Goal: Transaction & Acquisition: Purchase product/service

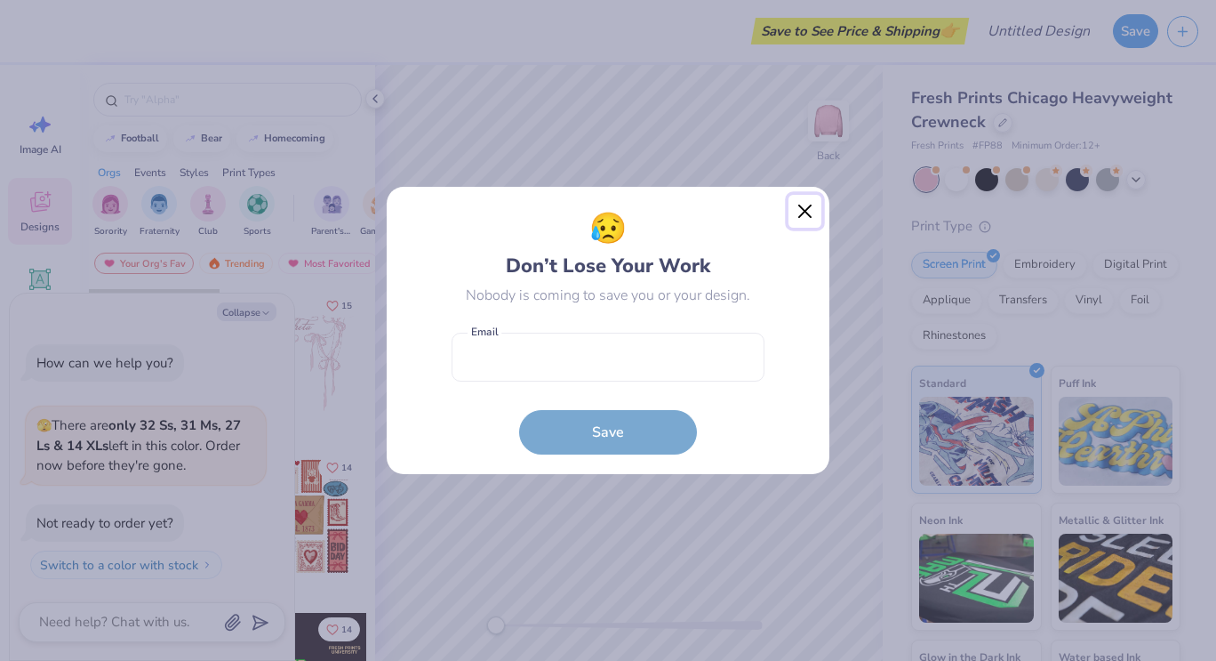
click at [799, 209] on button "Close" at bounding box center [806, 212] width 34 height 34
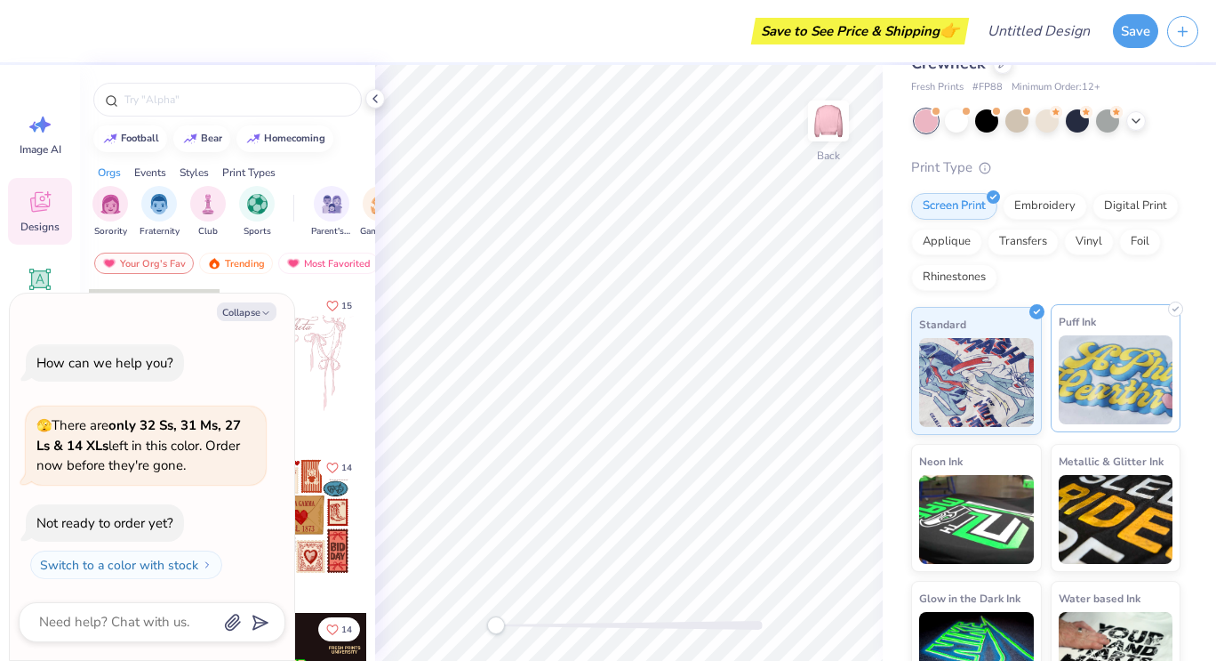
scroll to position [107, 0]
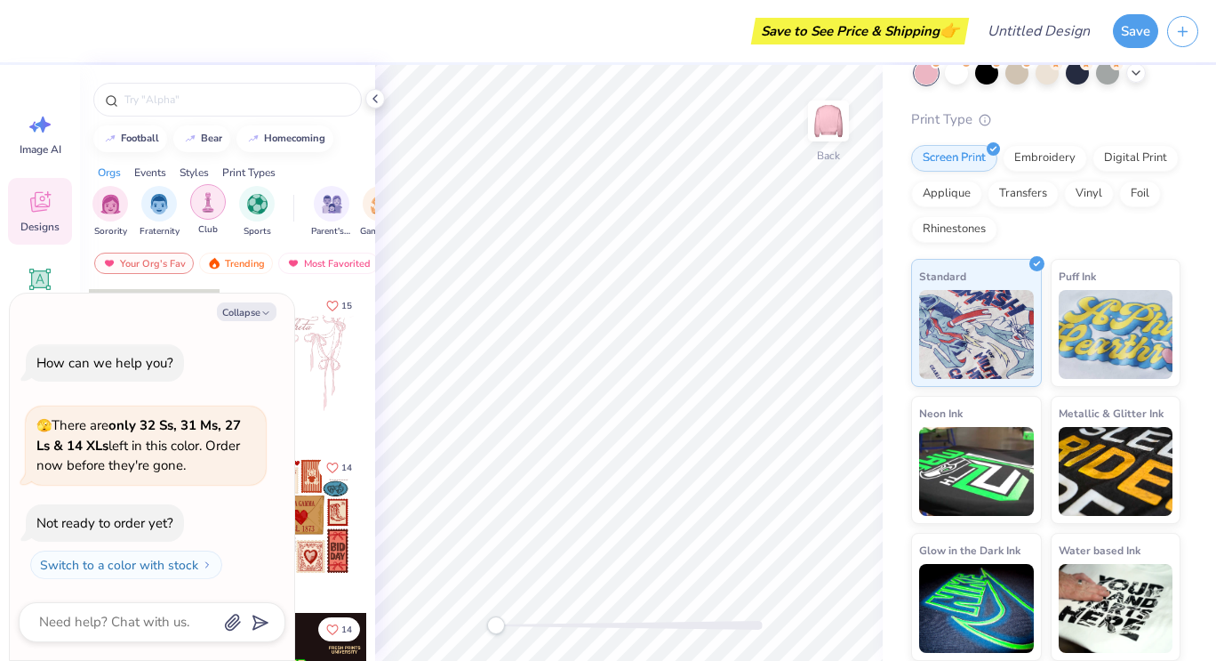
click at [213, 205] on img "filter for Club" at bounding box center [208, 202] width 20 height 20
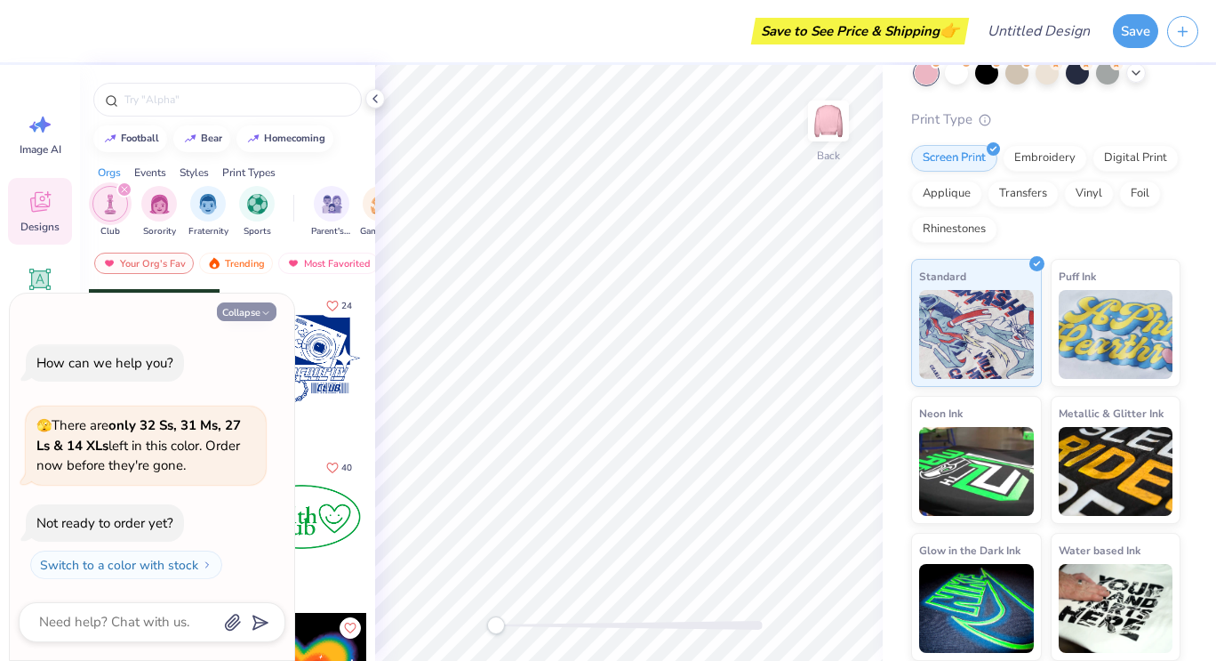
click at [259, 313] on button "Collapse" at bounding box center [247, 311] width 60 height 19
type textarea "x"
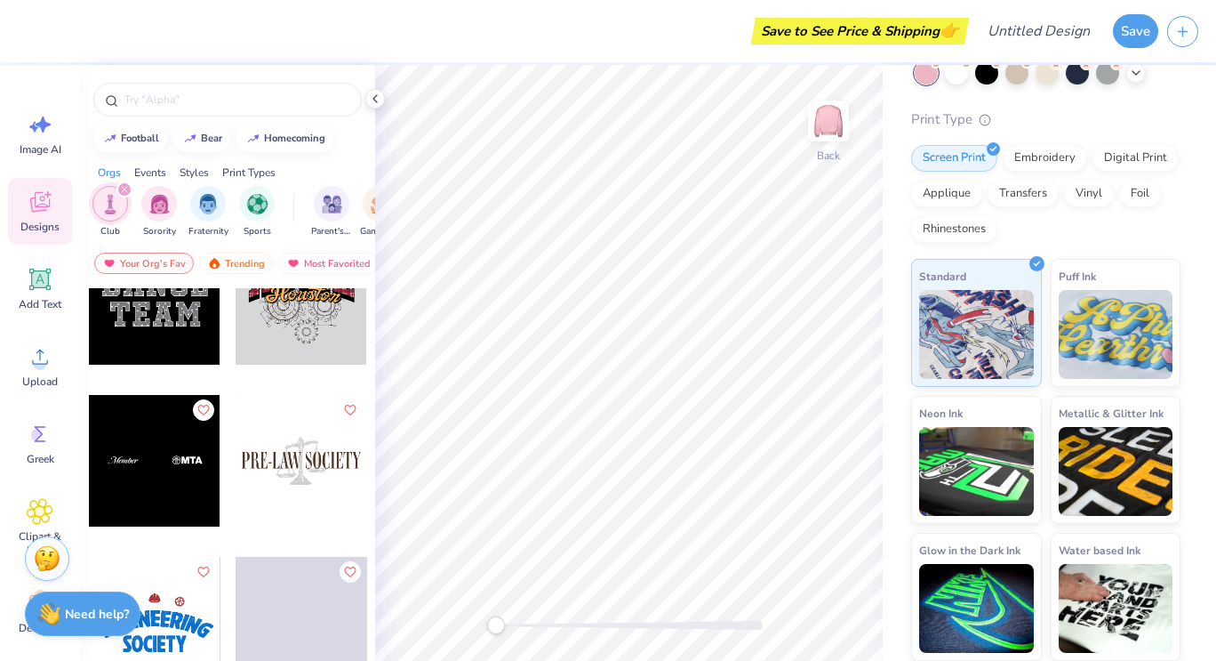
scroll to position [2161, 0]
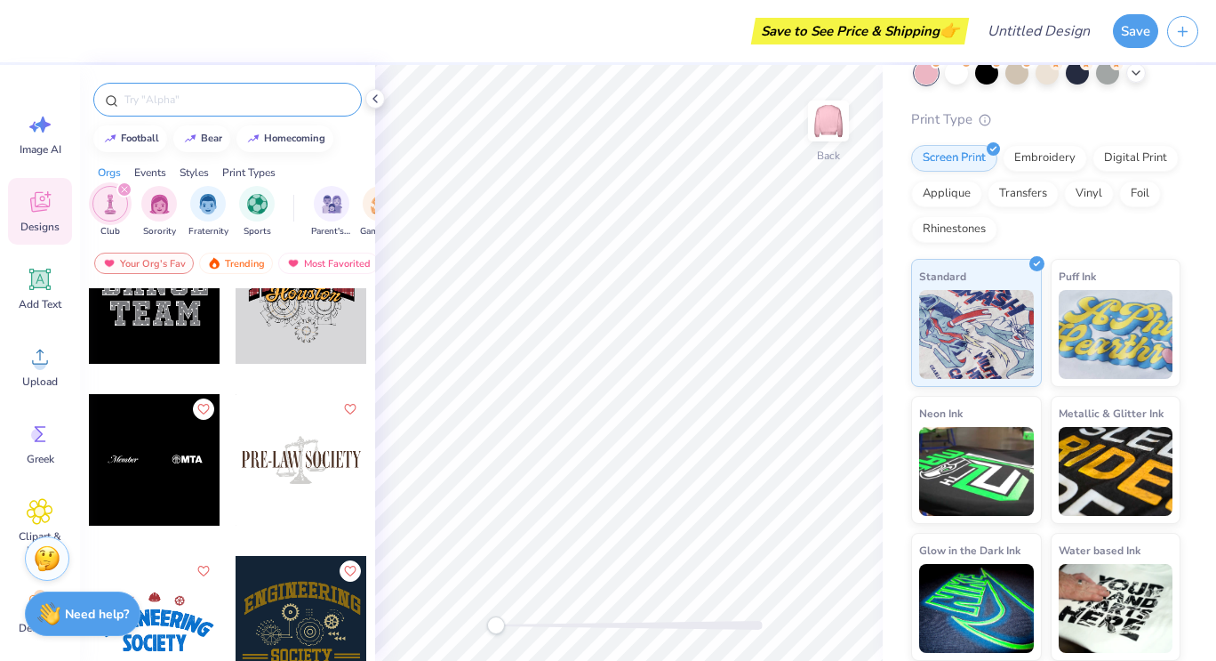
click at [211, 93] on input "text" at bounding box center [237, 100] width 228 height 18
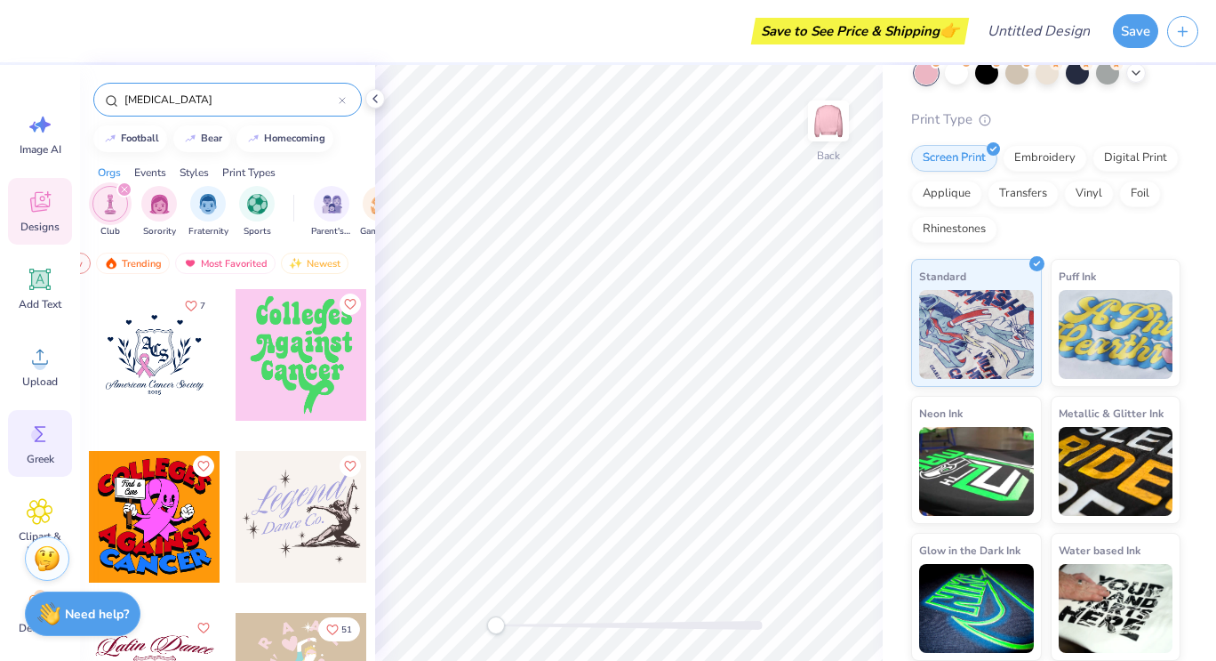
scroll to position [20, 0]
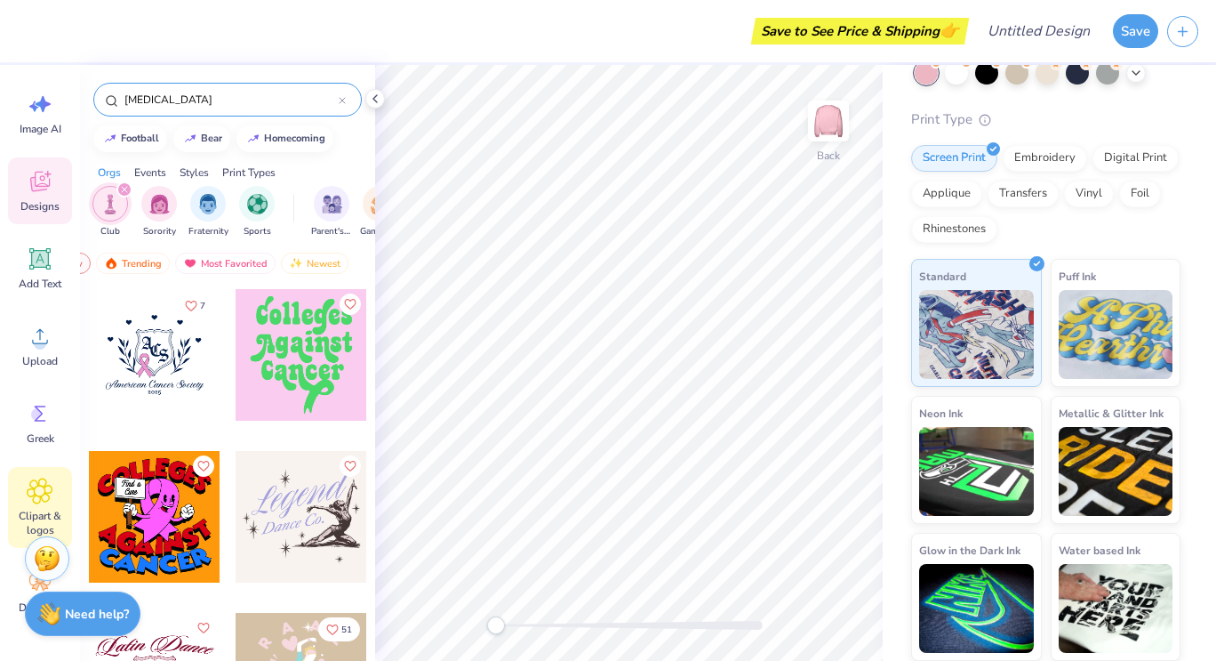
type input "cancer"
click at [44, 492] on icon at bounding box center [40, 491] width 11 height 11
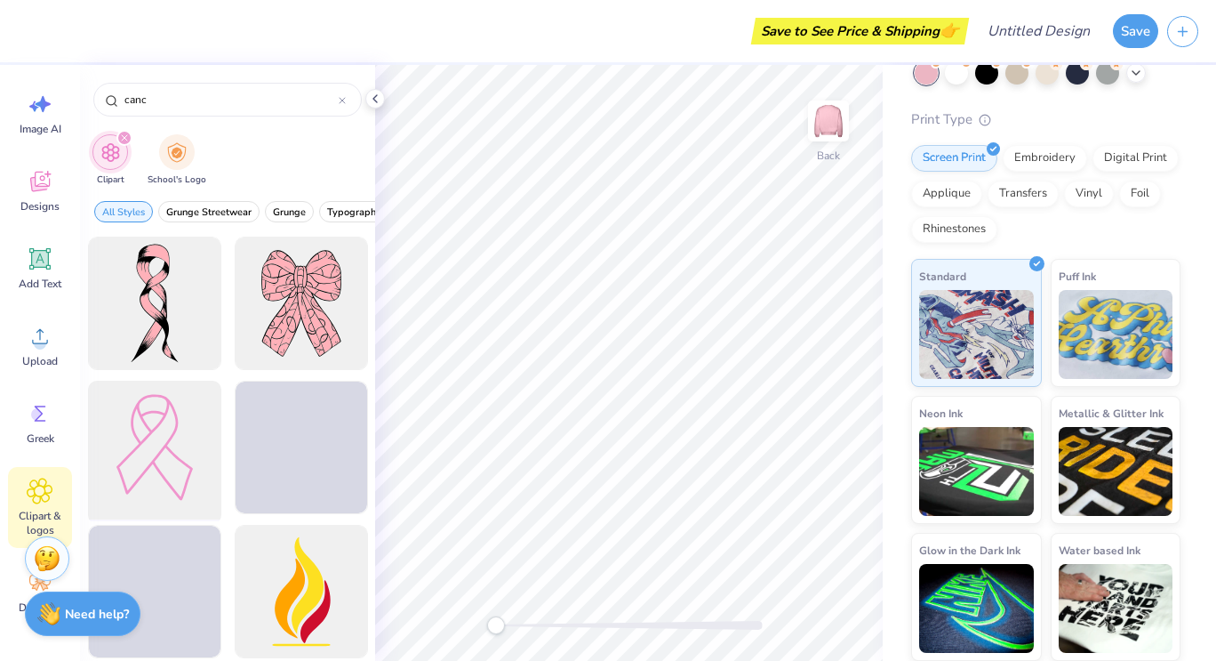
type input "canc"
click at [169, 487] on div at bounding box center [154, 447] width 147 height 147
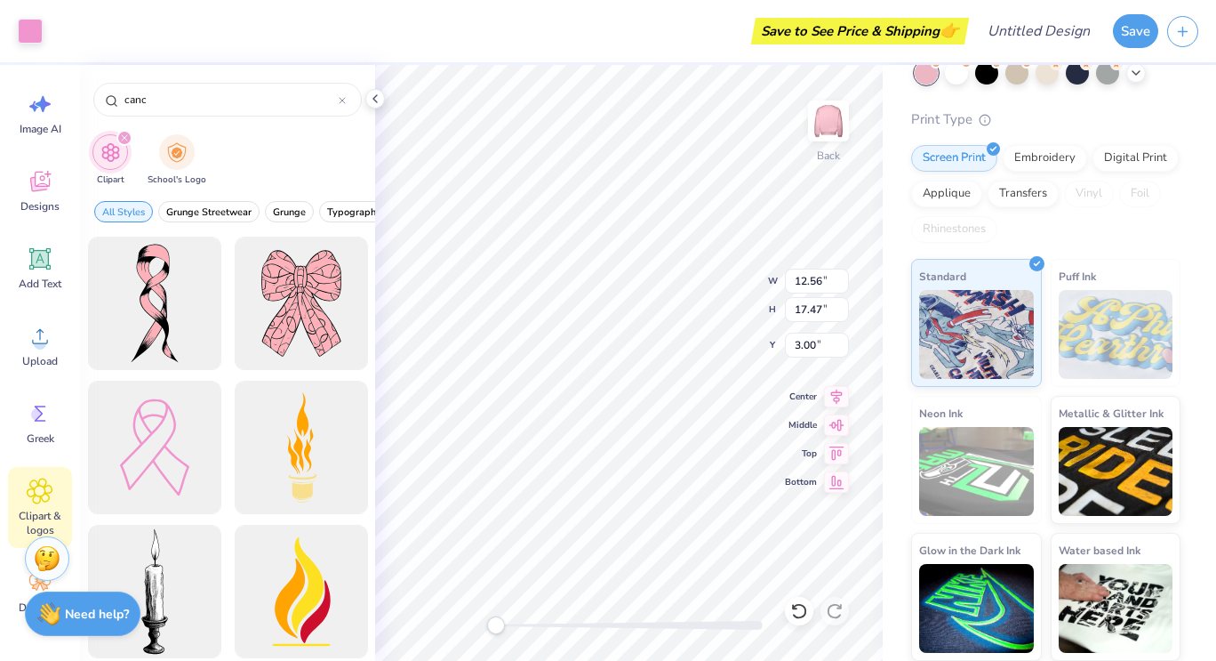
type input "1.11"
type input "1.55"
type input "0.75"
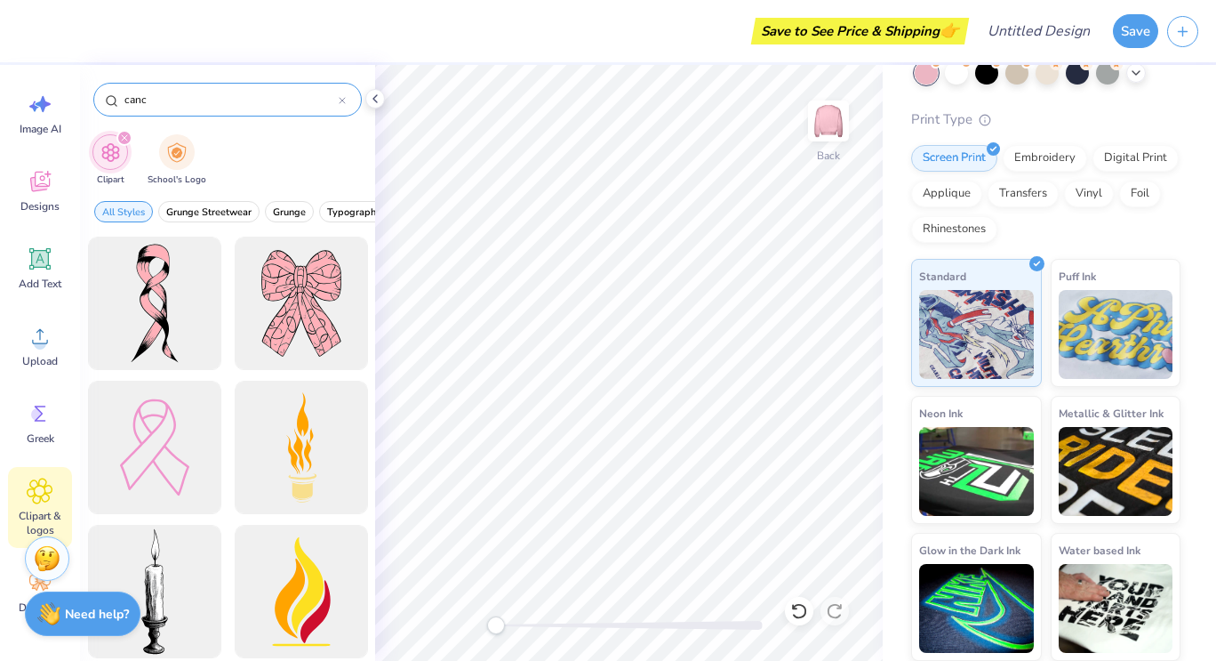
click at [343, 100] on icon at bounding box center [342, 100] width 7 height 7
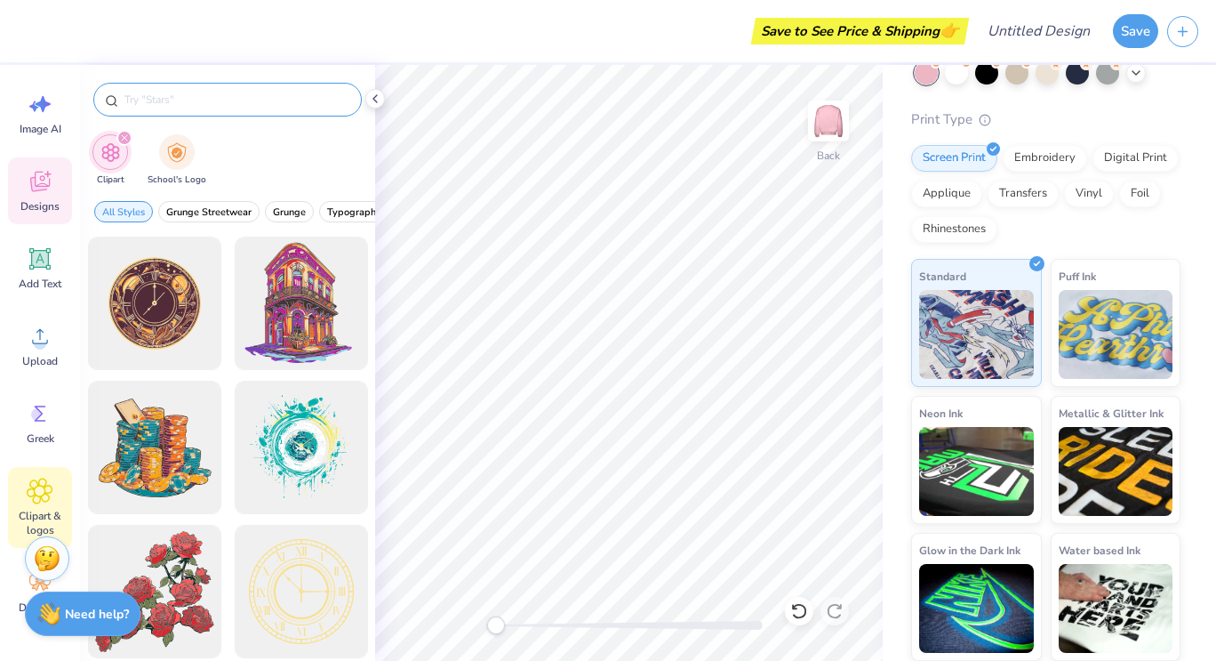
click at [35, 197] on div "Designs" at bounding box center [40, 190] width 64 height 67
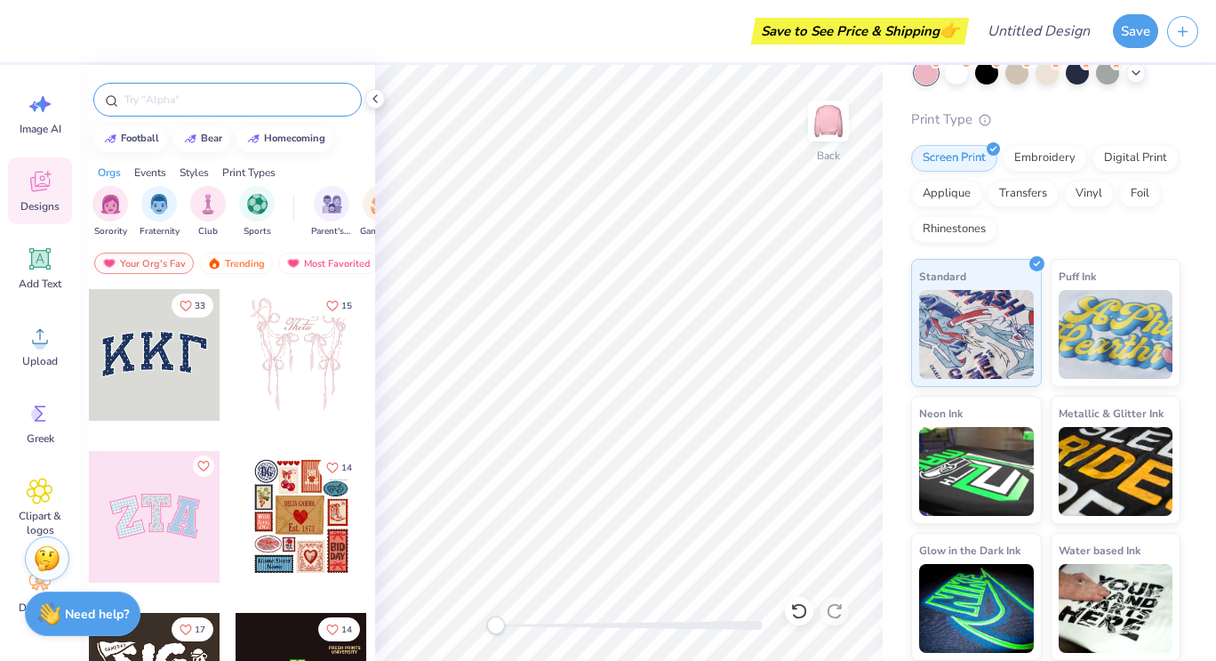
click at [197, 108] on div at bounding box center [227, 100] width 269 height 34
click at [187, 100] on input "text" at bounding box center [237, 100] width 228 height 18
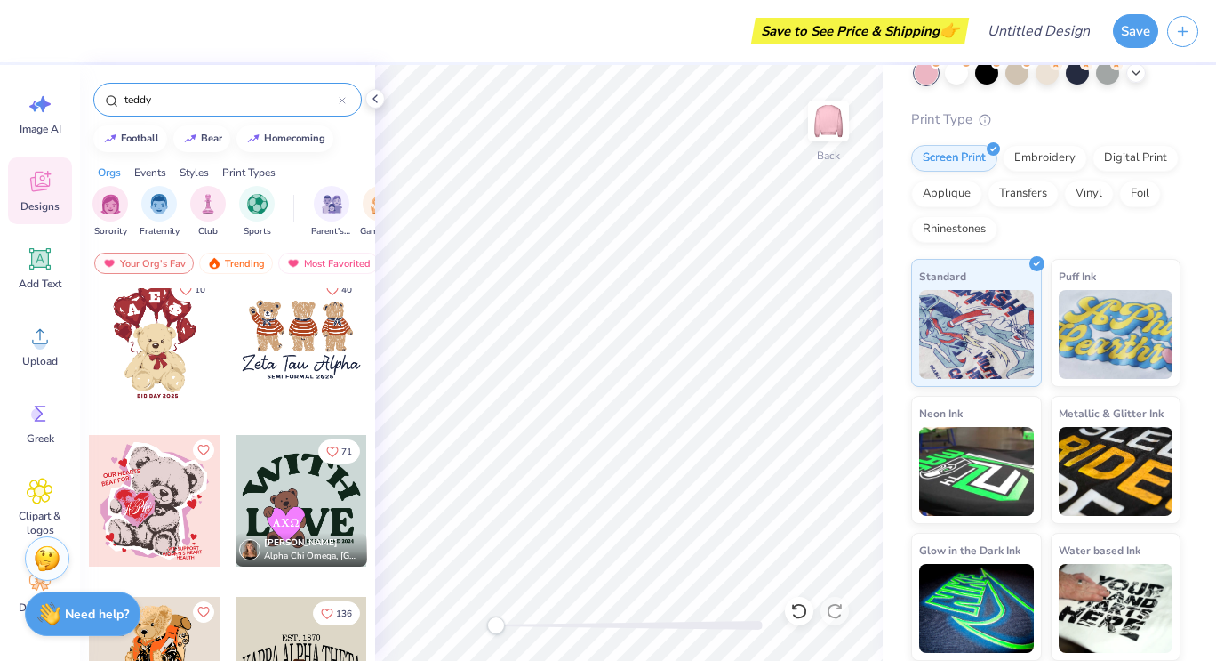
scroll to position [14, 0]
type input "teddy"
click at [144, 366] on div at bounding box center [155, 341] width 132 height 132
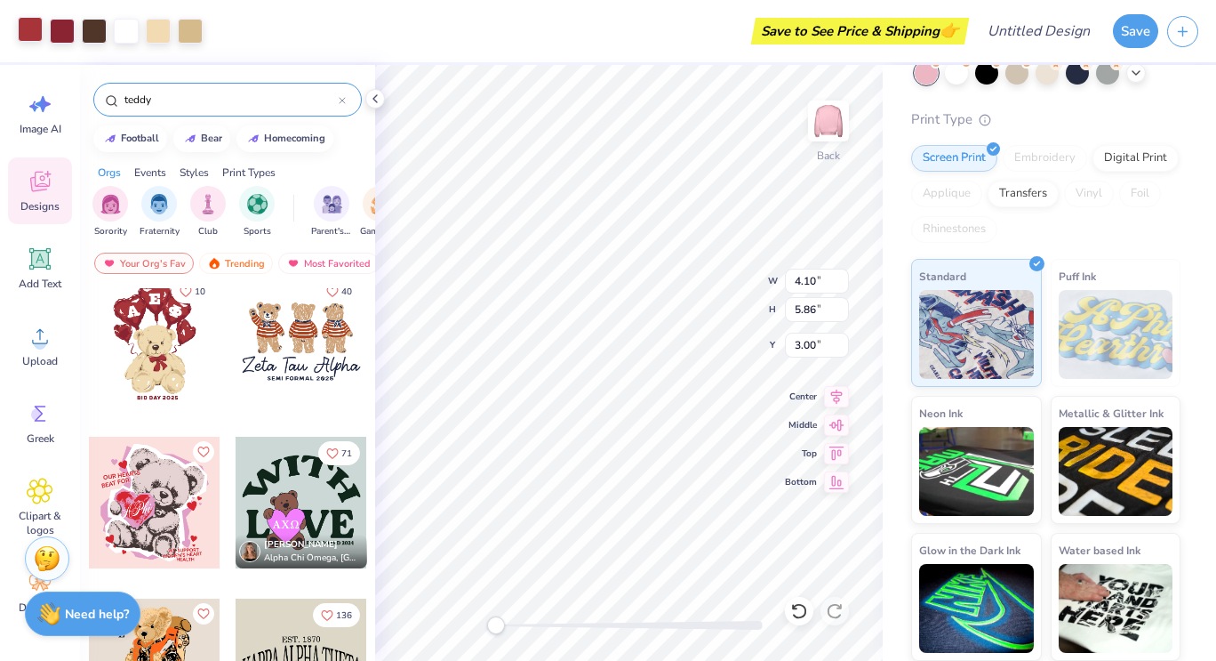
click at [29, 32] on div at bounding box center [30, 29] width 25 height 25
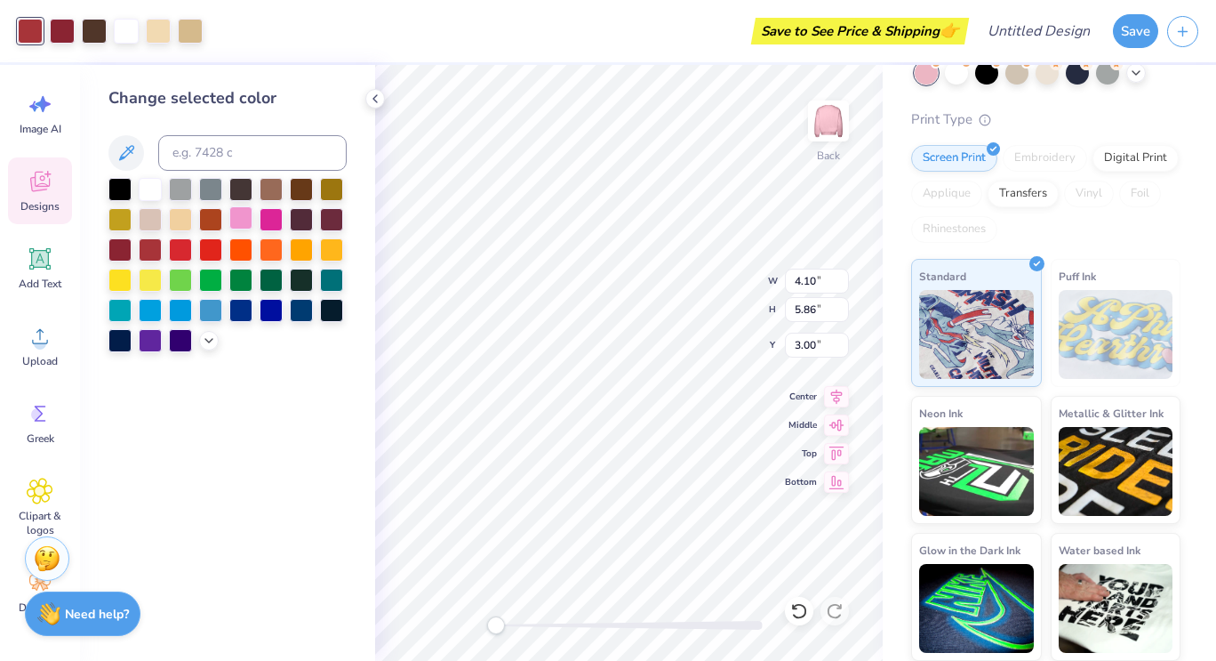
click at [237, 219] on div at bounding box center [240, 217] width 23 height 23
click at [150, 192] on div at bounding box center [150, 187] width 23 height 23
click at [65, 36] on div at bounding box center [62, 29] width 25 height 25
click at [233, 229] on div at bounding box center [240, 217] width 23 height 23
click at [99, 29] on div at bounding box center [94, 29] width 25 height 25
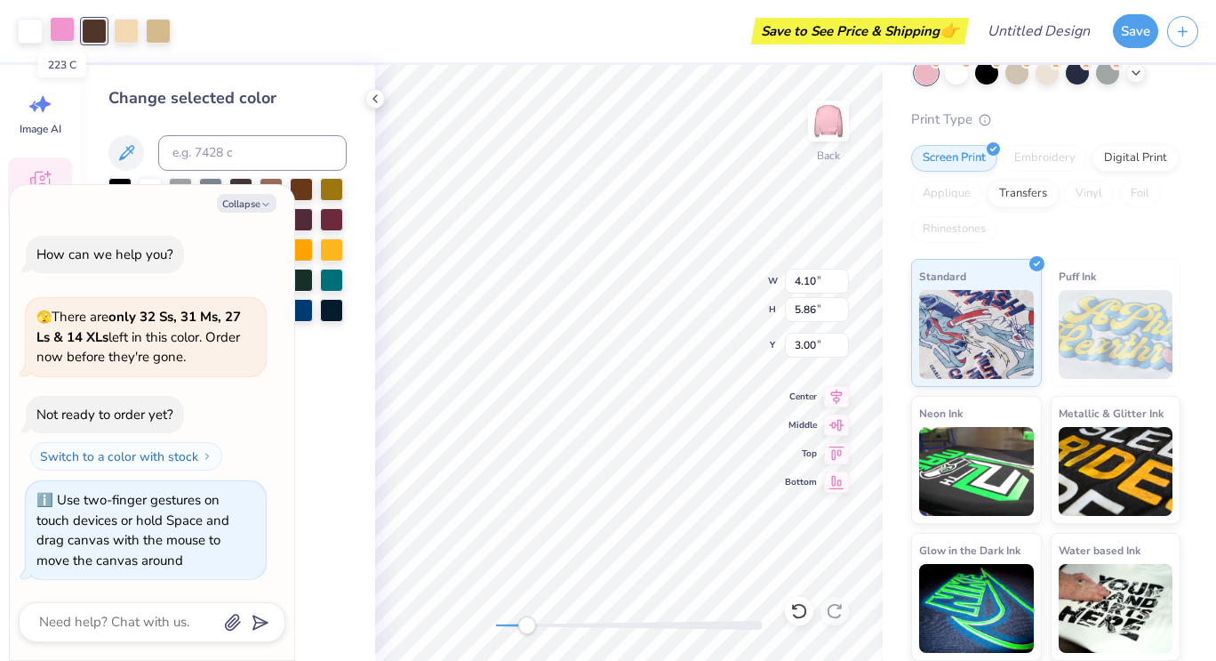
click at [63, 34] on div at bounding box center [62, 29] width 25 height 25
click at [247, 205] on button "Collapse" at bounding box center [247, 203] width 60 height 19
type textarea "x"
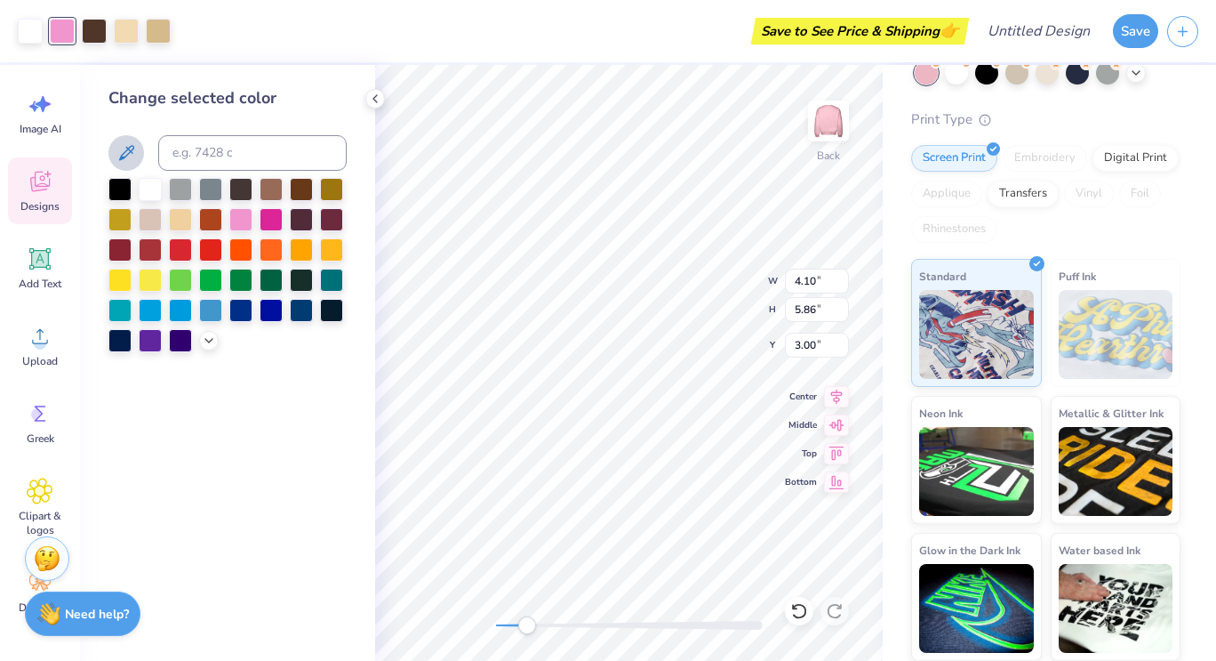
click at [131, 148] on icon at bounding box center [126, 152] width 21 height 21
click at [210, 336] on icon at bounding box center [209, 339] width 14 height 14
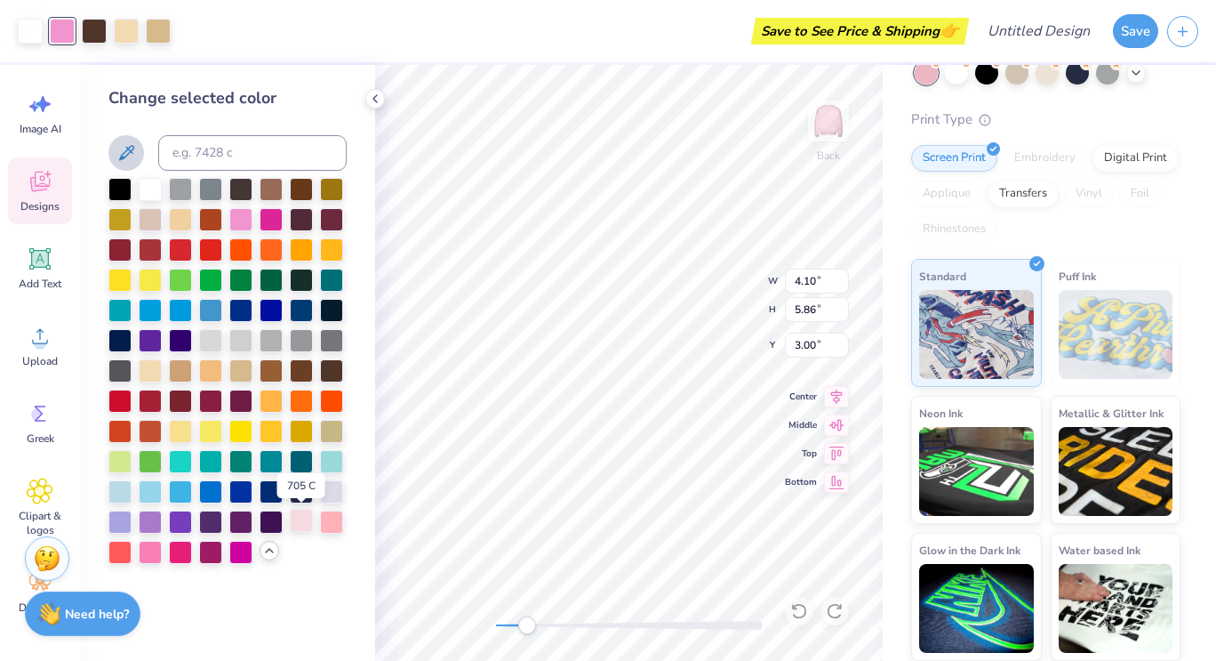
click at [305, 526] on div at bounding box center [301, 520] width 23 height 23
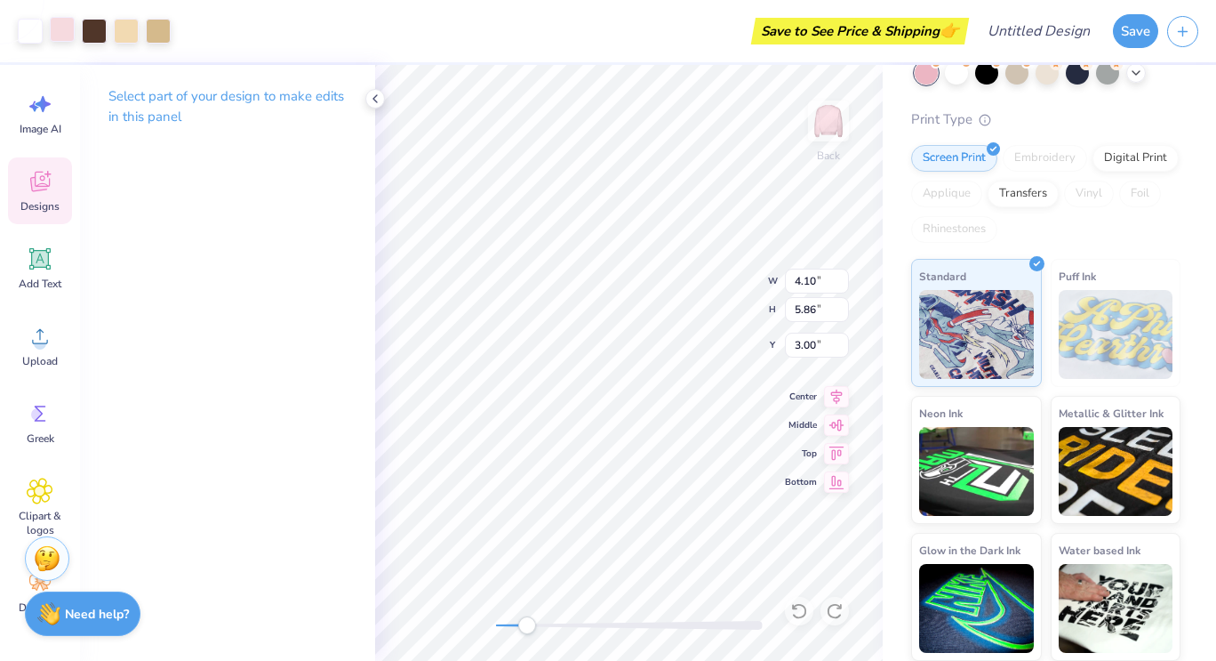
click at [68, 37] on div at bounding box center [62, 29] width 25 height 25
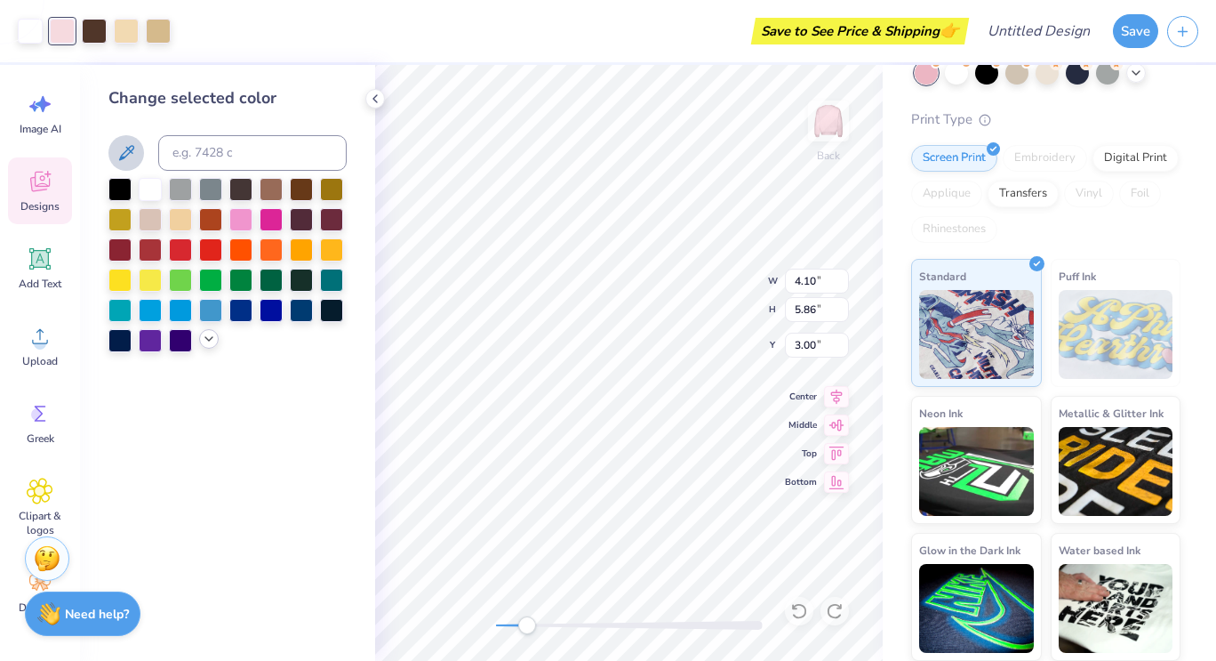
click at [205, 345] on icon at bounding box center [209, 339] width 14 height 14
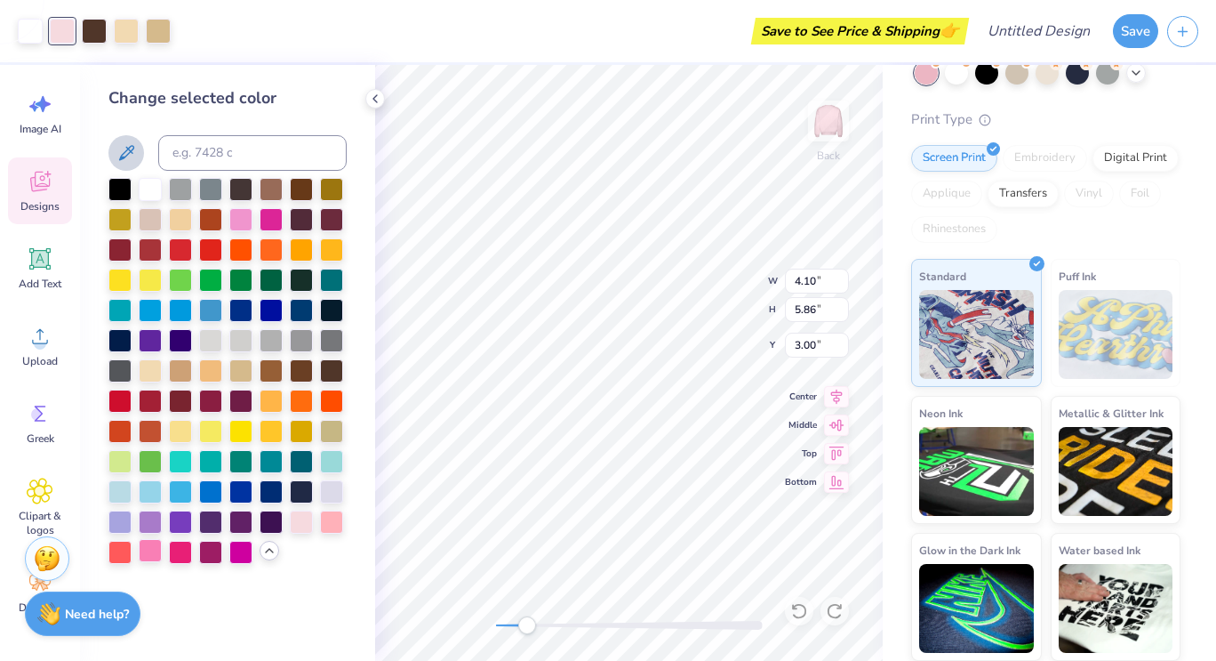
click at [145, 558] on div at bounding box center [150, 550] width 23 height 23
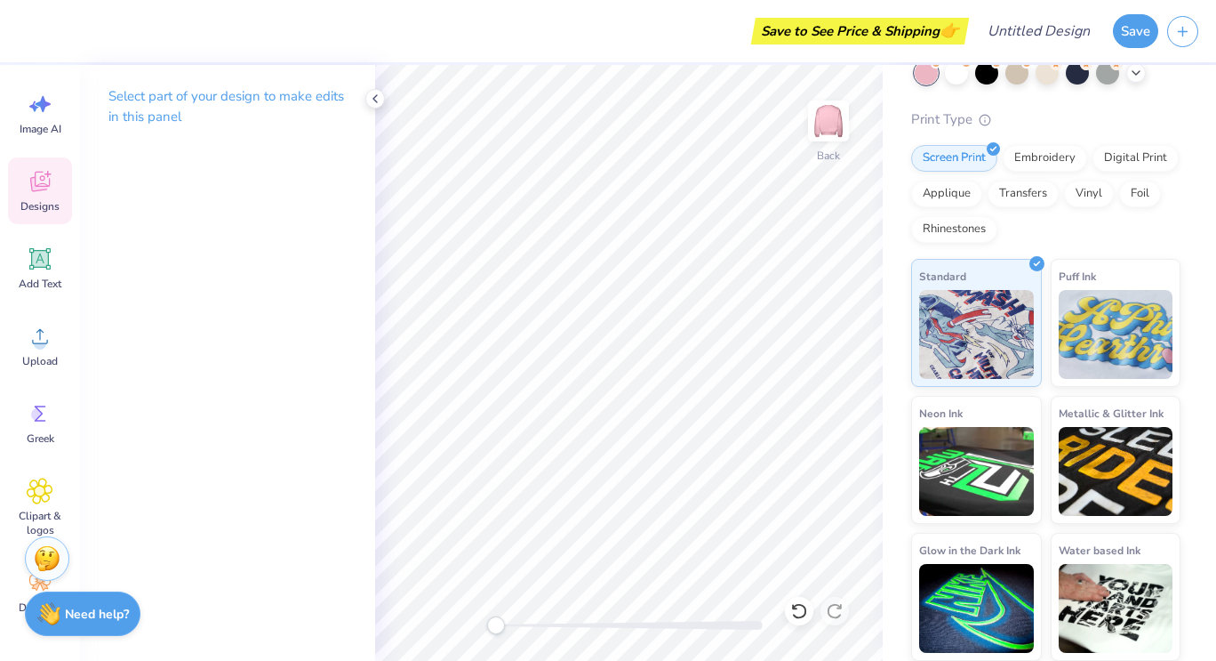
click at [26, 192] on div "Designs" at bounding box center [40, 190] width 64 height 67
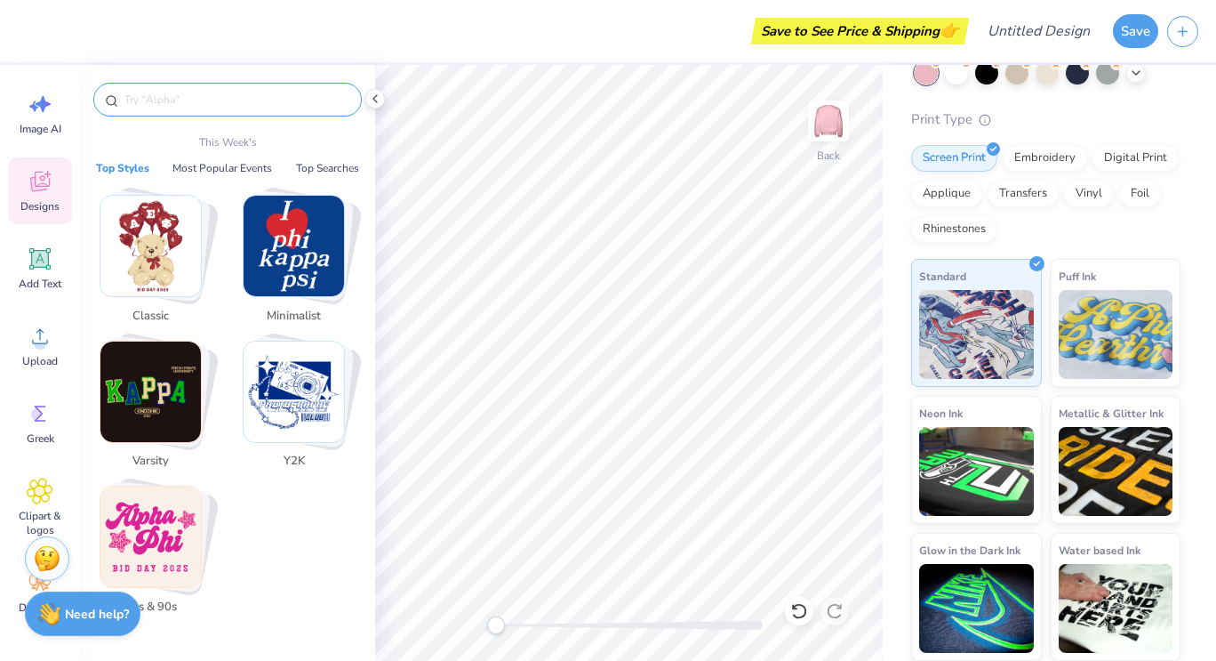
click at [213, 96] on input "text" at bounding box center [237, 100] width 228 height 18
type input "r"
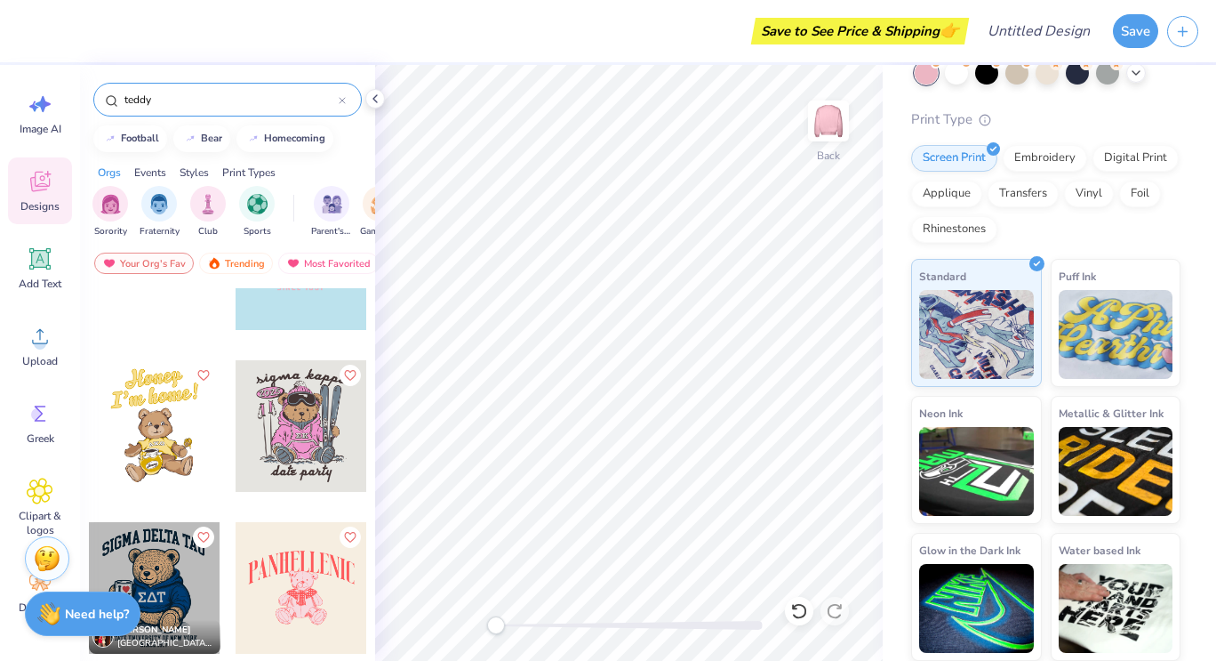
scroll to position [1339, 0]
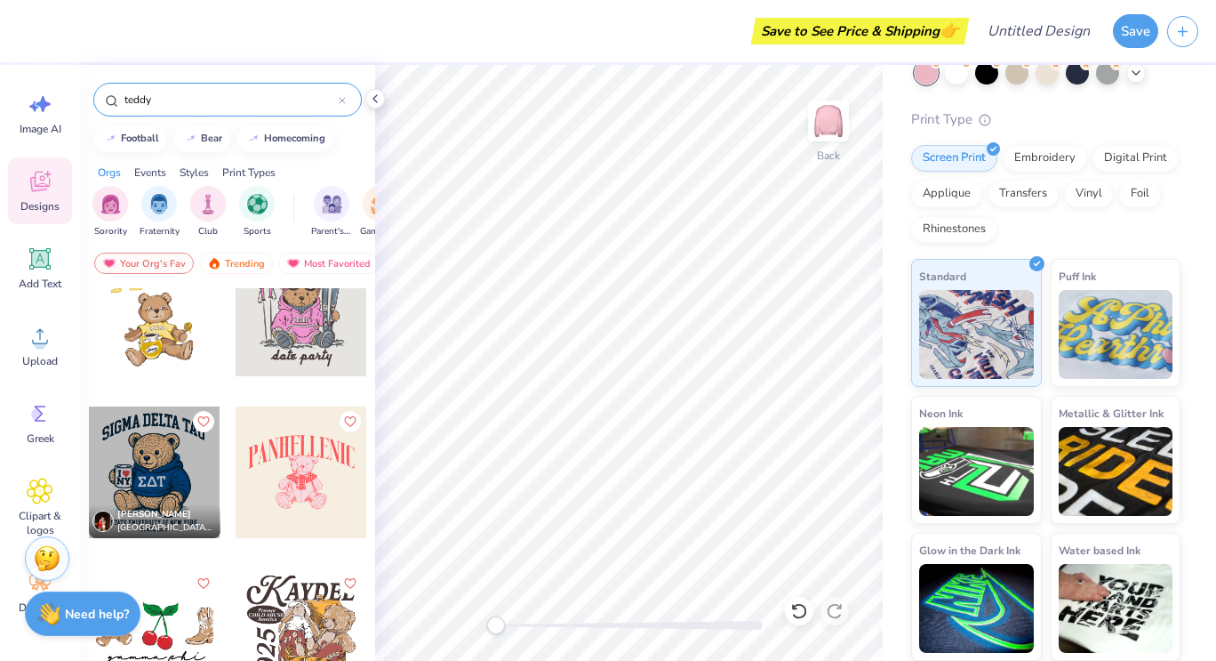
type input "teddy"
click at [296, 494] on div at bounding box center [302, 472] width 132 height 132
click at [21, 30] on div at bounding box center [30, 29] width 25 height 25
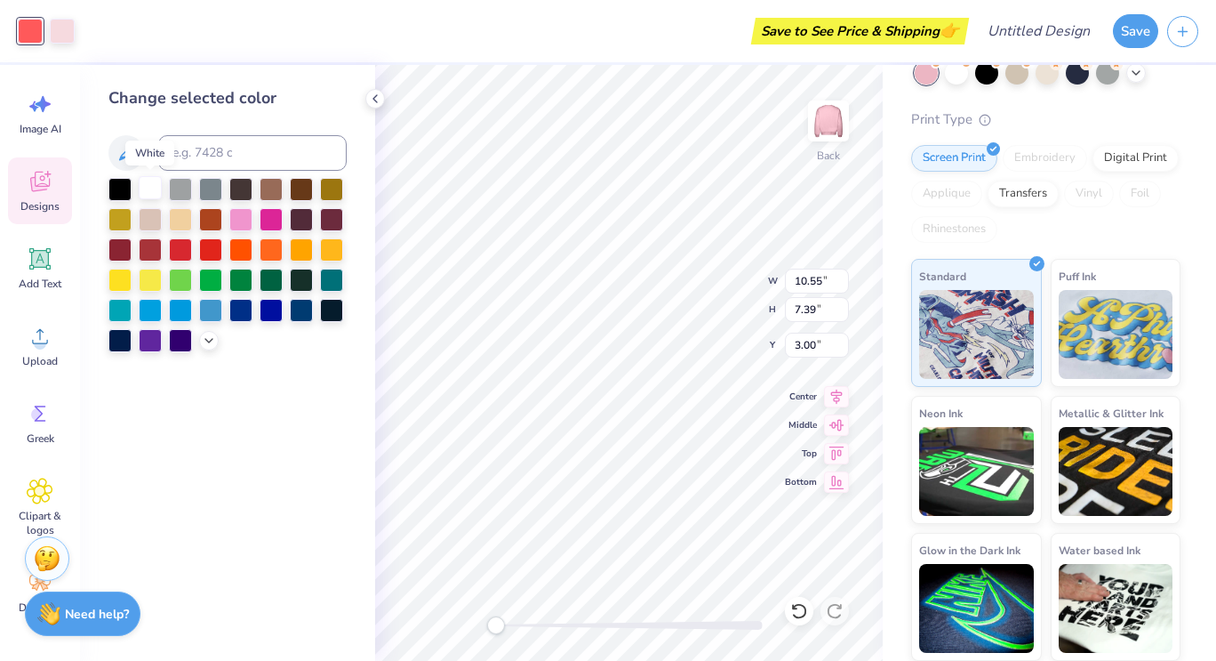
click at [149, 193] on div at bounding box center [150, 187] width 23 height 23
click at [206, 341] on icon at bounding box center [209, 339] width 14 height 14
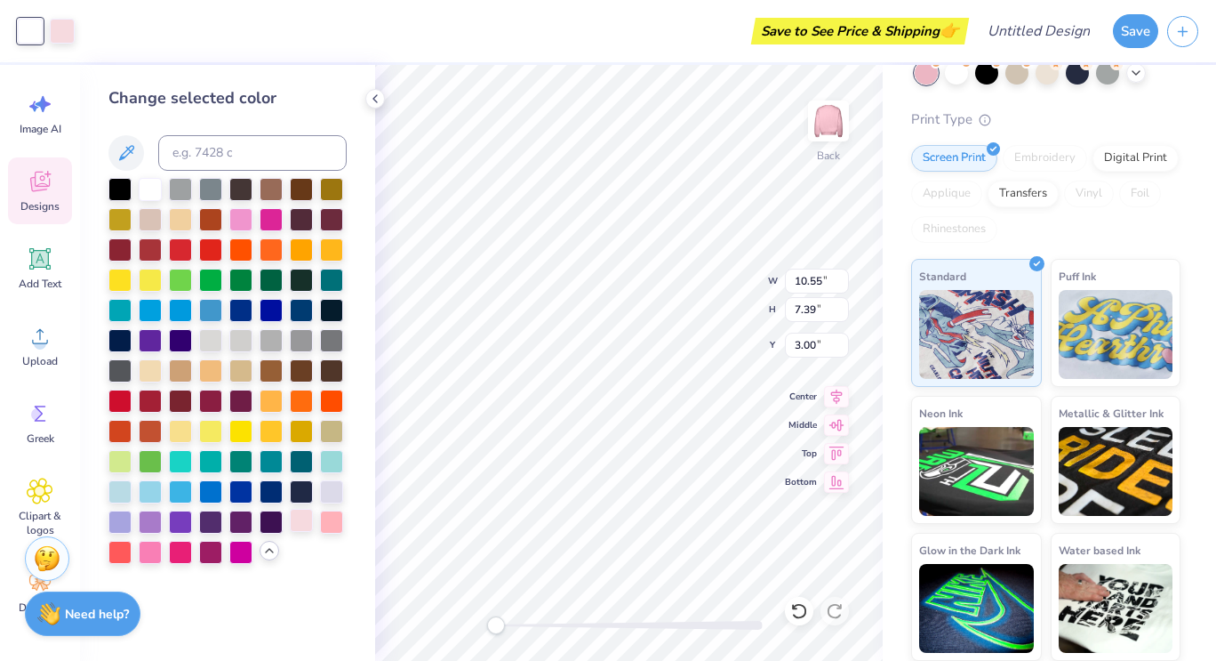
click at [301, 523] on div at bounding box center [301, 520] width 23 height 23
click at [152, 554] on div at bounding box center [150, 550] width 23 height 23
click at [58, 33] on div "Save to See Price & Shipping 👉" at bounding box center [508, 31] width 913 height 62
click at [42, 29] on div at bounding box center [30, 31] width 25 height 25
click at [148, 197] on div at bounding box center [150, 187] width 23 height 23
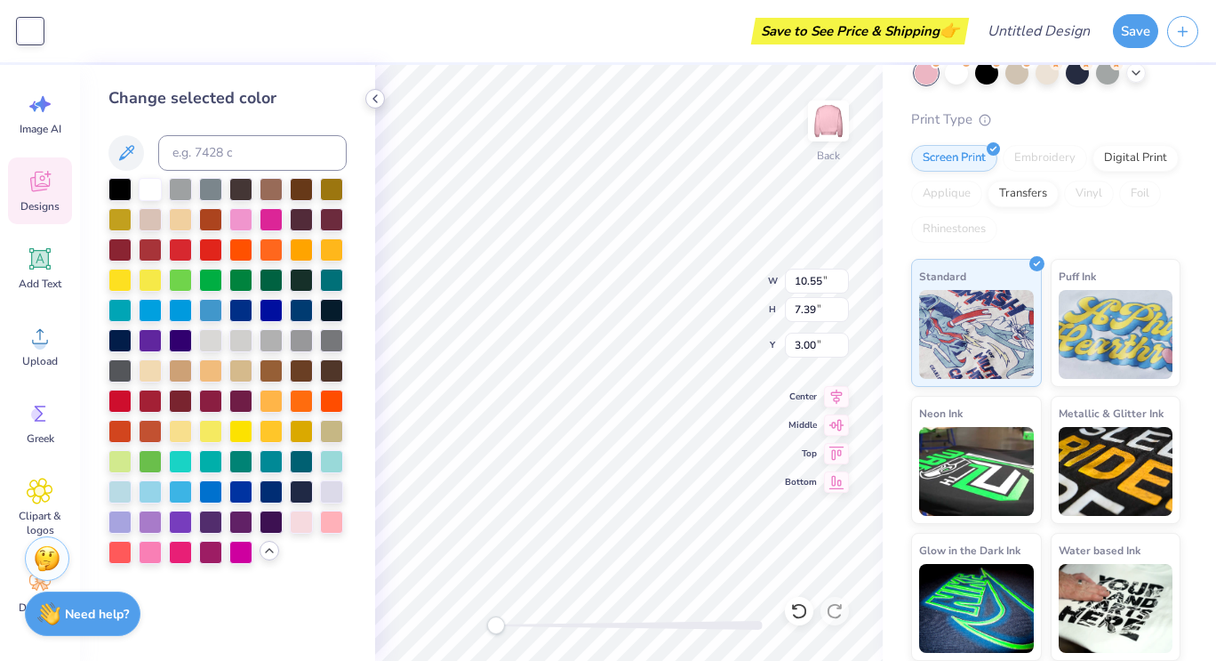
click at [373, 104] on icon at bounding box center [375, 99] width 14 height 14
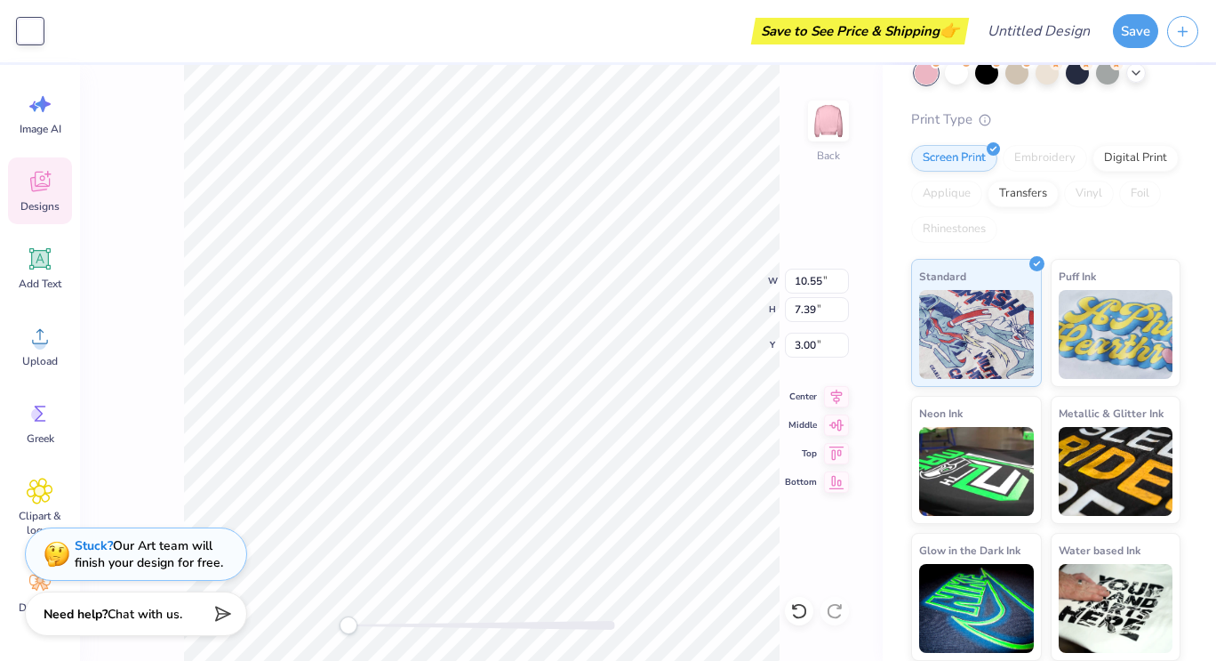
click at [36, 185] on icon at bounding box center [40, 182] width 20 height 20
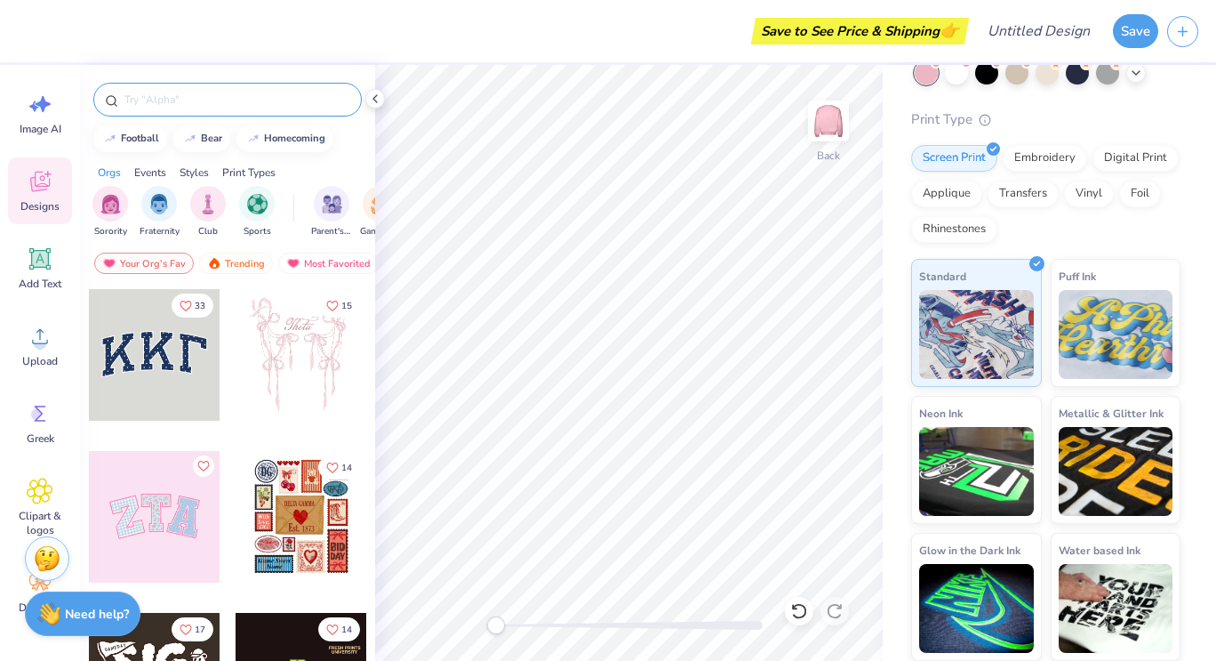
click at [290, 100] on input "text" at bounding box center [237, 100] width 228 height 18
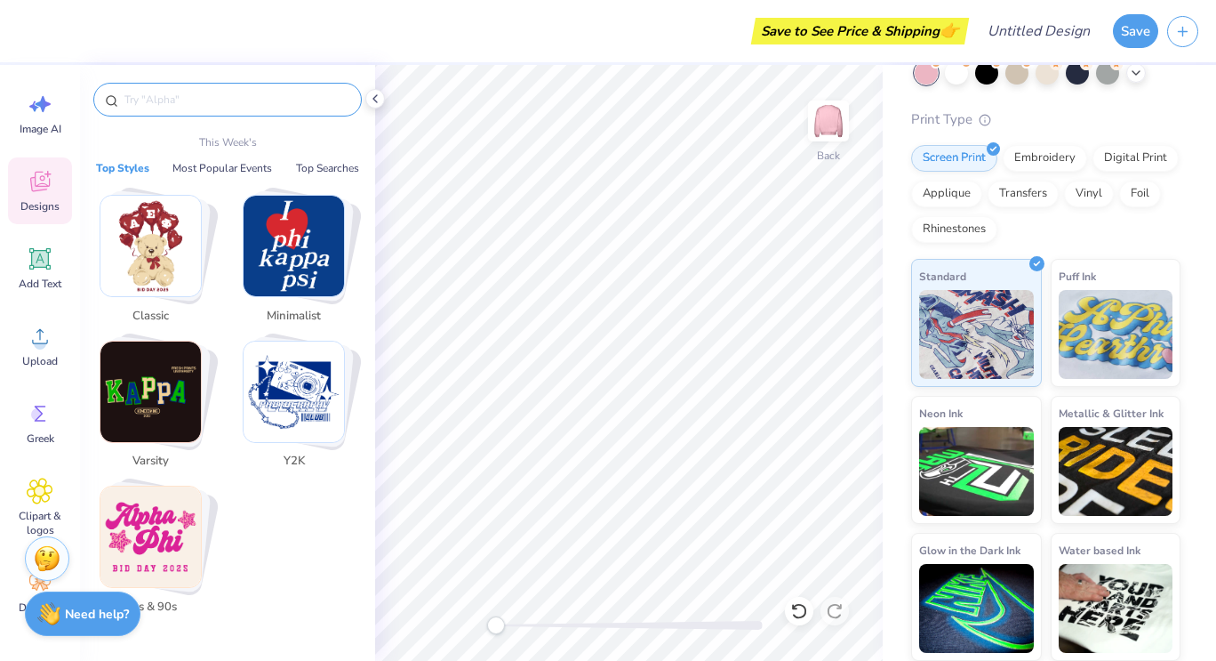
click at [159, 245] on img "Stack Card Button Classic" at bounding box center [150, 246] width 100 height 100
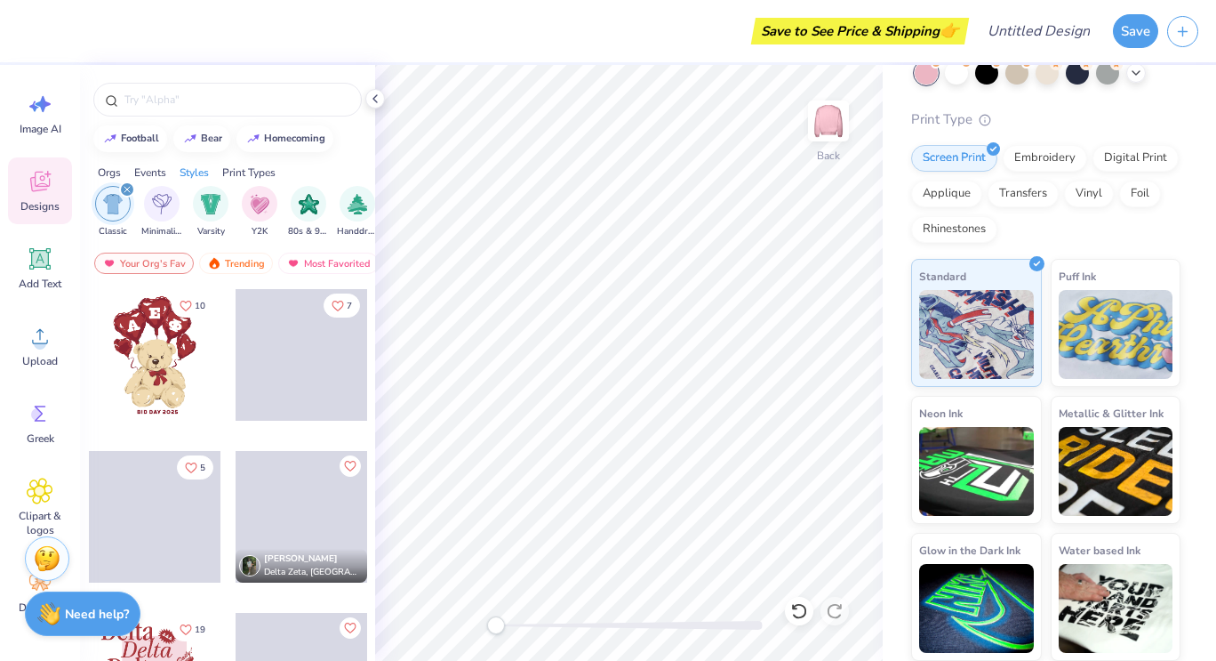
scroll to position [0, 932]
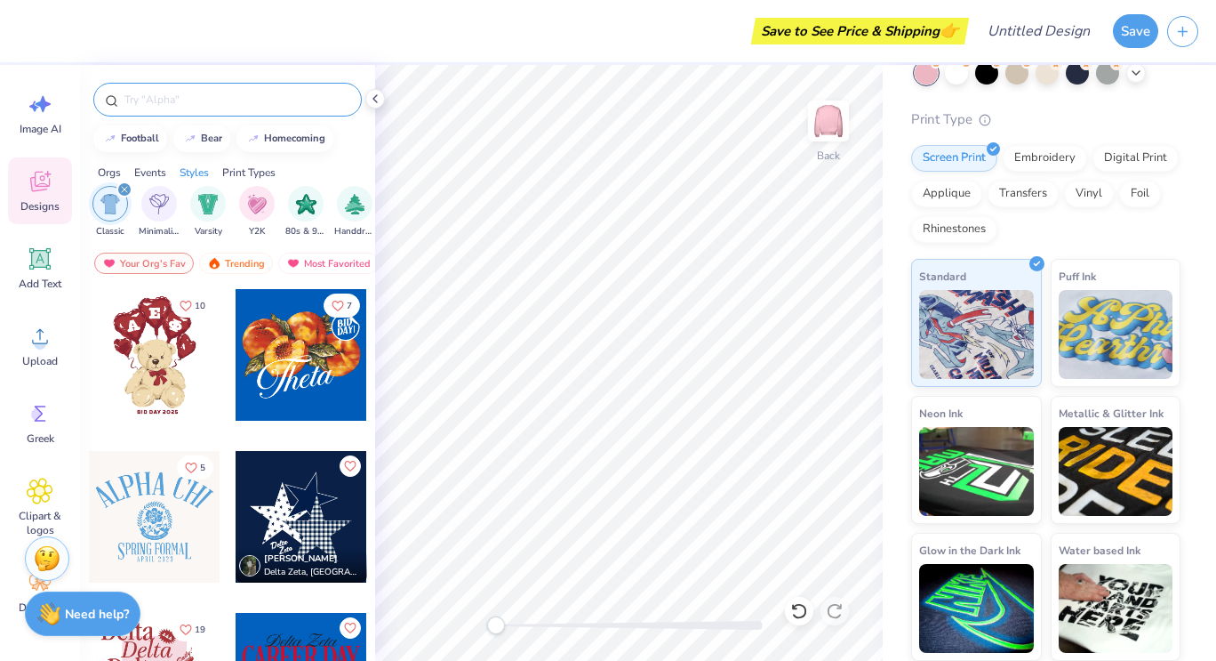
click at [208, 109] on div at bounding box center [227, 100] width 269 height 34
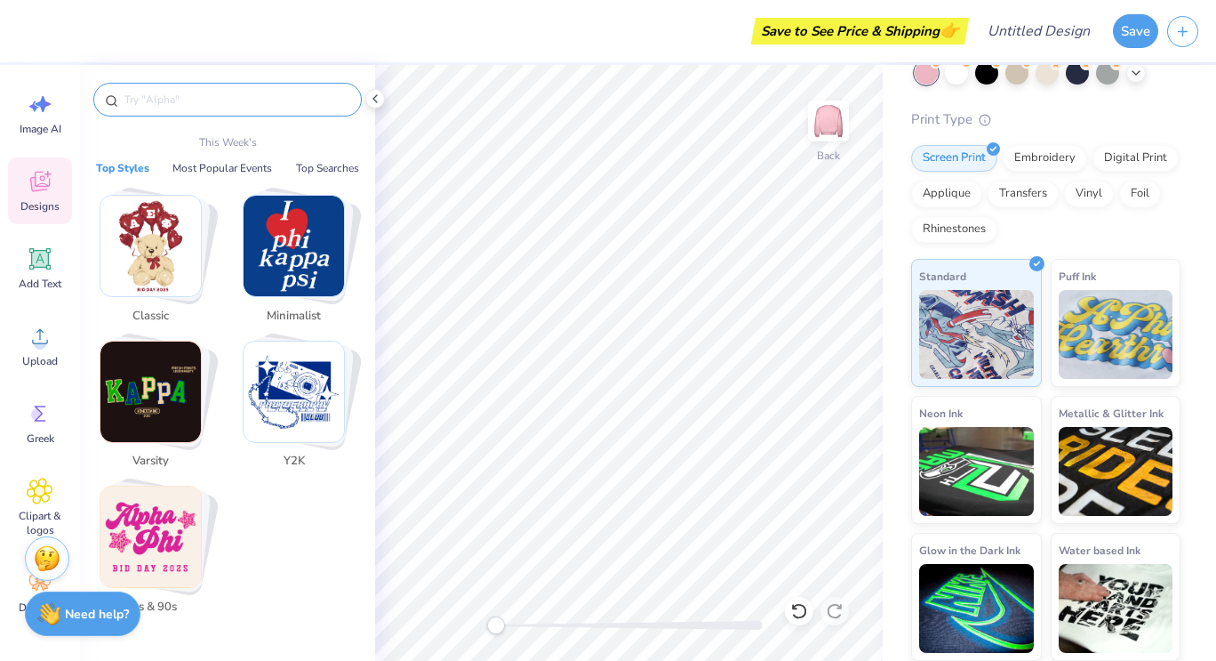
click at [180, 99] on input "text" at bounding box center [237, 100] width 228 height 18
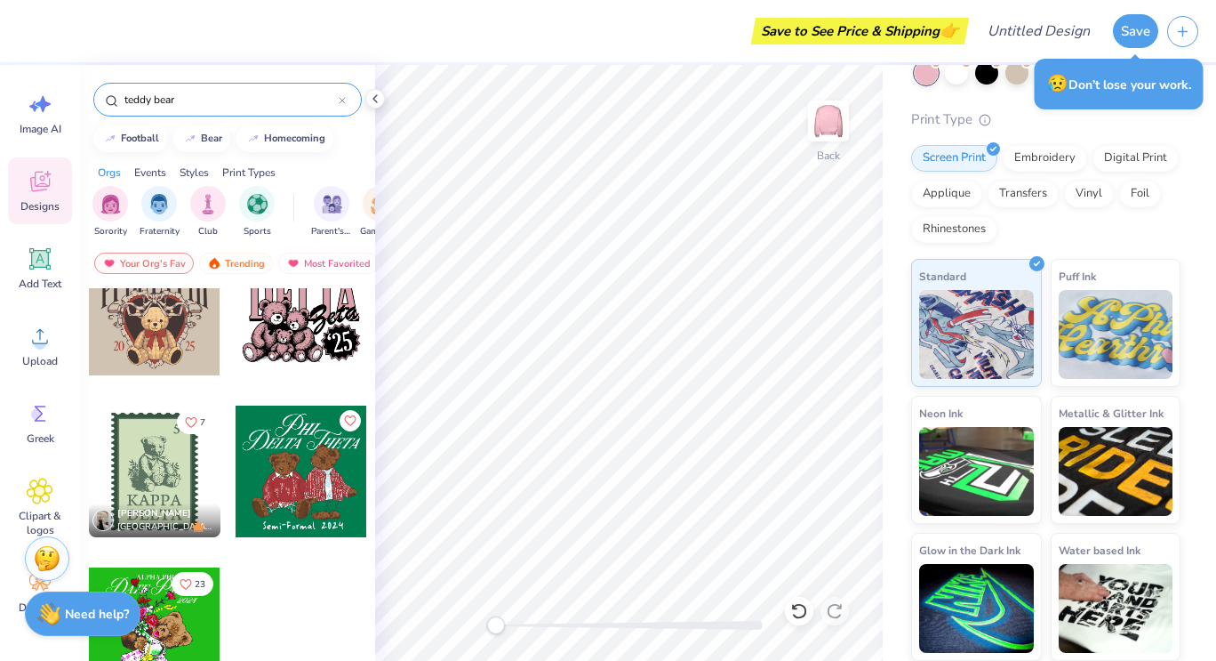
scroll to position [0, 0]
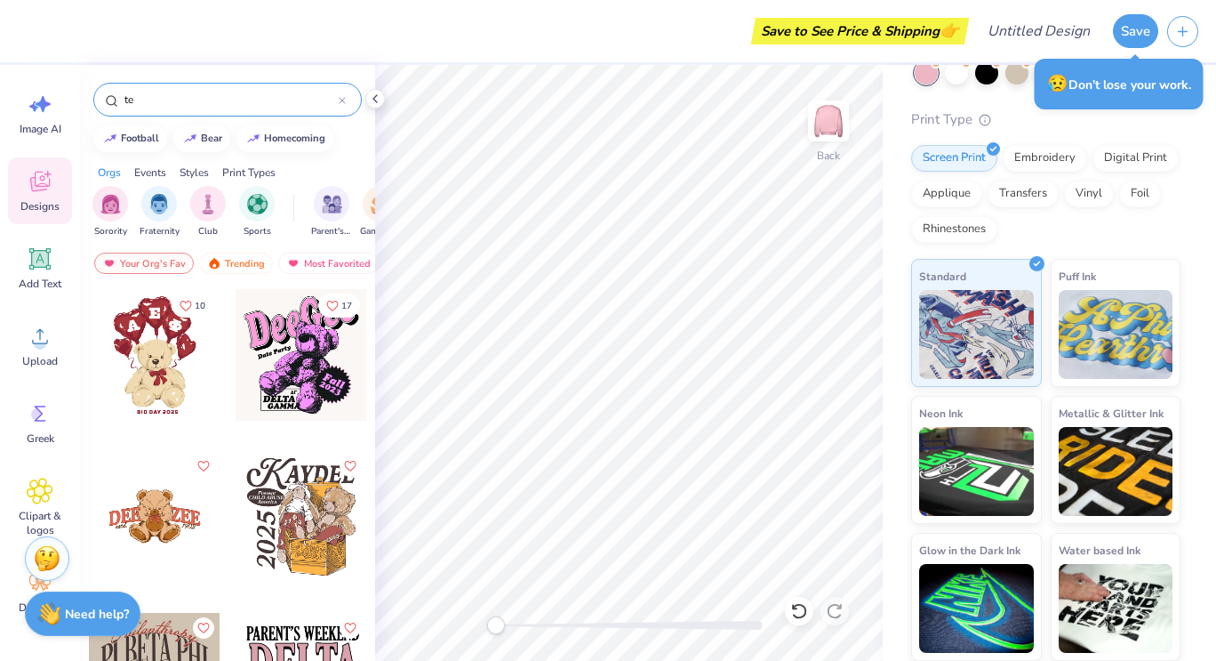
type input "t"
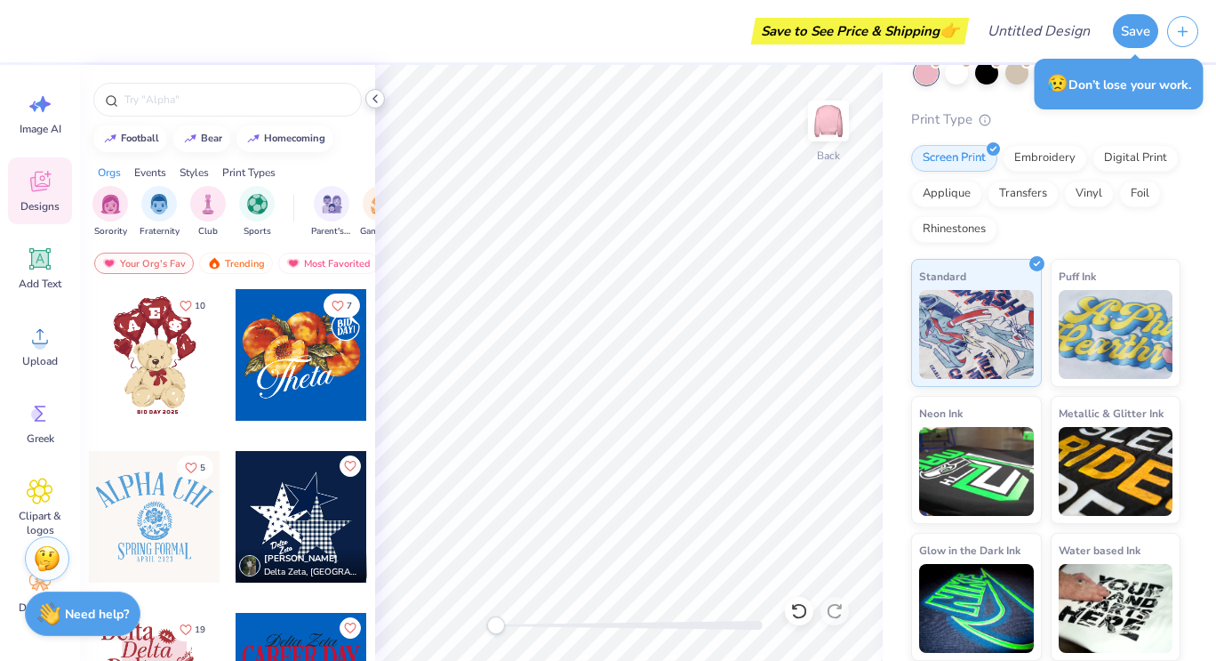
click at [384, 101] on div at bounding box center [375, 99] width 20 height 20
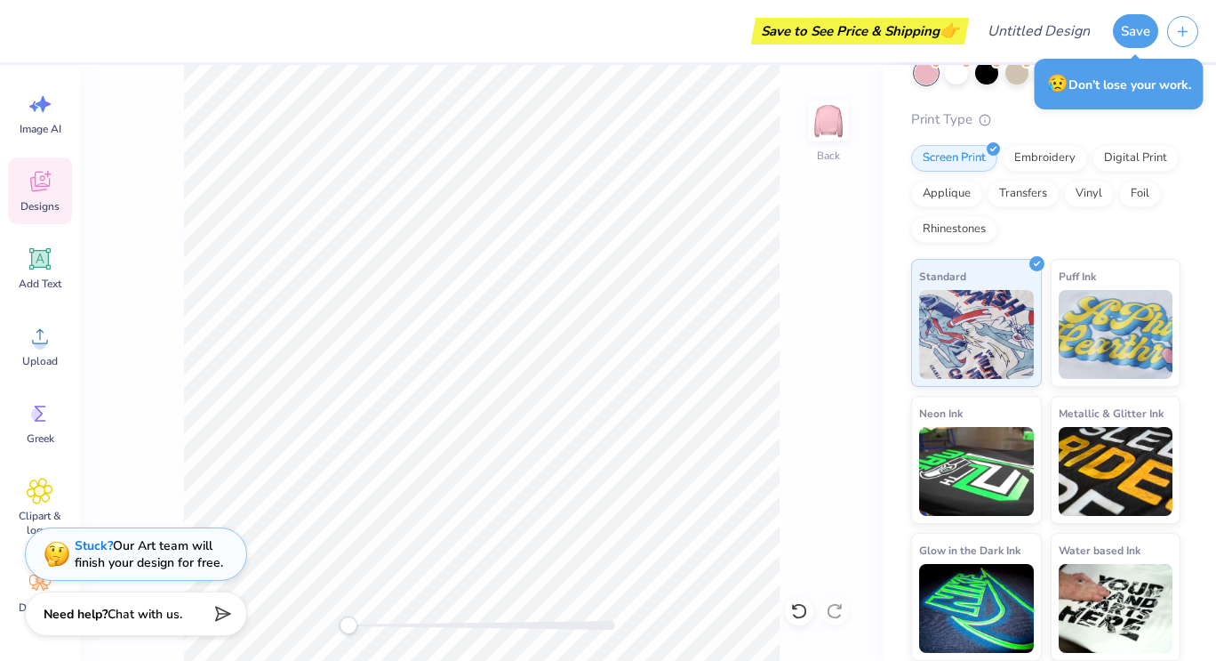
click at [57, 159] on div "Designs" at bounding box center [40, 190] width 64 height 67
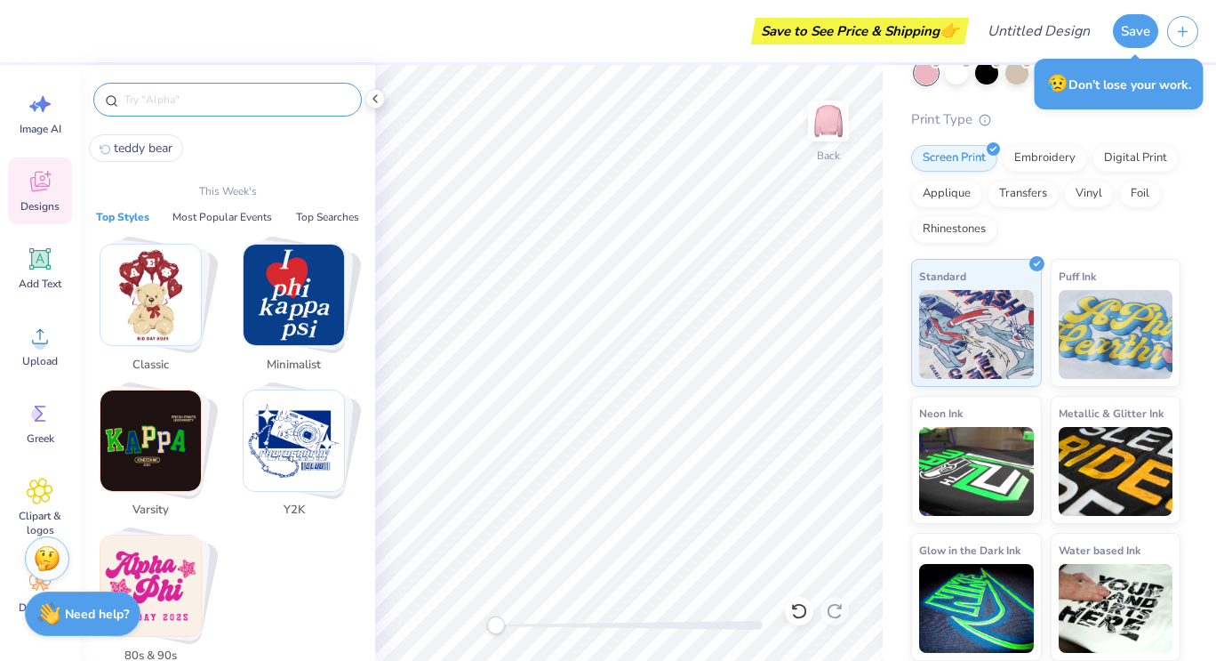
click at [197, 100] on input "text" at bounding box center [237, 100] width 228 height 18
click at [137, 151] on span "teddy bear" at bounding box center [143, 148] width 59 height 17
type input "teddy bear"
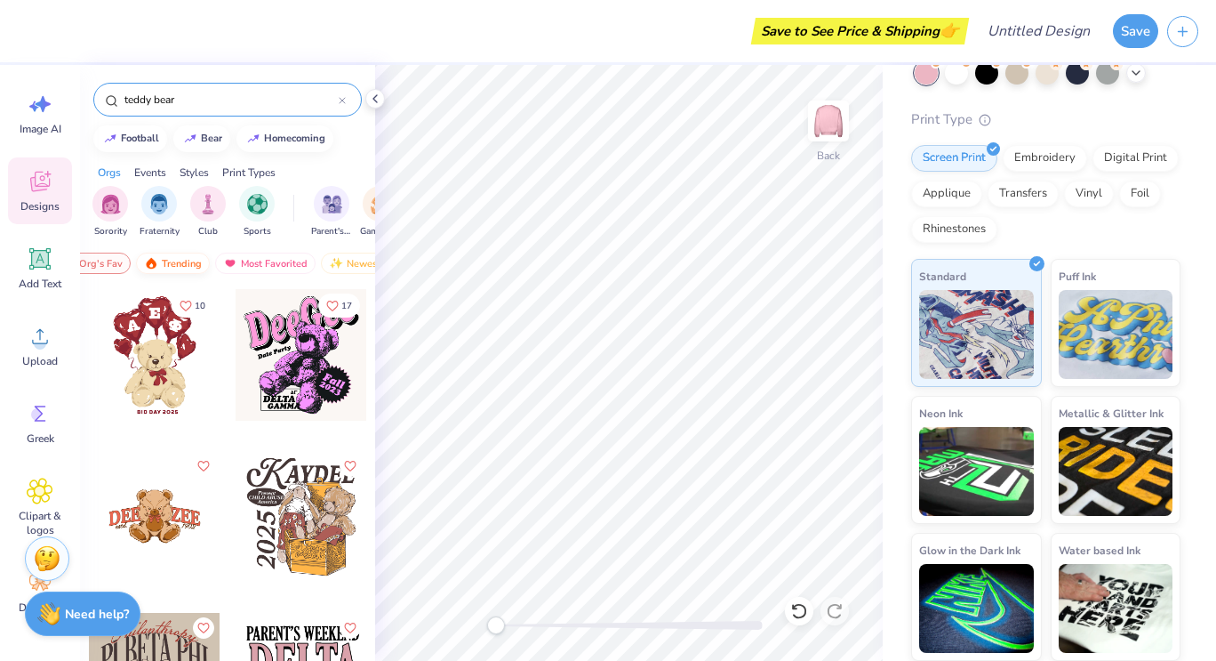
scroll to position [0, 103]
click at [185, 116] on div "teddy bear" at bounding box center [227, 100] width 269 height 34
click at [196, 108] on input "teddy bear" at bounding box center [231, 100] width 216 height 18
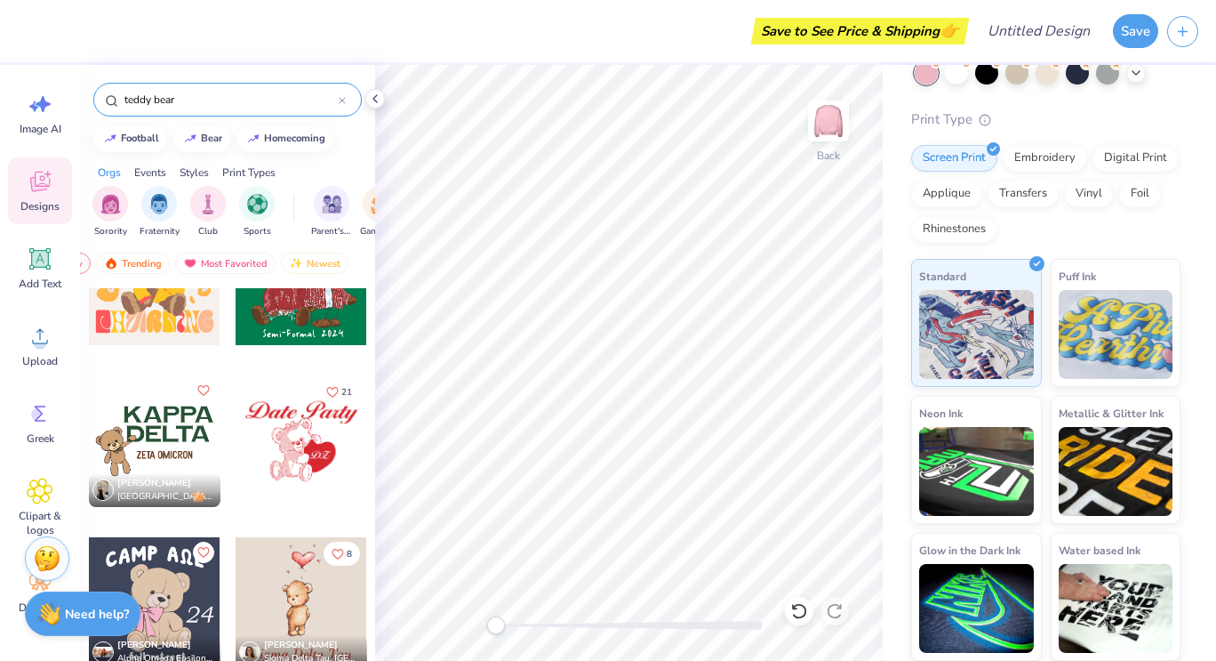
scroll to position [4284, 0]
click at [317, 464] on div at bounding box center [301, 440] width 132 height 132
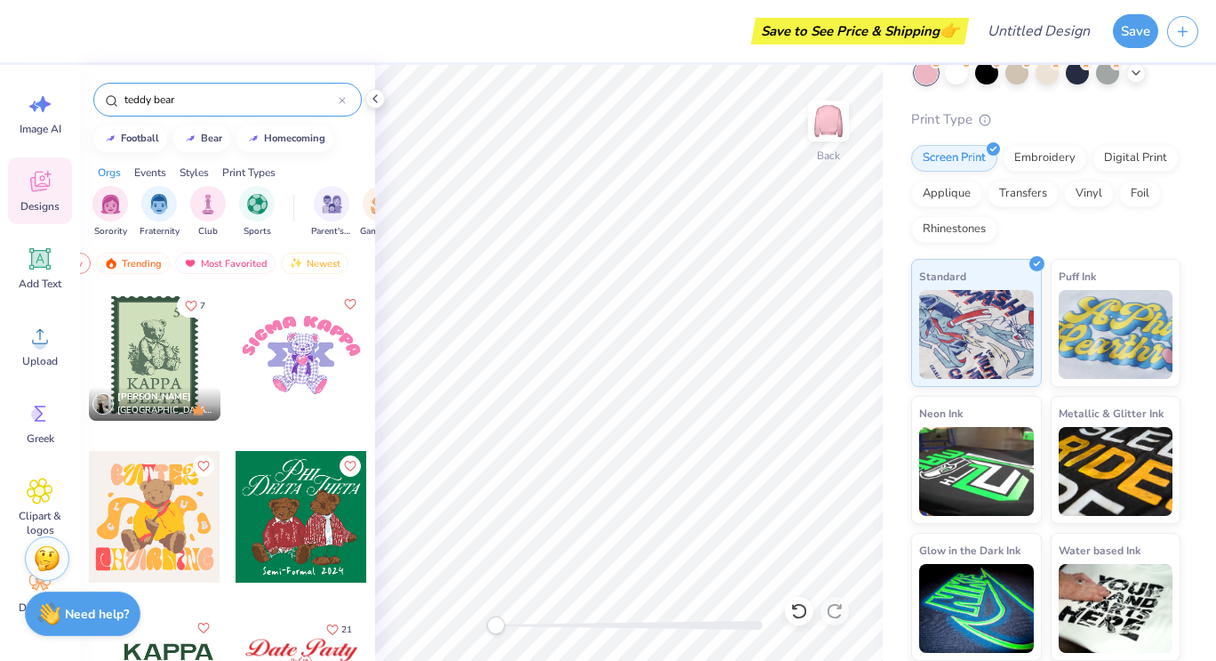
scroll to position [3915, 0]
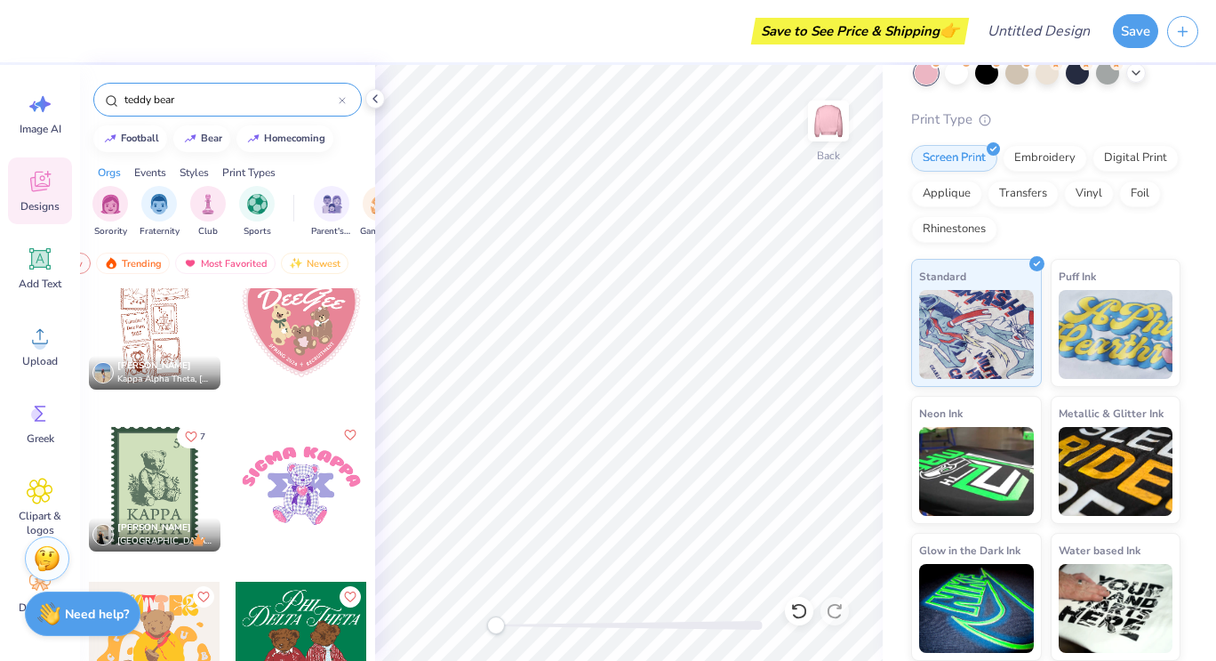
click at [280, 469] on div at bounding box center [302, 486] width 132 height 132
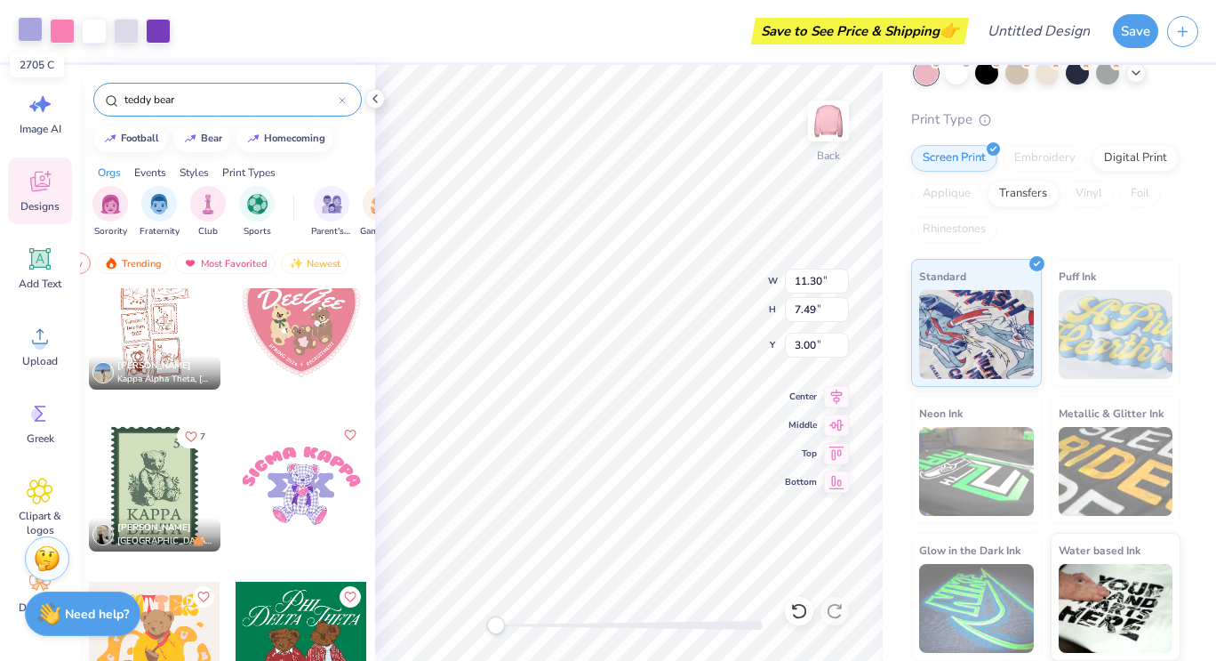
click at [27, 35] on div at bounding box center [30, 29] width 25 height 25
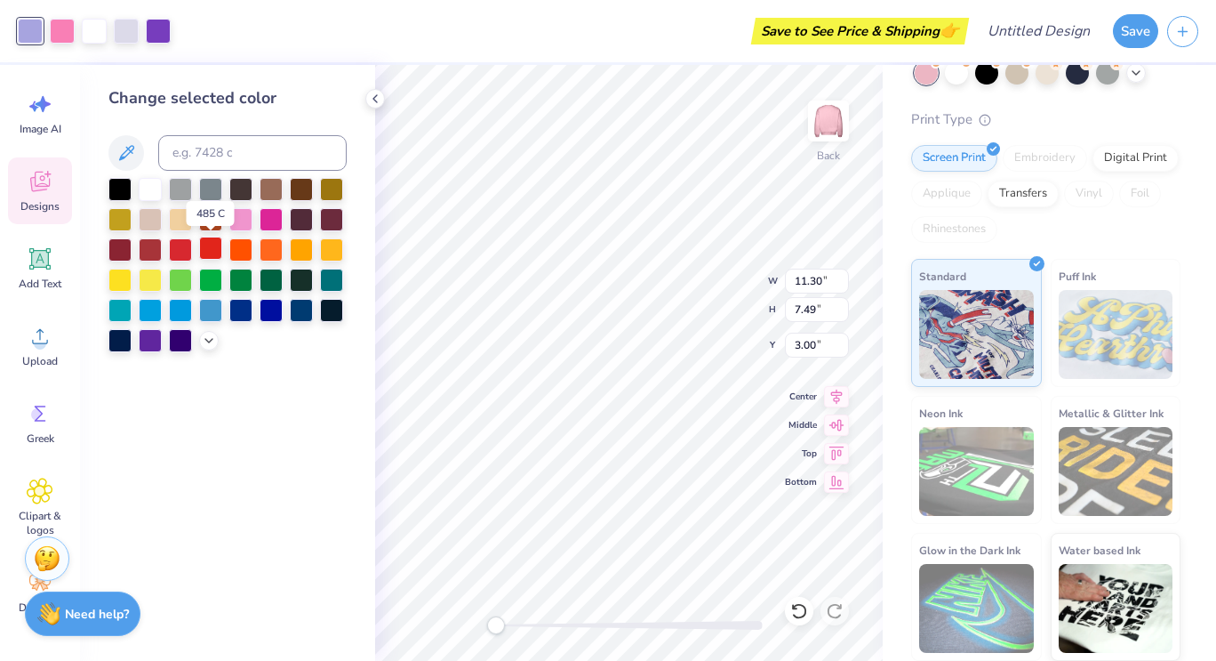
click at [205, 250] on div at bounding box center [210, 248] width 23 height 23
click at [149, 189] on div at bounding box center [150, 187] width 23 height 23
click at [98, 37] on div at bounding box center [94, 29] width 25 height 25
click at [239, 229] on div at bounding box center [240, 217] width 23 height 23
click at [205, 341] on icon at bounding box center [209, 339] width 14 height 14
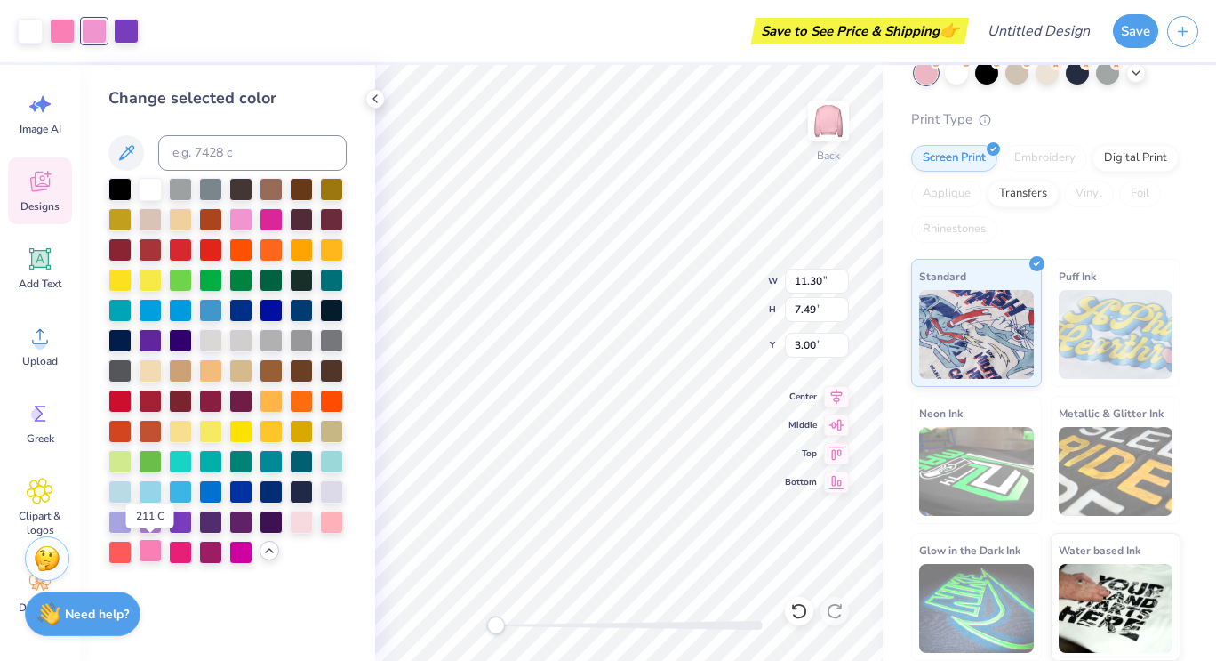
click at [152, 555] on div at bounding box center [150, 550] width 23 height 23
click at [89, 42] on div at bounding box center [94, 29] width 25 height 25
click at [328, 518] on div at bounding box center [331, 520] width 23 height 23
click at [149, 548] on div at bounding box center [150, 550] width 23 height 23
click at [123, 521] on div at bounding box center [119, 520] width 23 height 23
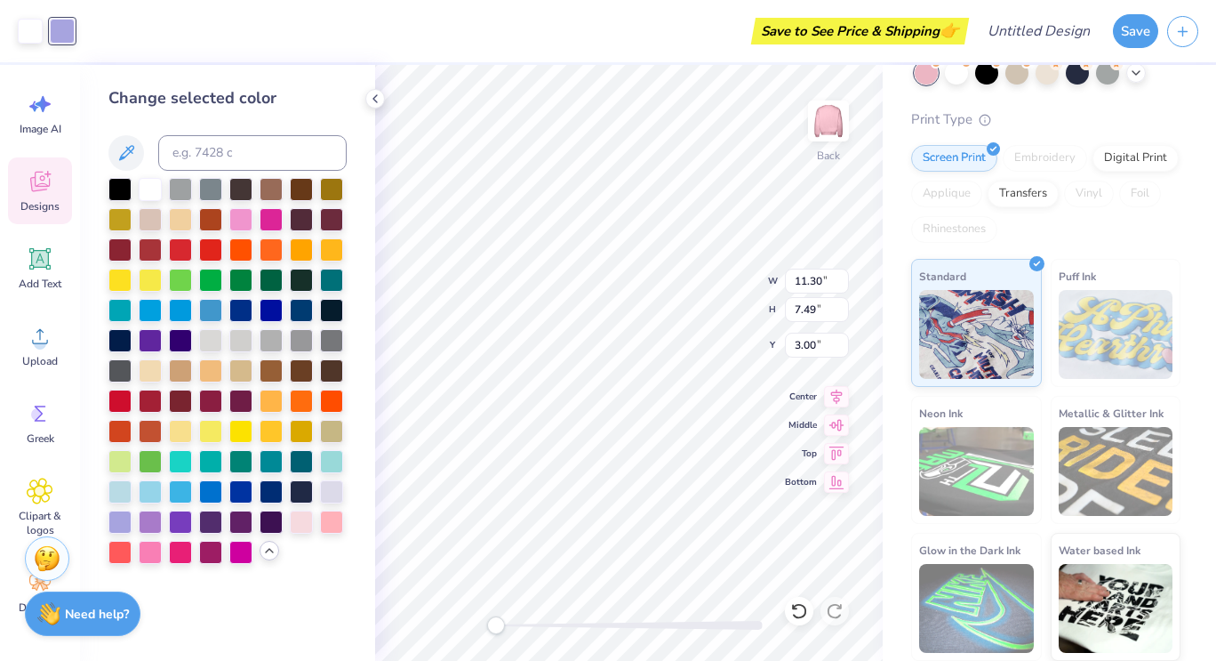
click at [165, 489] on div at bounding box center [227, 371] width 238 height 386
click at [181, 497] on div at bounding box center [180, 489] width 23 height 23
click at [239, 214] on div at bounding box center [240, 217] width 23 height 23
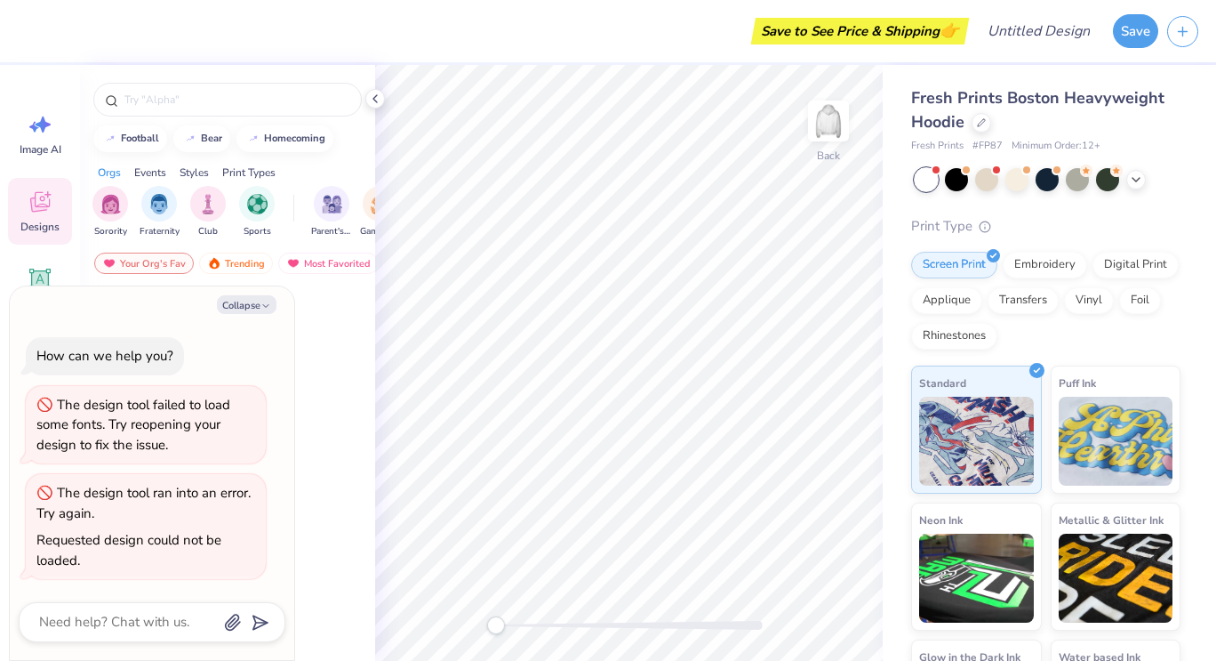
scroll to position [91, 0]
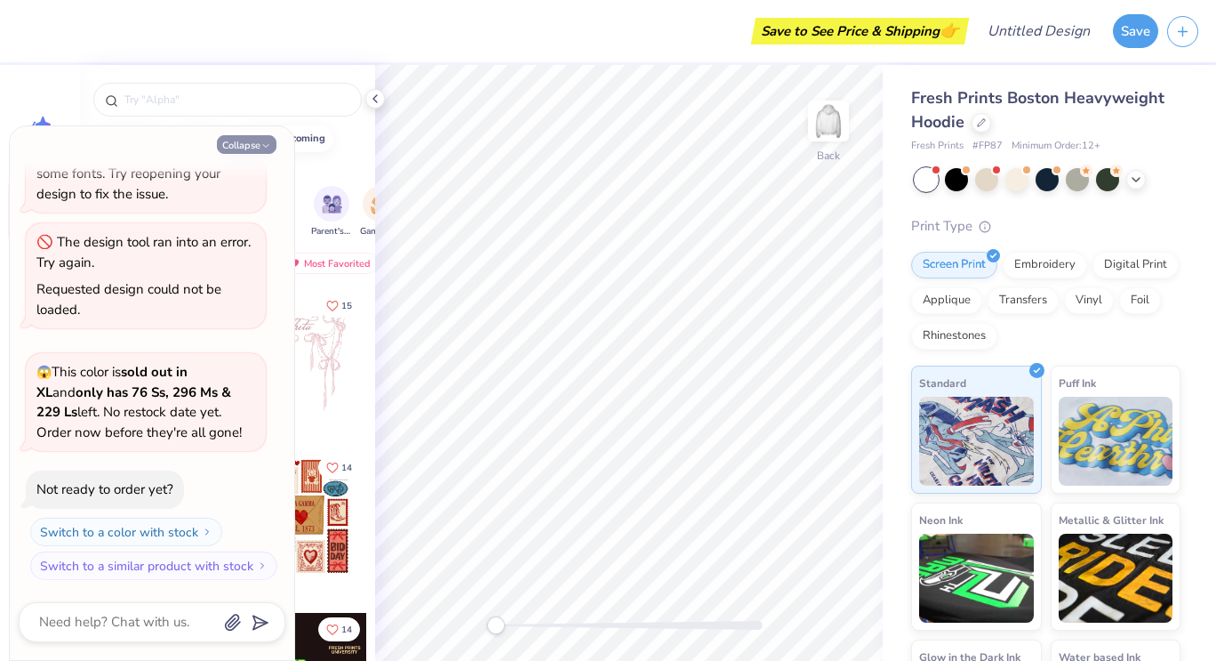
click at [263, 147] on icon "button" at bounding box center [266, 146] width 11 height 11
type textarea "x"
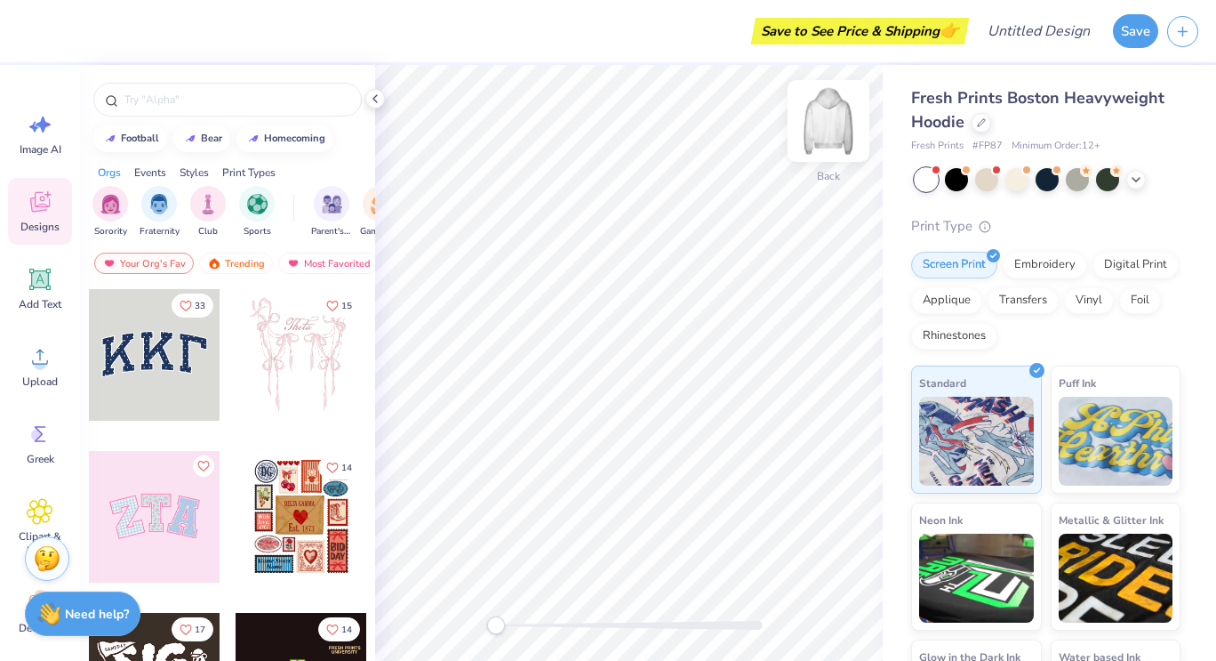
click at [814, 137] on img at bounding box center [828, 120] width 71 height 71
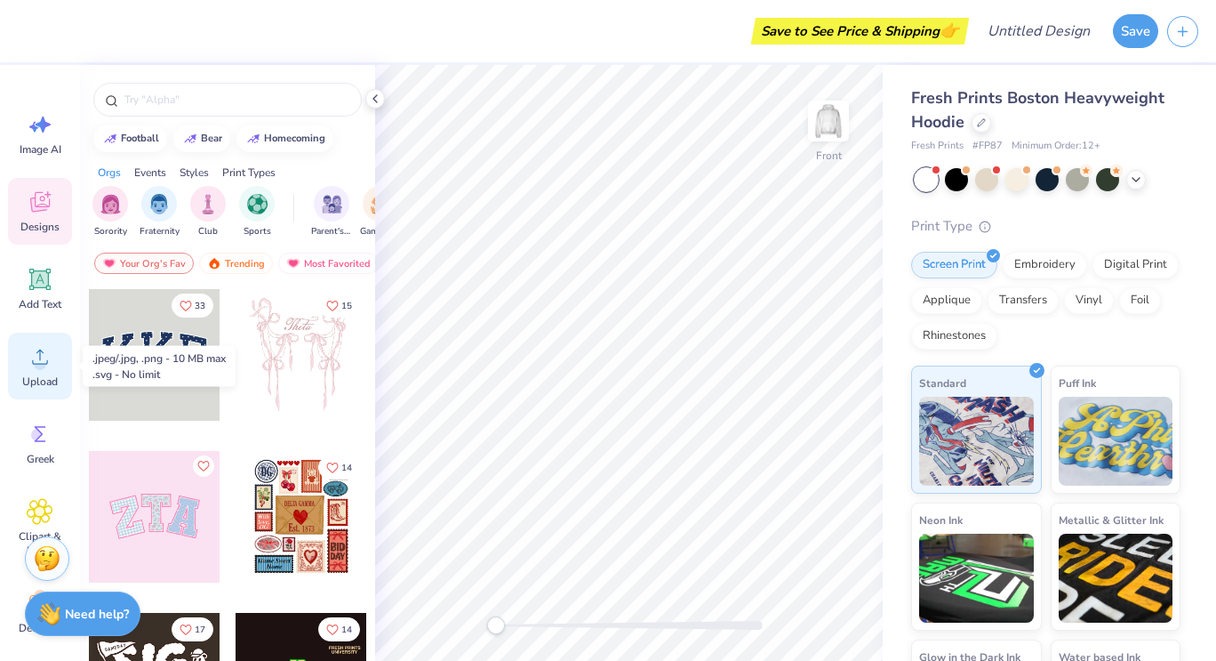
scroll to position [20, 0]
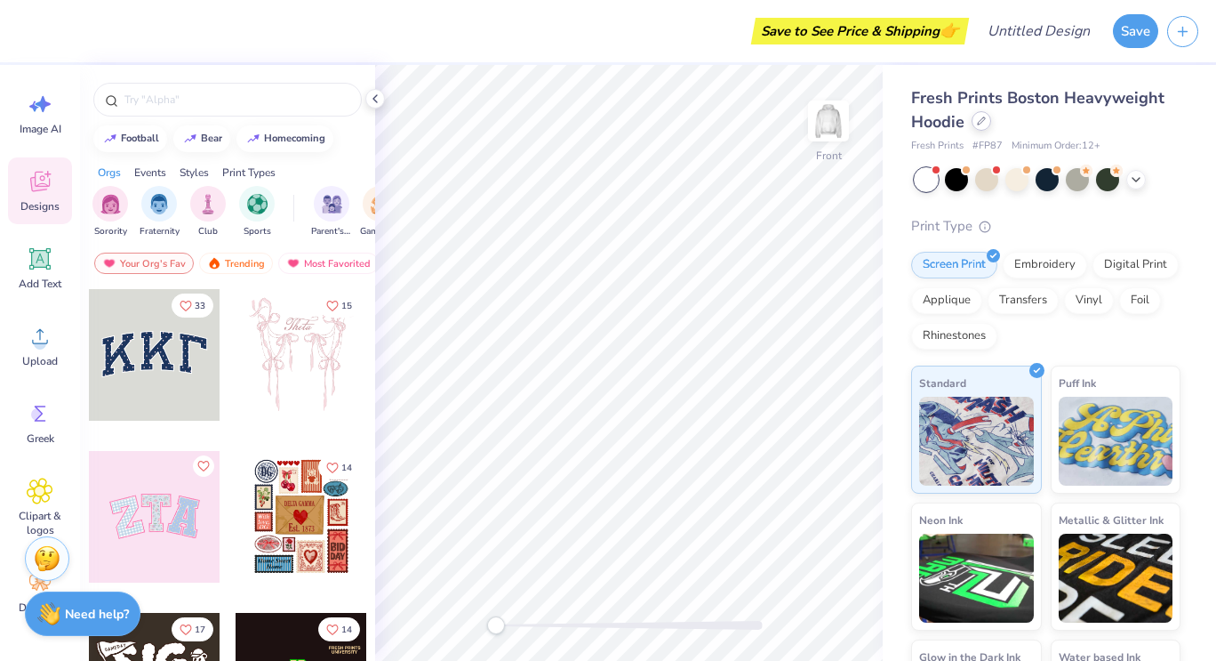
click at [973, 124] on div at bounding box center [982, 121] width 20 height 20
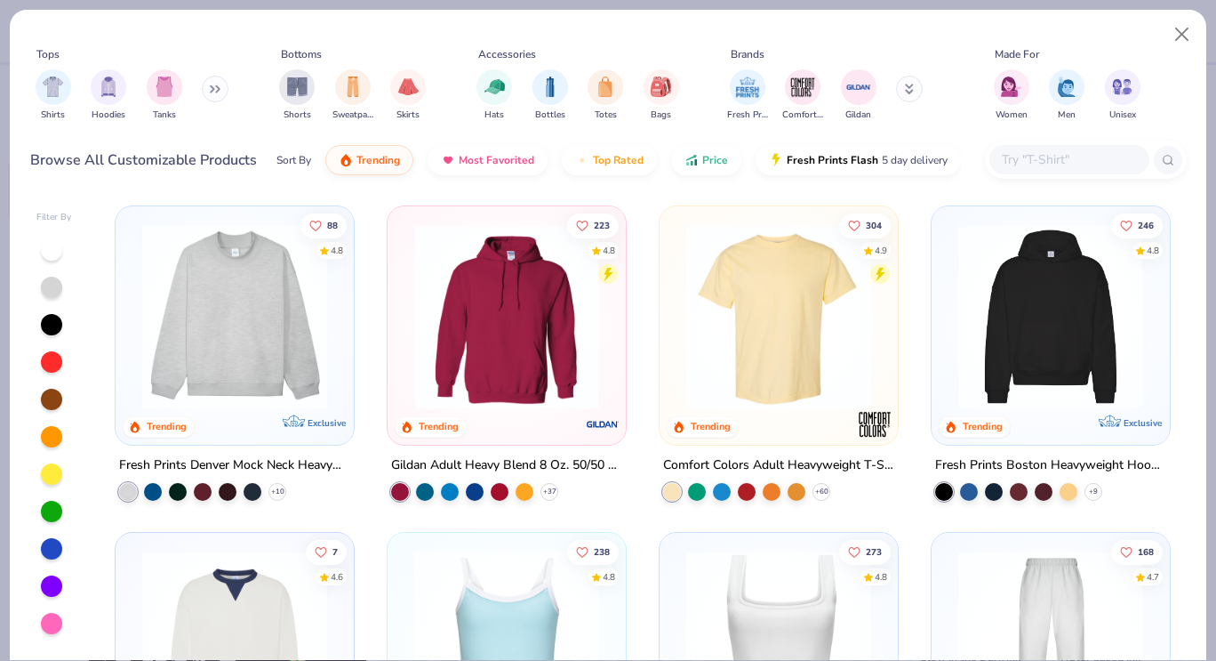
click at [260, 308] on img at bounding box center [234, 316] width 203 height 185
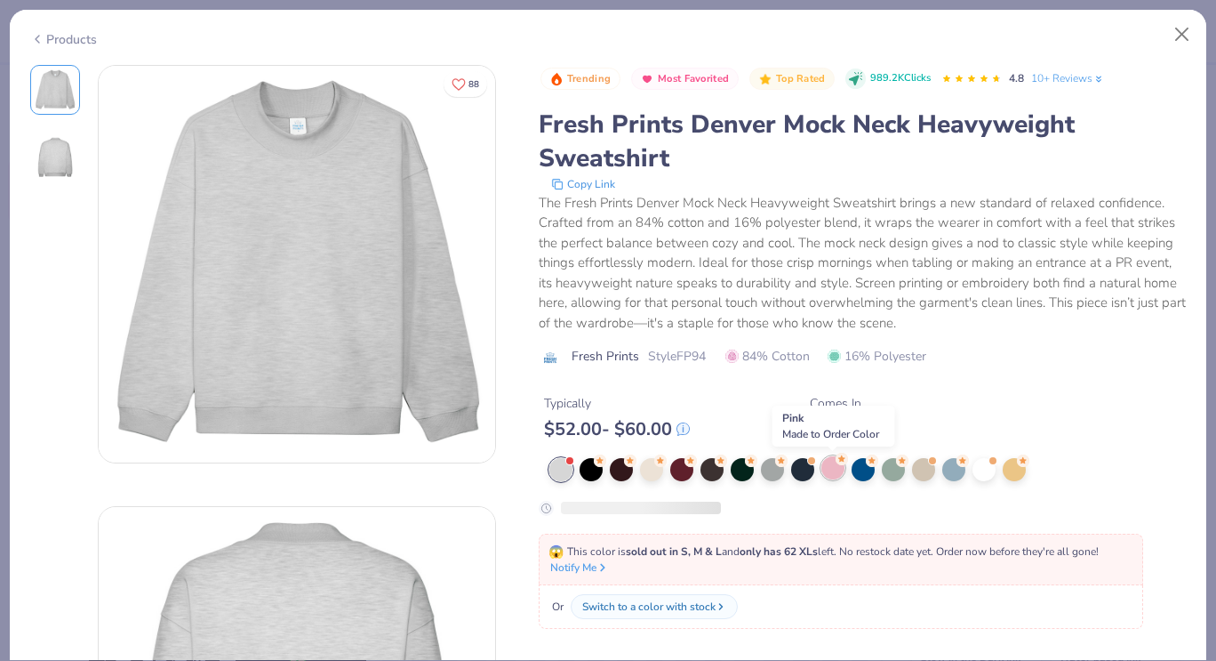
click at [831, 470] on div at bounding box center [833, 467] width 23 height 23
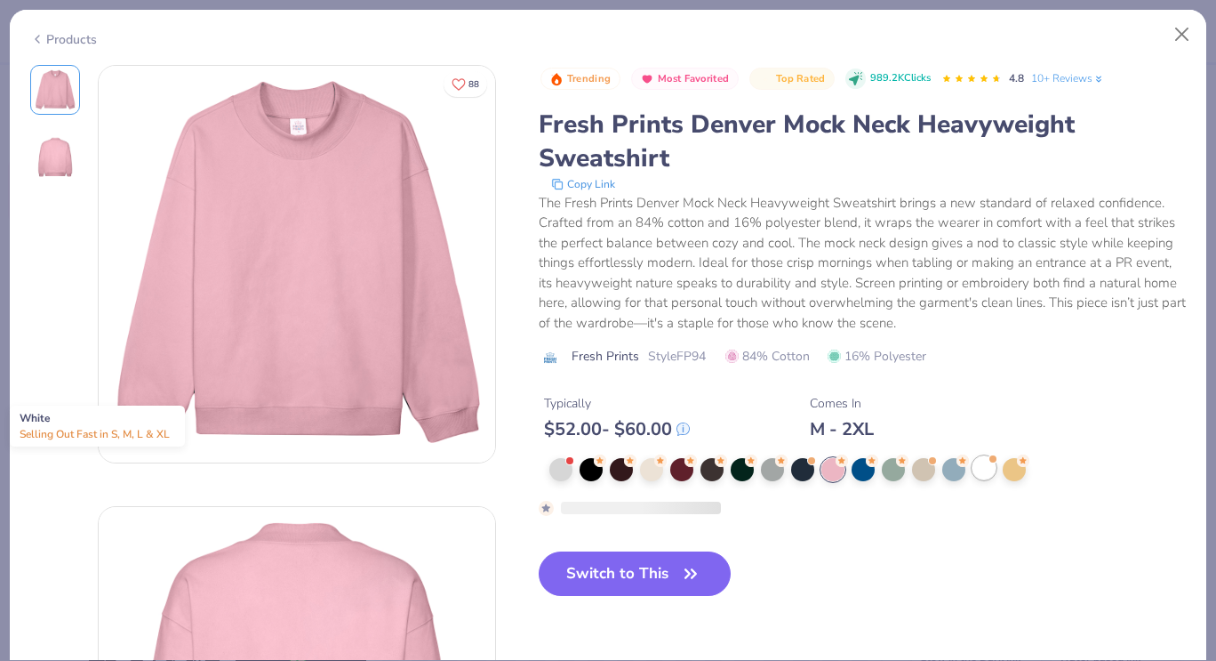
click at [983, 468] on div at bounding box center [984, 467] width 23 height 23
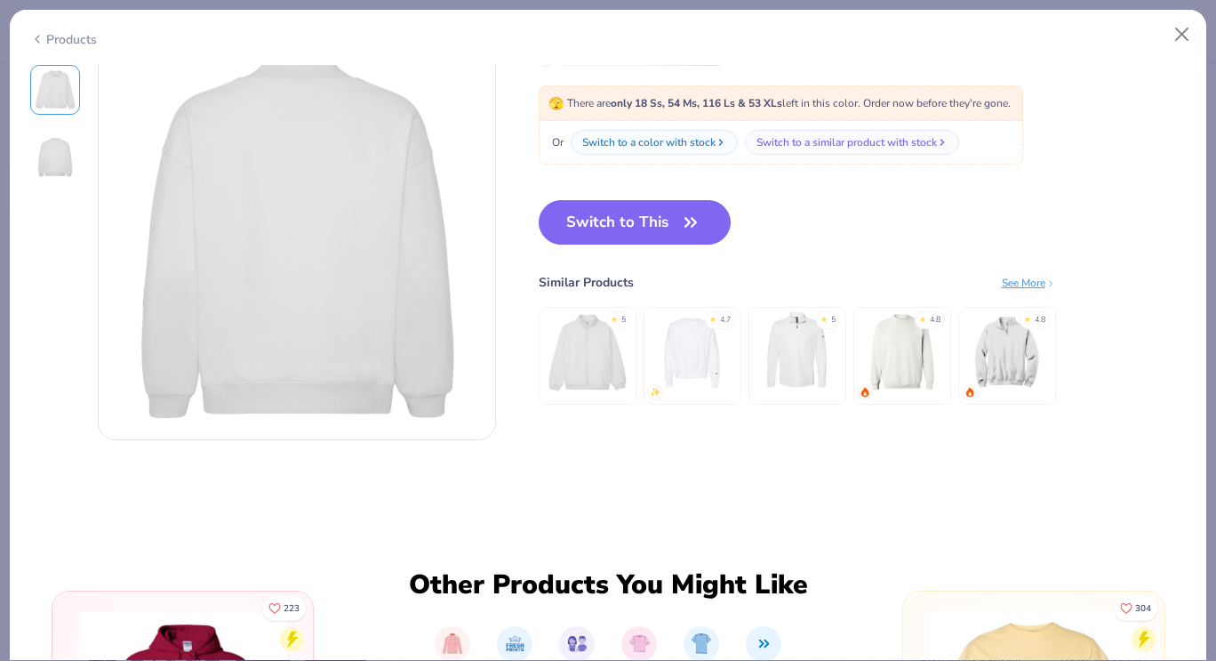
scroll to position [463, 0]
click at [656, 211] on button "Switch to This" at bounding box center [635, 223] width 193 height 44
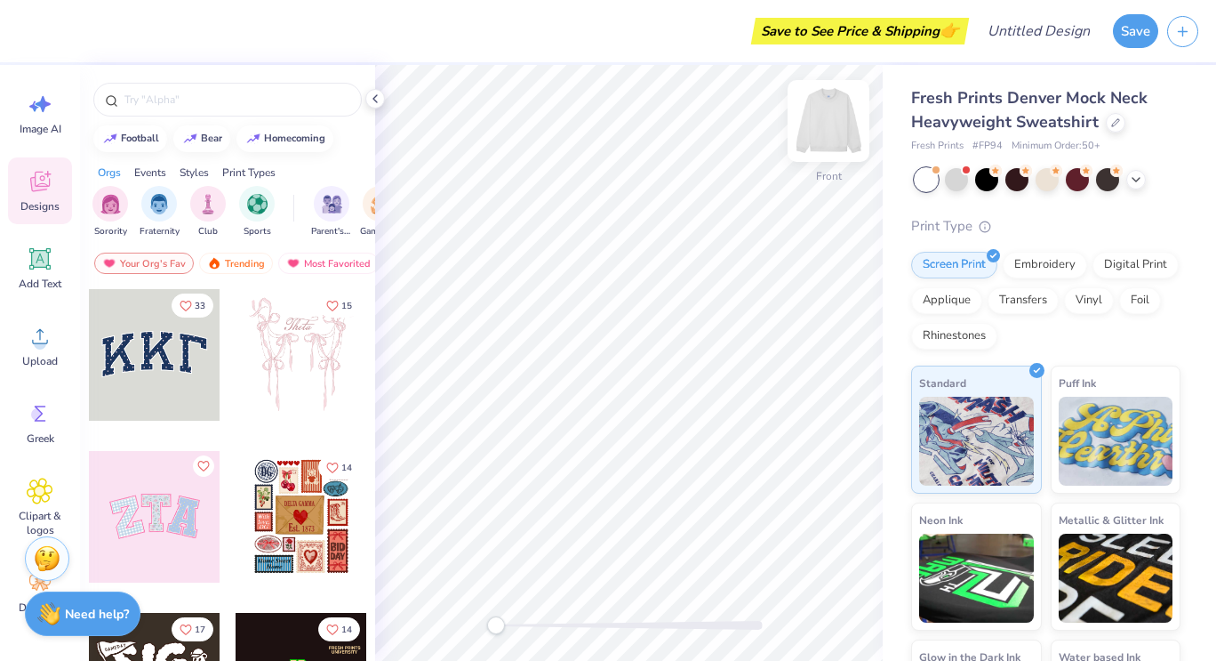
click at [825, 126] on img at bounding box center [828, 120] width 71 height 71
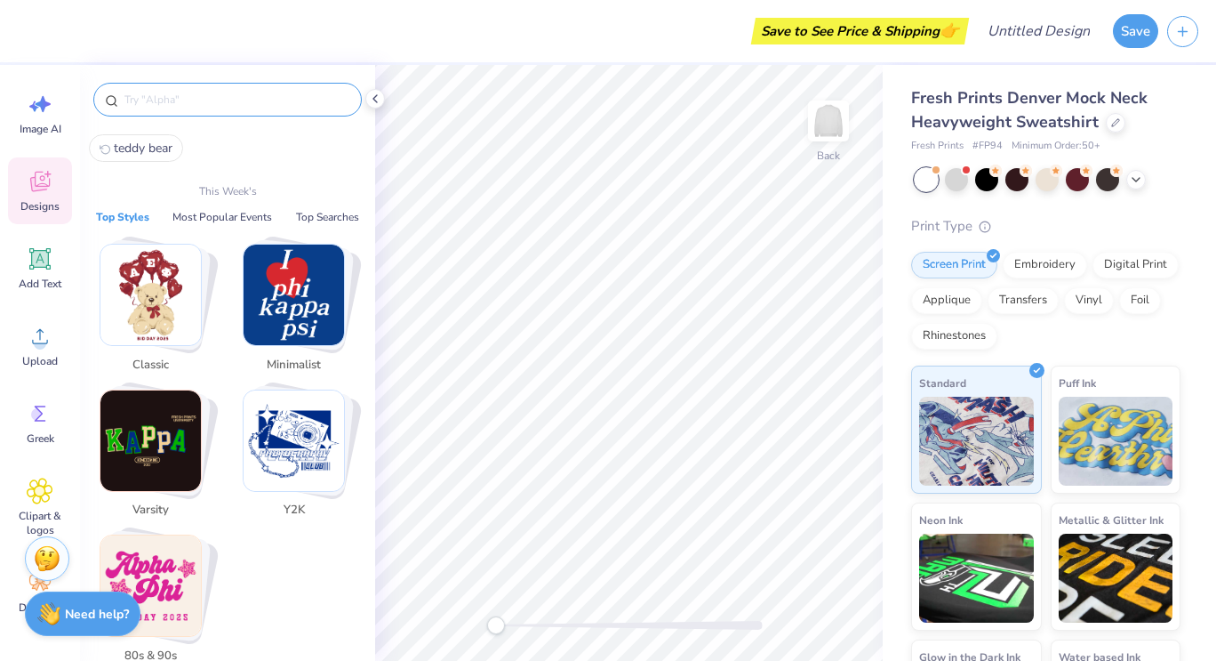
click at [207, 107] on input "text" at bounding box center [237, 100] width 228 height 18
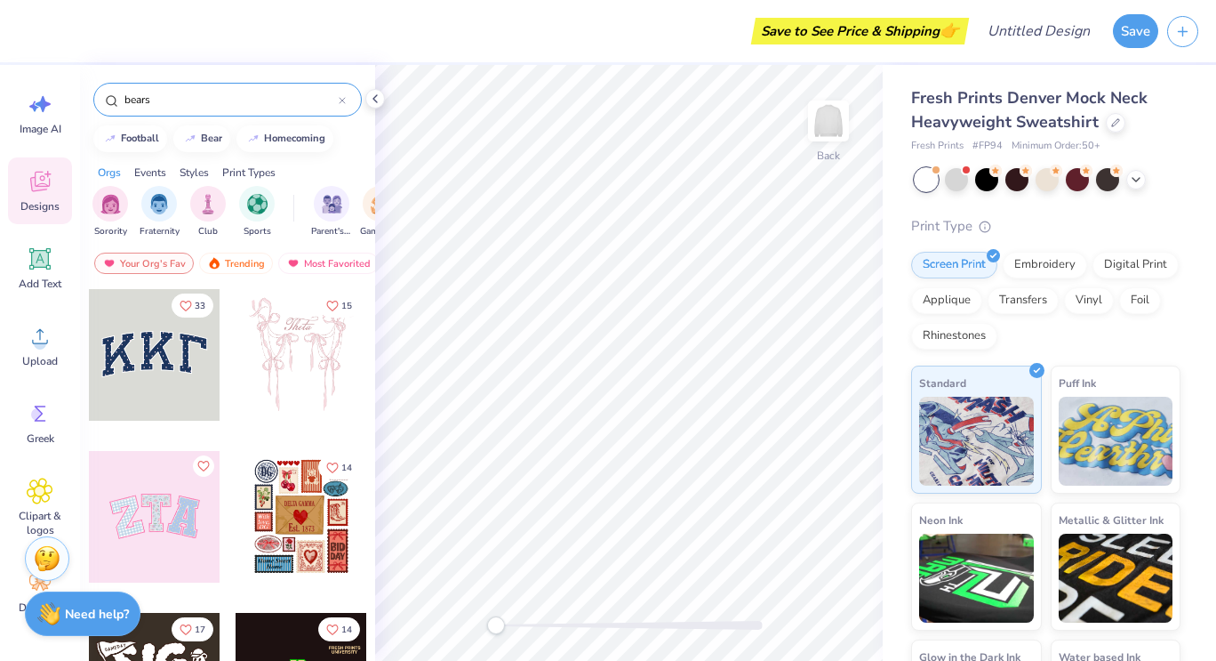
type input "bears"
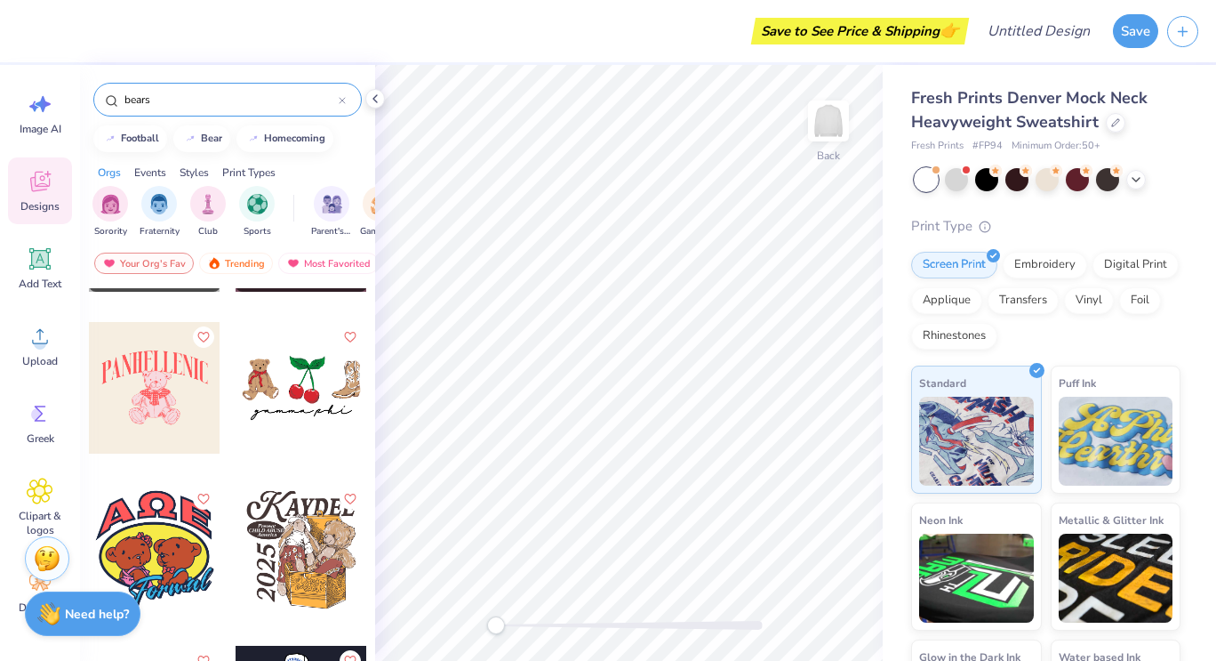
scroll to position [5471, 0]
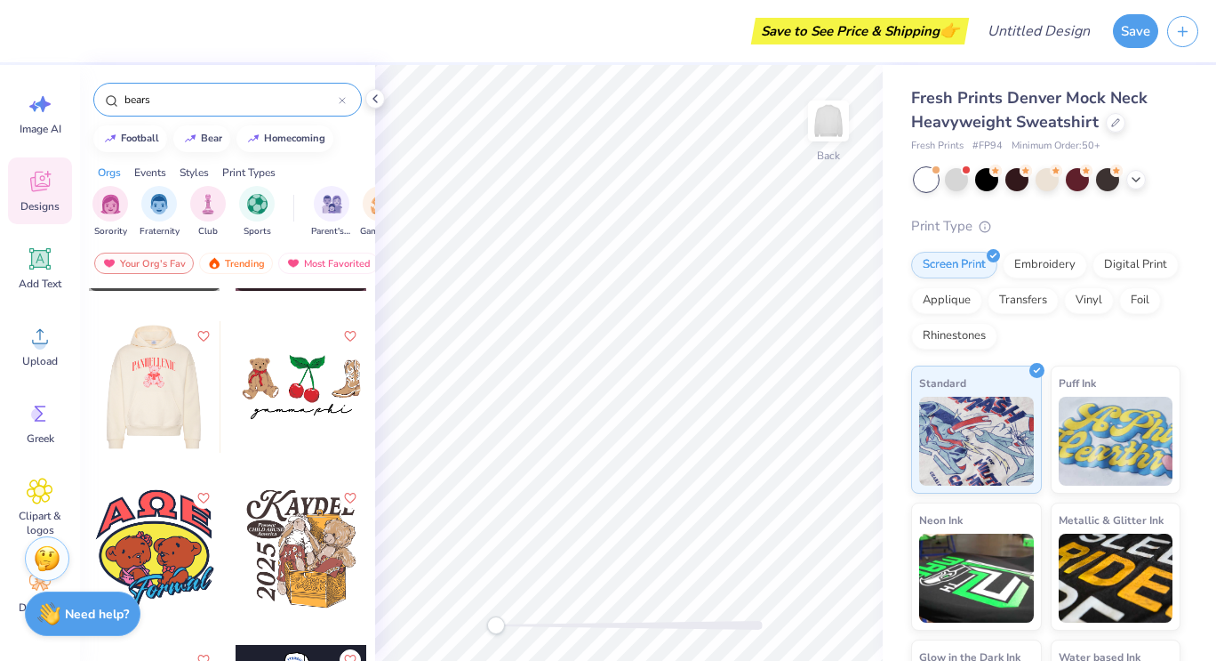
click at [165, 411] on div at bounding box center [154, 387] width 132 height 132
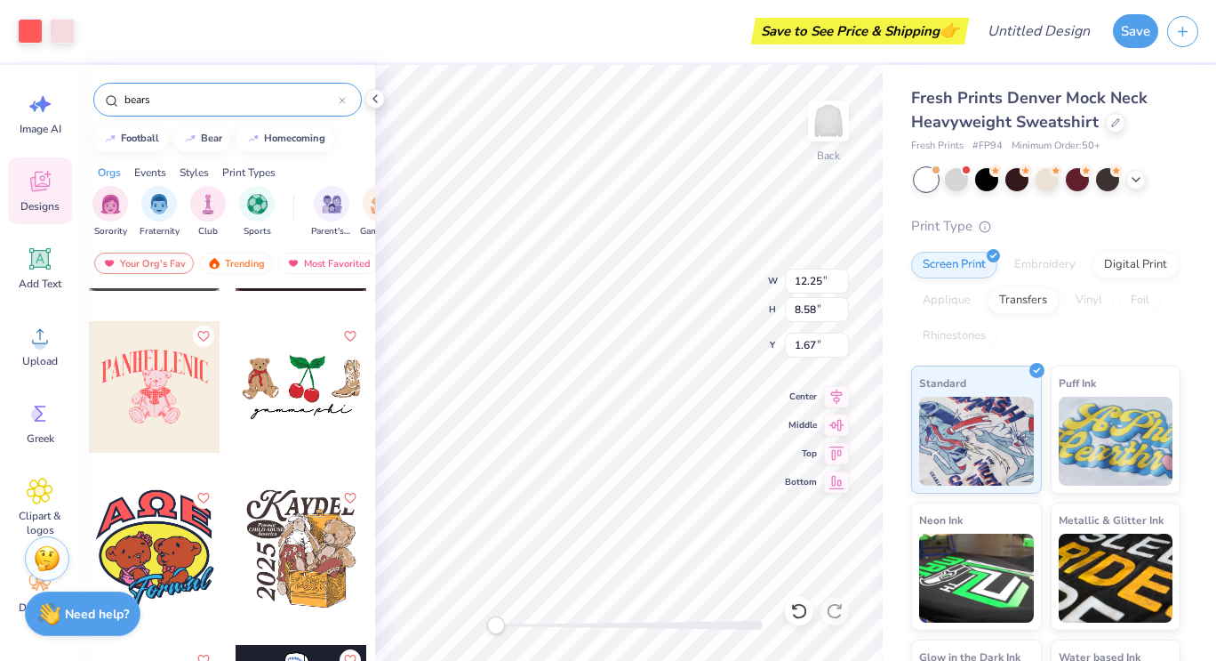
type input "12.25"
type input "8.58"
type input "1.67"
click at [68, 36] on div at bounding box center [62, 29] width 25 height 25
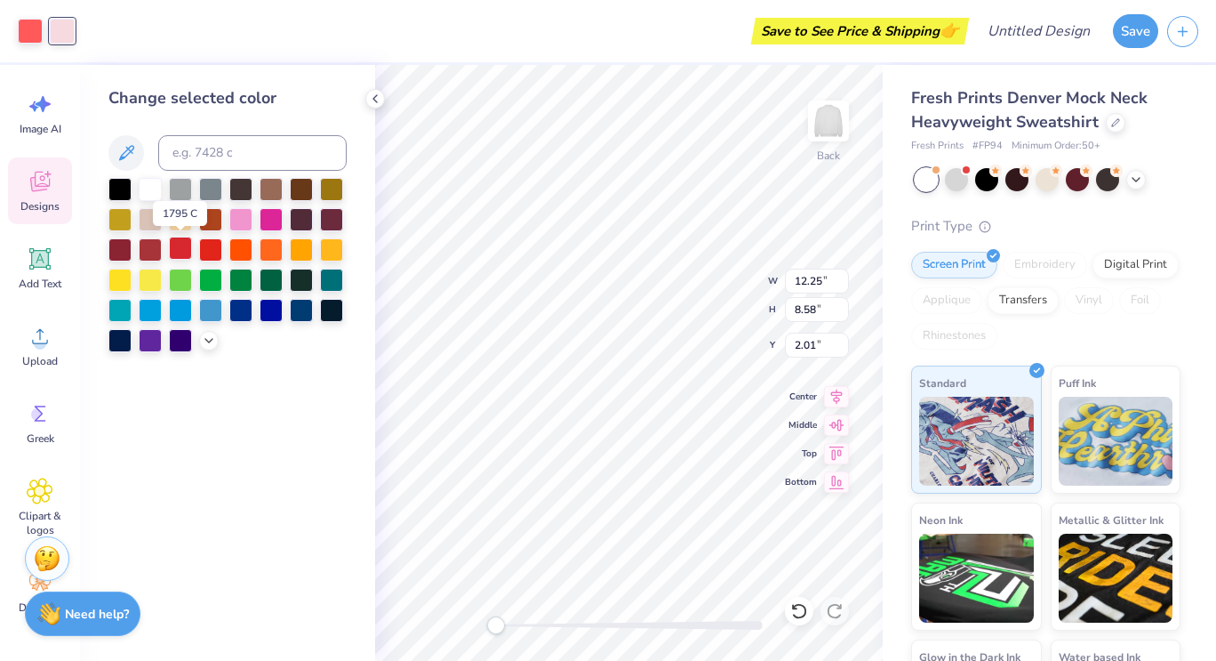
click at [181, 253] on div at bounding box center [180, 248] width 23 height 23
click at [240, 220] on div at bounding box center [240, 217] width 23 height 23
click at [216, 342] on div at bounding box center [209, 339] width 20 height 20
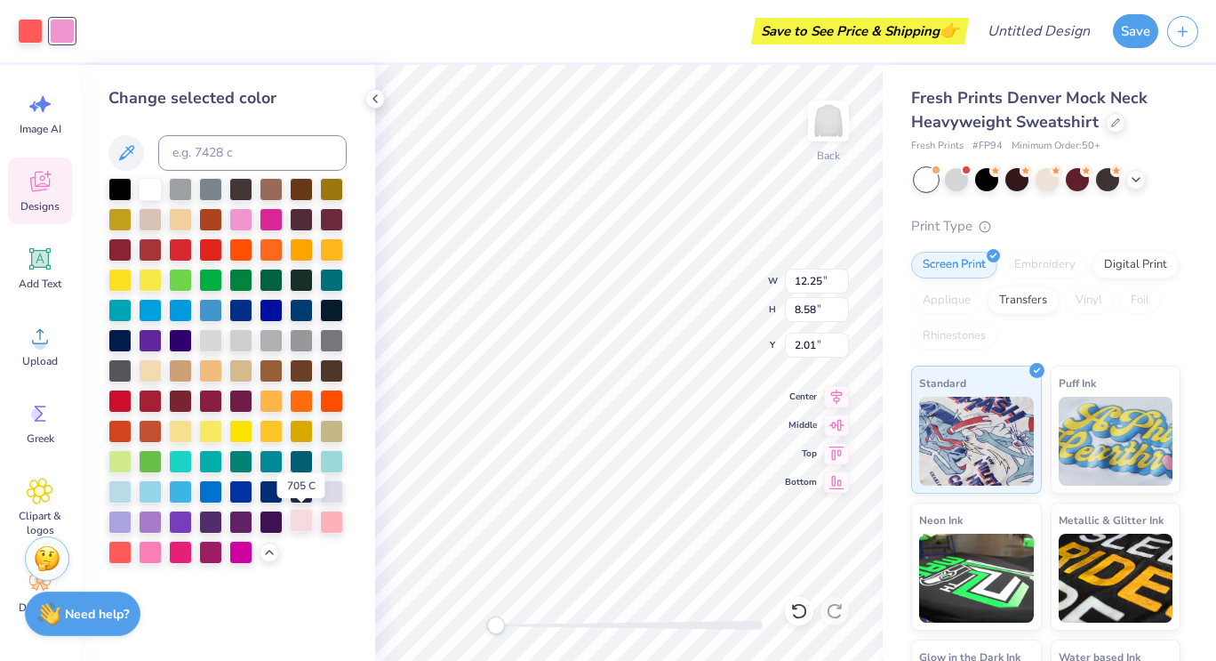
click at [307, 520] on div at bounding box center [301, 520] width 23 height 23
click at [146, 554] on div at bounding box center [150, 550] width 23 height 23
click at [301, 524] on div at bounding box center [301, 520] width 23 height 23
click at [34, 29] on div at bounding box center [30, 29] width 25 height 25
click at [245, 222] on div at bounding box center [240, 217] width 23 height 23
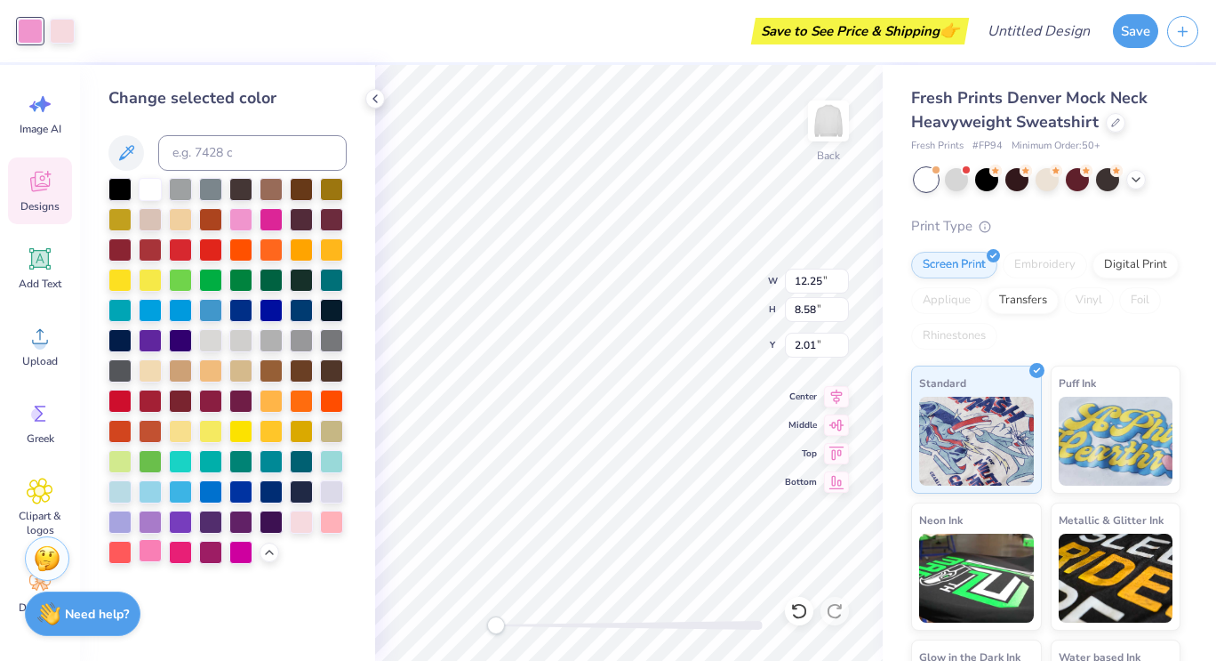
click at [157, 549] on div at bounding box center [150, 550] width 23 height 23
click at [374, 100] on polyline at bounding box center [375, 98] width 4 height 7
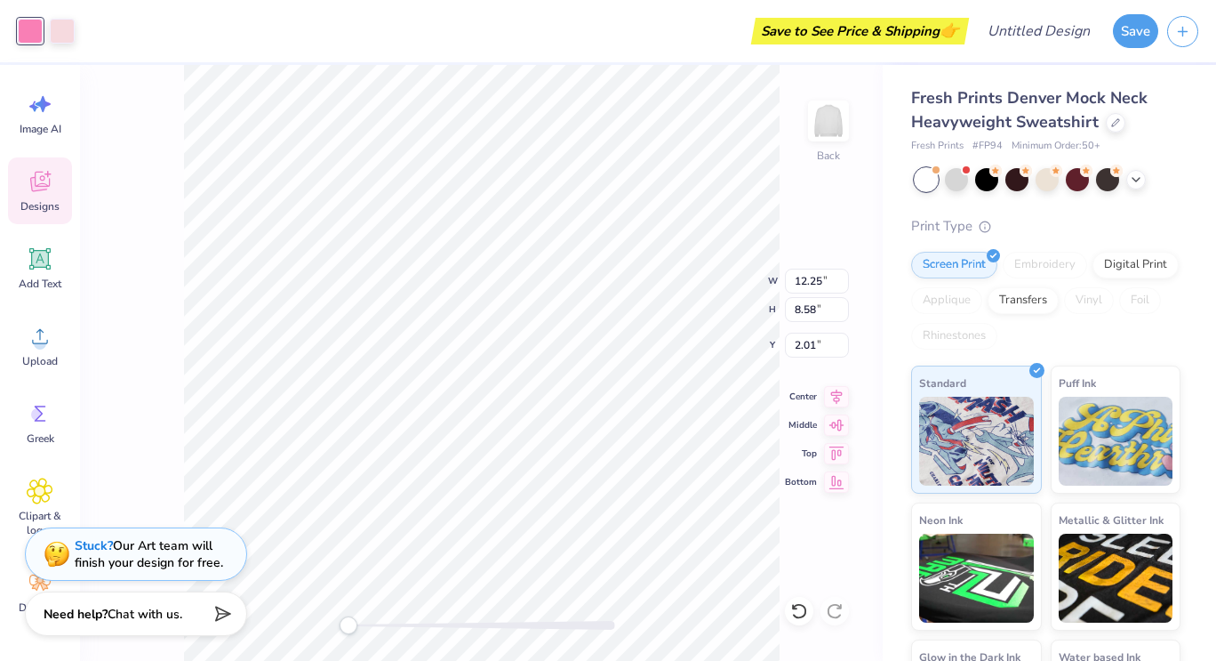
click at [50, 182] on icon at bounding box center [40, 181] width 27 height 27
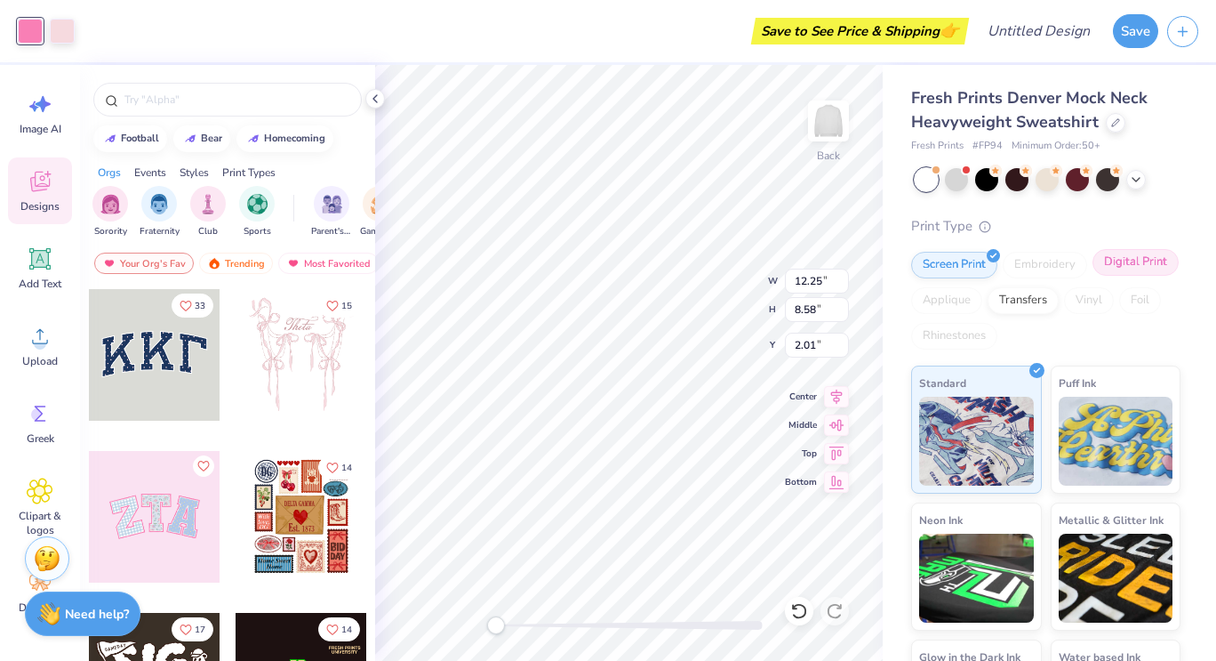
click at [1093, 276] on div "Digital Print" at bounding box center [1136, 262] width 86 height 27
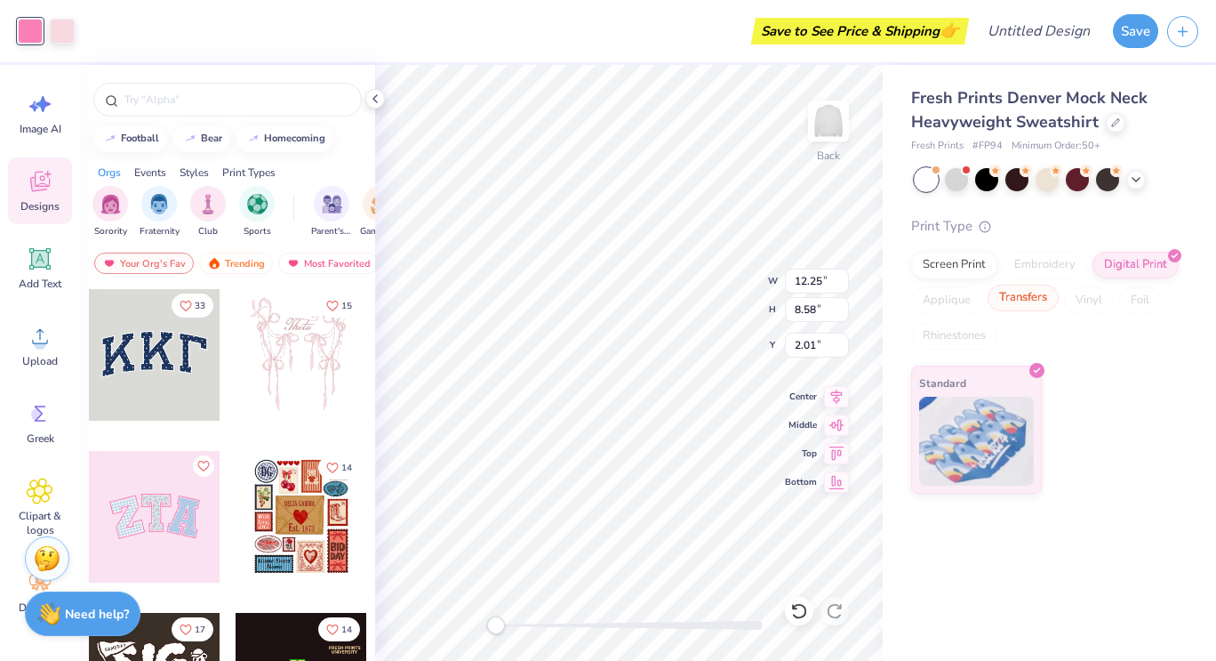
click at [1032, 309] on div "Transfers" at bounding box center [1023, 298] width 71 height 27
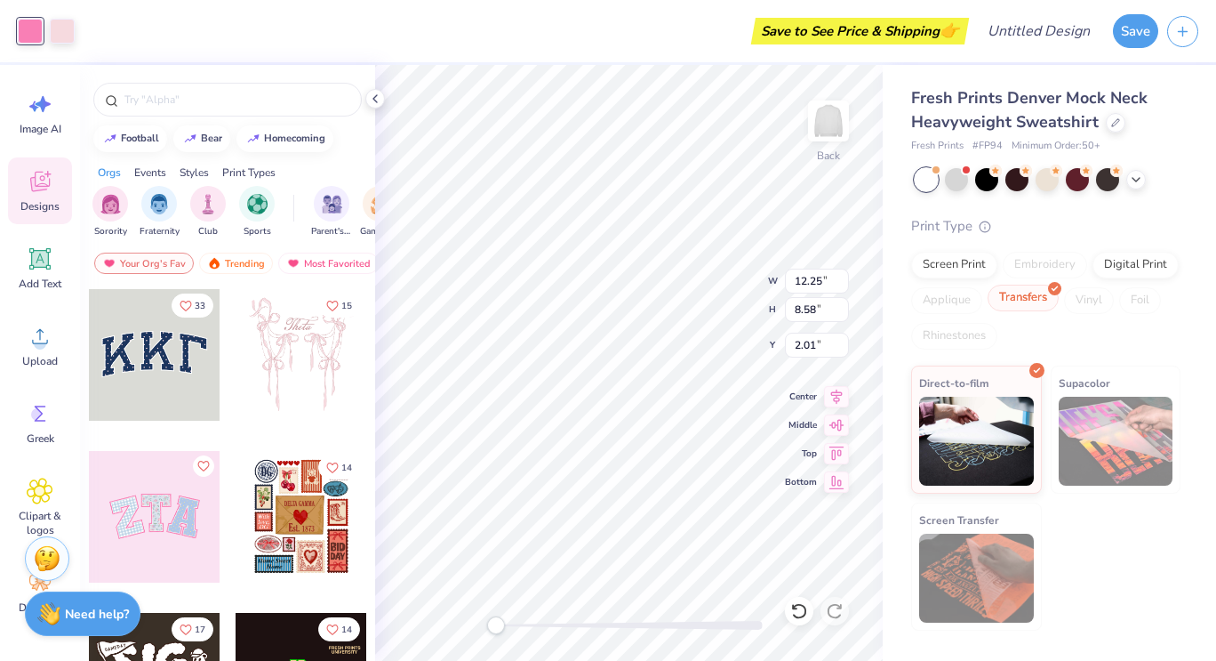
click at [1032, 309] on div "Transfers" at bounding box center [1023, 298] width 71 height 27
click at [1032, 284] on div "Screen Print Embroidery Digital Print Applique Transfers Vinyl Foil Rhinestones" at bounding box center [1045, 301] width 269 height 98
click at [973, 273] on div "Screen Print" at bounding box center [954, 262] width 86 height 27
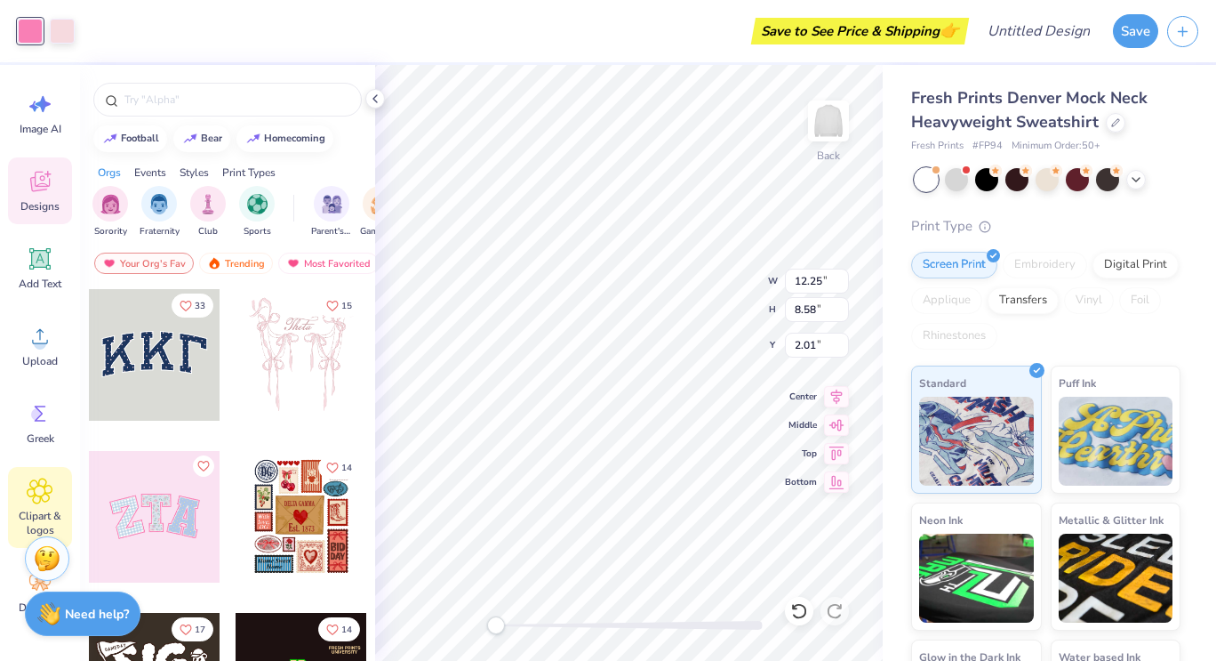
click at [36, 494] on icon at bounding box center [40, 491] width 11 height 11
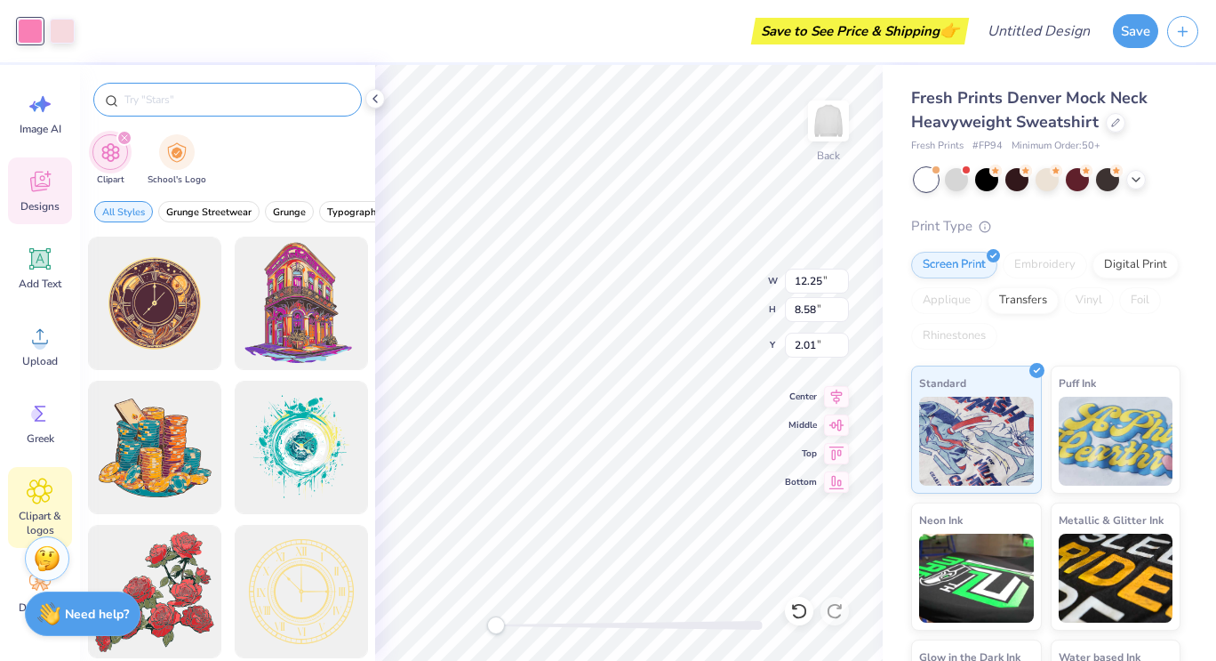
click at [218, 102] on input "text" at bounding box center [237, 100] width 228 height 18
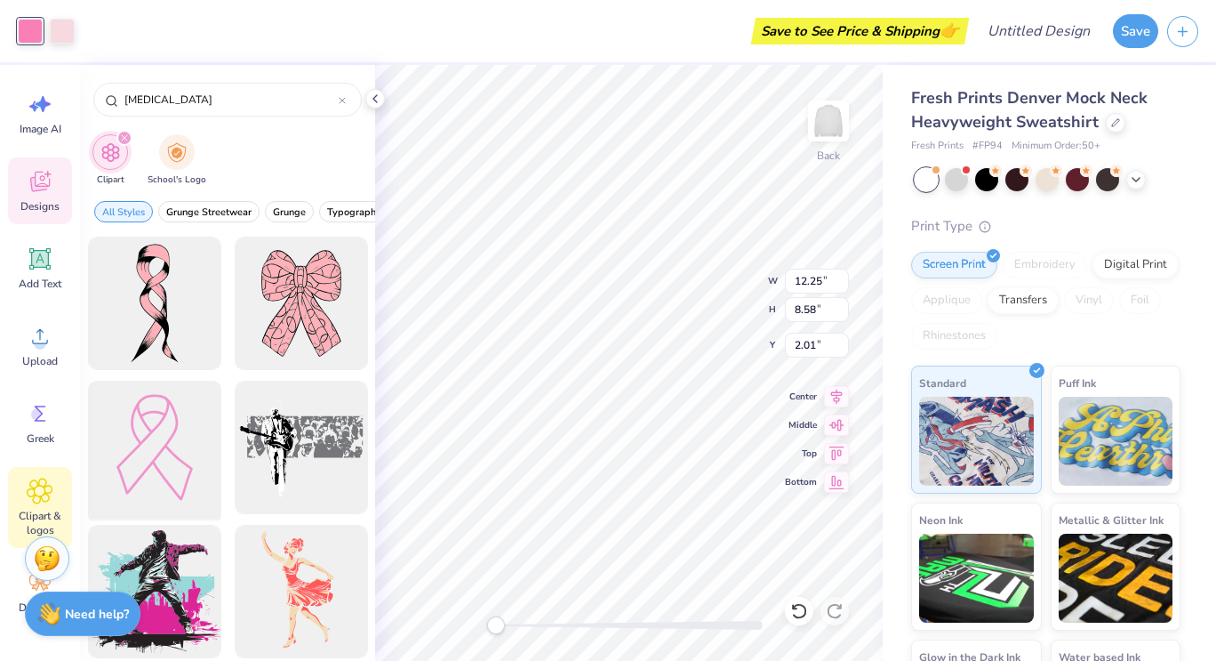
type input "[MEDICAL_DATA]"
click at [192, 451] on div at bounding box center [154, 447] width 147 height 147
type input "11.85"
type input "16.47"
type input "3.00"
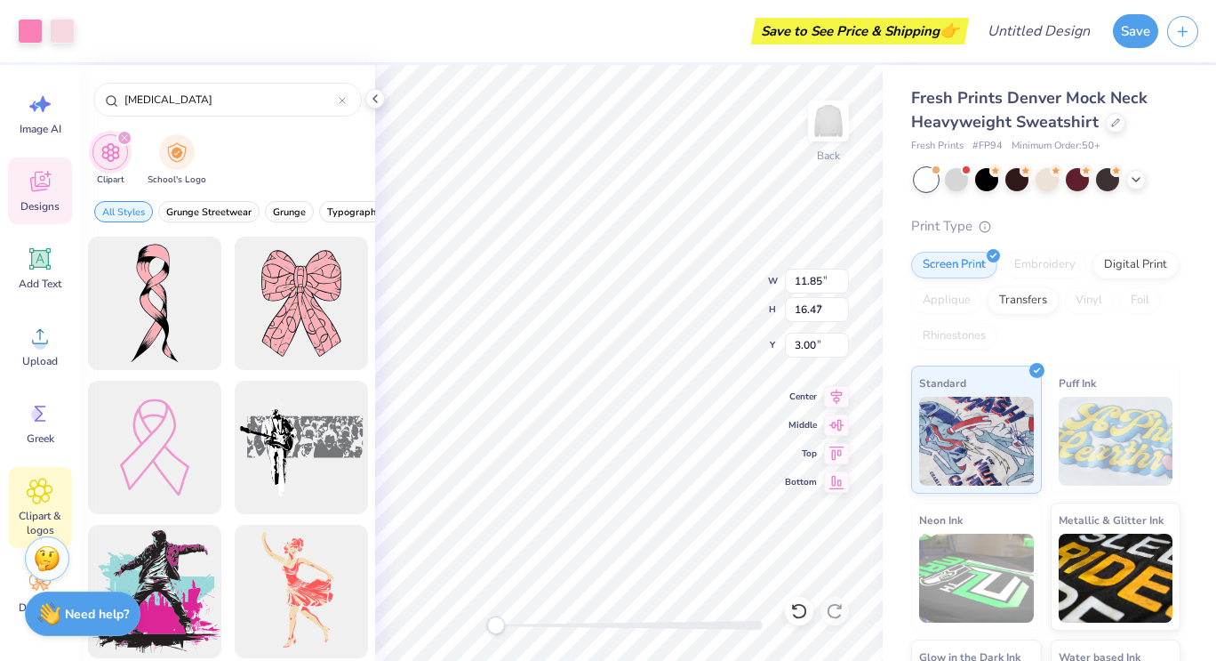
type input "12.25"
type input "8.58"
type input "2.01"
type input "0.82"
type input "1.14"
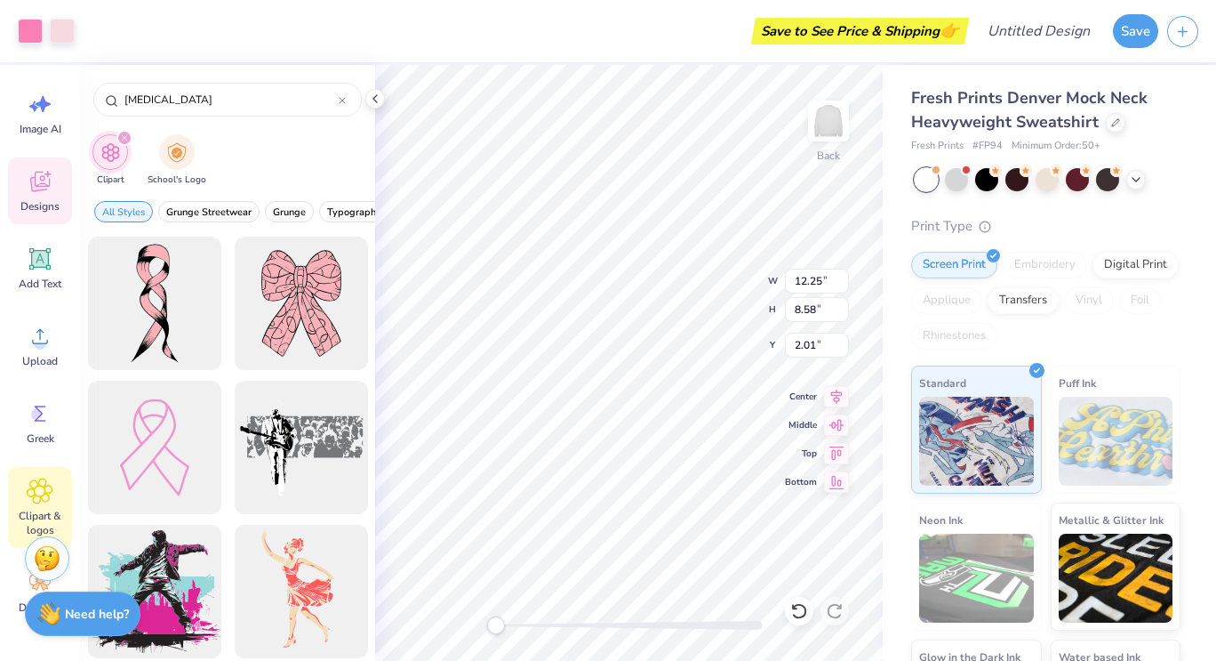
type input "7.58"
click at [25, 30] on div at bounding box center [30, 29] width 25 height 25
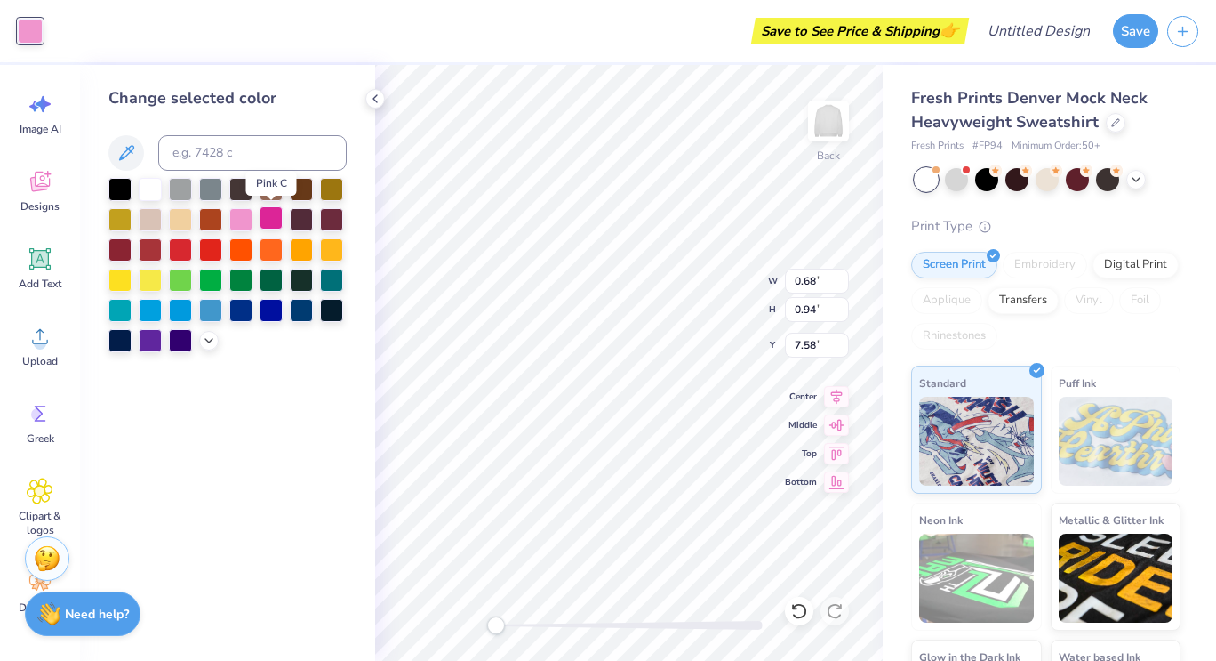
click at [267, 218] on div at bounding box center [271, 217] width 23 height 23
click at [269, 222] on div at bounding box center [271, 217] width 23 height 23
click at [246, 221] on div at bounding box center [240, 217] width 23 height 23
click at [279, 222] on div at bounding box center [271, 217] width 23 height 23
click at [177, 243] on div at bounding box center [180, 248] width 23 height 23
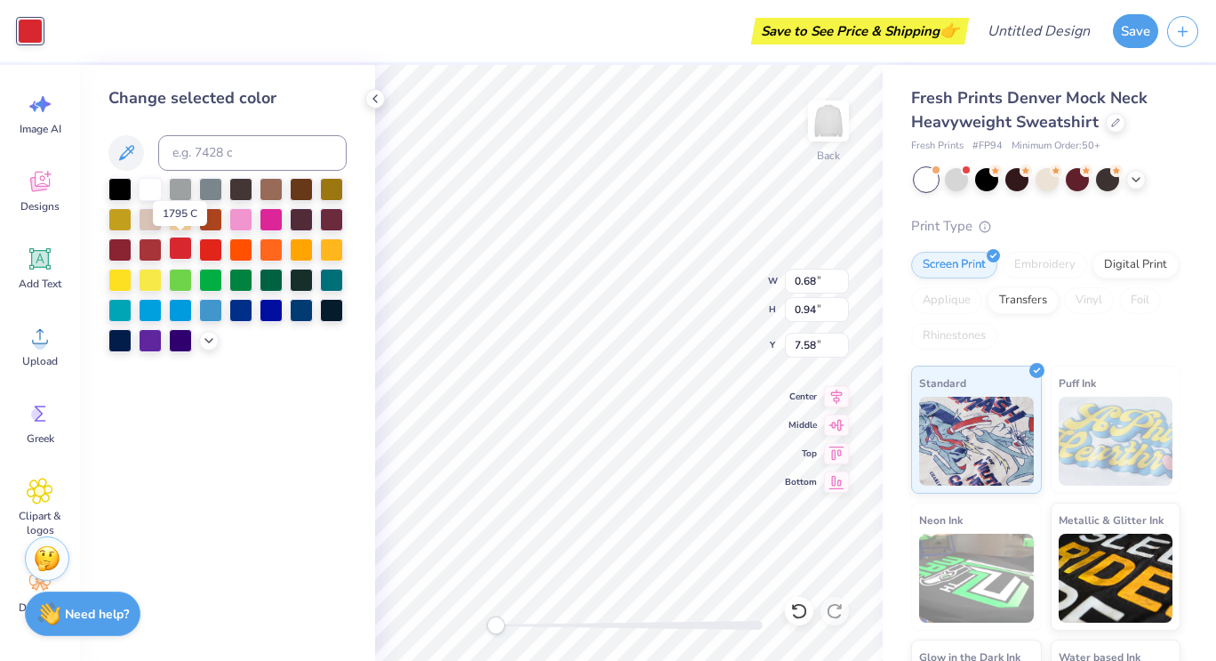
click at [182, 248] on div at bounding box center [180, 248] width 23 height 23
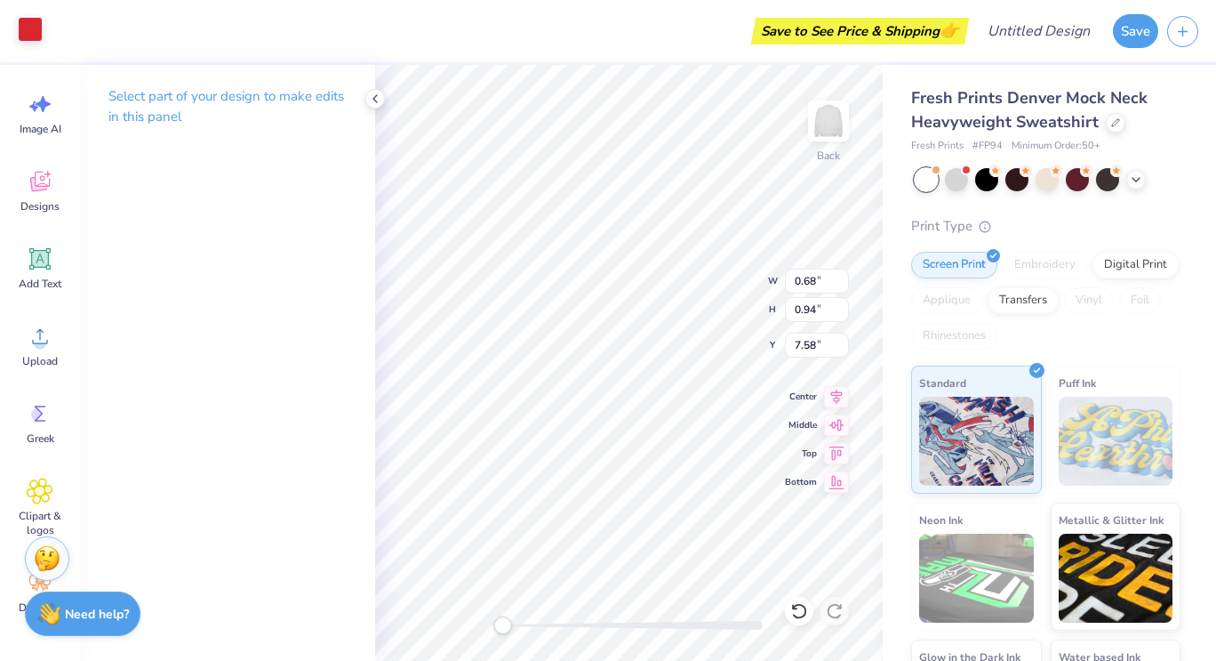
click at [27, 35] on div at bounding box center [30, 29] width 25 height 25
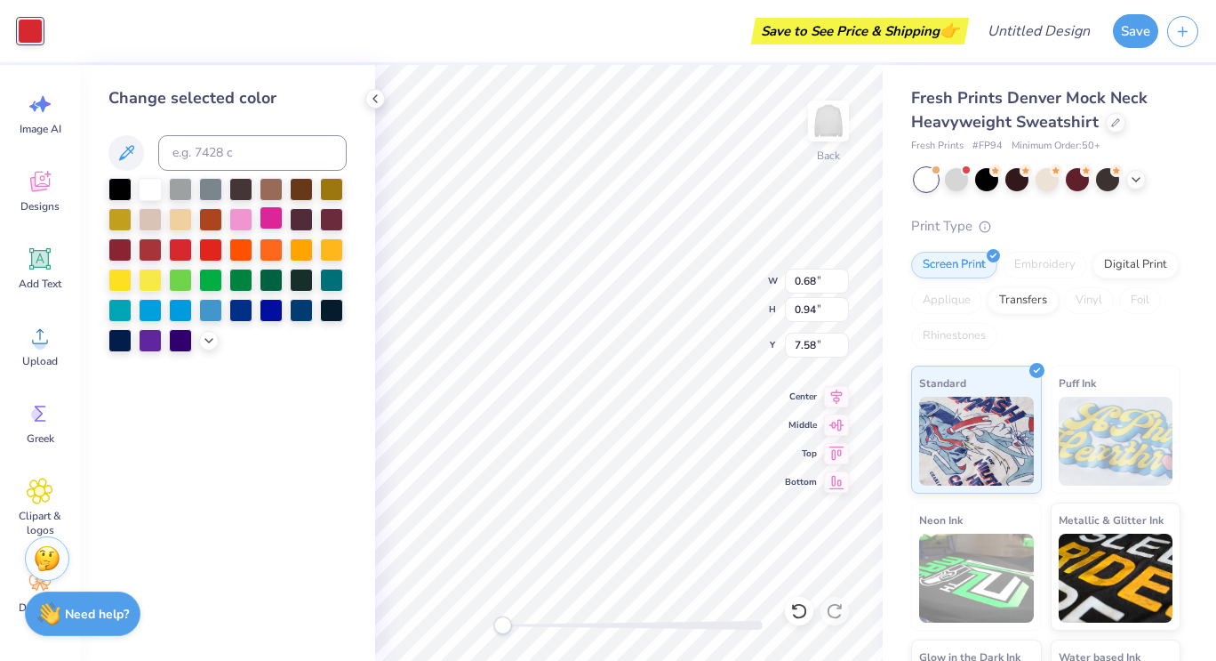
click at [273, 216] on div at bounding box center [271, 217] width 23 height 23
click at [241, 217] on div at bounding box center [240, 217] width 23 height 23
click at [247, 229] on div at bounding box center [240, 217] width 23 height 23
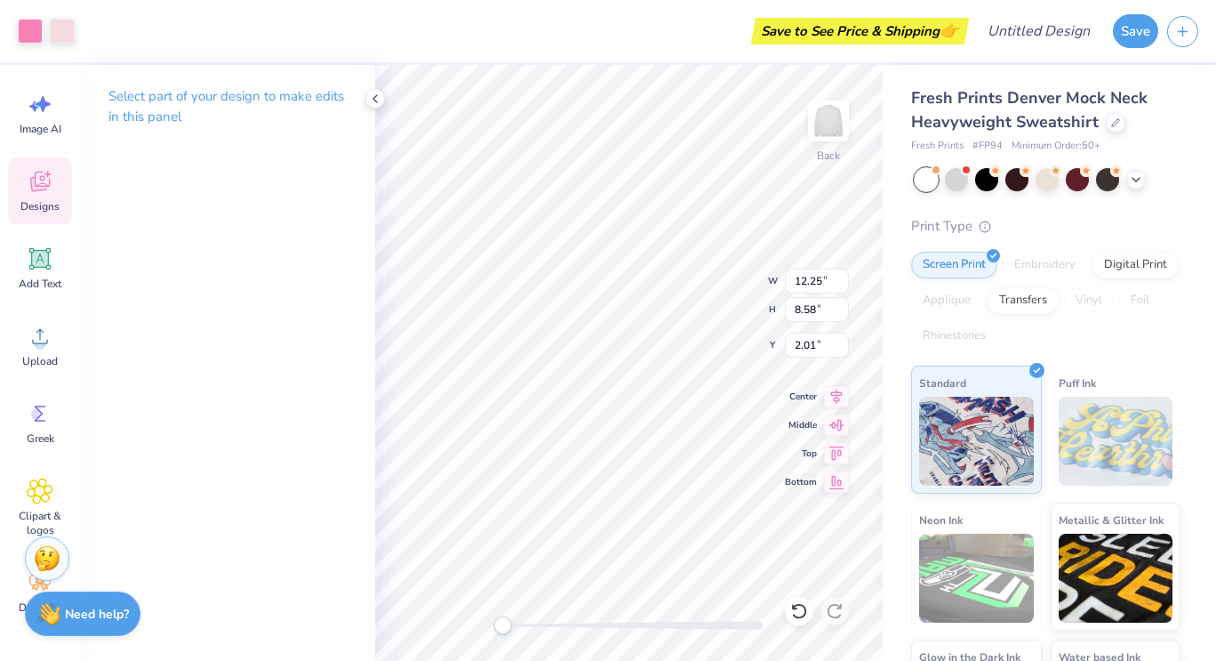
type input "0.68"
type input "0.94"
type input "7.58"
click at [36, 29] on div at bounding box center [30, 29] width 25 height 25
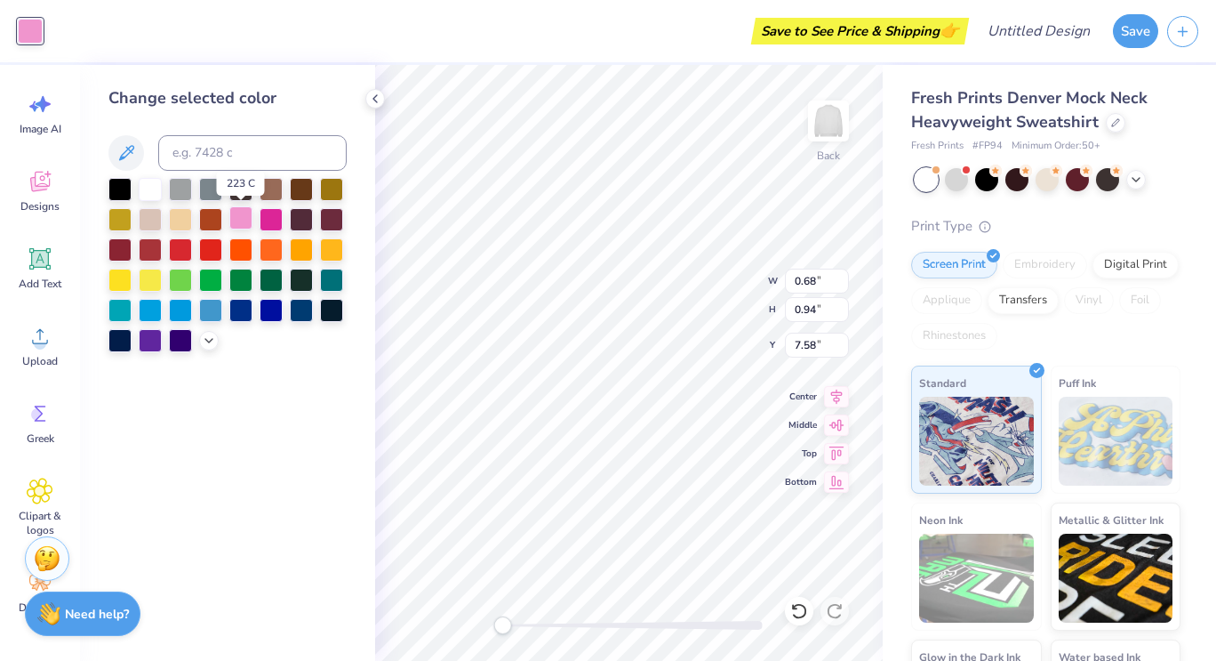
click at [242, 220] on div at bounding box center [240, 217] width 23 height 23
click at [207, 336] on icon at bounding box center [209, 339] width 14 height 14
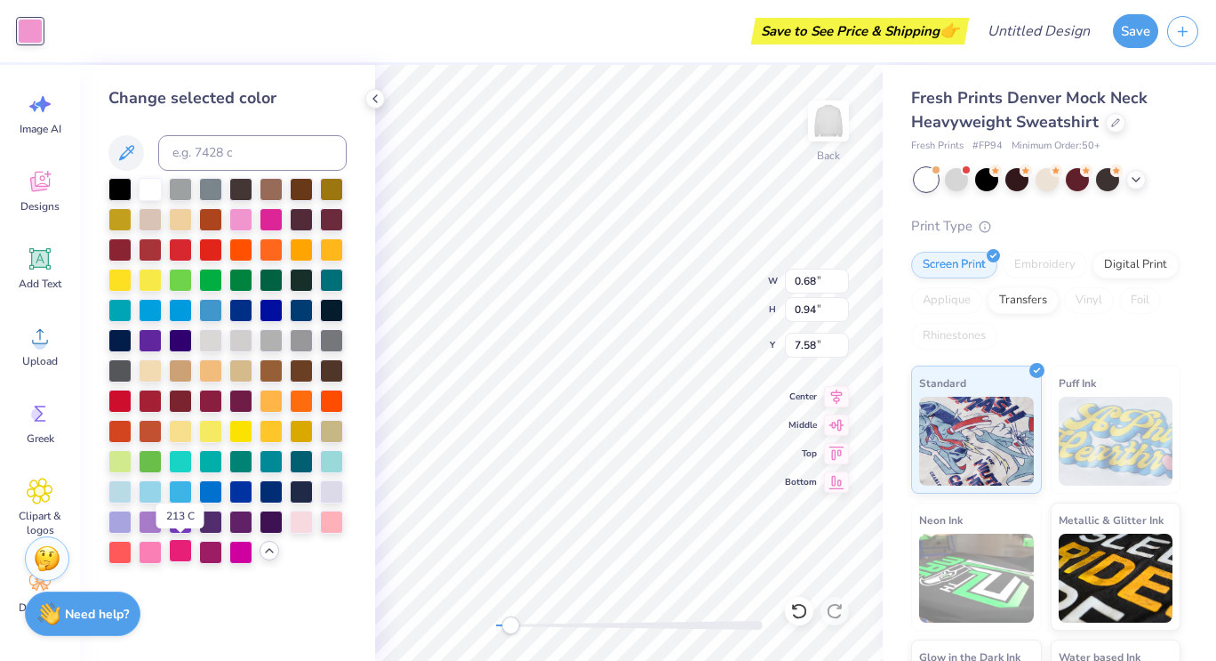
click at [175, 556] on div at bounding box center [180, 550] width 23 height 23
drag, startPoint x: 514, startPoint y: 630, endPoint x: 528, endPoint y: 630, distance: 14.3
click at [528, 630] on div "Accessibility label" at bounding box center [526, 625] width 18 height 18
click at [153, 547] on div at bounding box center [150, 550] width 23 height 23
click at [152, 546] on div at bounding box center [150, 550] width 23 height 23
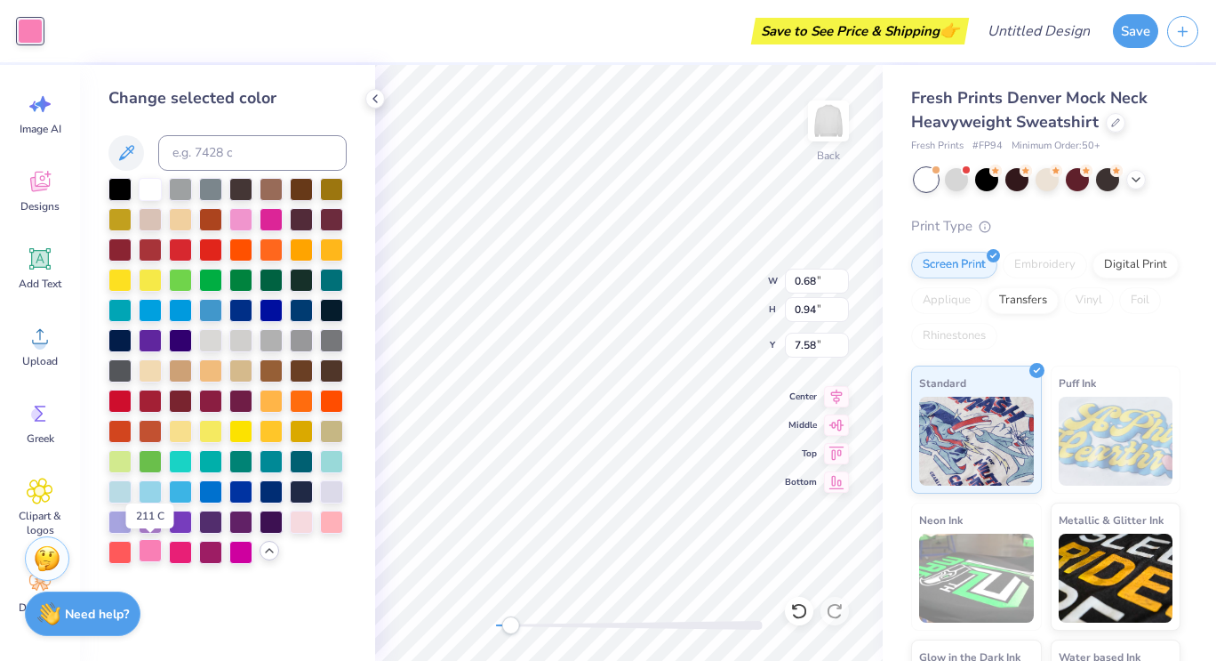
click at [152, 546] on div at bounding box center [150, 550] width 23 height 23
click at [493, 650] on div "Back W 0.68 0.68 " H 0.94 0.94 " Y 7.58 7.58 " Center Middle Top Bottom" at bounding box center [629, 363] width 508 height 596
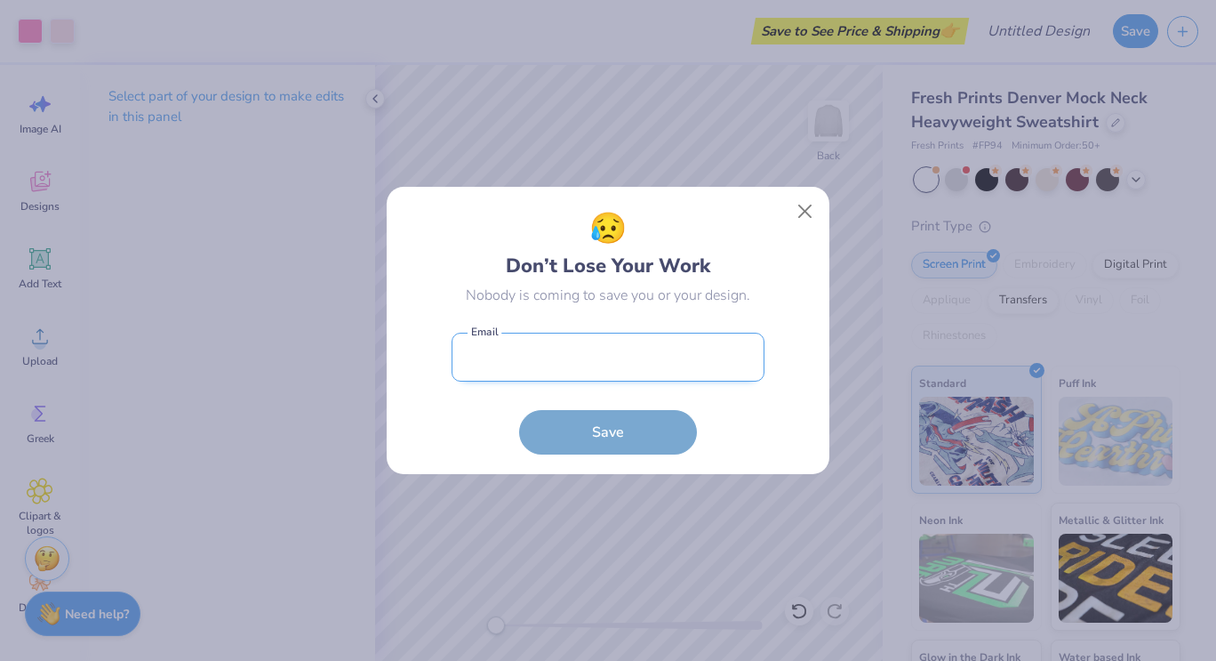
click at [638, 340] on input "email" at bounding box center [608, 357] width 313 height 49
type input "cdobbins@holychild.org"
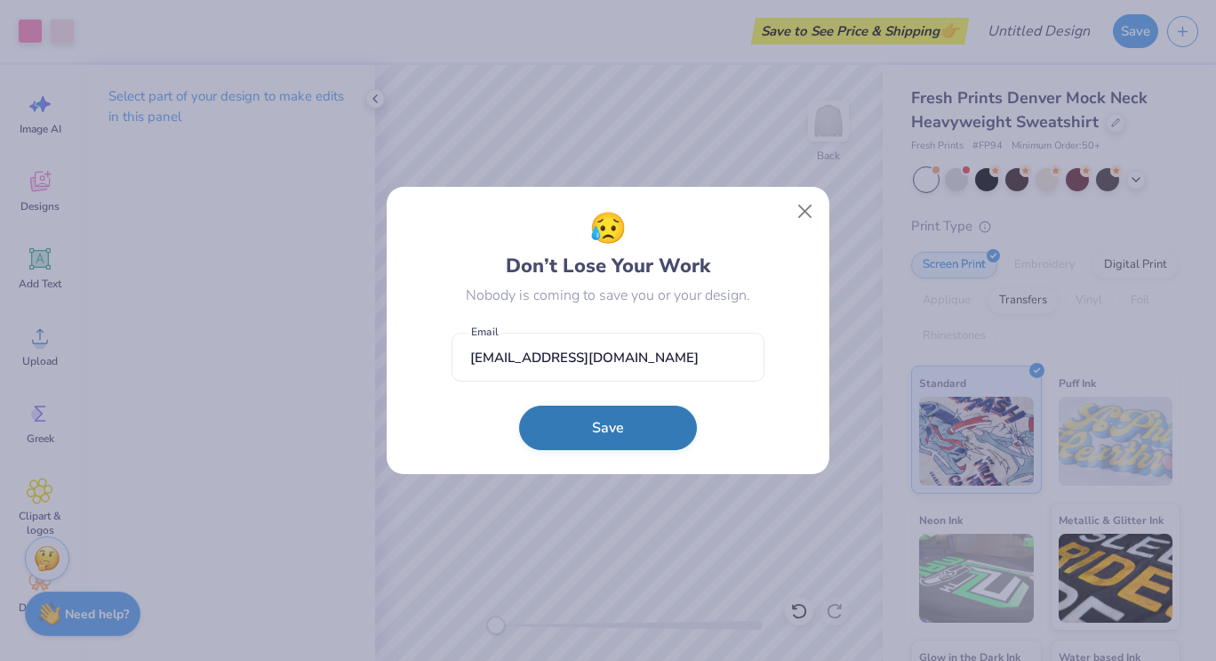
click at [610, 433] on button "Save" at bounding box center [608, 427] width 178 height 44
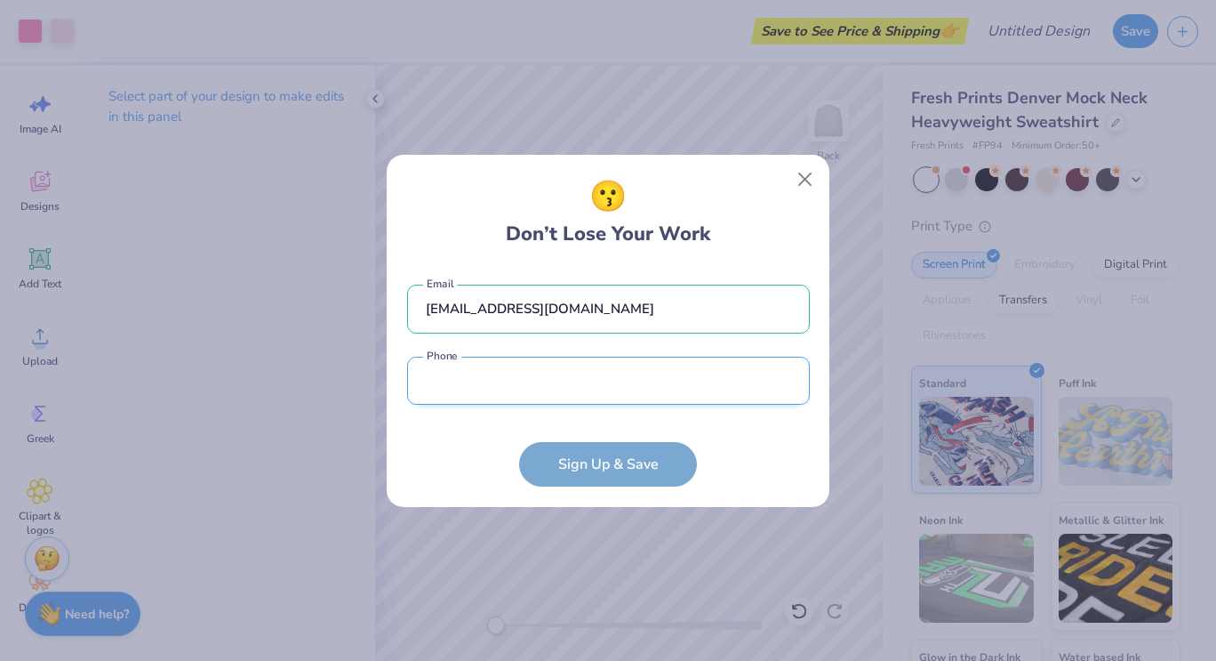
click at [630, 379] on input "tel" at bounding box center [608, 381] width 403 height 49
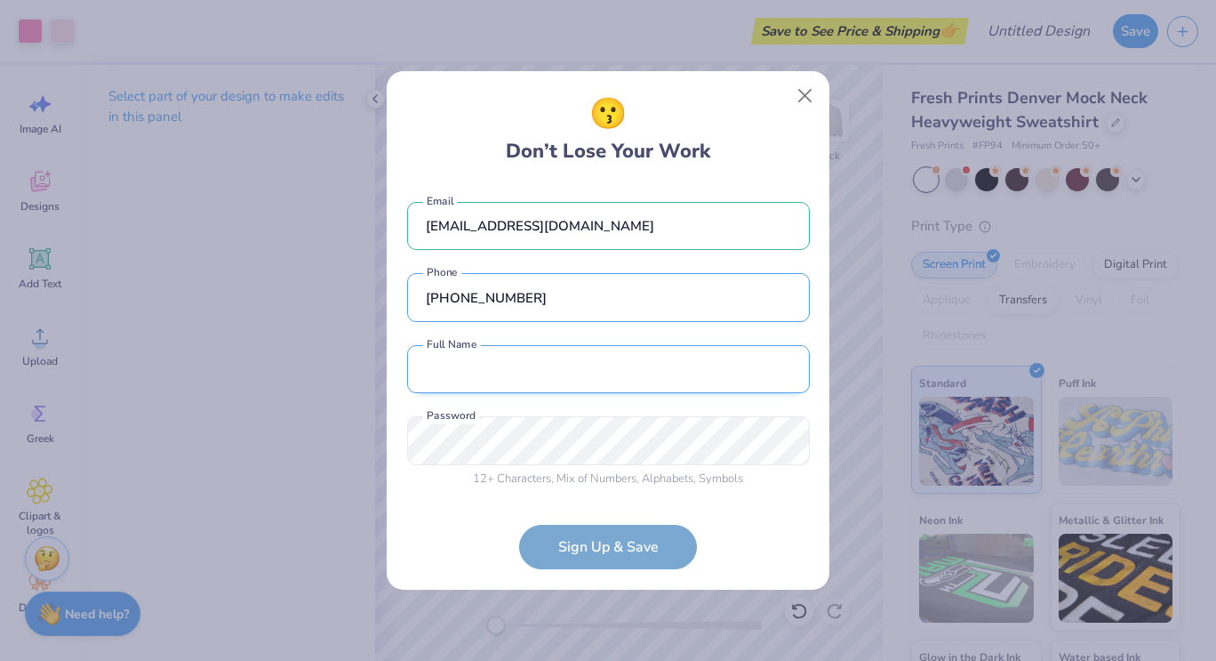
type input "(301) 335-1359"
click at [624, 381] on input "text" at bounding box center [608, 369] width 403 height 49
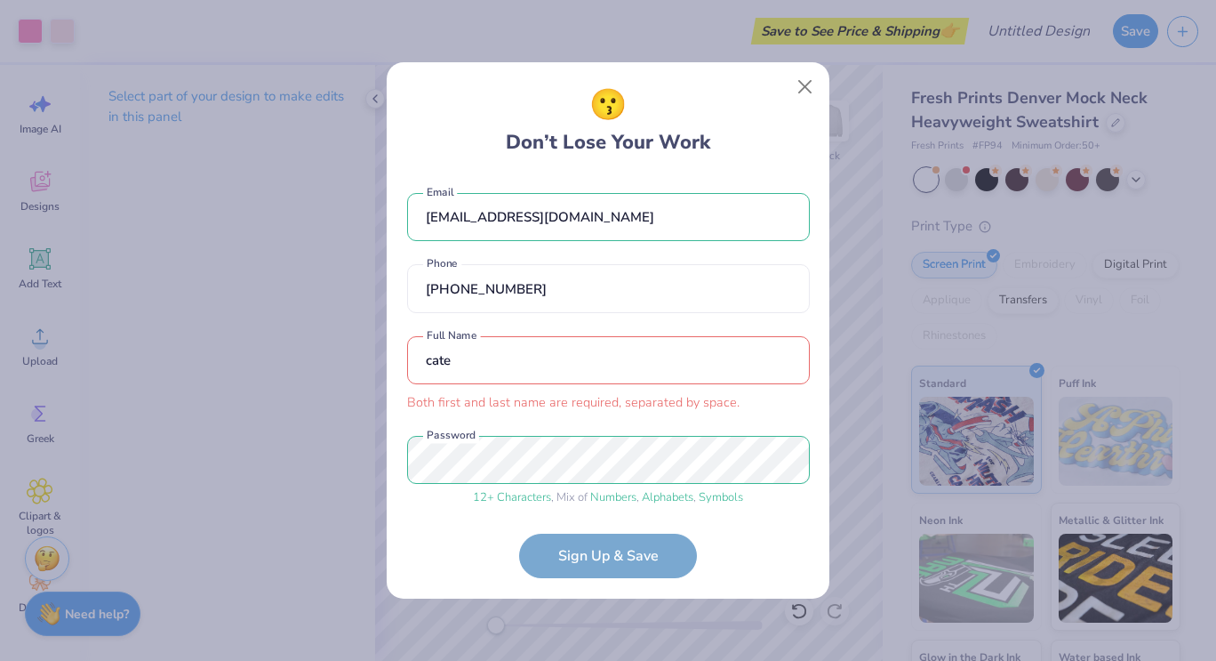
scroll to position [10, 0]
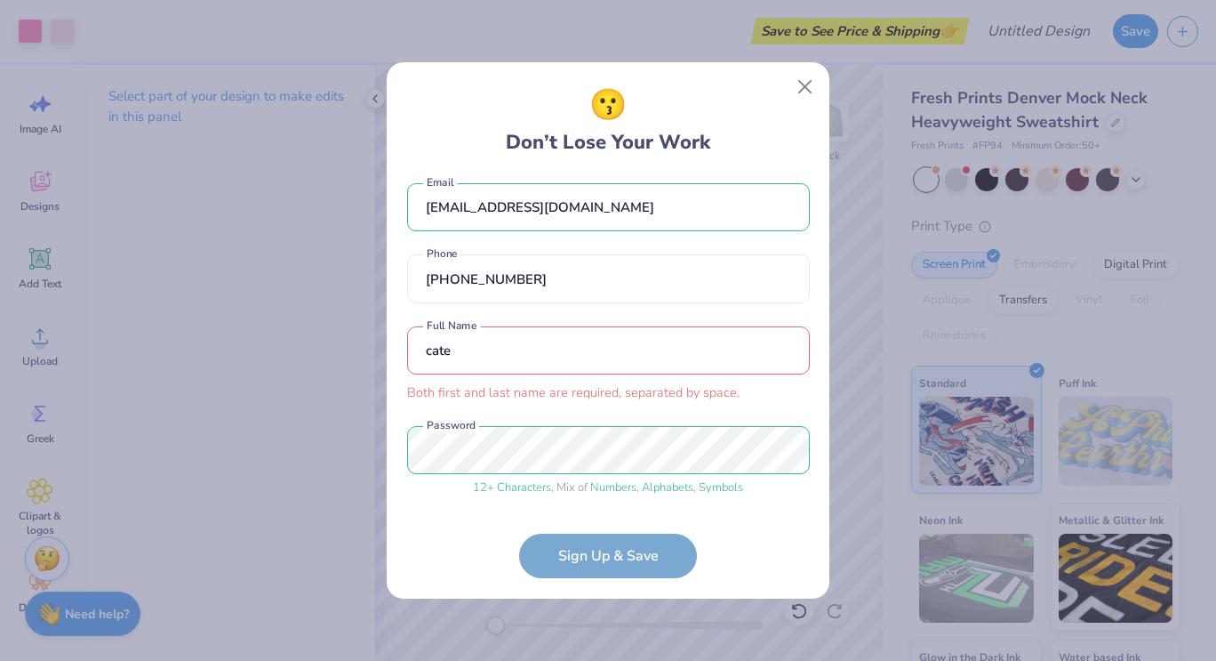
click at [619, 551] on form "cdobbins@holychild.org Email (301) 335-1359 Phone cate Both first and last name…" at bounding box center [608, 377] width 403 height 404
click at [507, 354] on input "cate" at bounding box center [608, 350] width 403 height 49
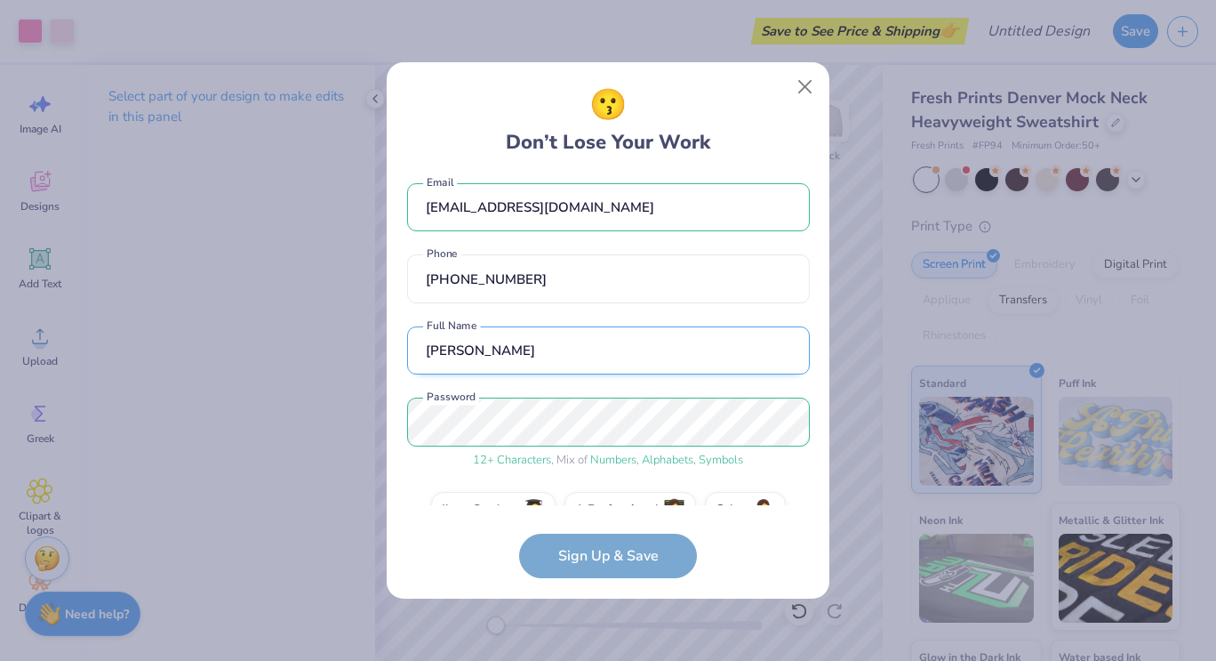
type input "cate Dobbins"
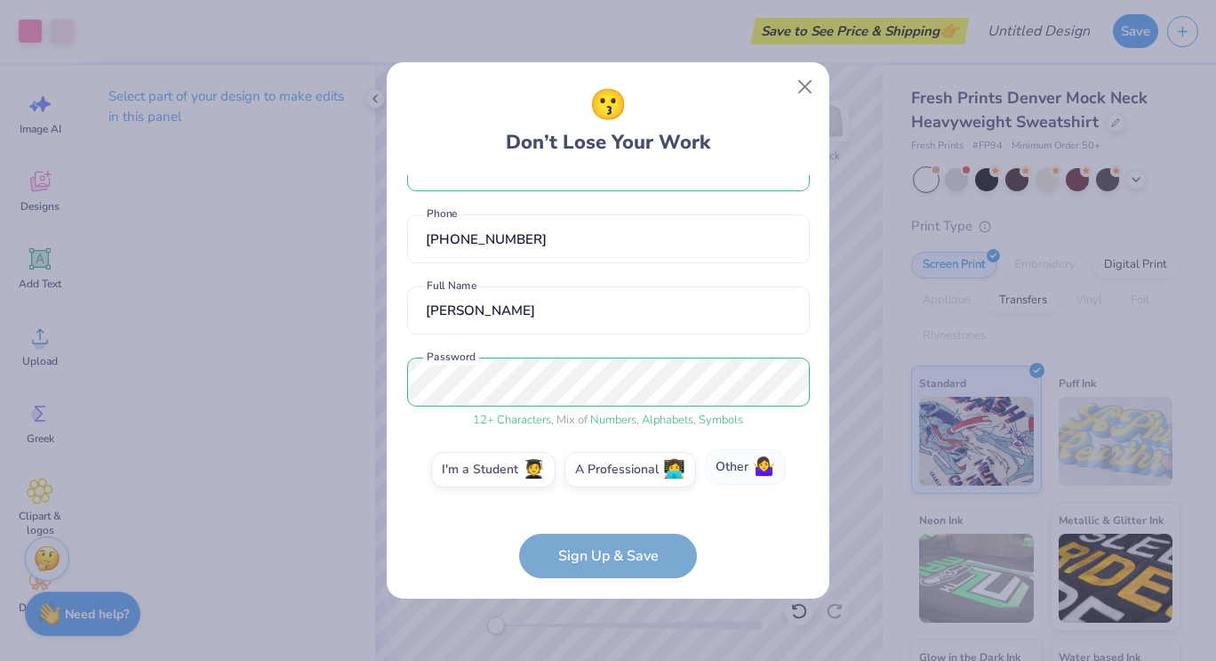
click at [761, 480] on label "Other 🤷‍♀️" at bounding box center [745, 467] width 81 height 36
click at [614, 518] on input "Other 🤷‍♀️" at bounding box center [609, 524] width 12 height 12
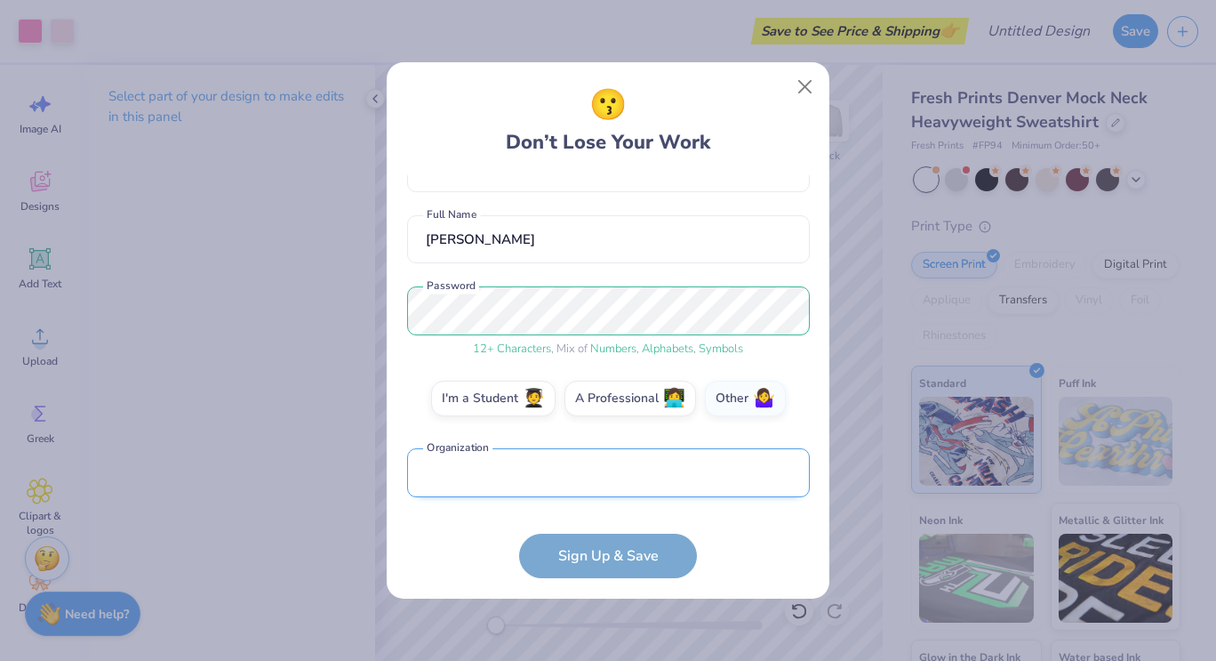
click at [599, 494] on input "text" at bounding box center [608, 472] width 403 height 49
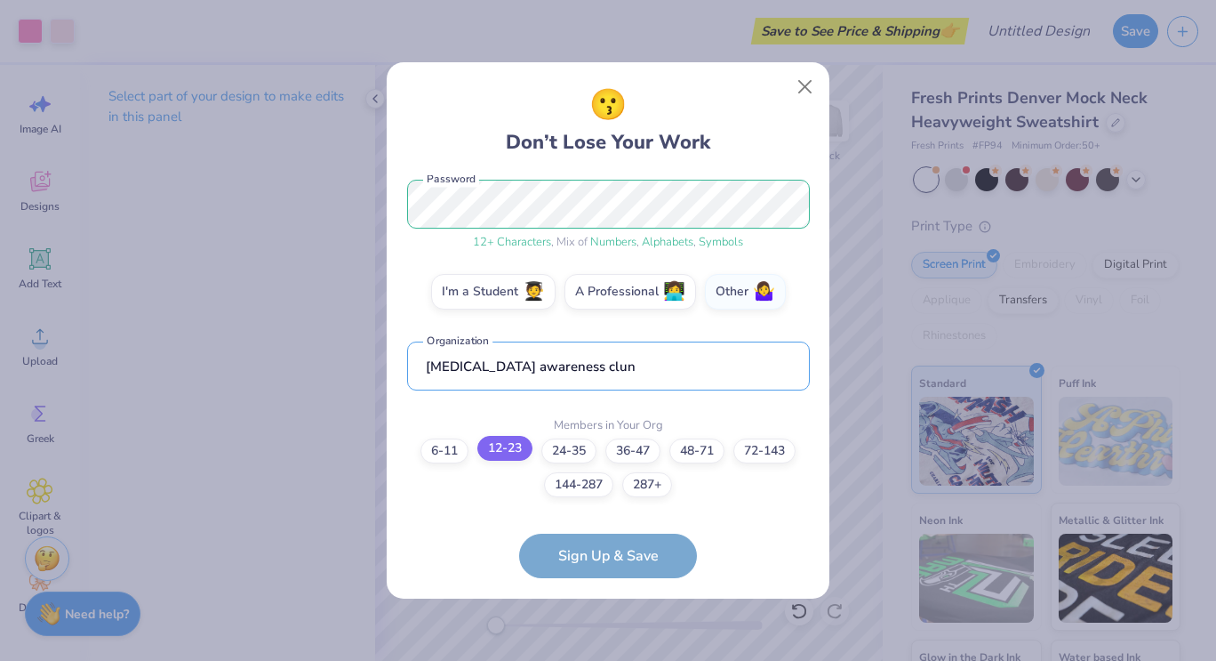
type input "[MEDICAL_DATA] awareness clun"
click at [494, 454] on label "12-23" at bounding box center [505, 448] width 55 height 25
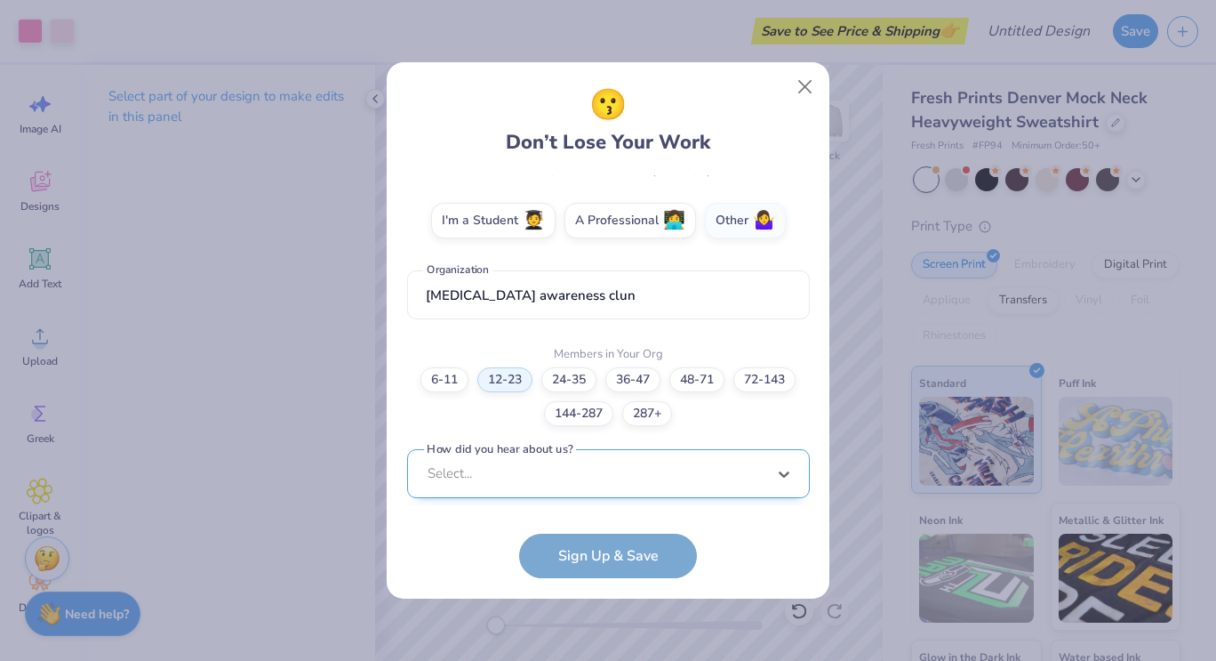
scroll to position [566, 0]
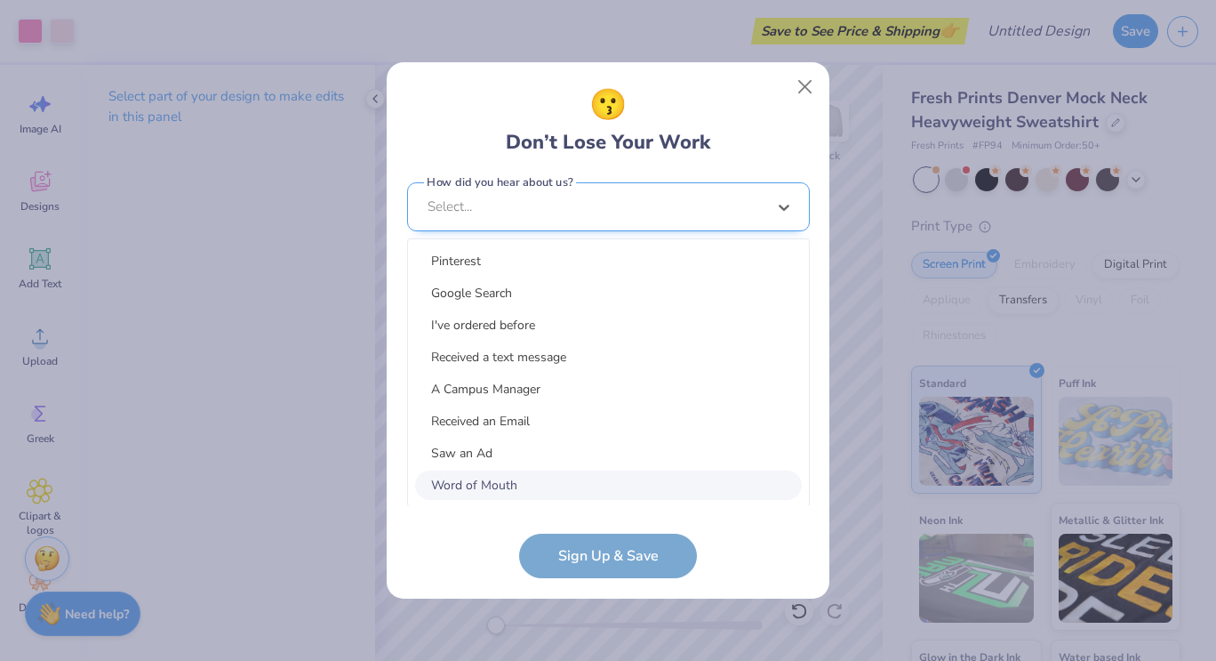
click at [599, 479] on div "option Word of Mouth focused, 8 of 15. 15 results available. Use Up and Down to…" at bounding box center [608, 344] width 403 height 325
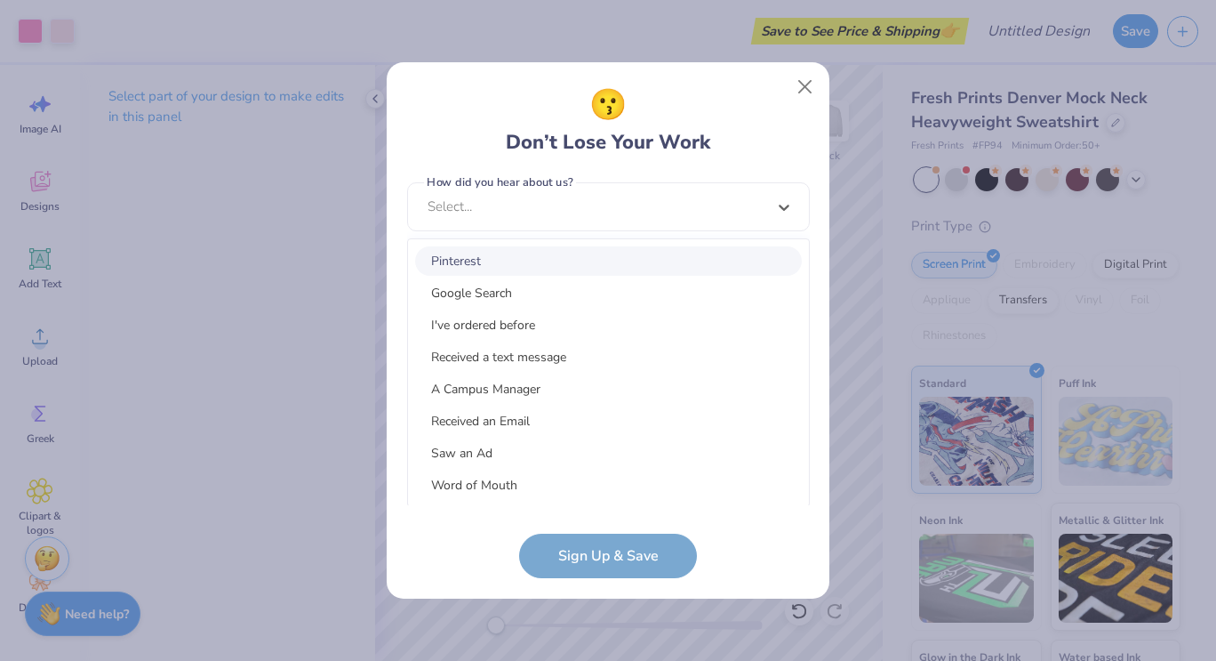
click at [567, 260] on div "Pinterest" at bounding box center [608, 260] width 387 height 29
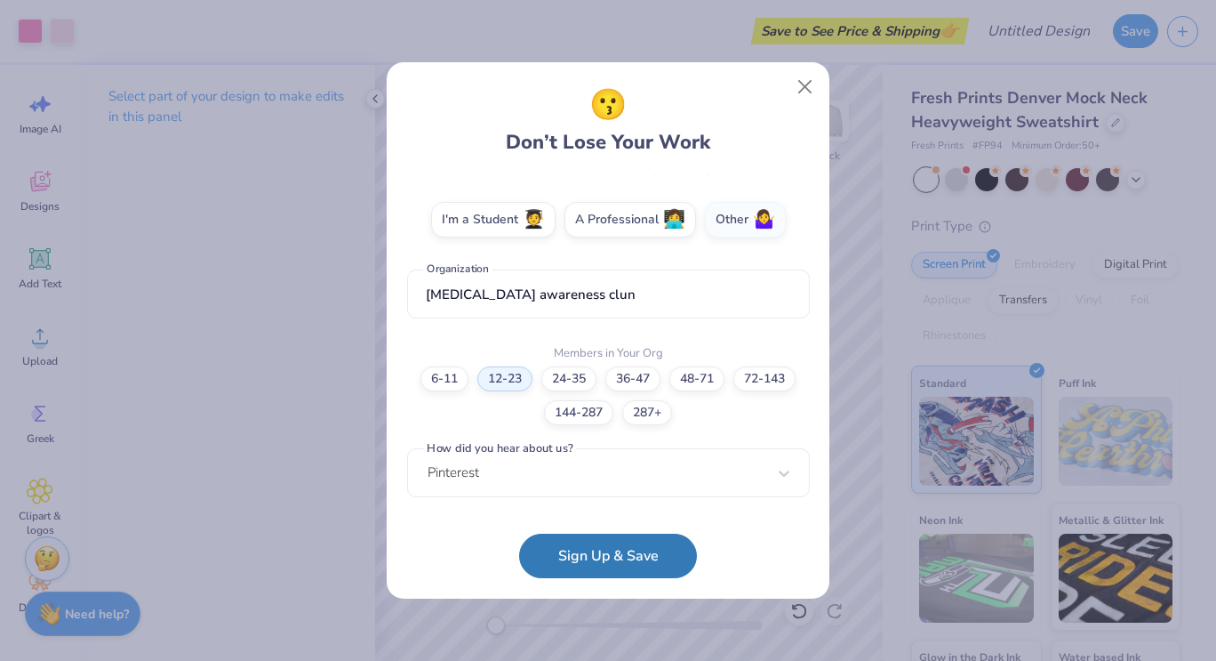
scroll to position [299, 0]
click at [622, 540] on button "Sign Up & Save" at bounding box center [608, 551] width 178 height 44
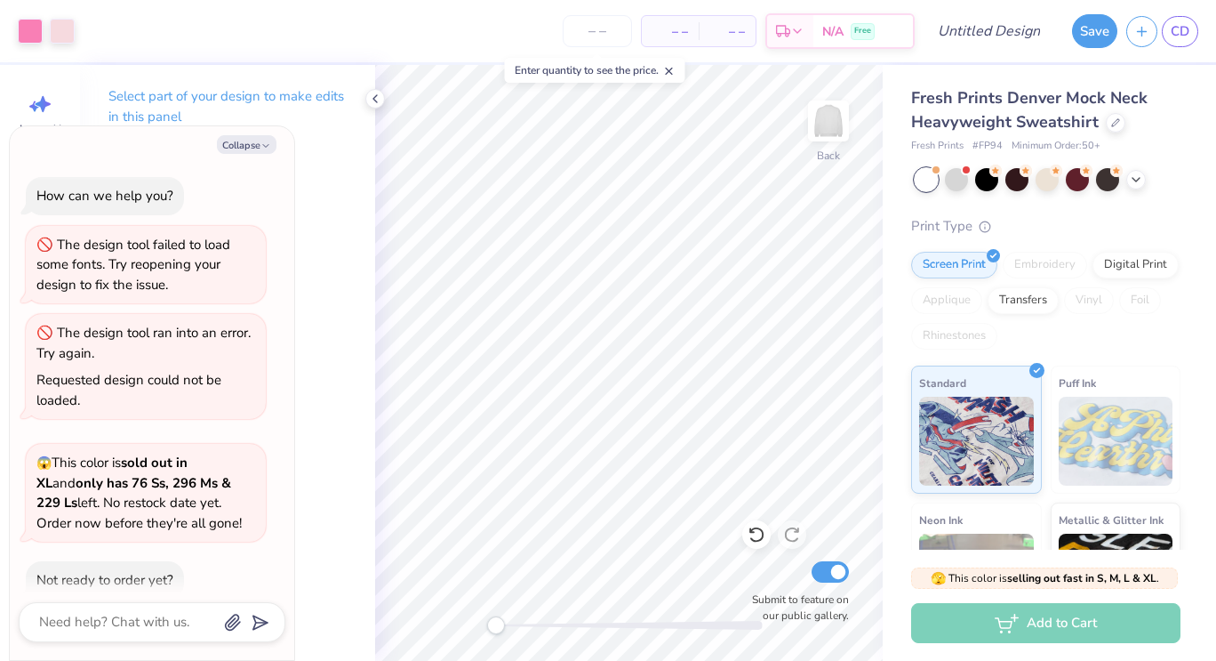
scroll to position [228, 0]
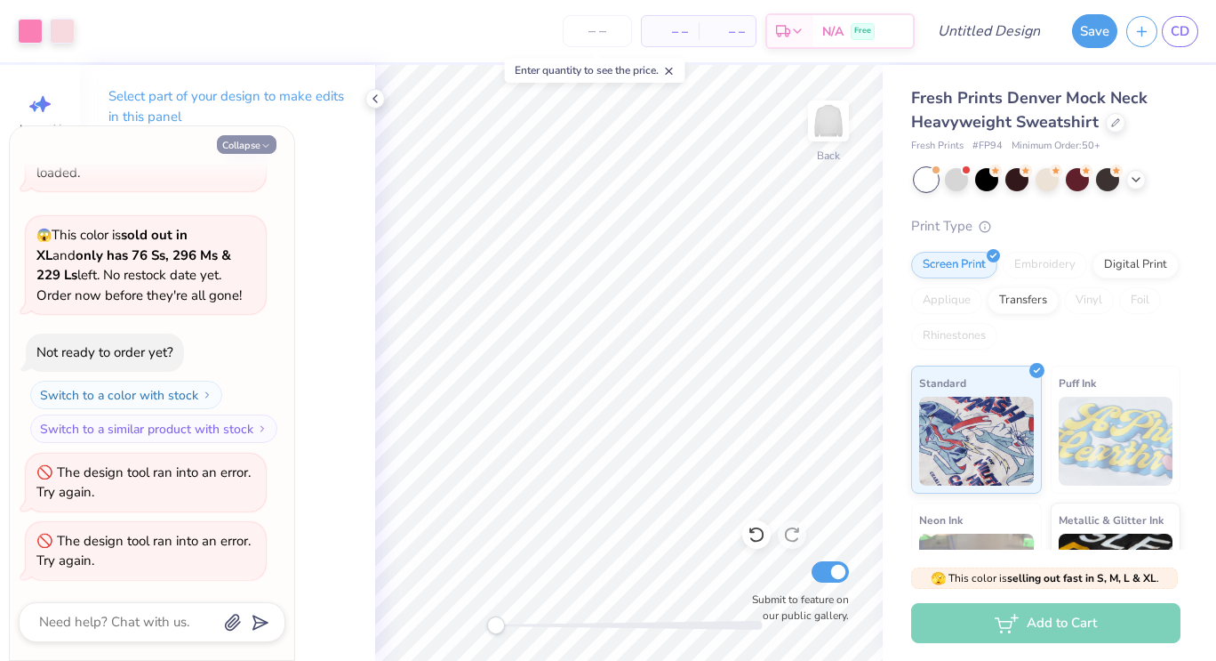
click at [261, 145] on icon "button" at bounding box center [266, 146] width 11 height 11
type textarea "x"
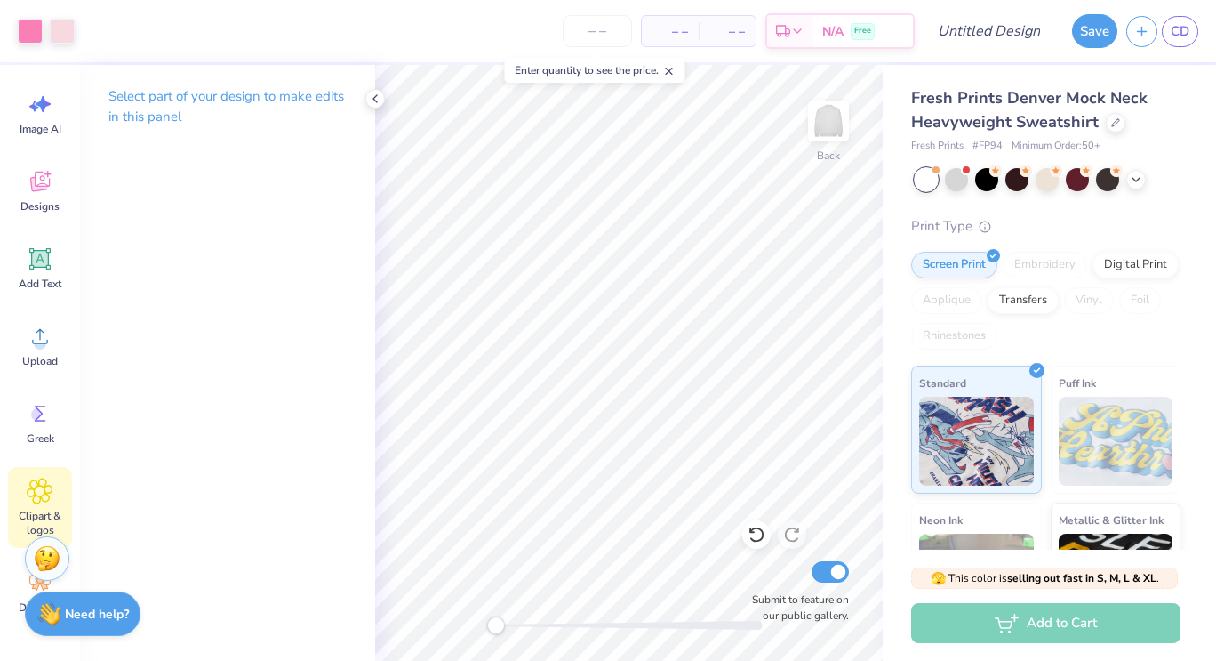
click at [45, 515] on span "Clipart & logos" at bounding box center [40, 523] width 59 height 28
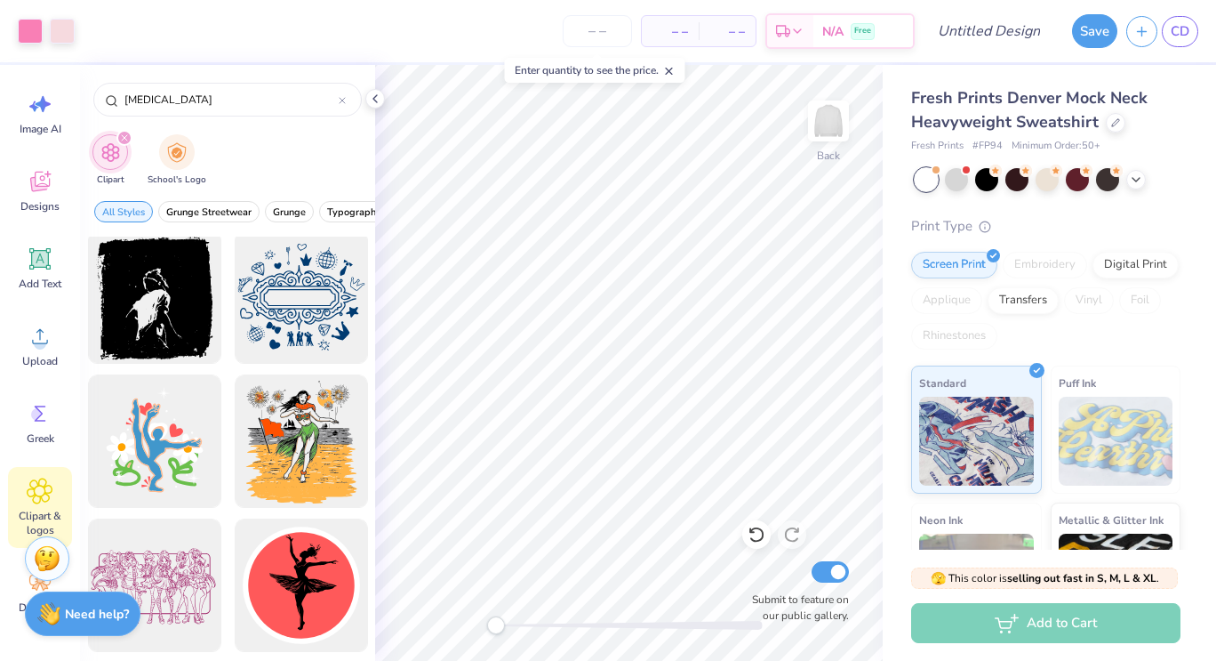
scroll to position [1169, 0]
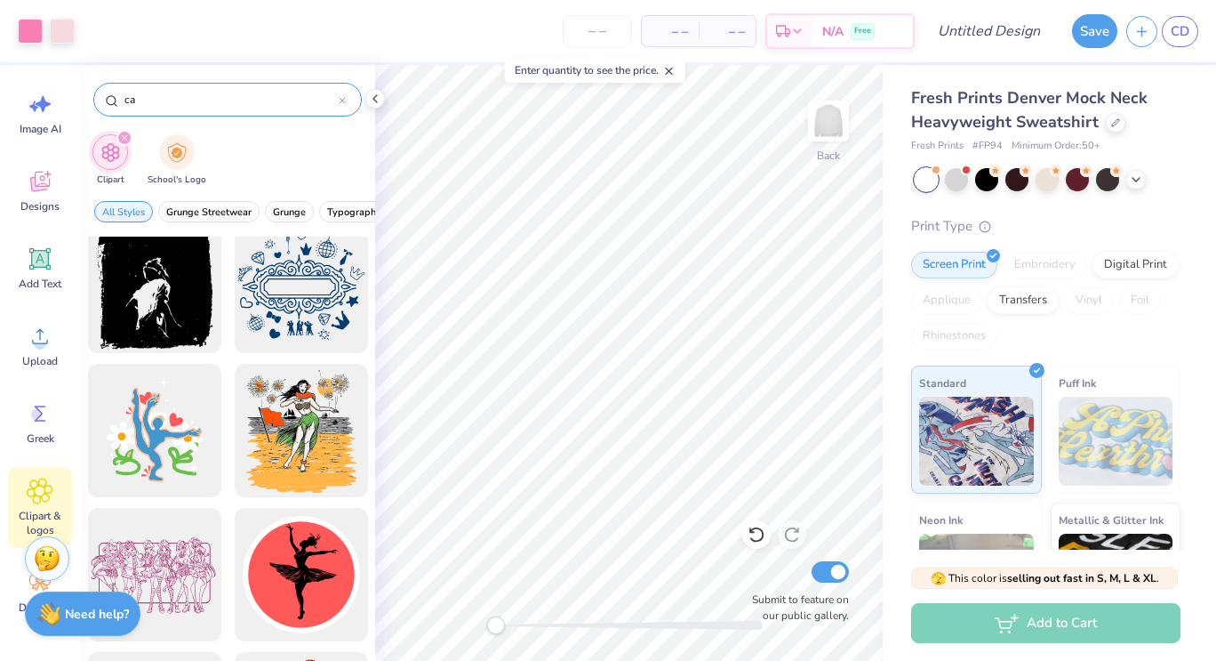
type input "c"
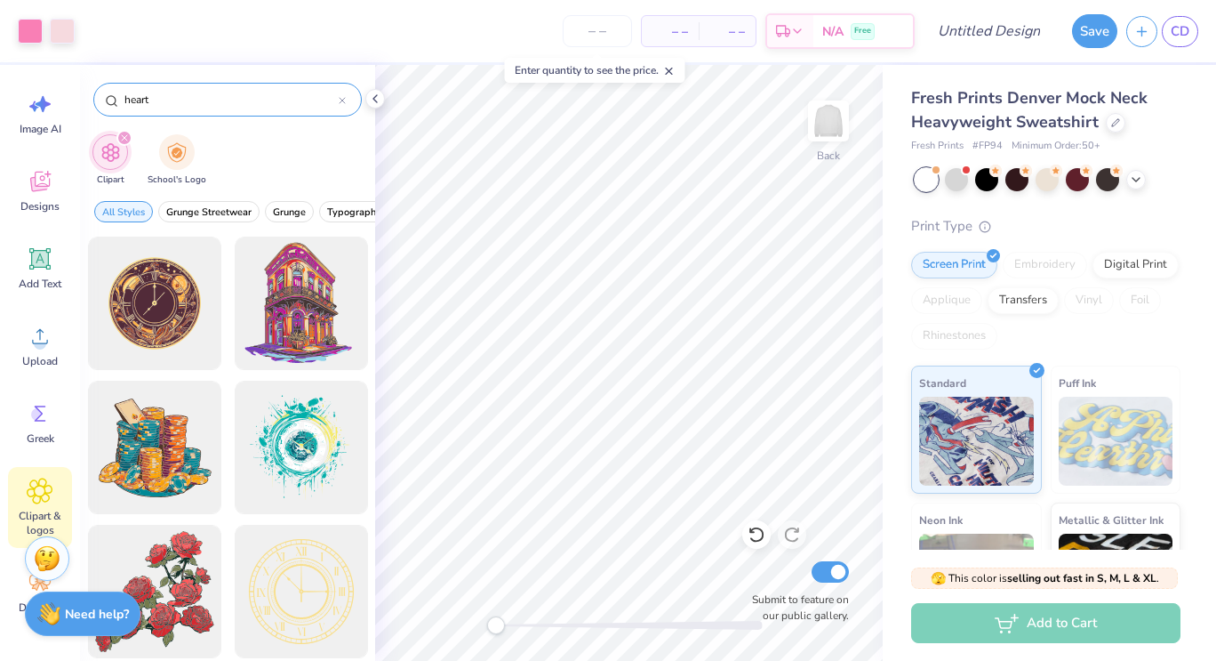
type input "heart"
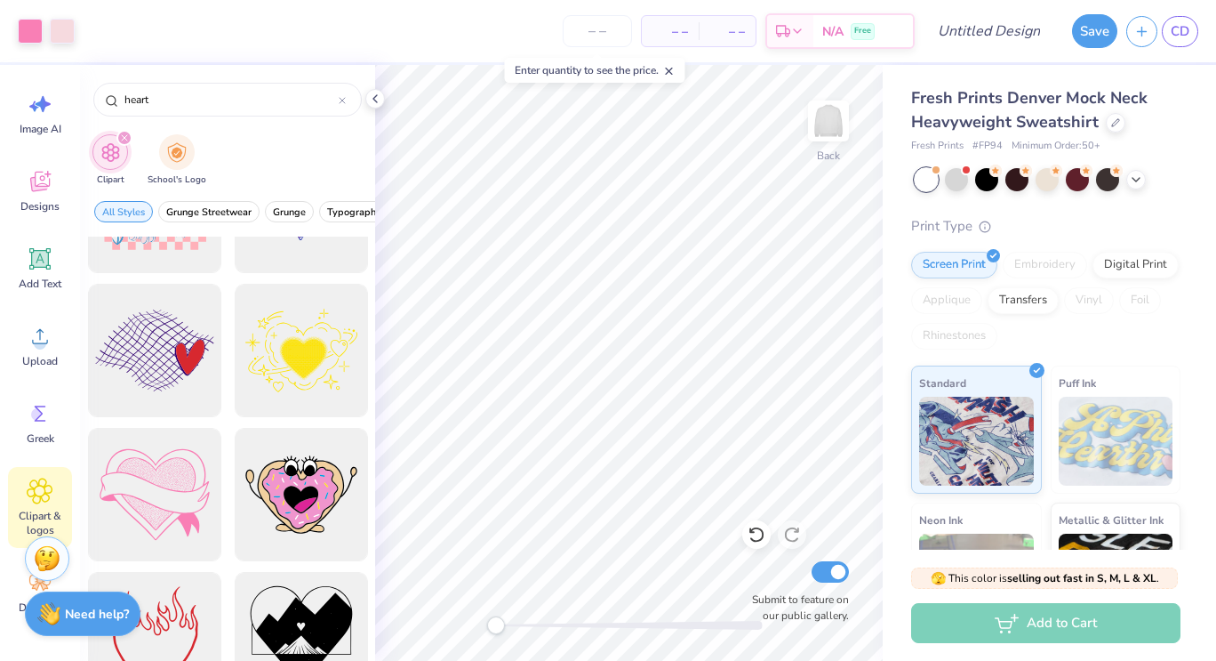
scroll to position [3330, 0]
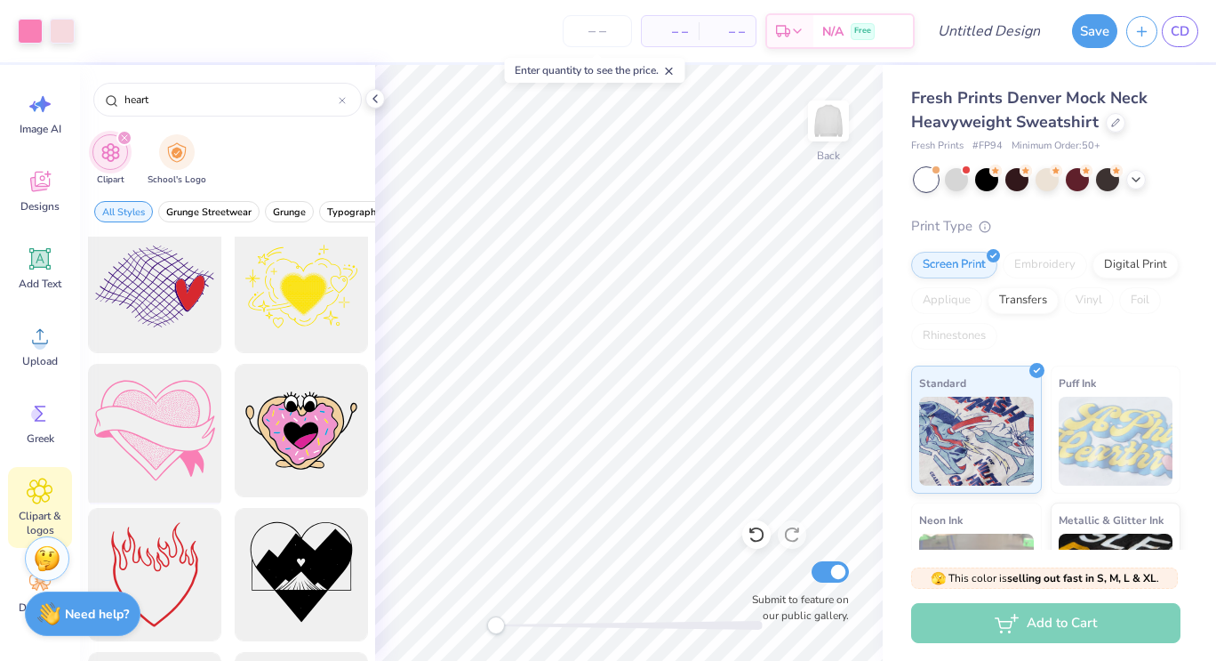
click at [149, 466] on div at bounding box center [154, 430] width 147 height 147
type input "12.25"
type input "8.58"
type input "2.01"
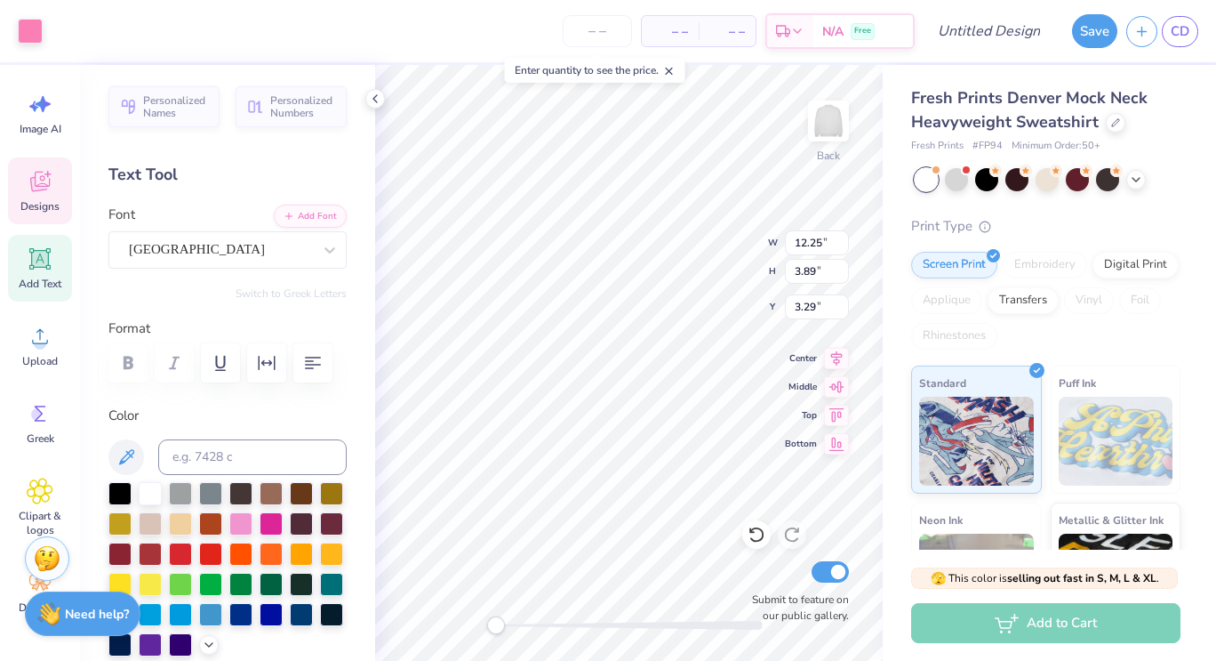
type input "12.25"
type input "3.89"
type input "3.29"
type input "1.62"
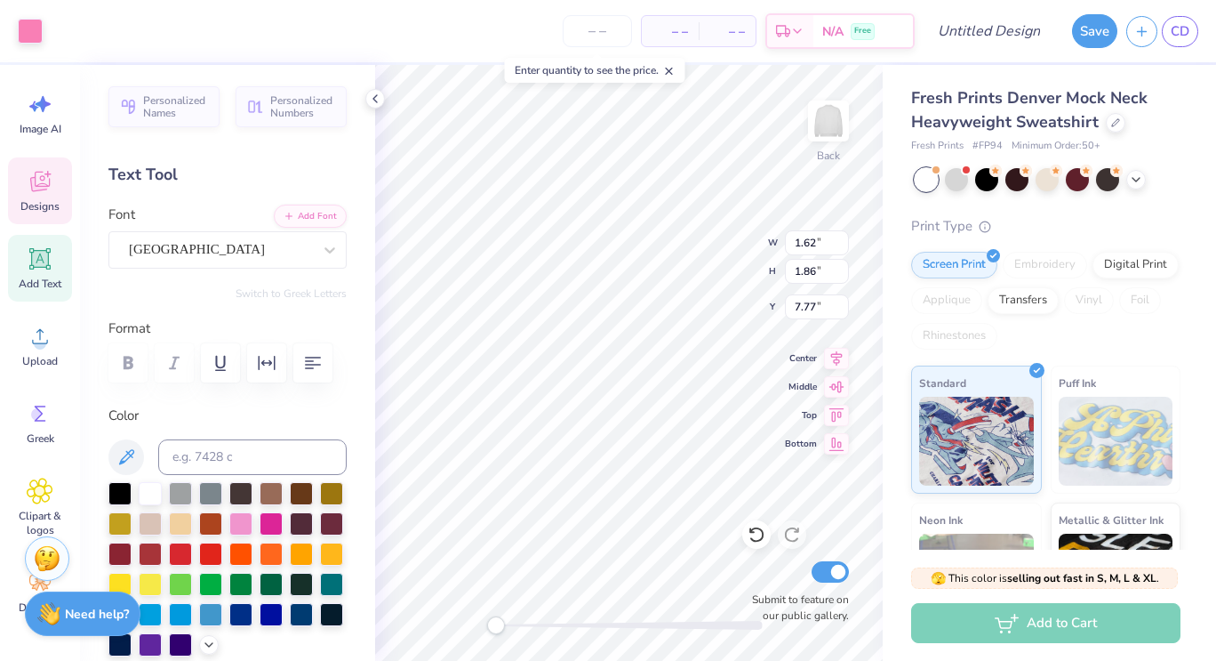
type input "1.86"
type input "7.77"
type input "5.95"
type input "6.31"
type input "4.46"
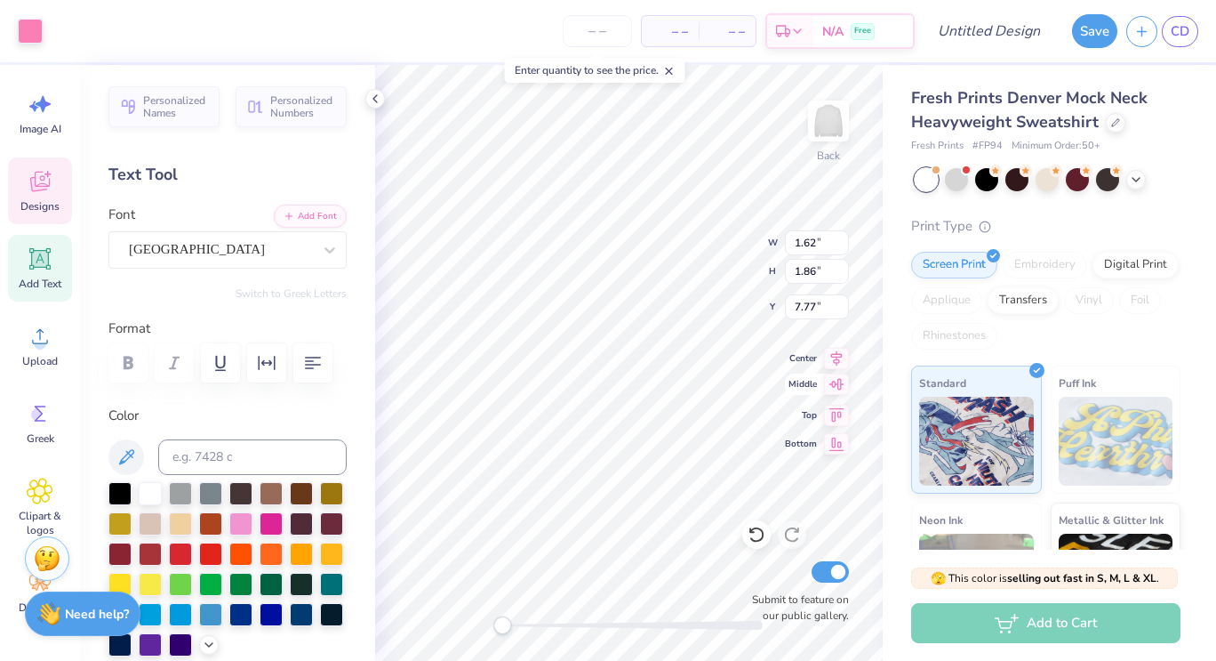
click at [798, 397] on div "Back W 1.62 1.62 " H 1.86 1.86 " Y 7.77 7.77 " Center Middle Top Bottom Submit …" at bounding box center [629, 363] width 508 height 596
click at [36, 181] on icon at bounding box center [40, 181] width 27 height 27
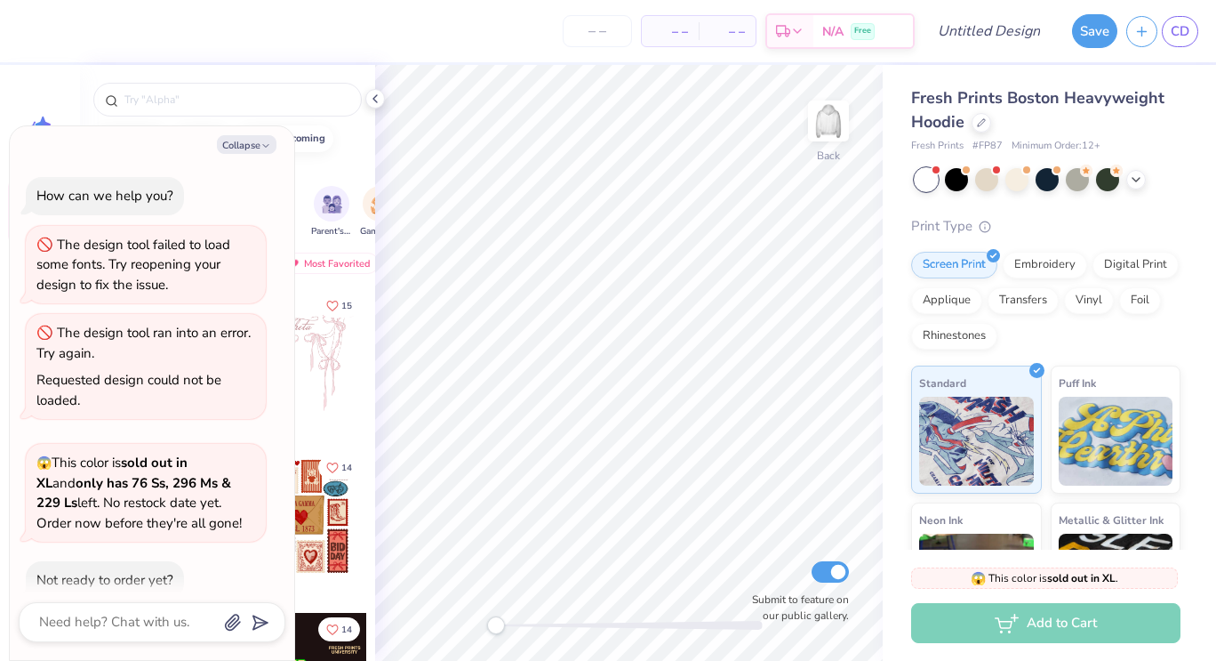
scroll to position [91, 0]
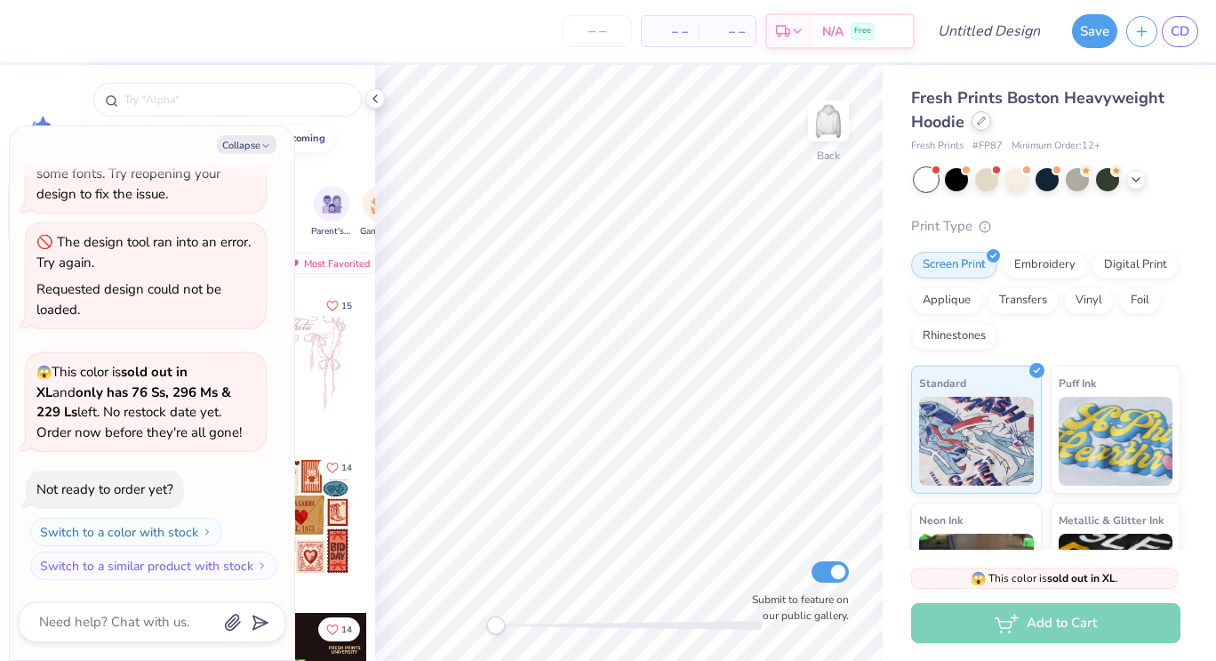
click at [982, 123] on icon at bounding box center [981, 120] width 7 height 7
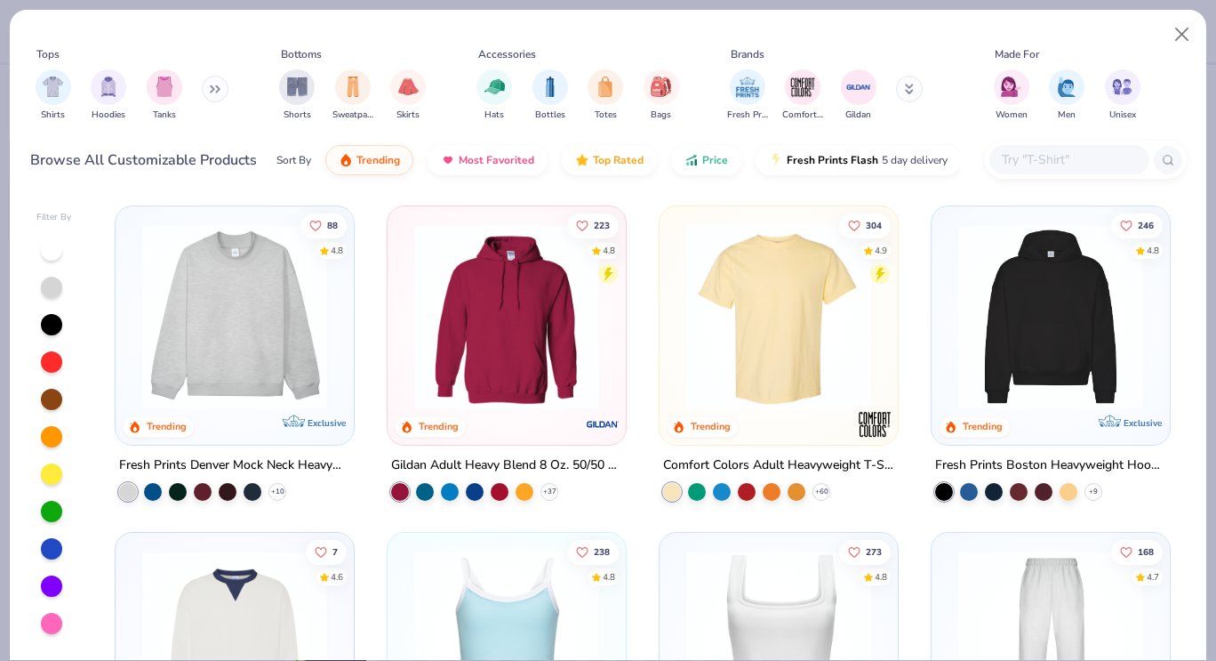
scroll to position [226, 0]
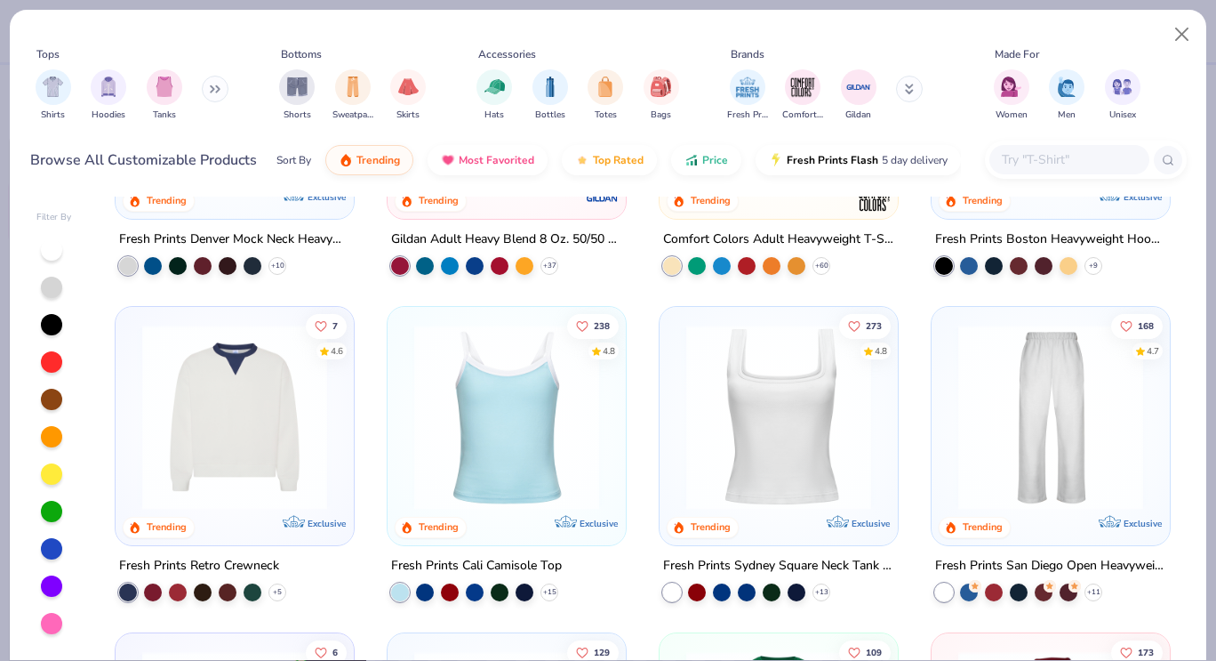
click at [299, 428] on img at bounding box center [234, 417] width 203 height 185
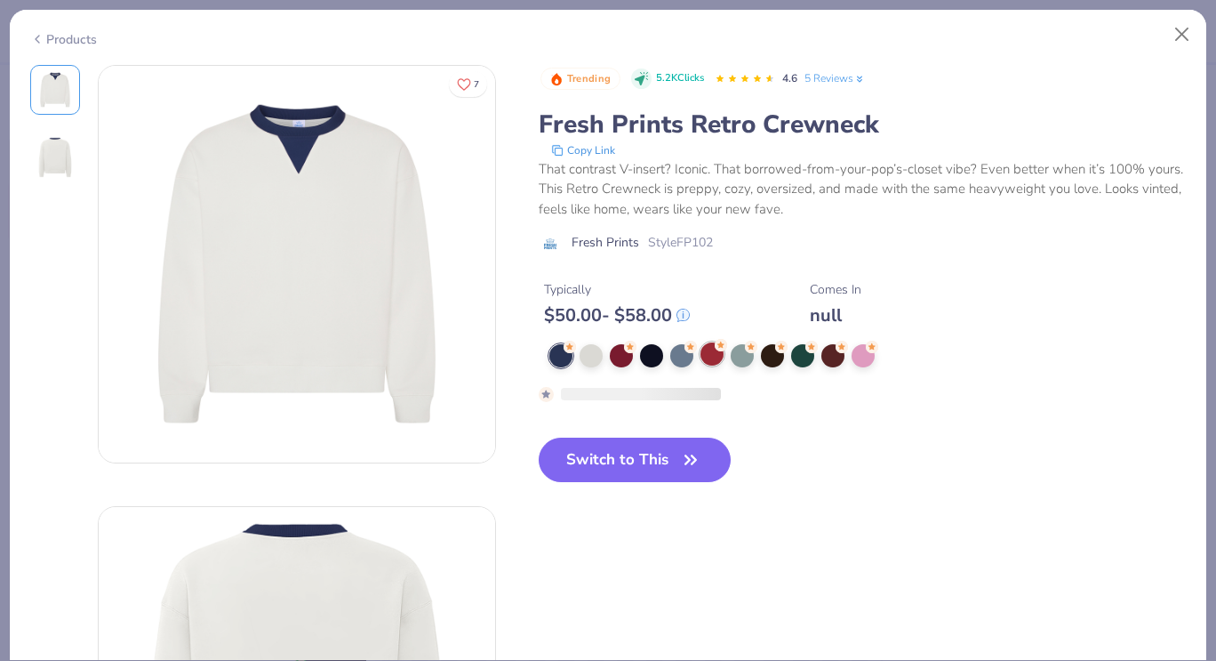
click at [707, 365] on div at bounding box center [712, 353] width 23 height 23
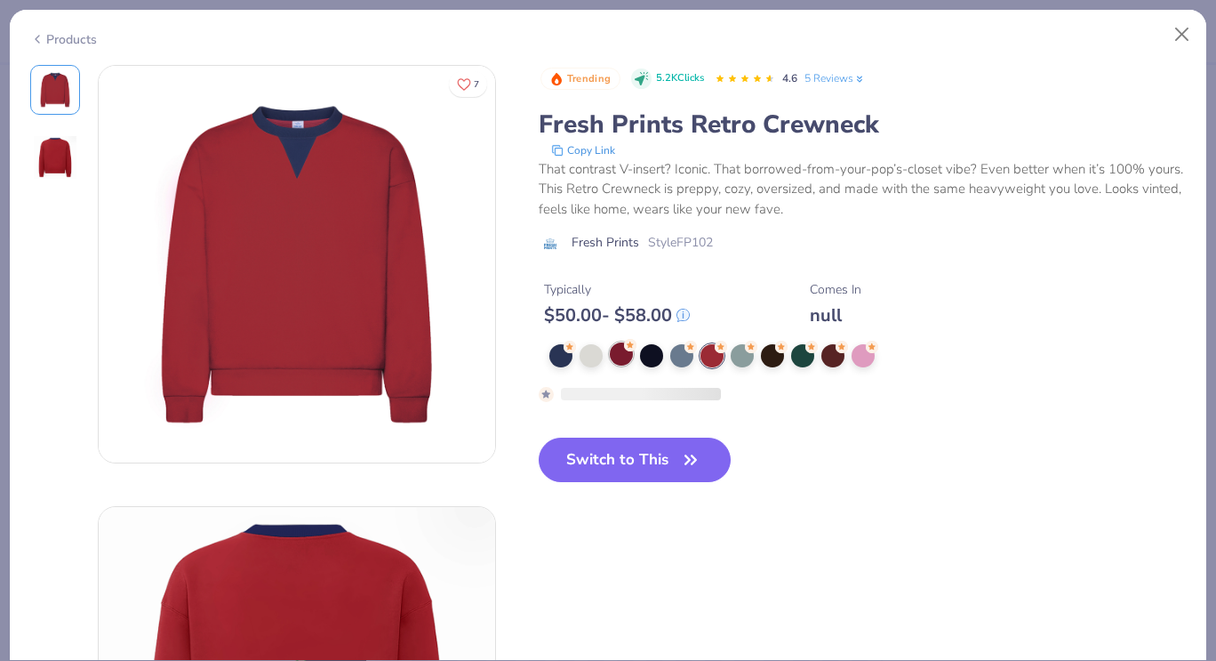
click at [622, 357] on div at bounding box center [621, 353] width 23 height 23
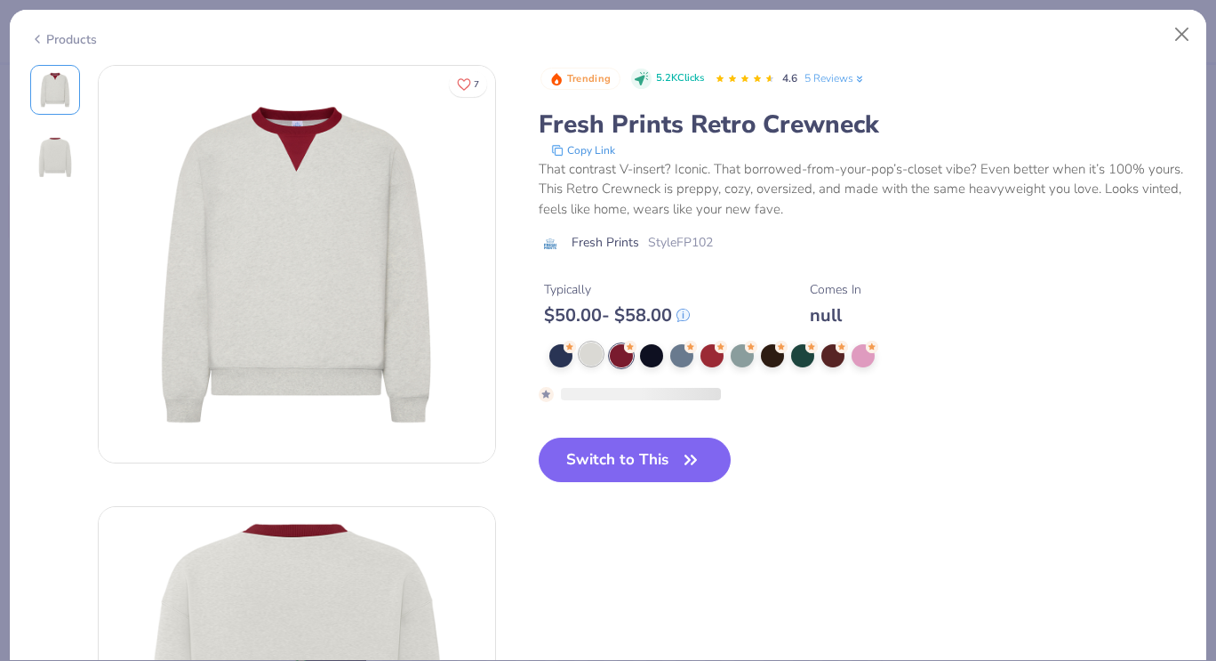
click at [596, 357] on div at bounding box center [591, 353] width 23 height 23
click at [862, 365] on div at bounding box center [863, 353] width 23 height 23
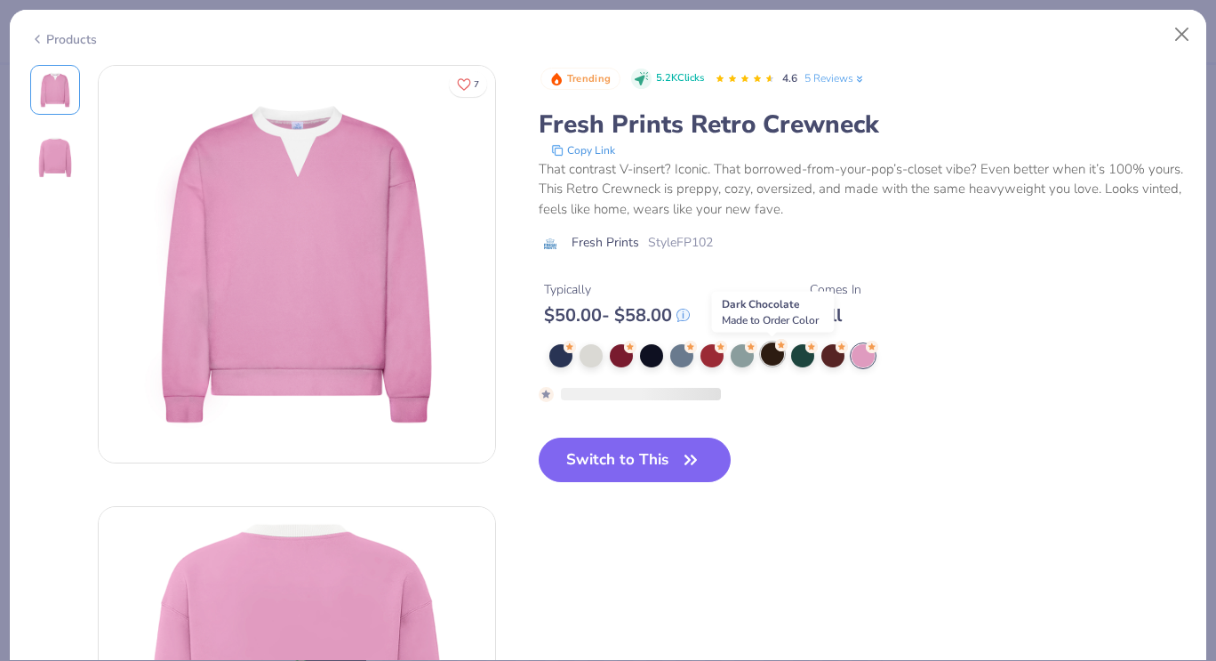
click at [769, 362] on div at bounding box center [772, 353] width 23 height 23
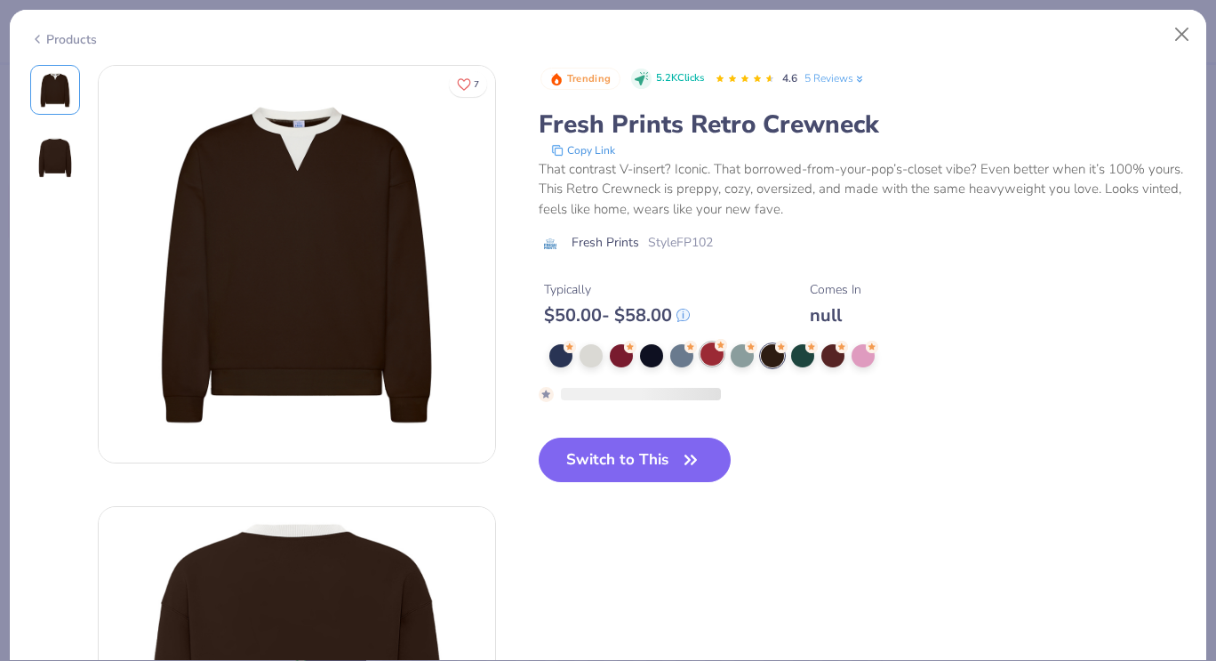
click at [718, 352] on div at bounding box center [712, 353] width 23 height 23
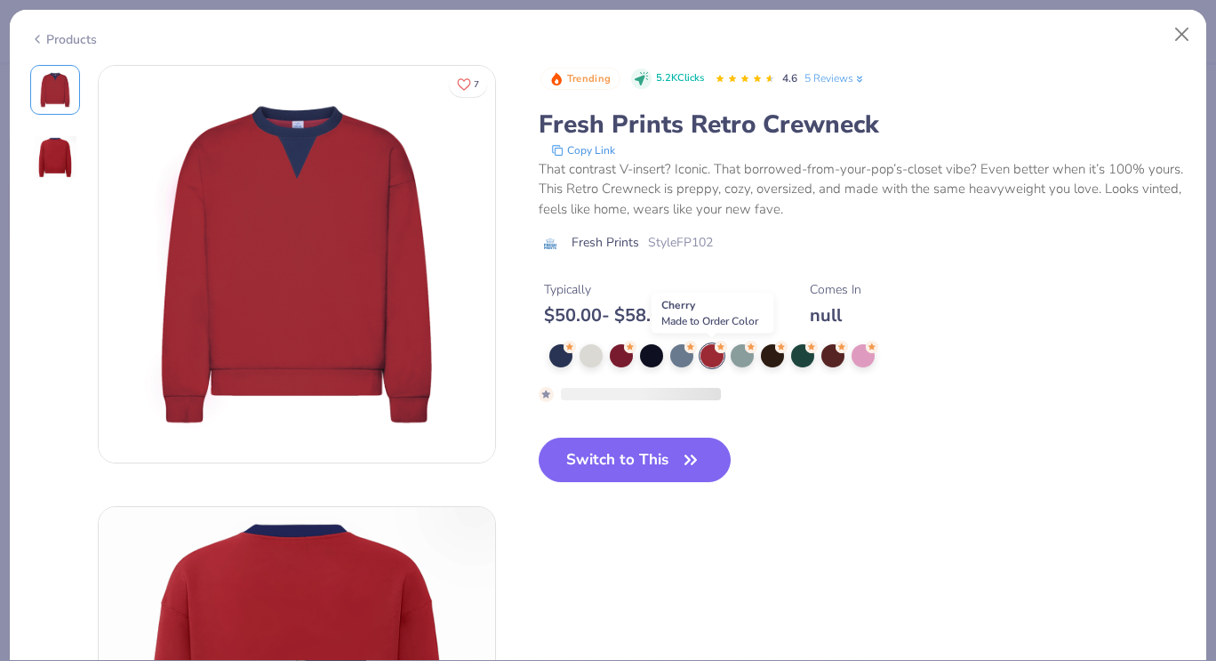
type textarea "x"
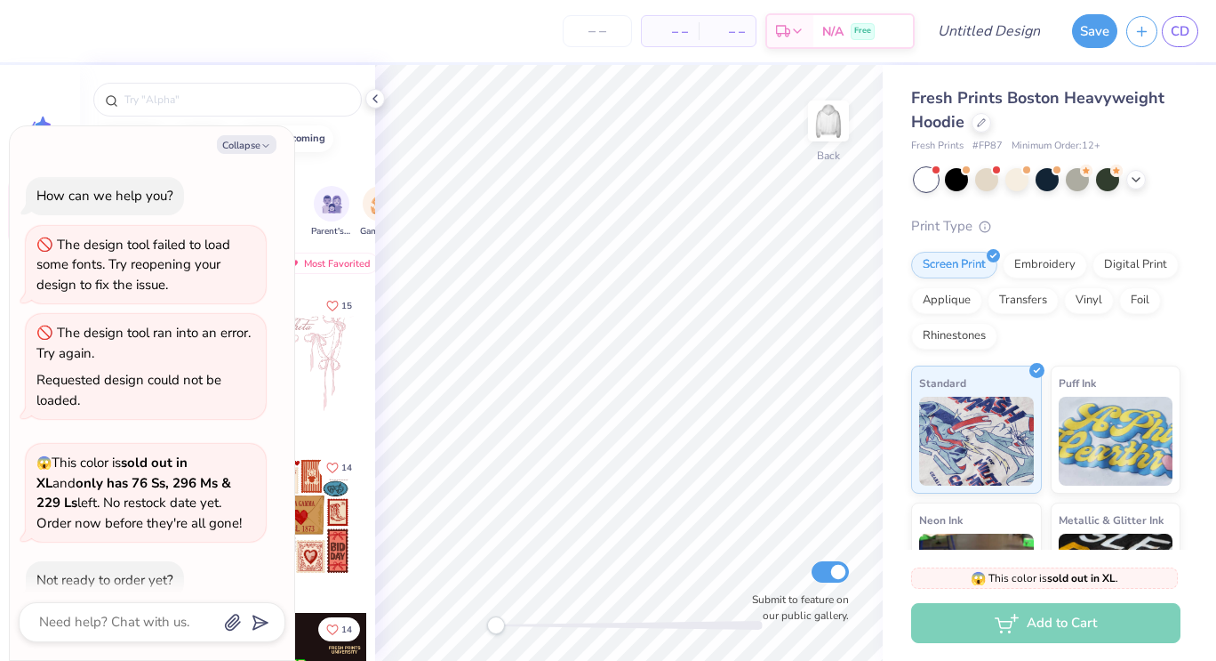
scroll to position [91, 0]
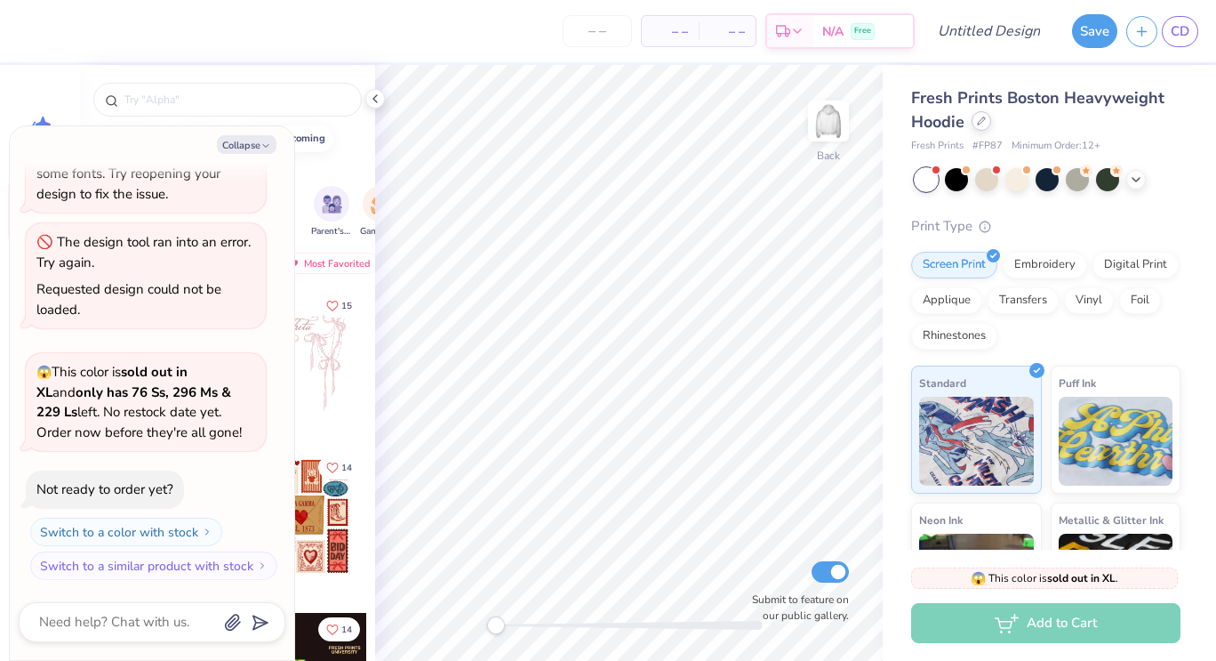
click at [984, 124] on icon at bounding box center [981, 120] width 9 height 9
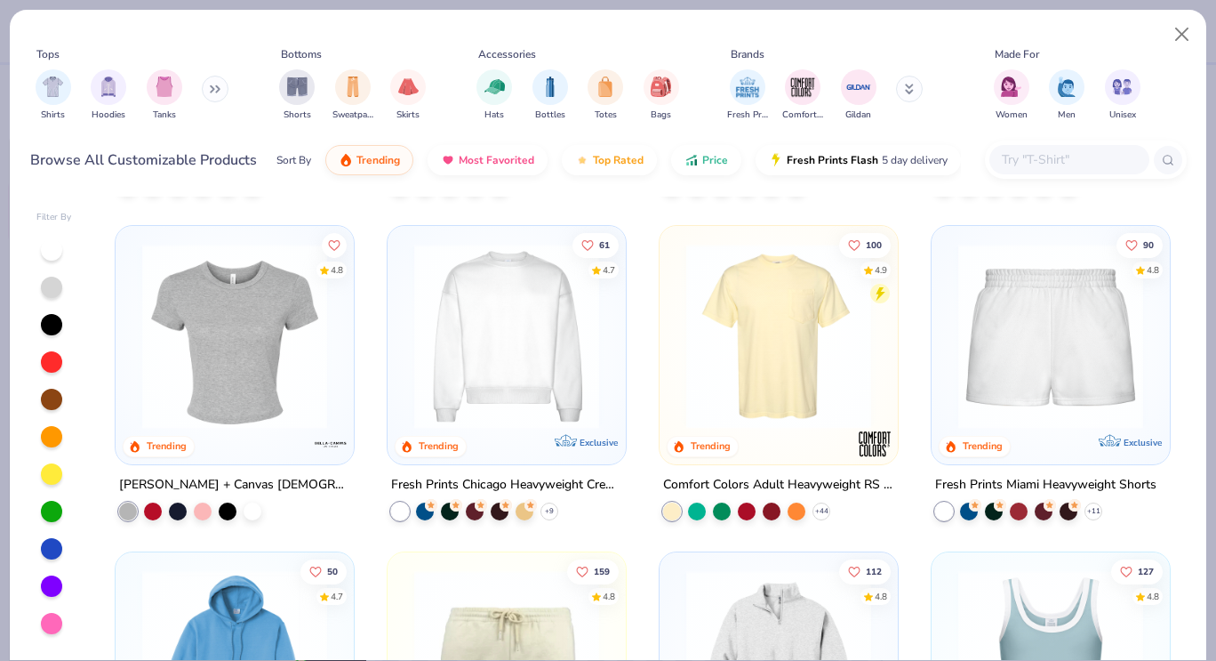
scroll to position [958, 0]
click at [512, 377] on img at bounding box center [506, 337] width 203 height 185
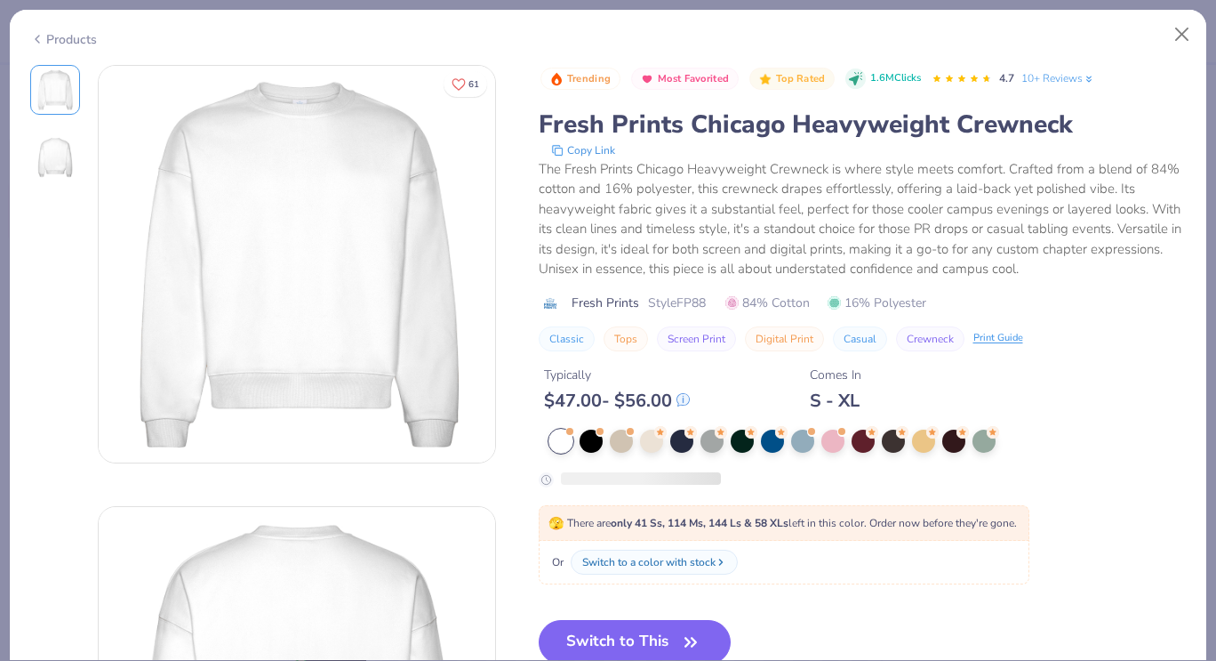
scroll to position [45, 0]
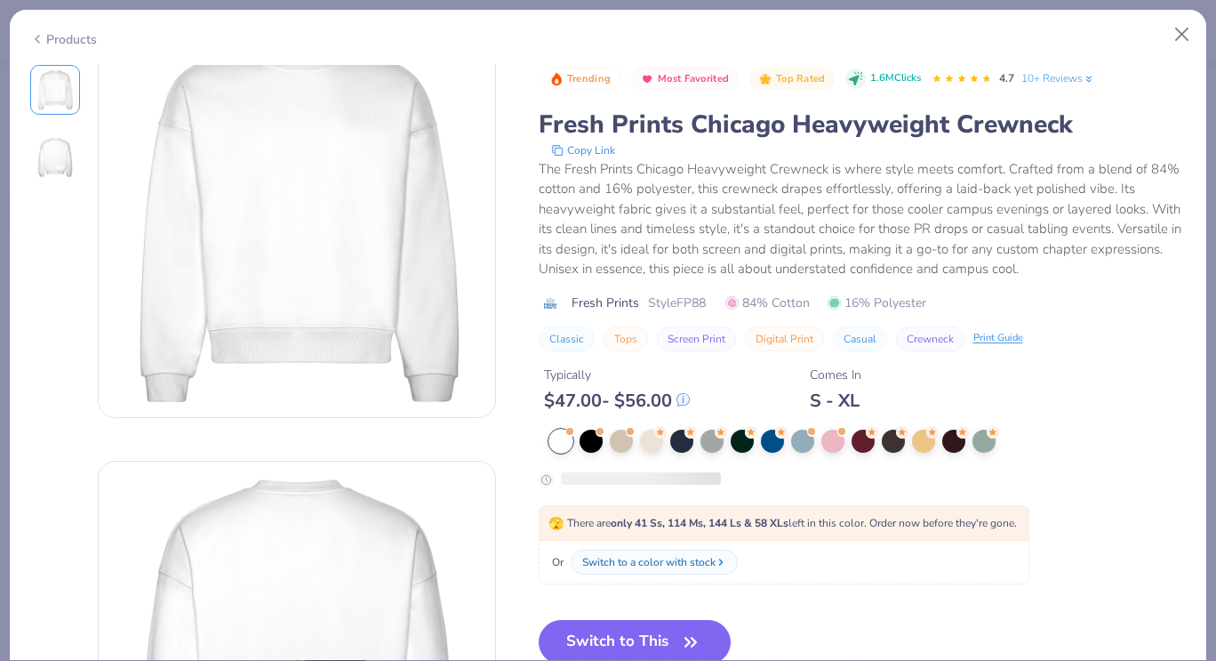
drag, startPoint x: 675, startPoint y: 479, endPoint x: 718, endPoint y: 477, distance: 42.8
click at [718, 477] on div at bounding box center [641, 478] width 160 height 12
click at [827, 448] on div at bounding box center [833, 439] width 23 height 23
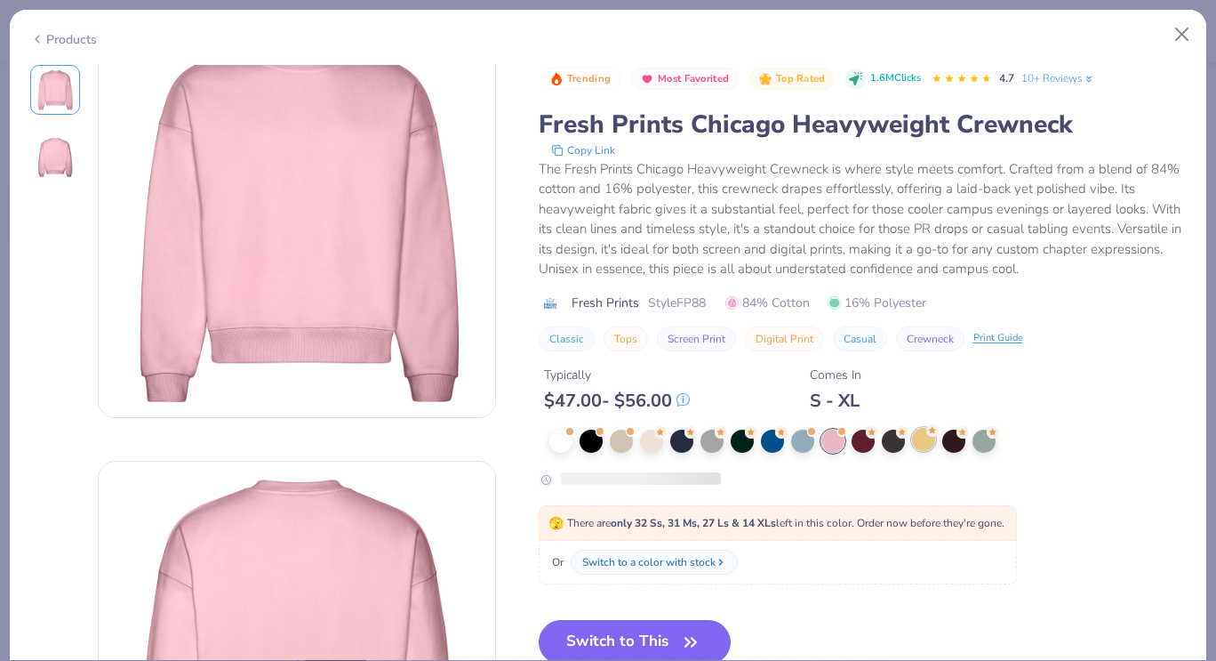
click at [914, 443] on div at bounding box center [923, 439] width 23 height 23
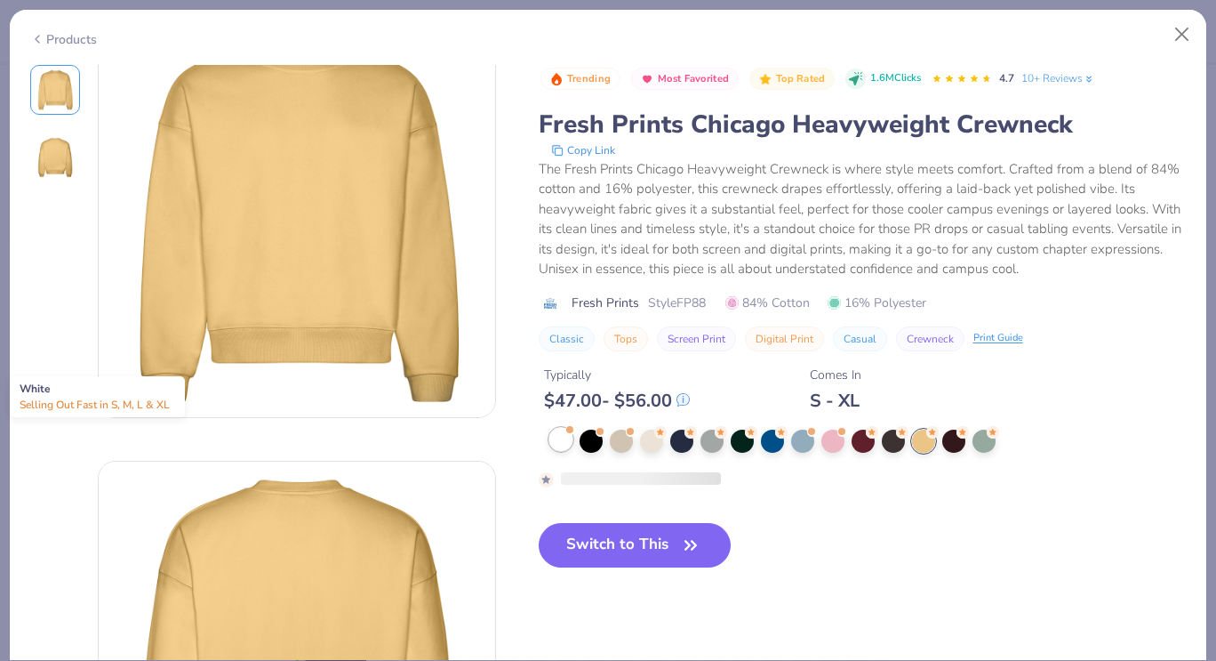
click at [566, 431] on span at bounding box center [571, 430] width 10 height 10
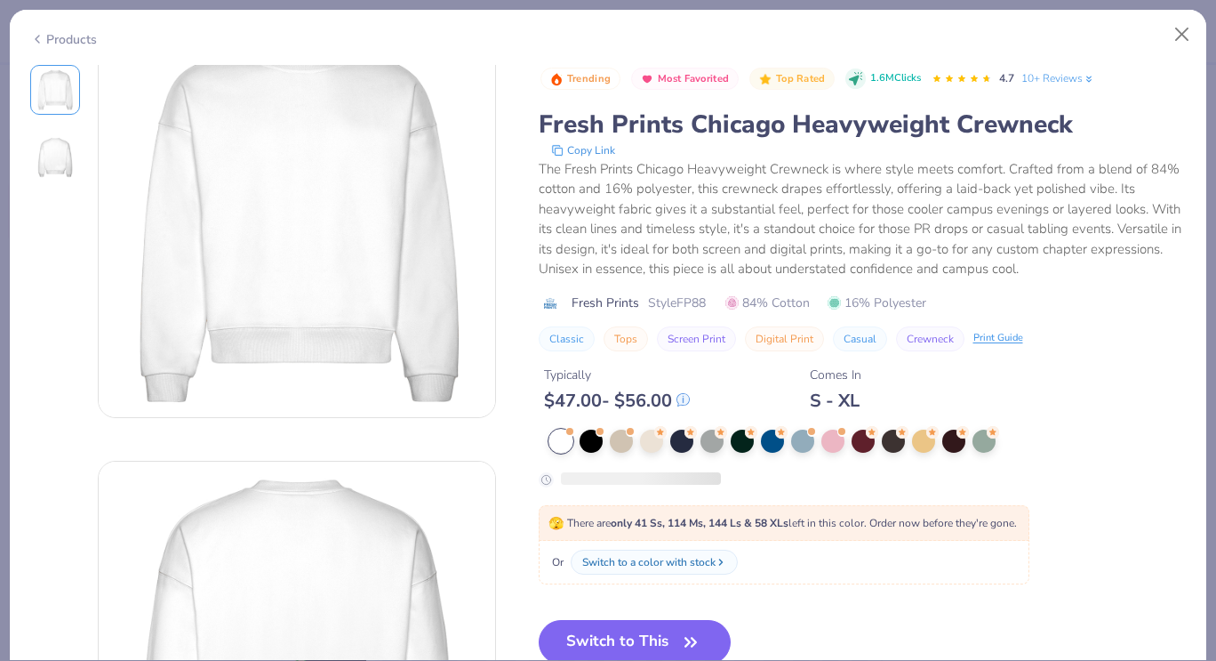
click at [662, 447] on div at bounding box center [869, 441] width 638 height 23
click at [657, 447] on div at bounding box center [651, 439] width 23 height 23
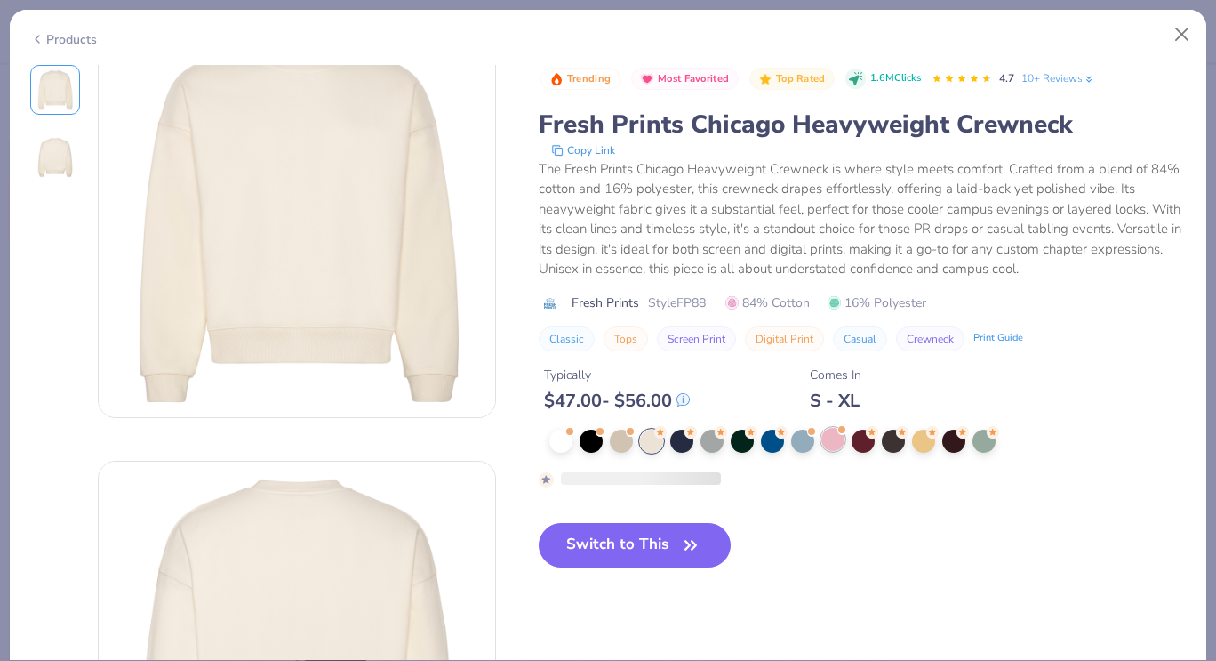
click at [832, 436] on div at bounding box center [833, 439] width 23 height 23
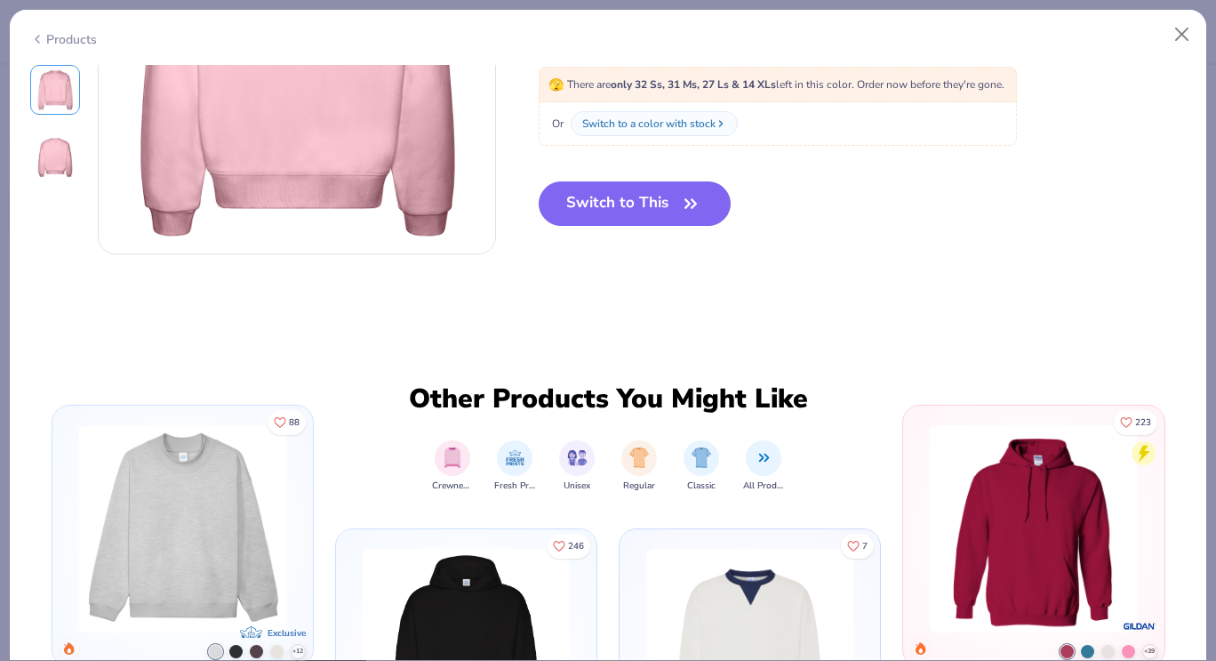
scroll to position [798, 0]
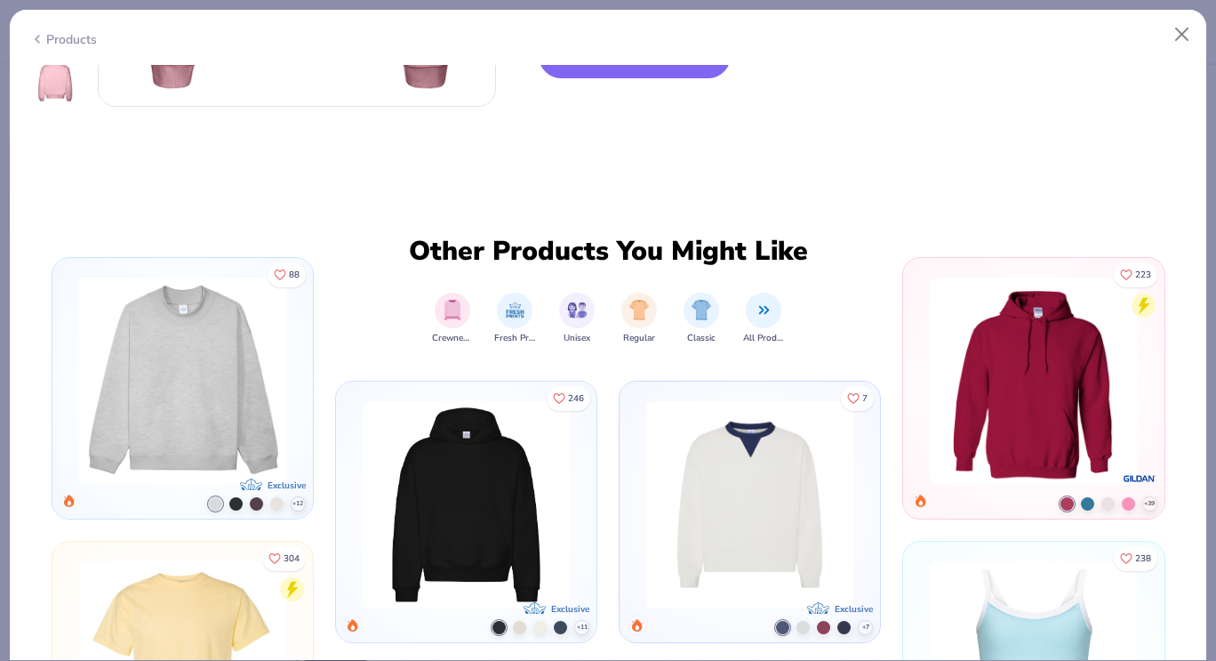
click at [192, 369] on img at bounding box center [182, 380] width 222 height 207
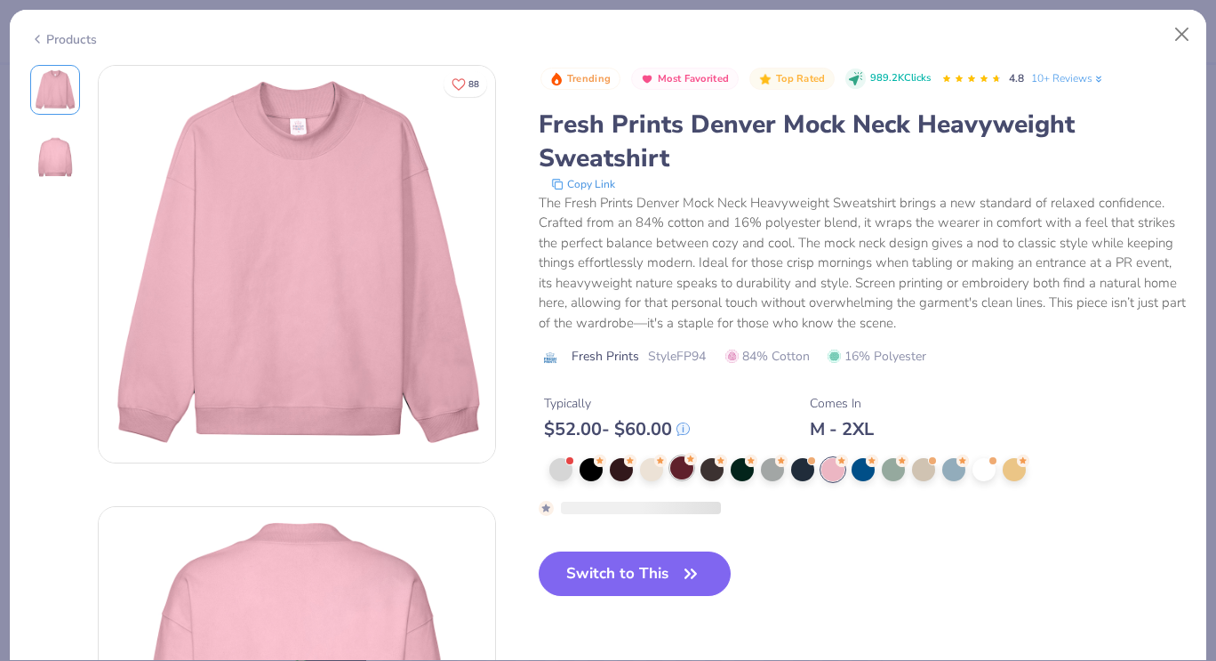
click at [679, 470] on div at bounding box center [681, 467] width 23 height 23
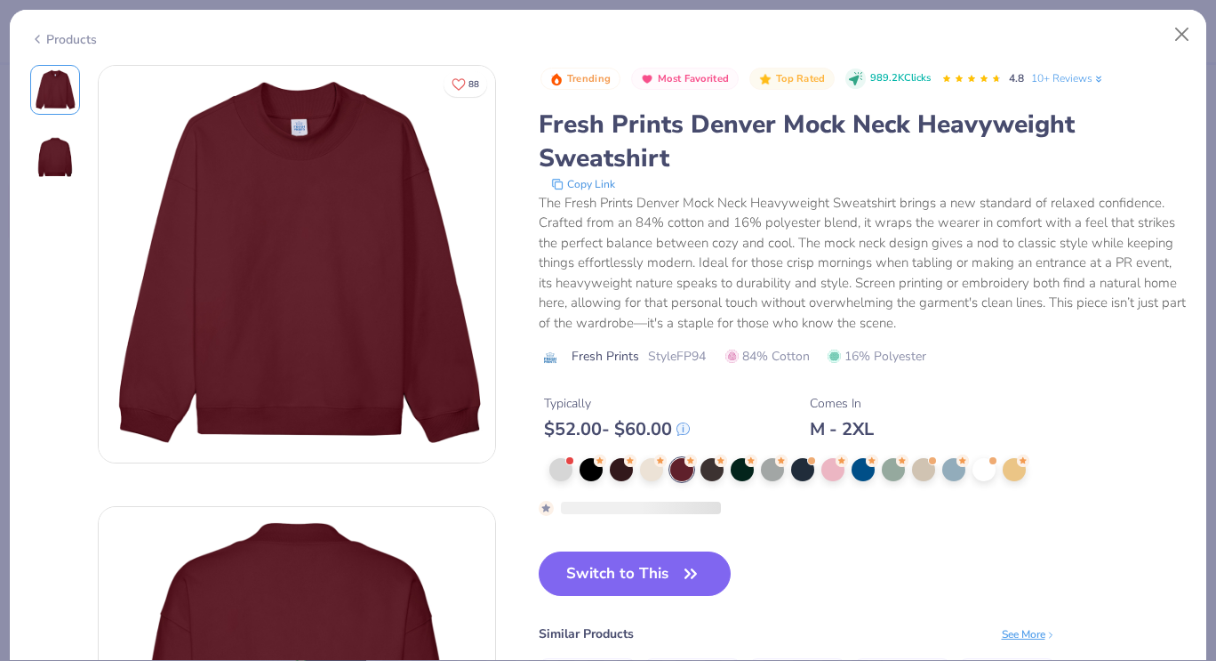
drag, startPoint x: 670, startPoint y: 511, endPoint x: 722, endPoint y: 510, distance: 51.6
click at [722, 510] on div at bounding box center [863, 507] width 648 height 17
click at [989, 476] on div at bounding box center [984, 467] width 23 height 23
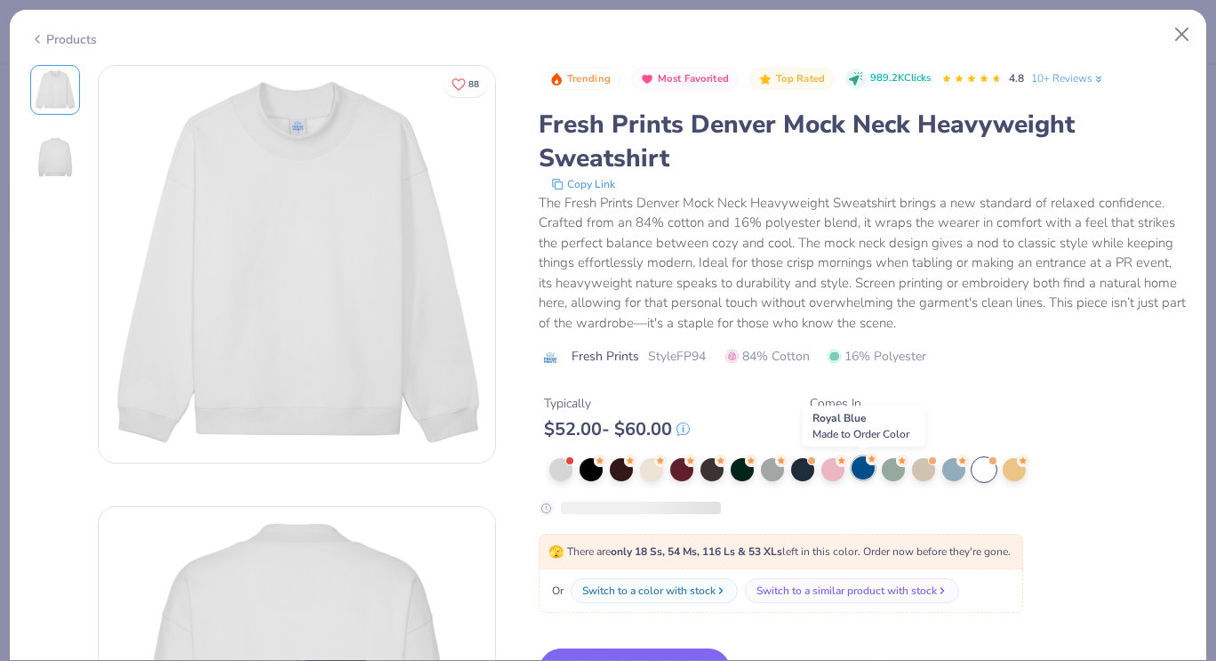
click at [853, 470] on div at bounding box center [863, 467] width 23 height 23
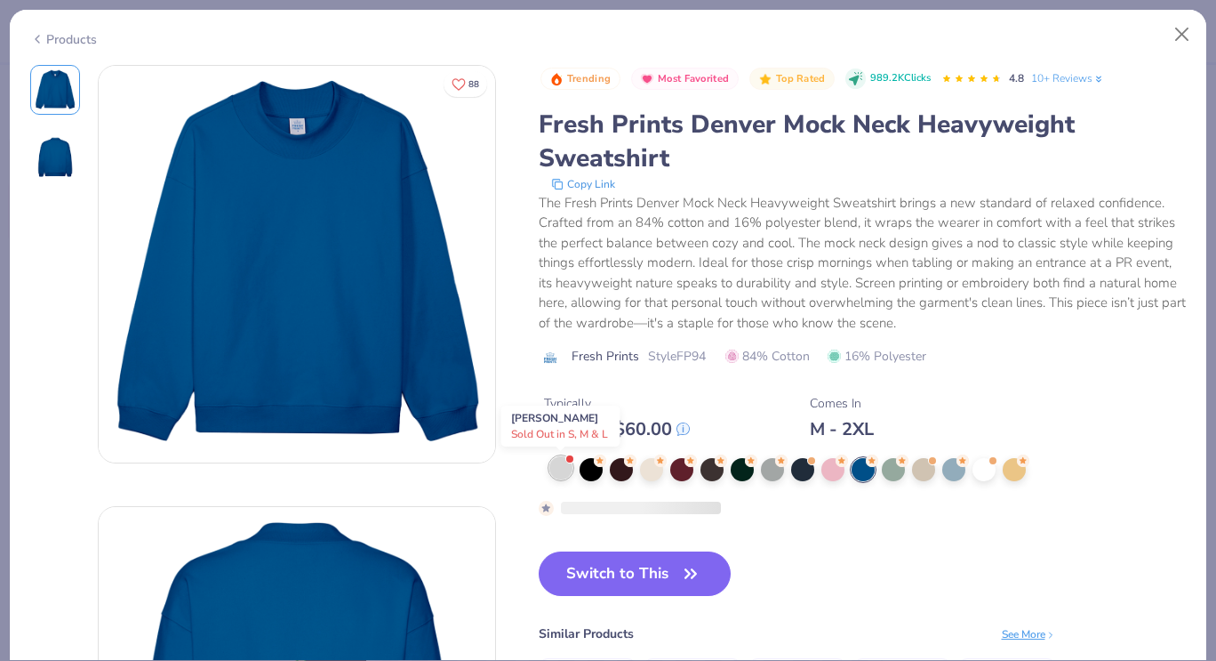
click at [559, 479] on div at bounding box center [561, 467] width 23 height 23
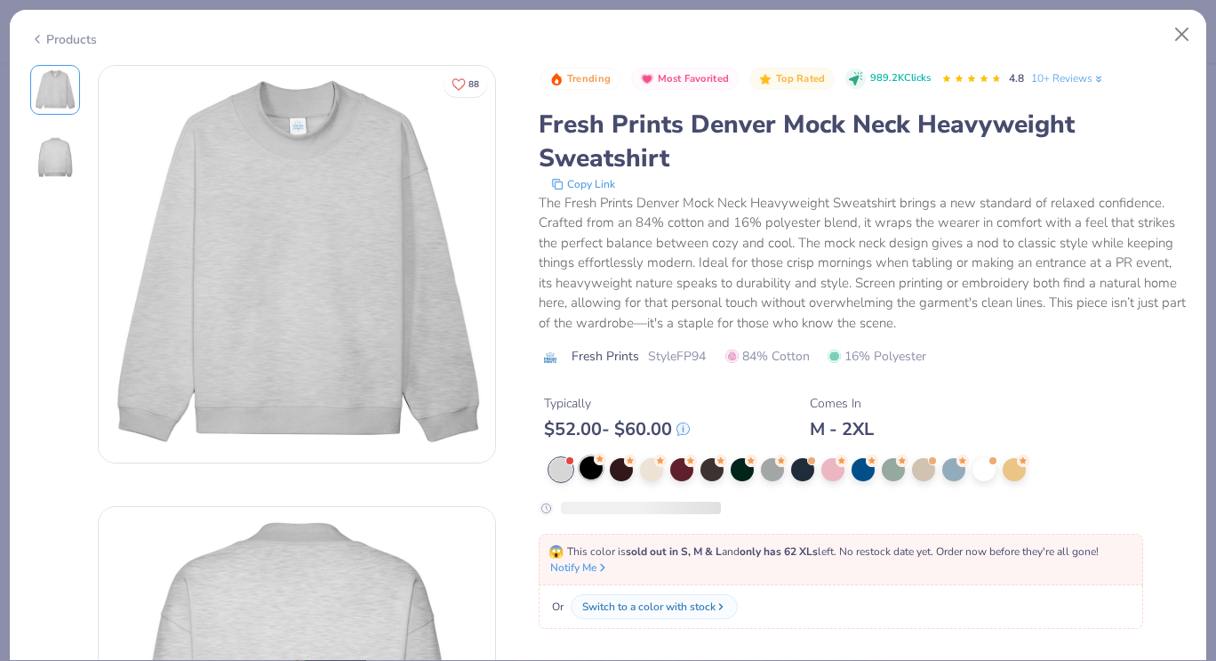
click at [588, 472] on div at bounding box center [591, 467] width 23 height 23
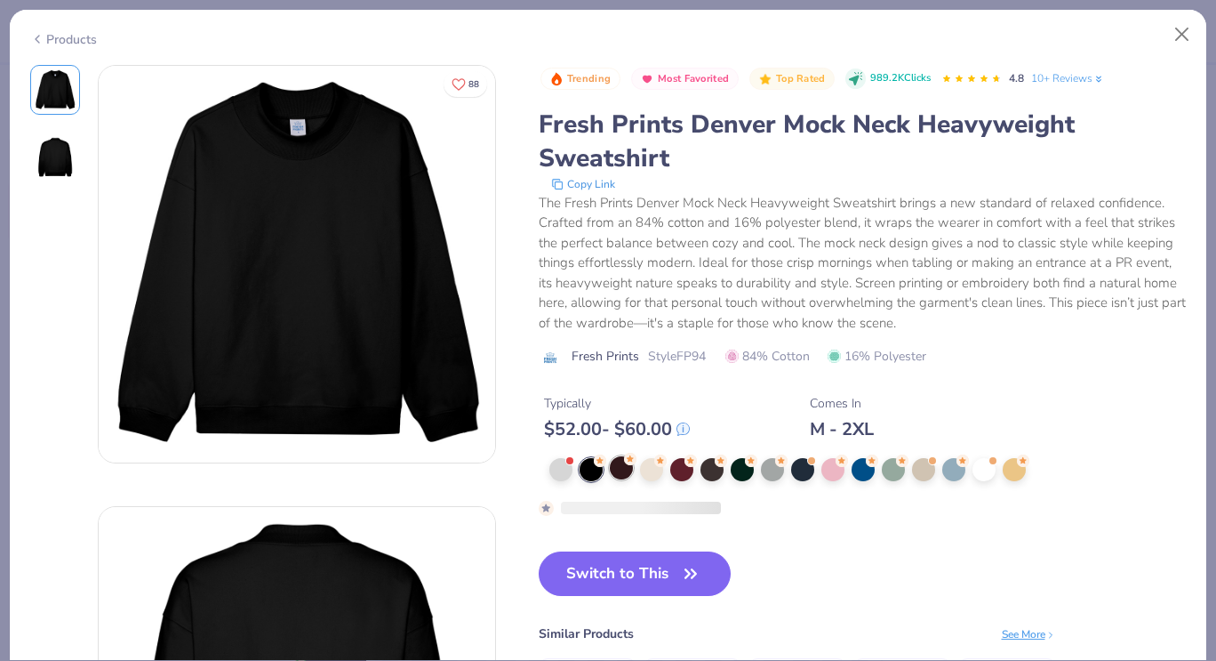
click at [625, 473] on div at bounding box center [621, 467] width 23 height 23
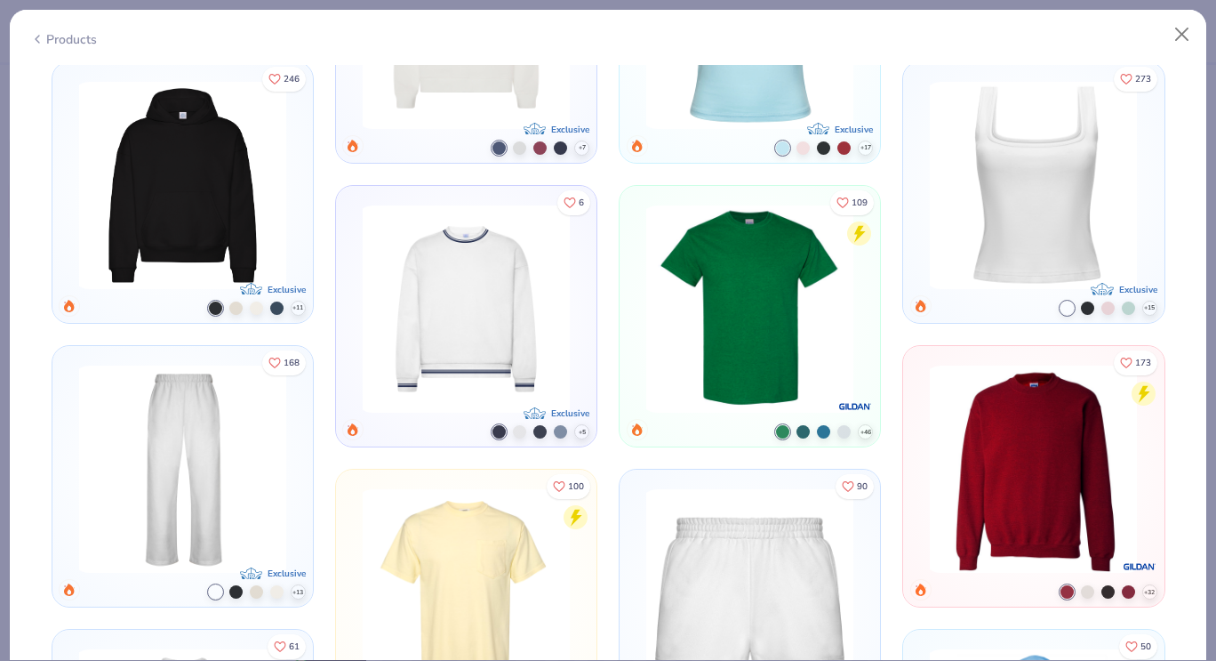
scroll to position [1277, 0]
click at [0, 0] on icon at bounding box center [0, 0] width 0 height 0
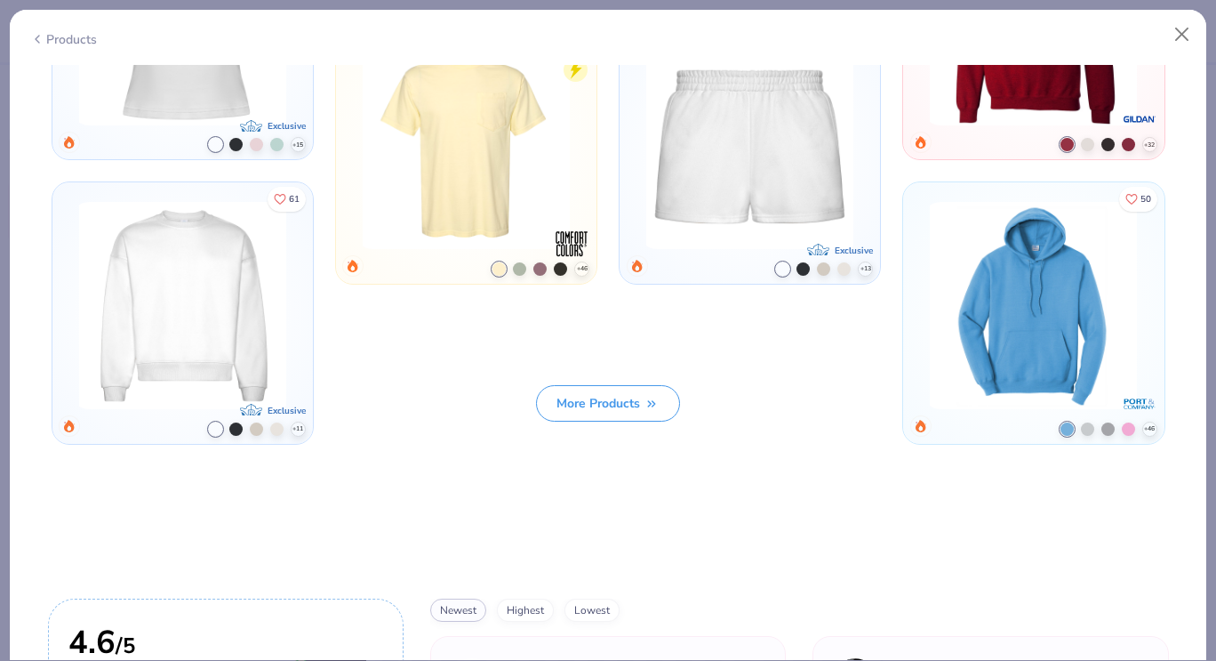
scroll to position [1987, 0]
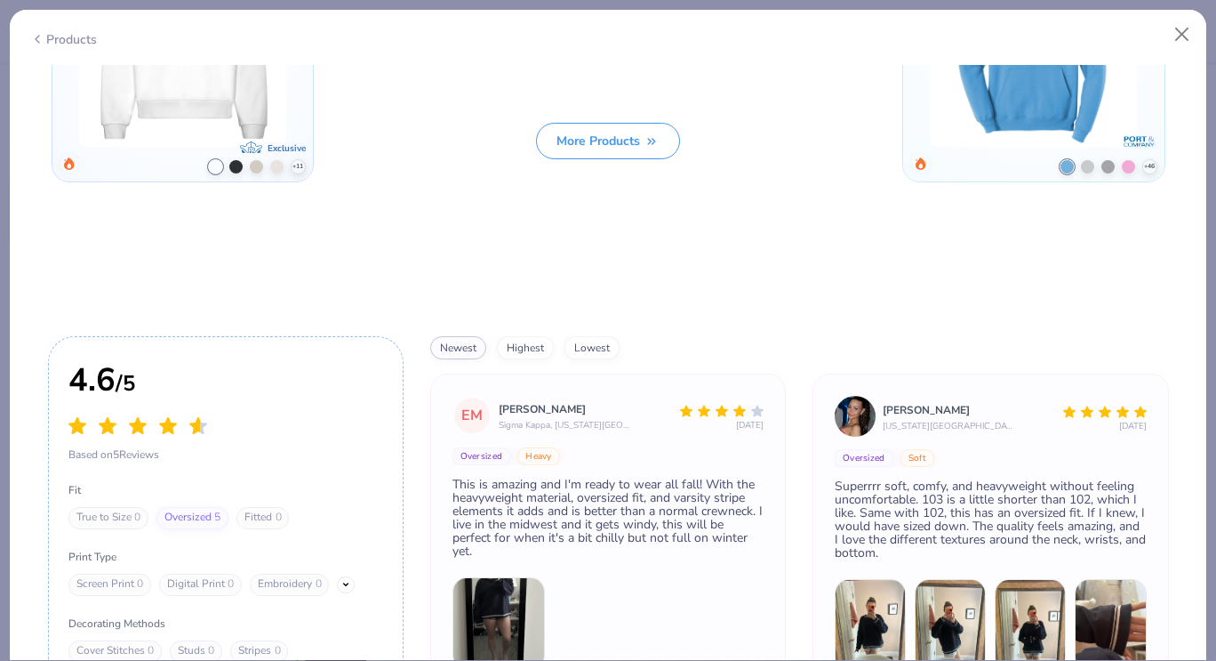
click at [604, 125] on button "More Products" at bounding box center [608, 141] width 144 height 36
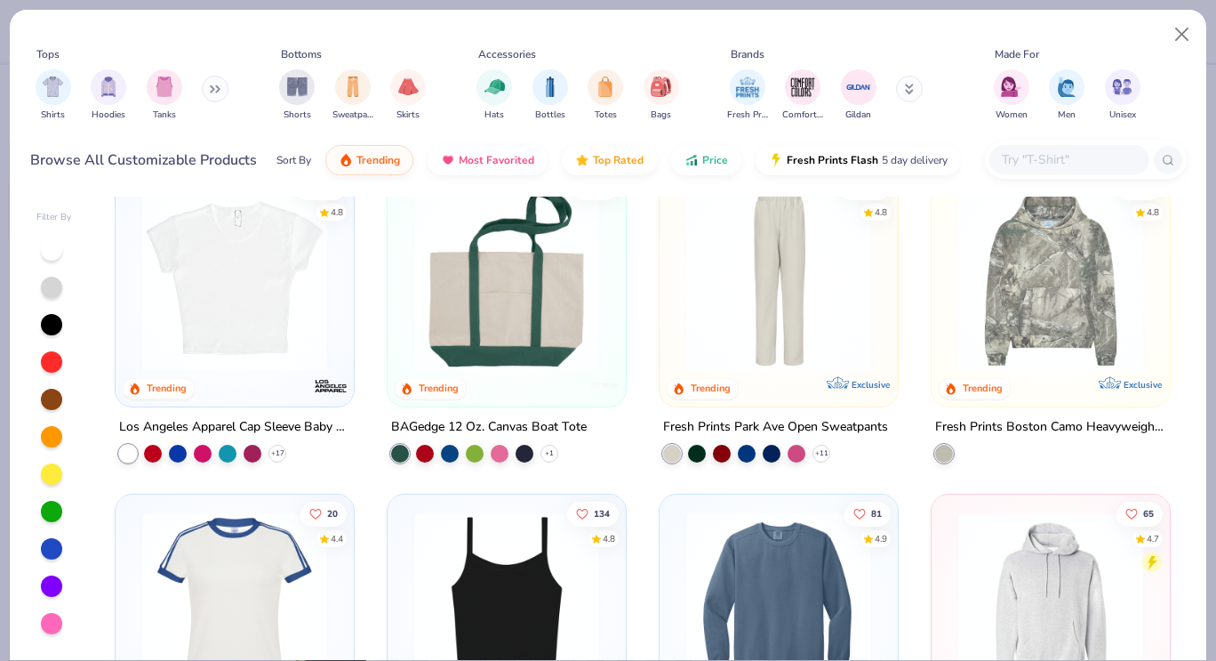
scroll to position [2596, 0]
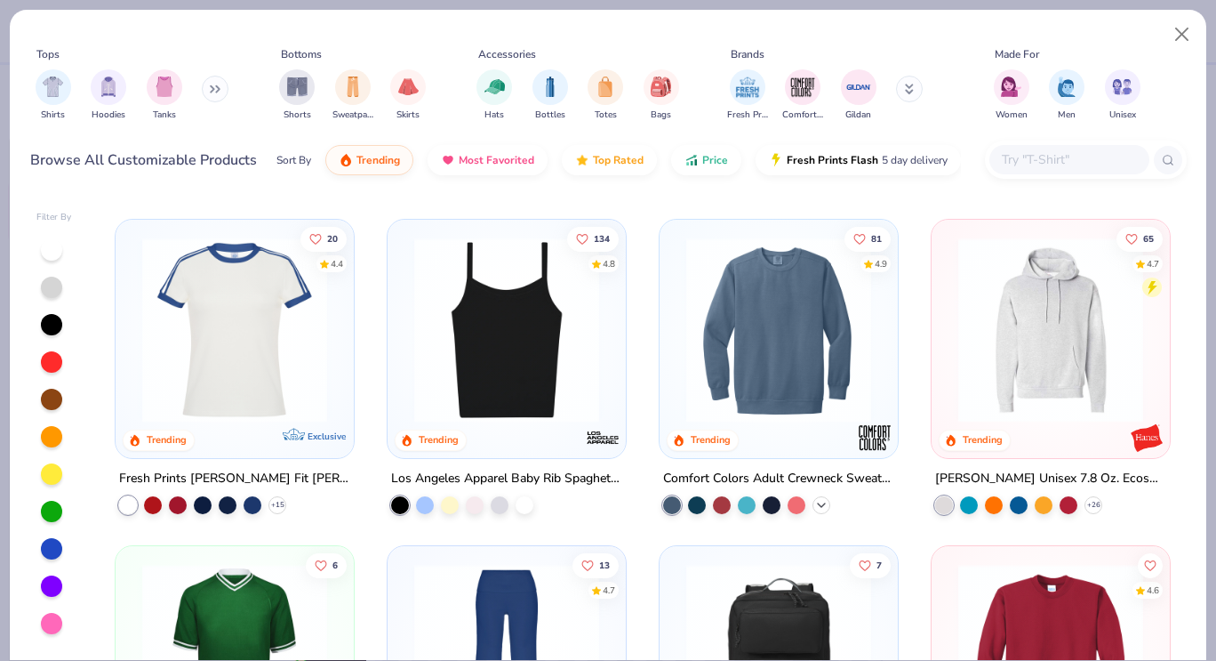
click at [815, 508] on icon at bounding box center [822, 505] width 14 height 14
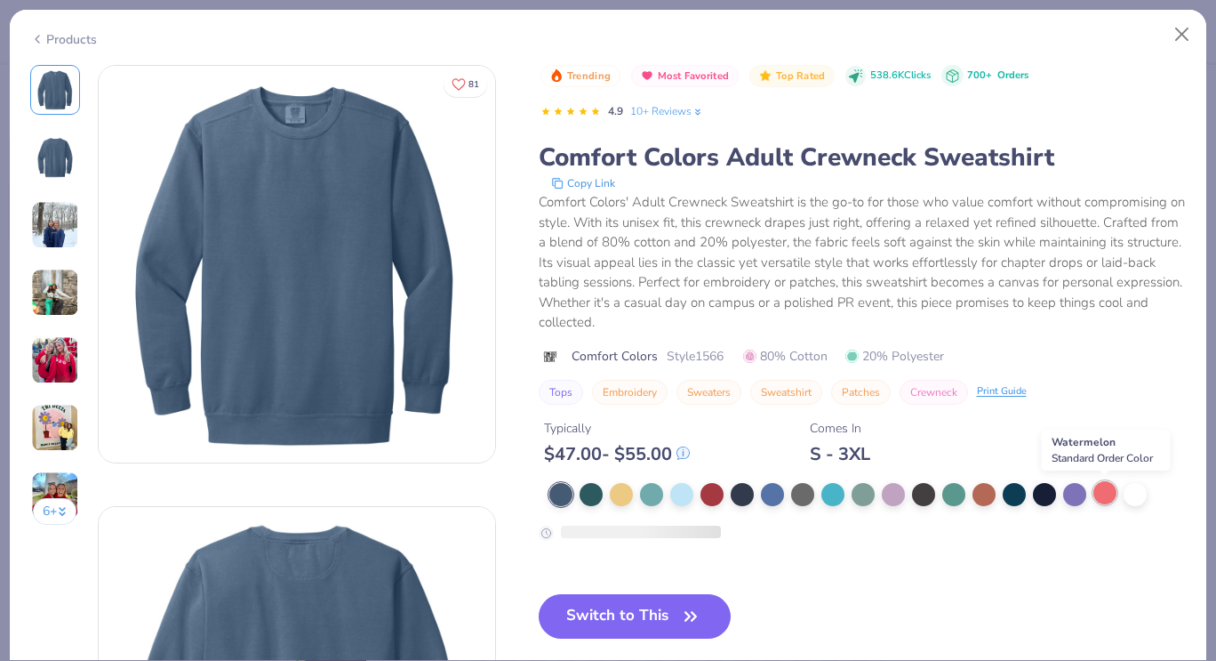
click at [1105, 490] on div at bounding box center [1105, 492] width 23 height 23
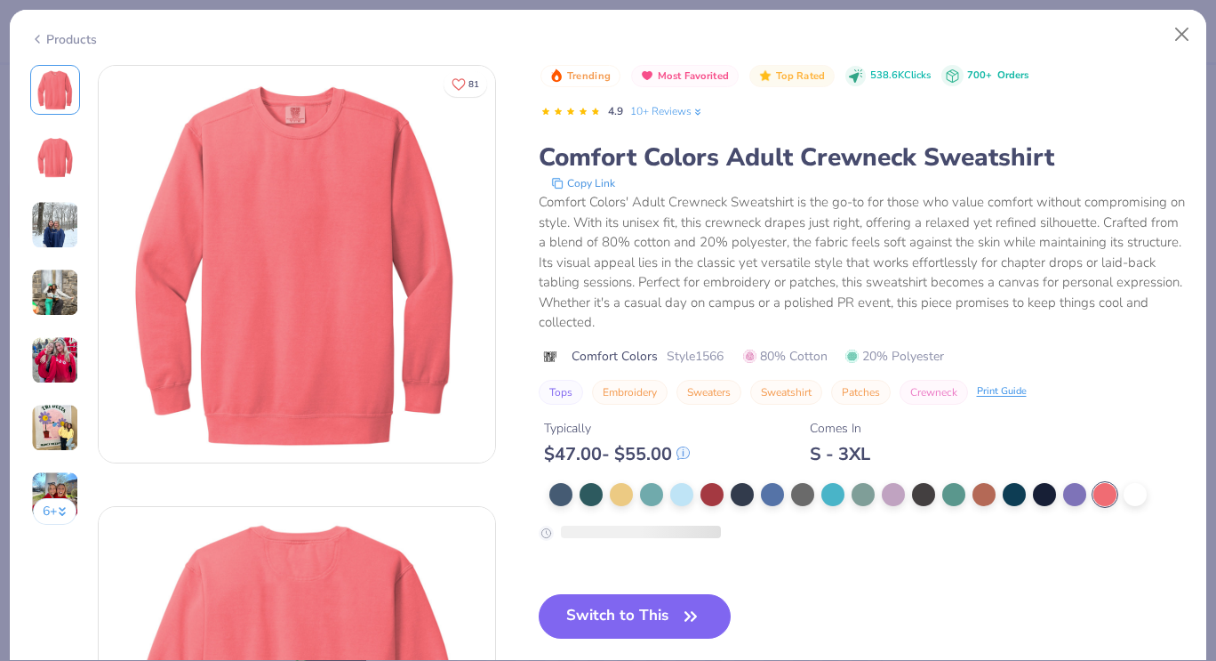
click at [44, 358] on img at bounding box center [55, 360] width 48 height 48
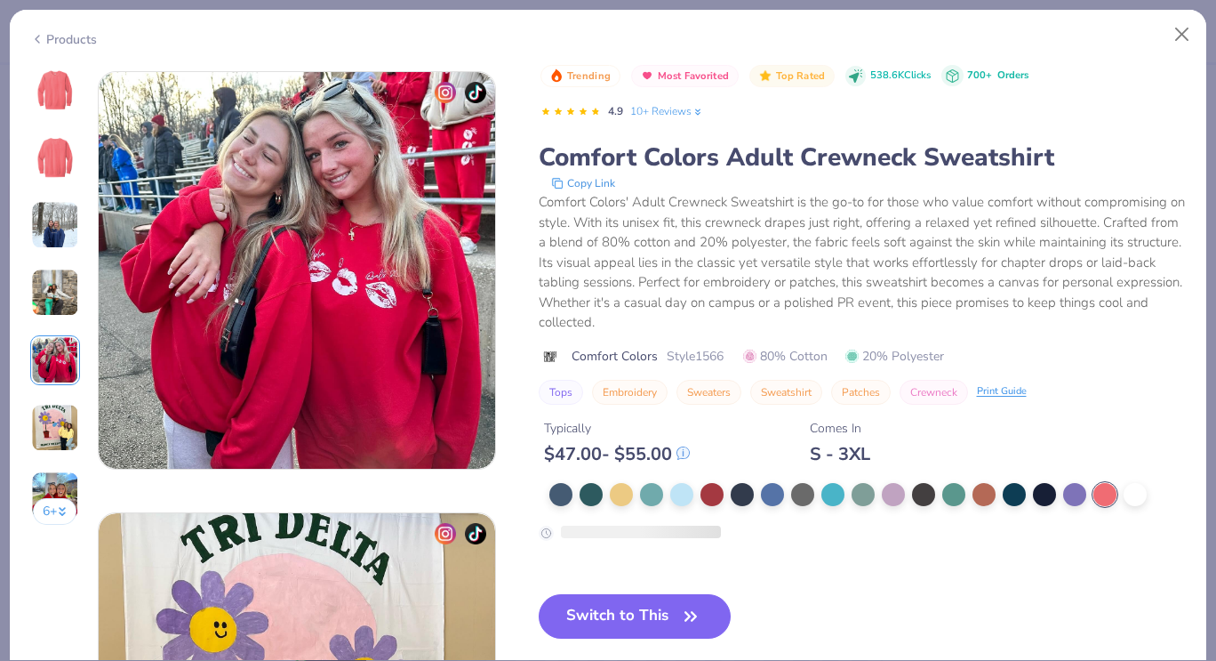
scroll to position [1764, 0]
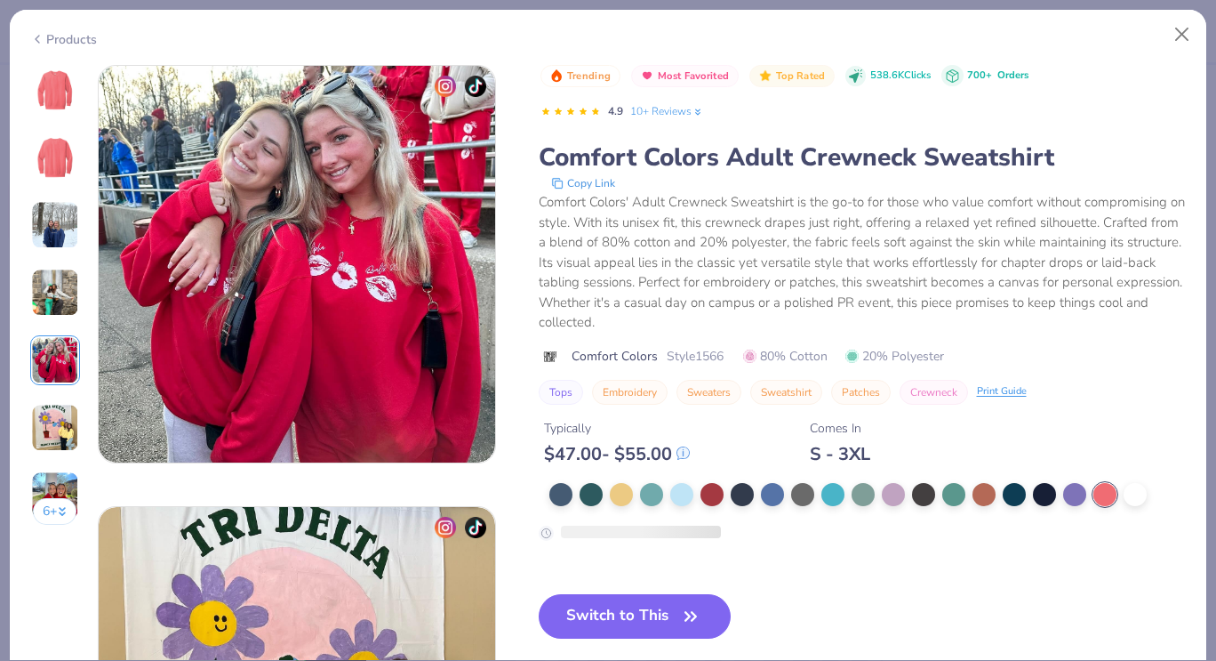
click at [70, 298] on img at bounding box center [55, 293] width 48 height 48
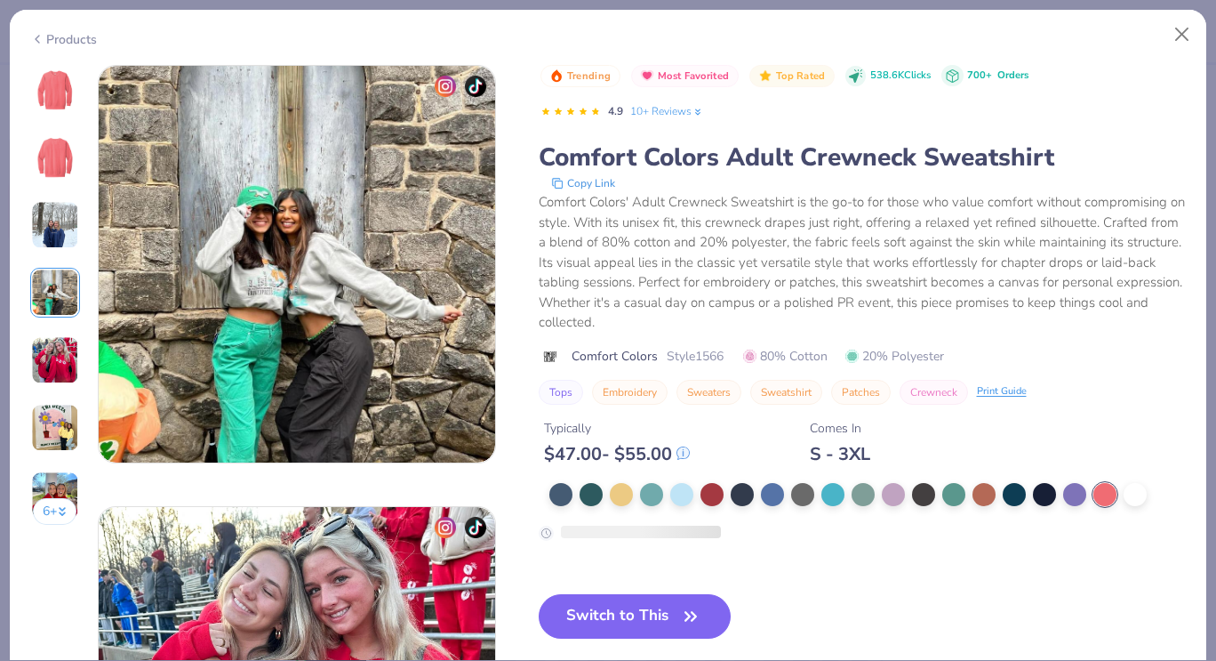
click at [64, 210] on img at bounding box center [55, 225] width 48 height 48
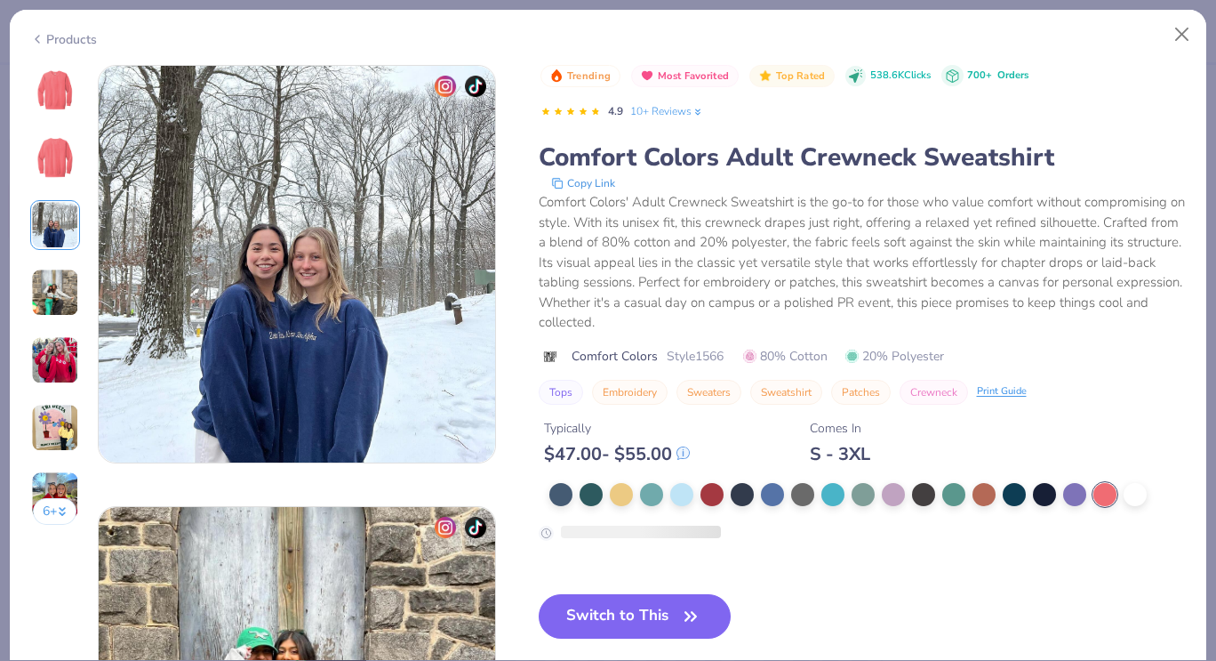
click at [69, 156] on img at bounding box center [55, 157] width 43 height 43
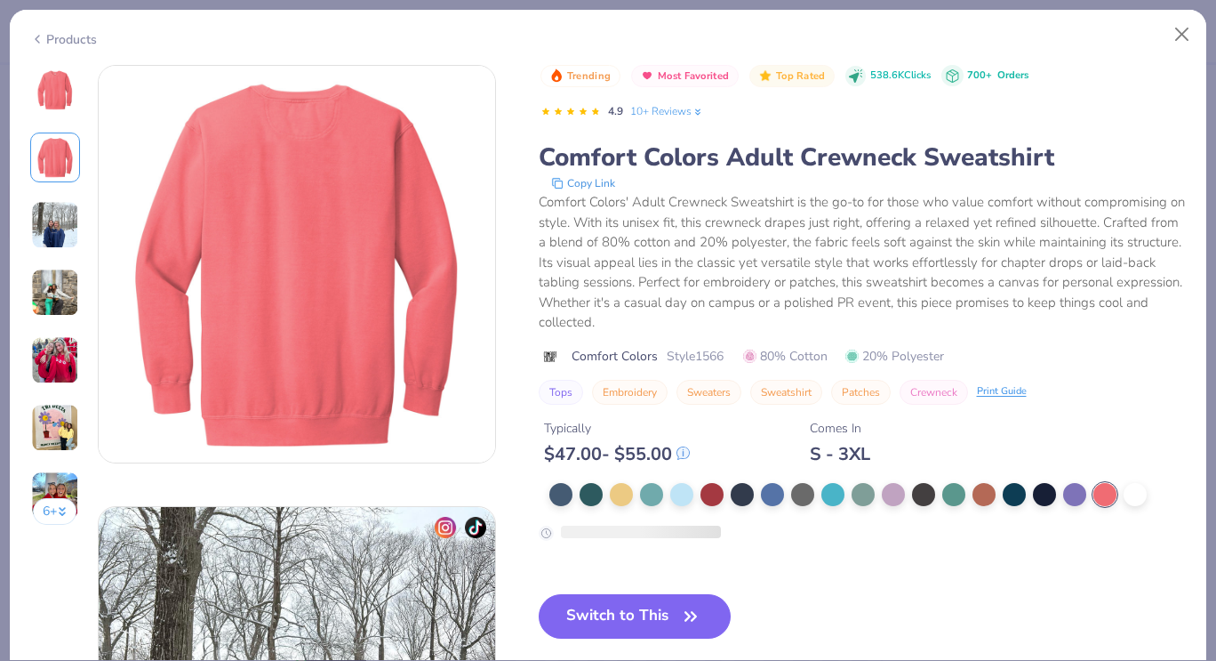
click at [60, 89] on img at bounding box center [55, 89] width 43 height 43
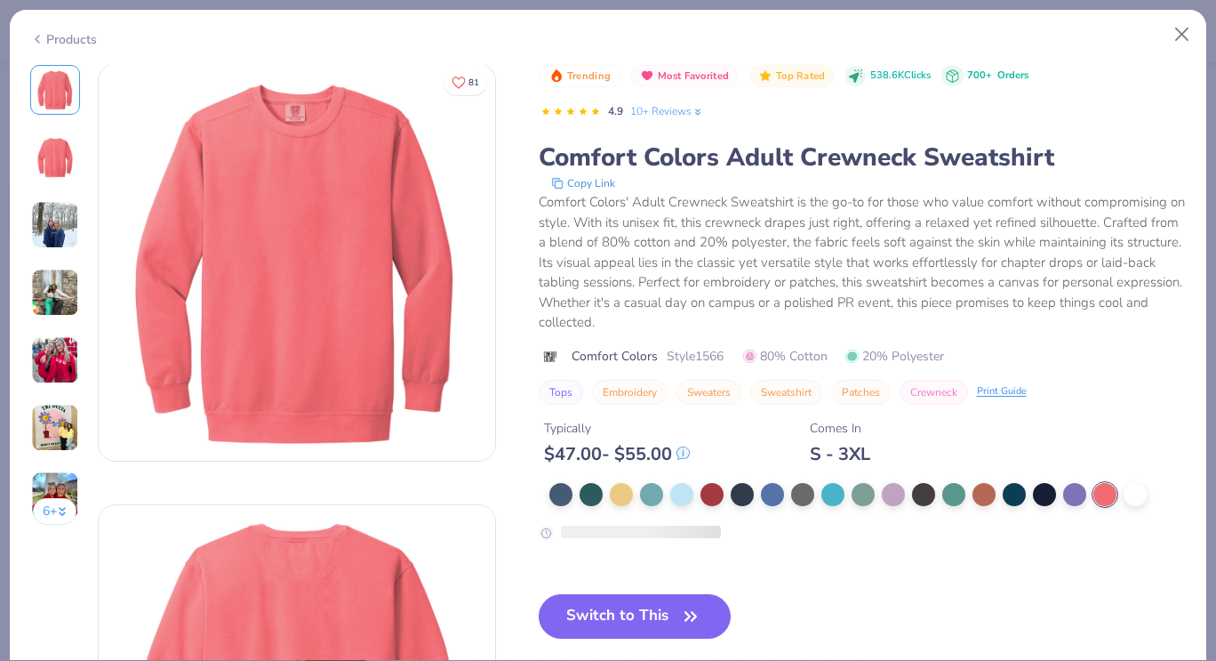
scroll to position [0, 0]
drag, startPoint x: 671, startPoint y: 534, endPoint x: 744, endPoint y: 528, distance: 73.2
click at [744, 528] on div at bounding box center [863, 532] width 648 height 17
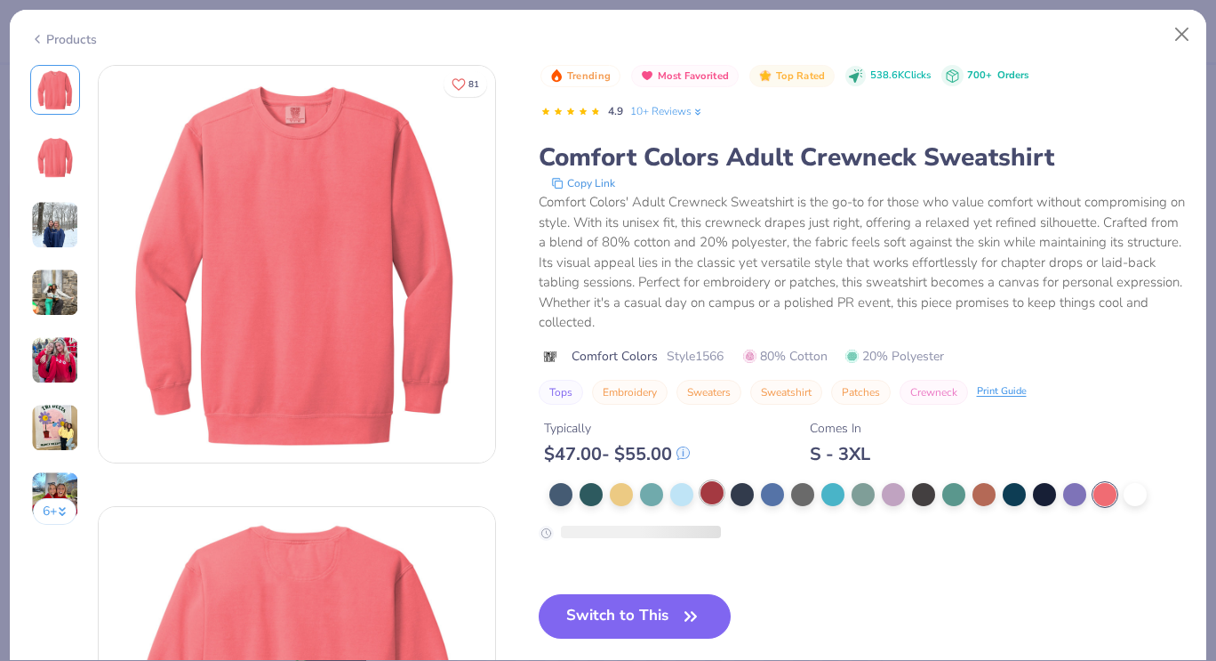
click at [701, 496] on div at bounding box center [712, 492] width 23 height 23
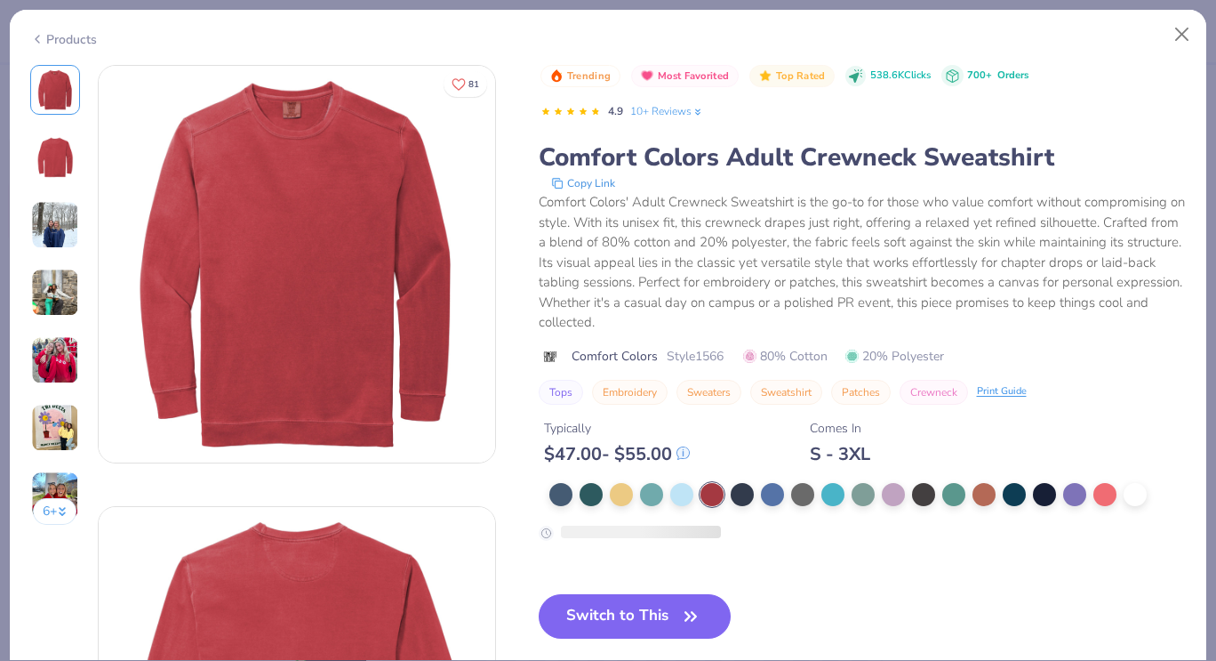
click at [52, 364] on img at bounding box center [55, 360] width 48 height 48
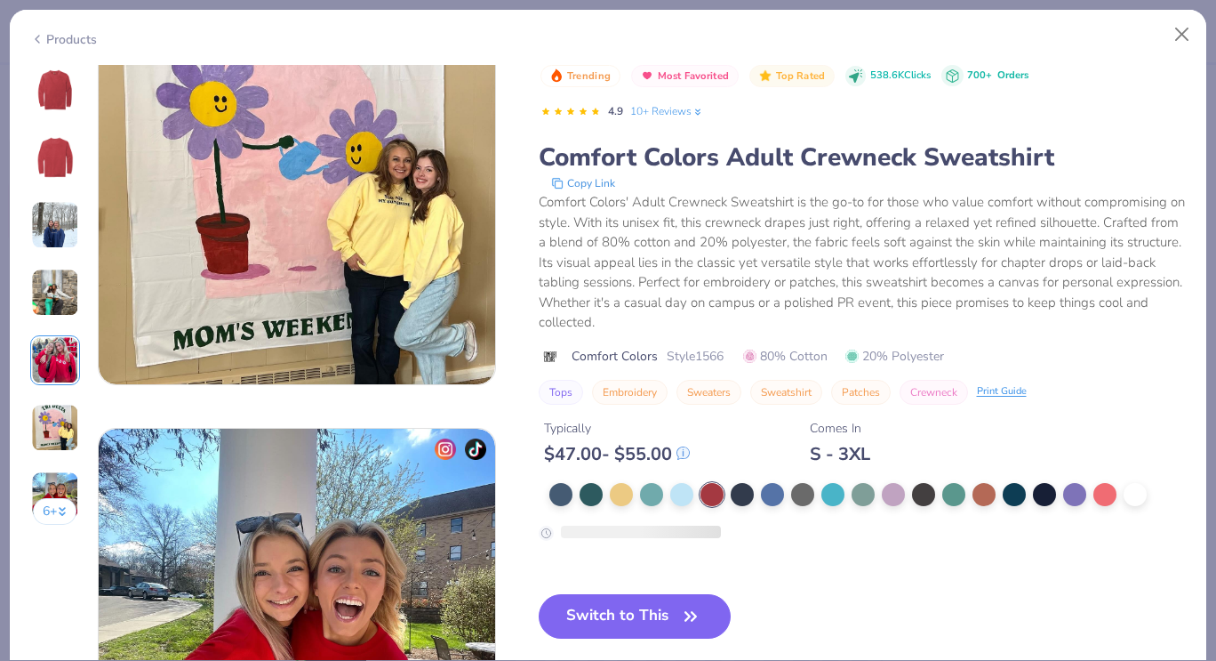
scroll to position [2707, 0]
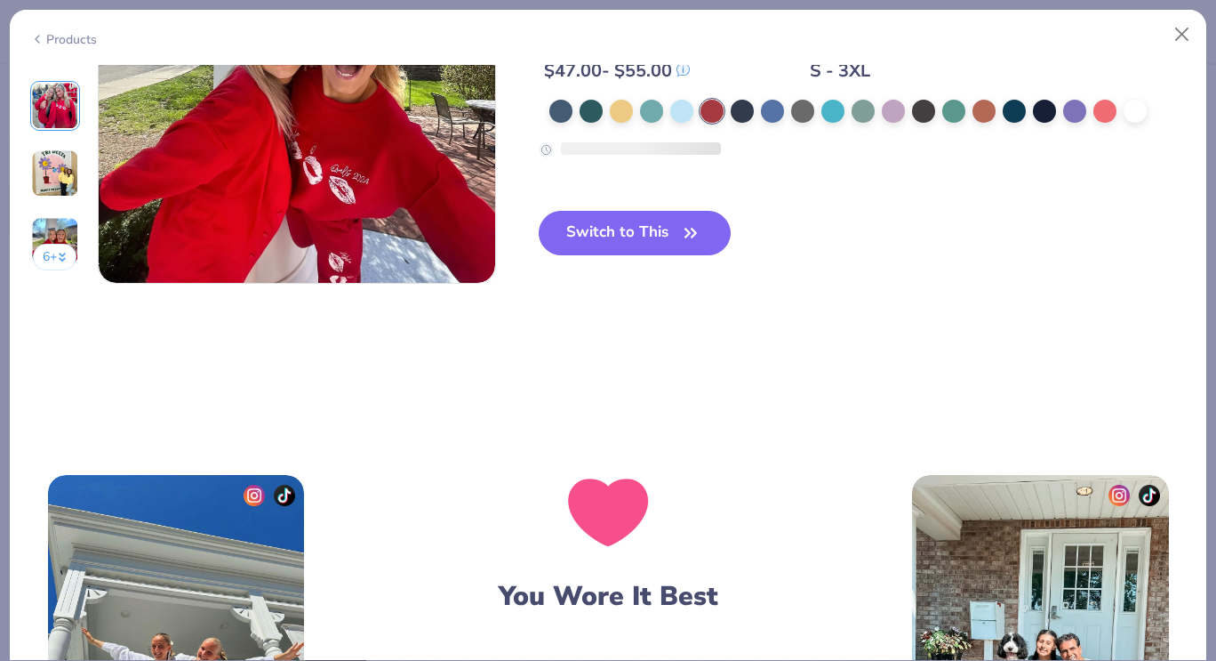
click at [49, 244] on button "6 +" at bounding box center [55, 257] width 44 height 27
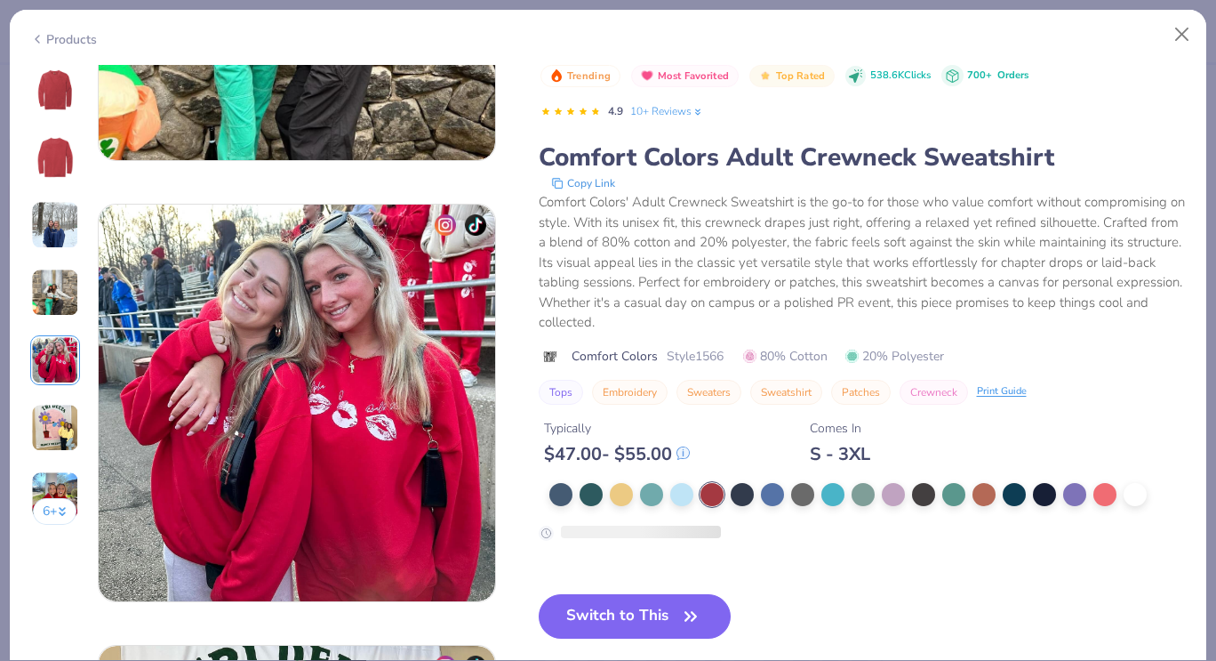
scroll to position [1465, 0]
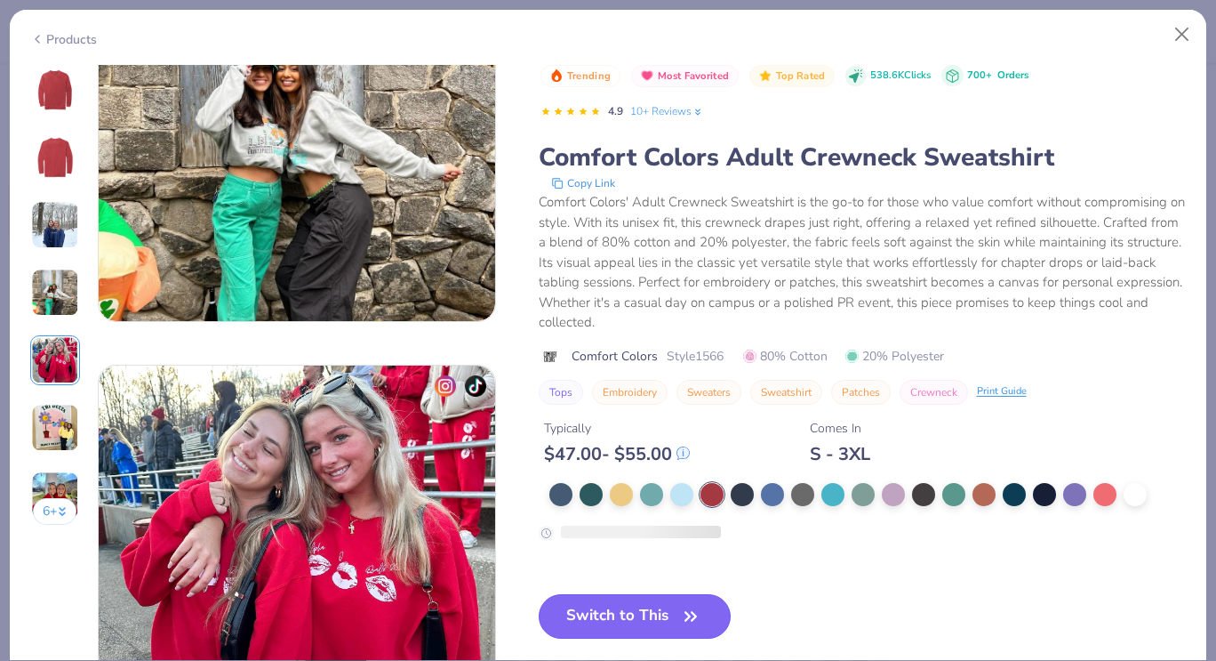
click at [643, 618] on button "Switch to This" at bounding box center [635, 616] width 193 height 44
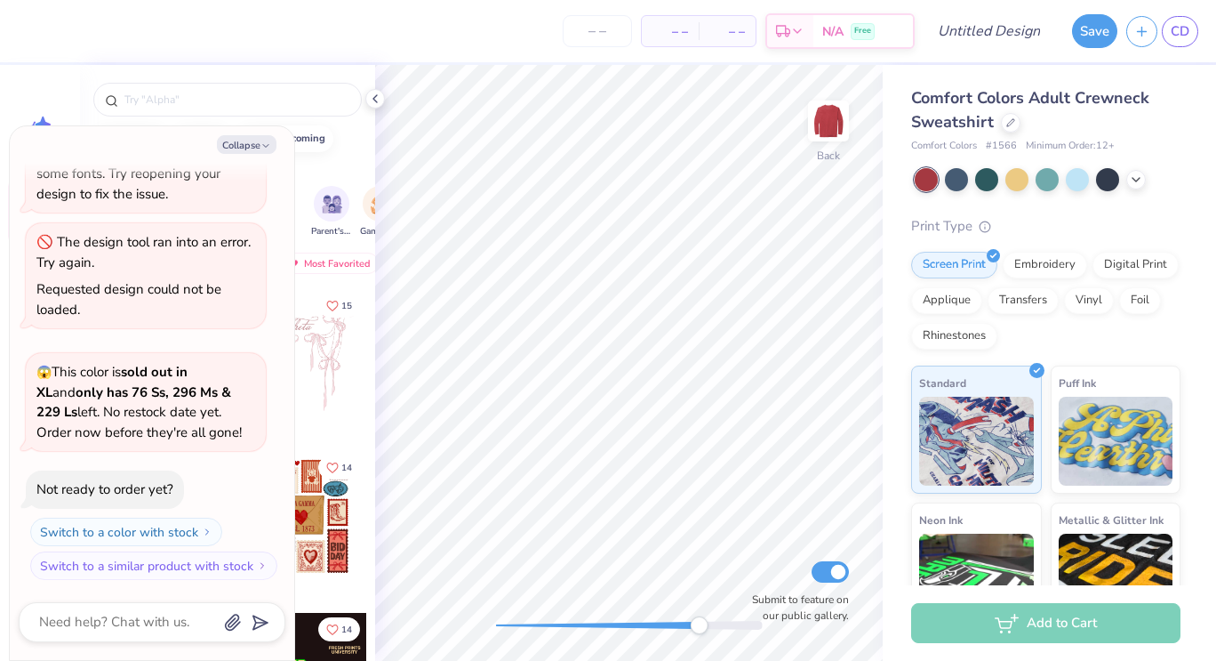
click at [699, 621] on div at bounding box center [629, 625] width 267 height 9
click at [380, 101] on icon at bounding box center [375, 99] width 14 height 14
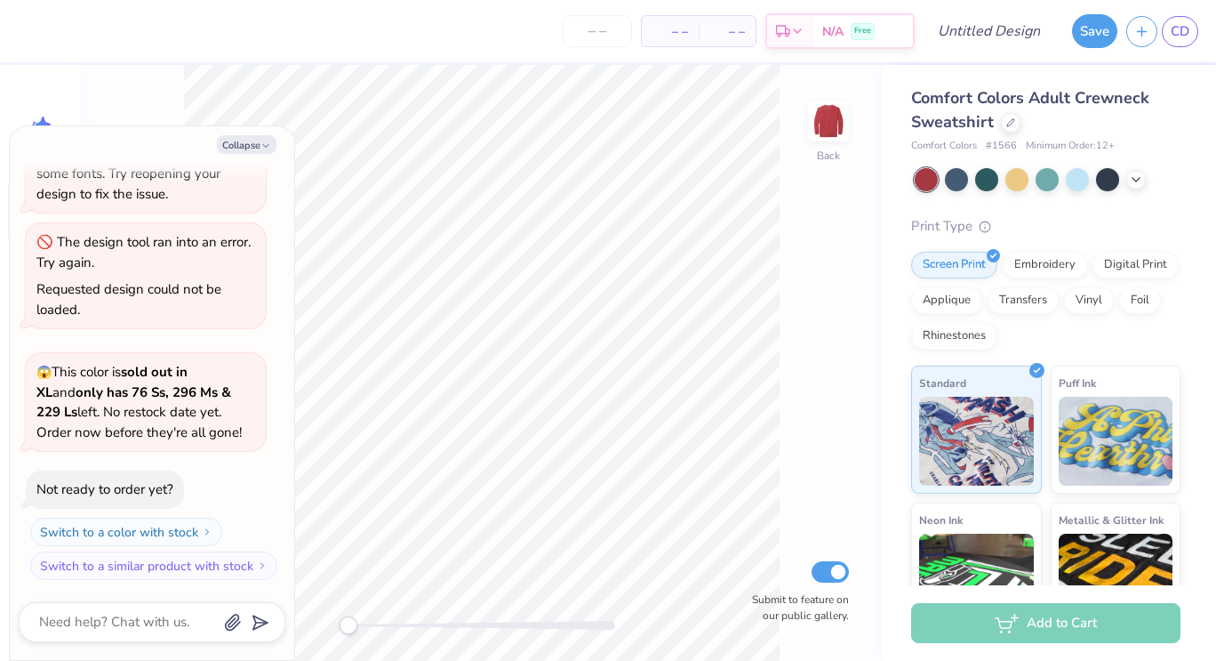
click at [330, 599] on div "Back Submit to feature on our public gallery." at bounding box center [481, 363] width 803 height 596
click at [250, 146] on button "Collapse" at bounding box center [247, 144] width 60 height 19
type textarea "x"
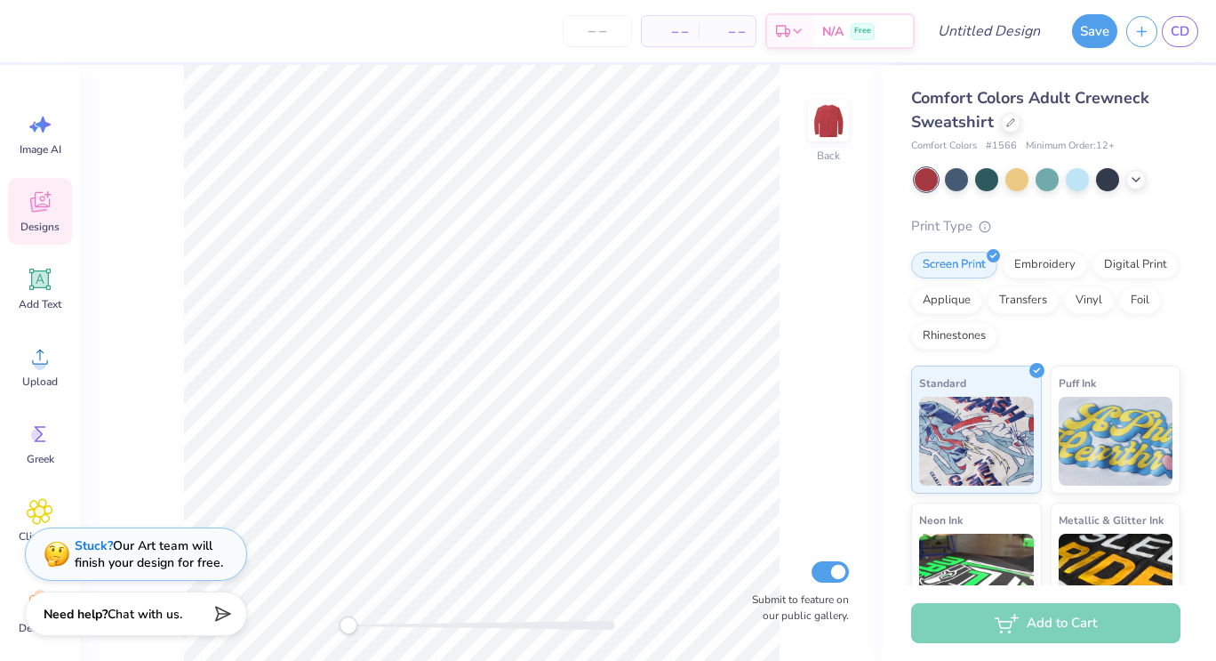
click at [52, 203] on icon at bounding box center [40, 202] width 27 height 27
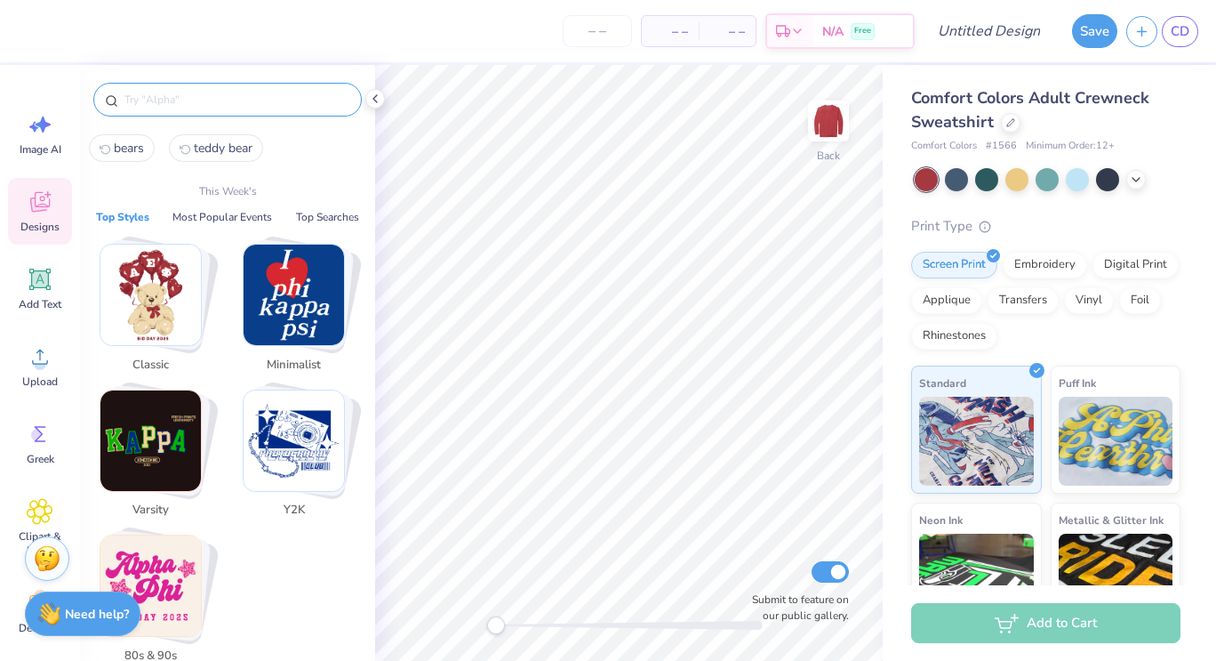
click at [214, 106] on input "text" at bounding box center [237, 100] width 228 height 18
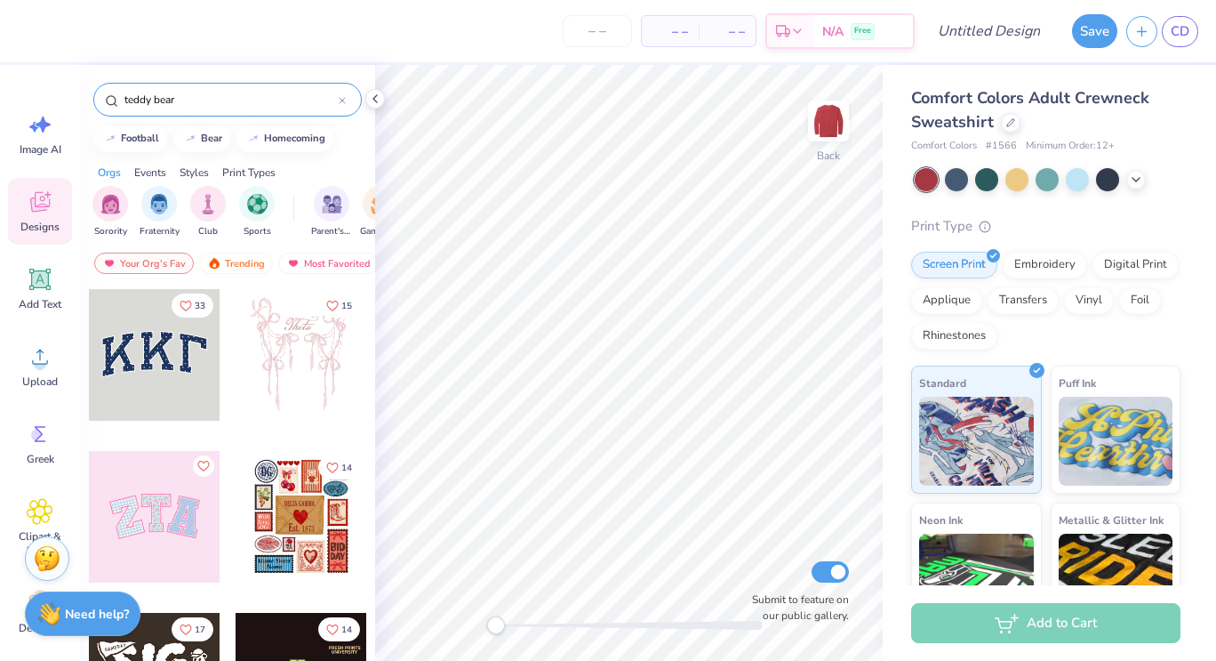
type input "teddy bear"
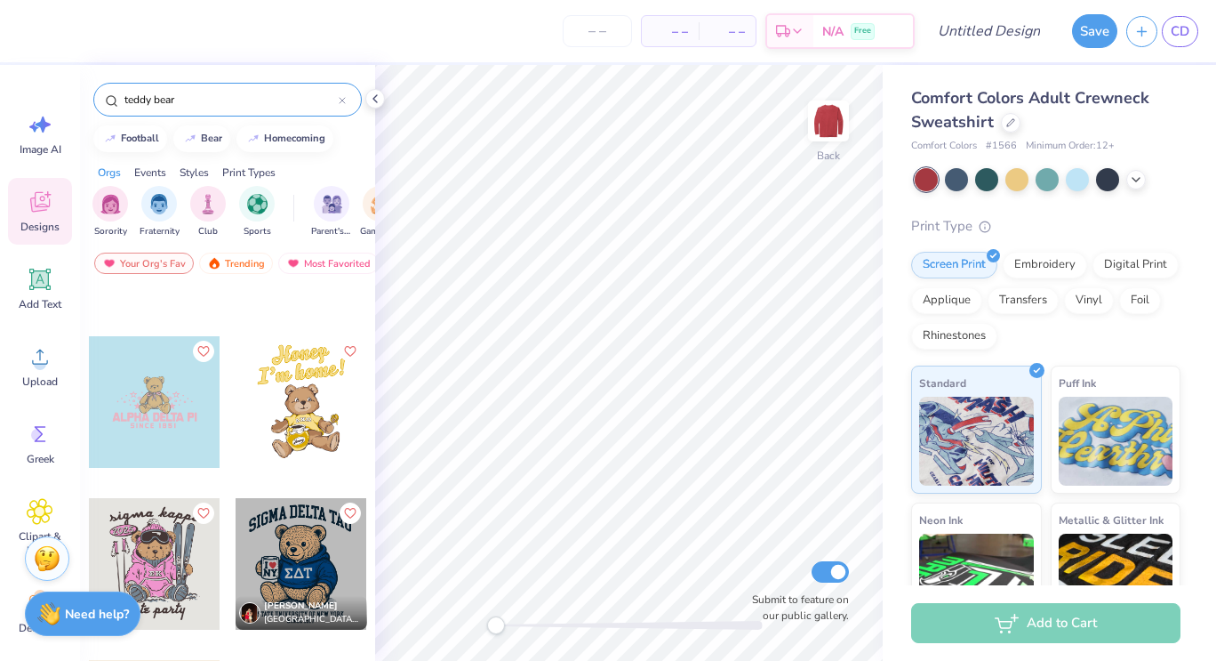
scroll to position [944, 0]
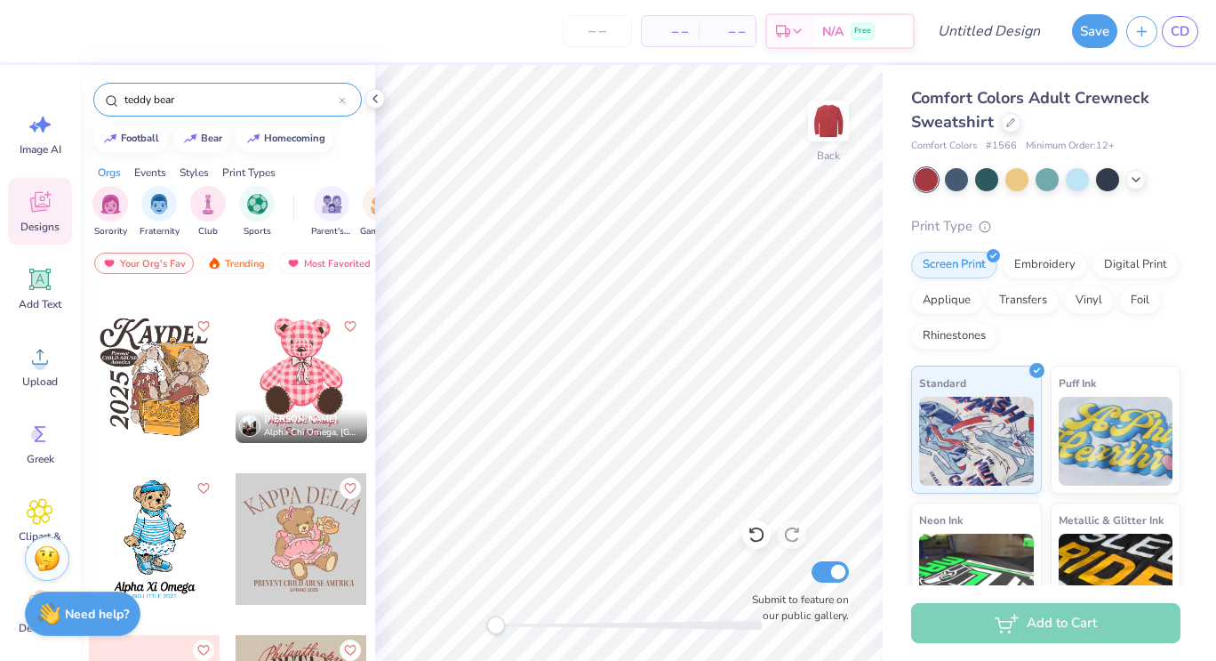
scroll to position [1433, 0]
click at [300, 384] on div at bounding box center [302, 378] width 132 height 132
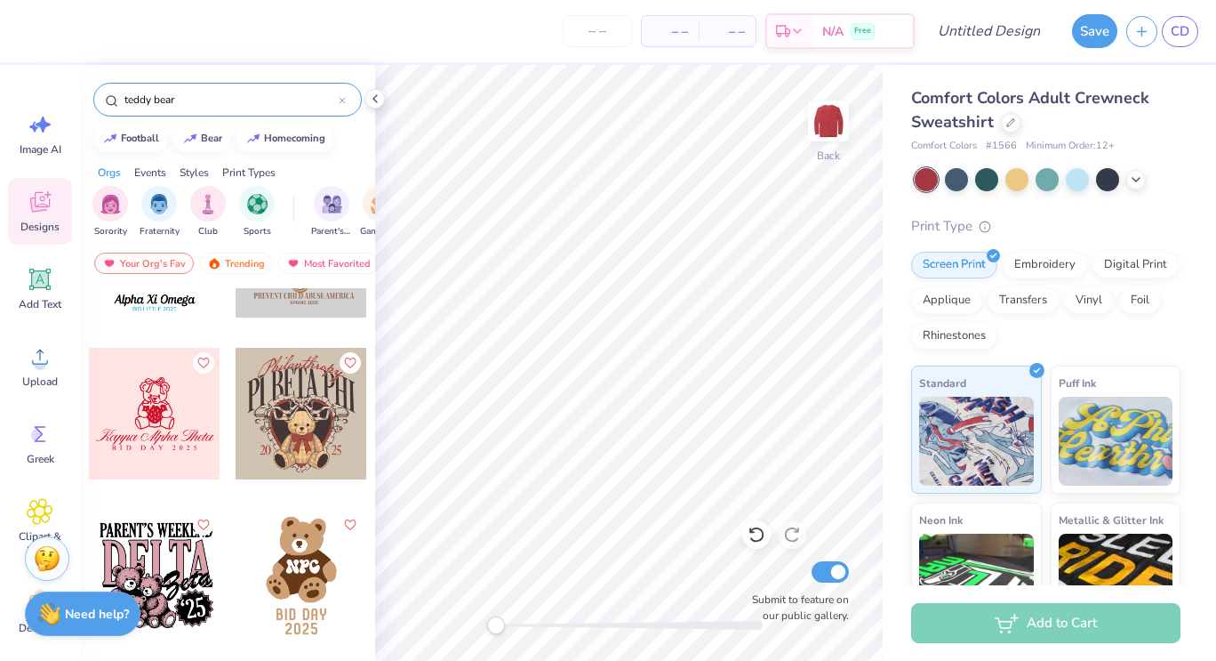
scroll to position [1731, 0]
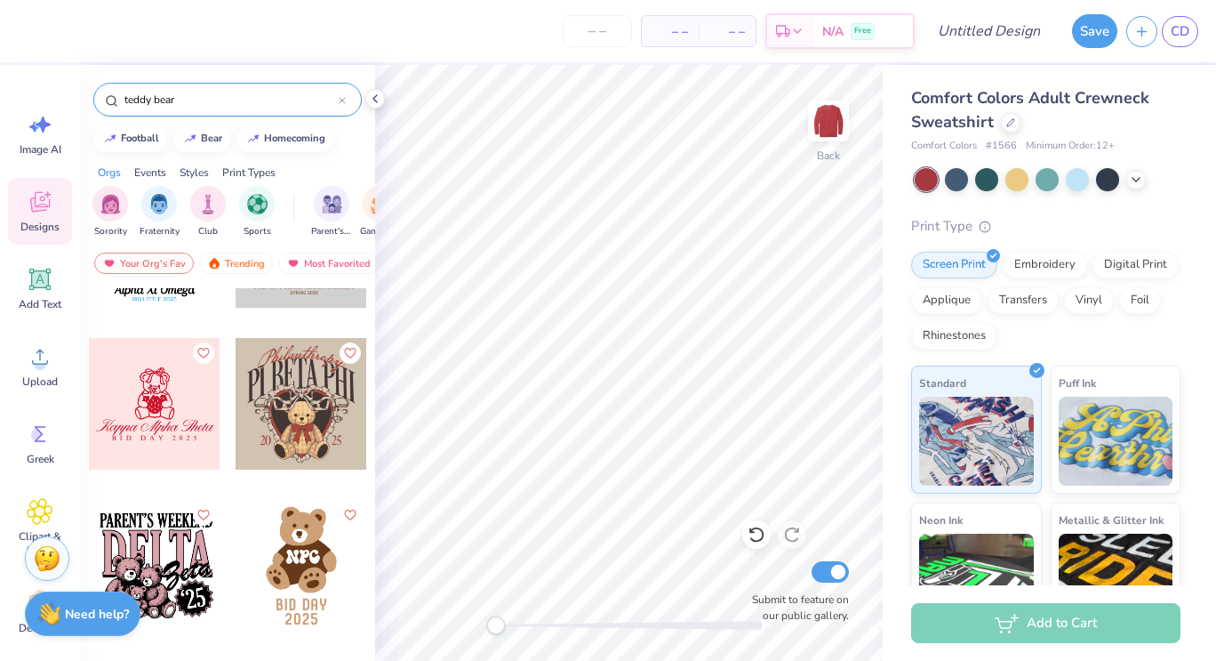
click at [141, 412] on div at bounding box center [155, 404] width 132 height 132
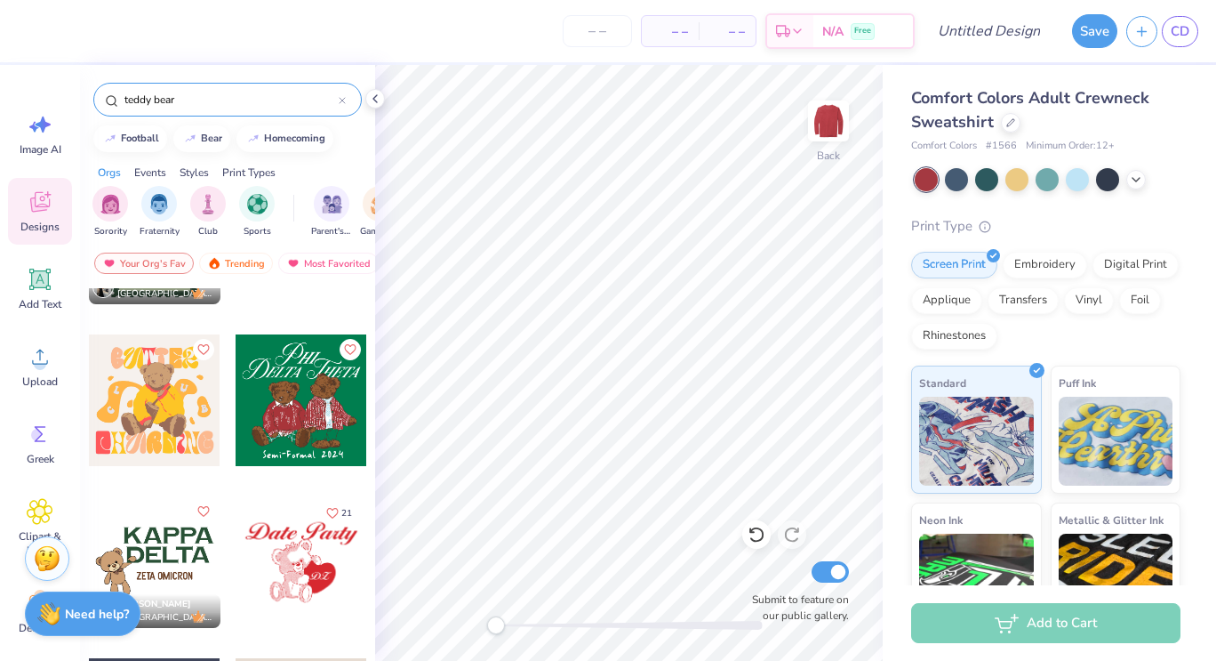
scroll to position [4163, 0]
click at [301, 566] on div at bounding box center [302, 561] width 132 height 132
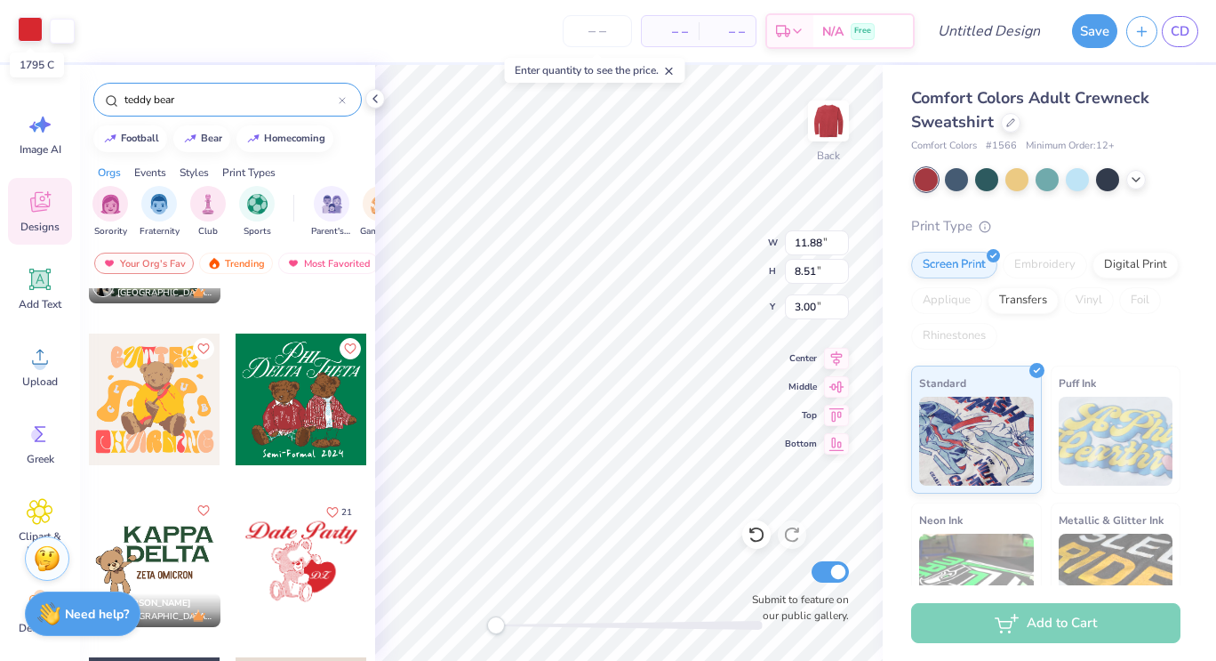
click at [28, 37] on div at bounding box center [30, 29] width 25 height 25
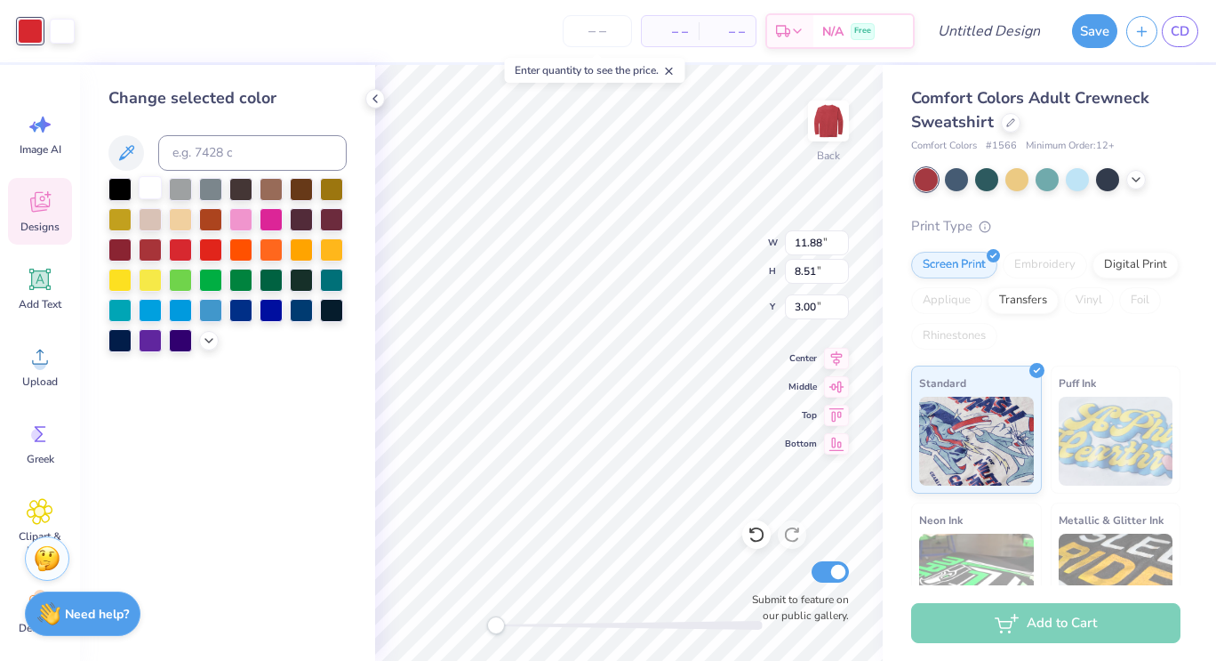
click at [149, 192] on div at bounding box center [150, 187] width 23 height 23
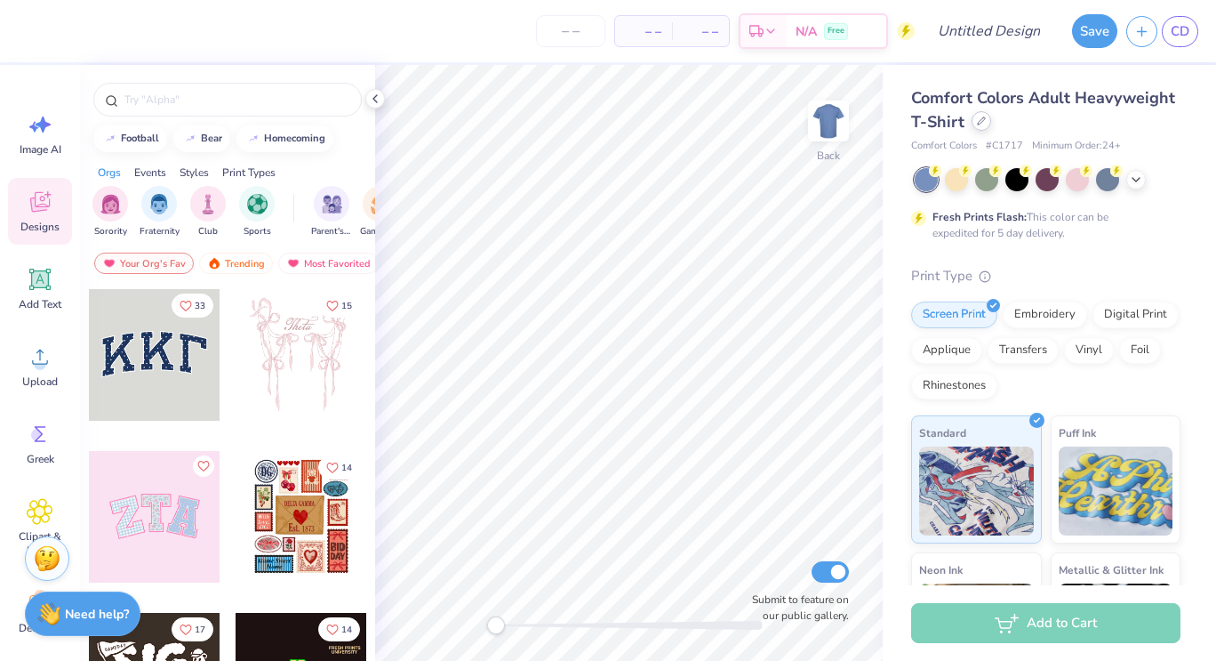
click at [986, 120] on icon at bounding box center [981, 120] width 9 height 9
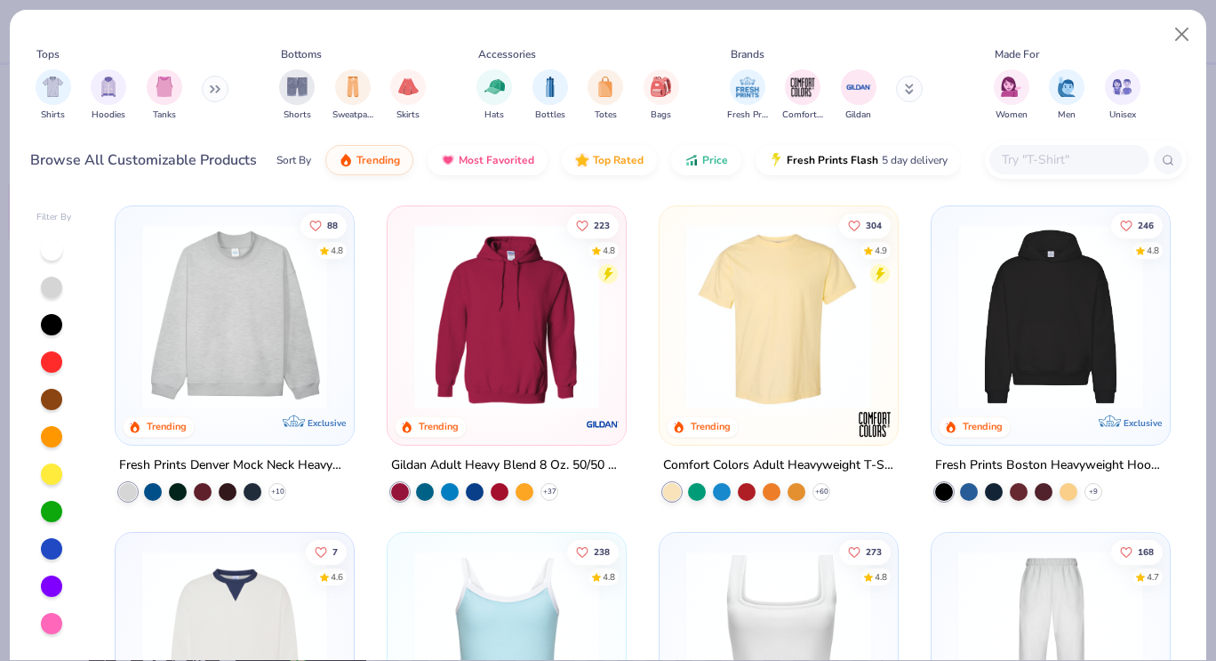
click at [262, 272] on img at bounding box center [234, 316] width 203 height 185
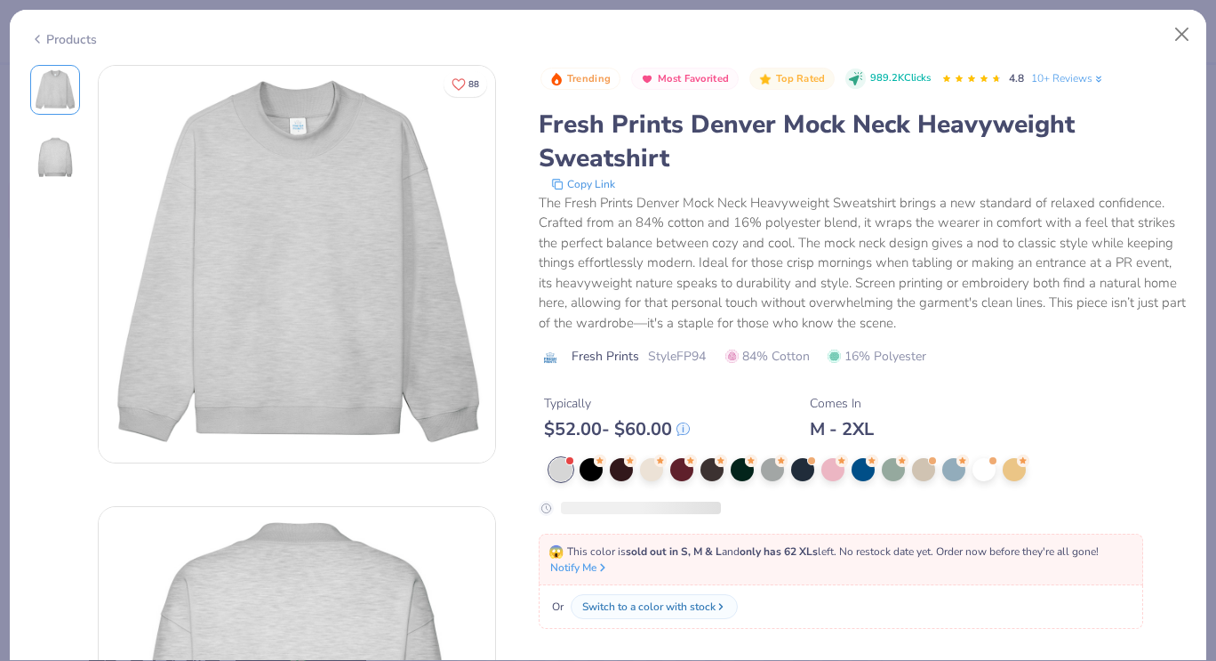
click at [984, 483] on div at bounding box center [863, 487] width 648 height 58
click at [827, 466] on div at bounding box center [833, 467] width 23 height 23
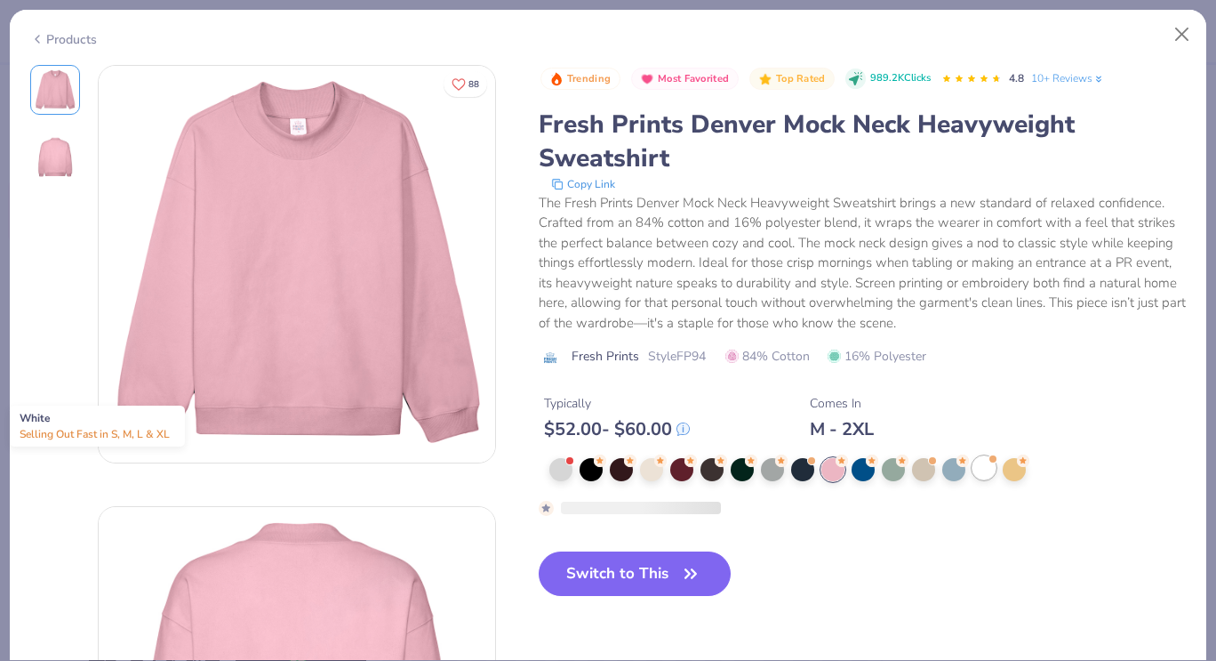
click at [976, 473] on div at bounding box center [984, 467] width 23 height 23
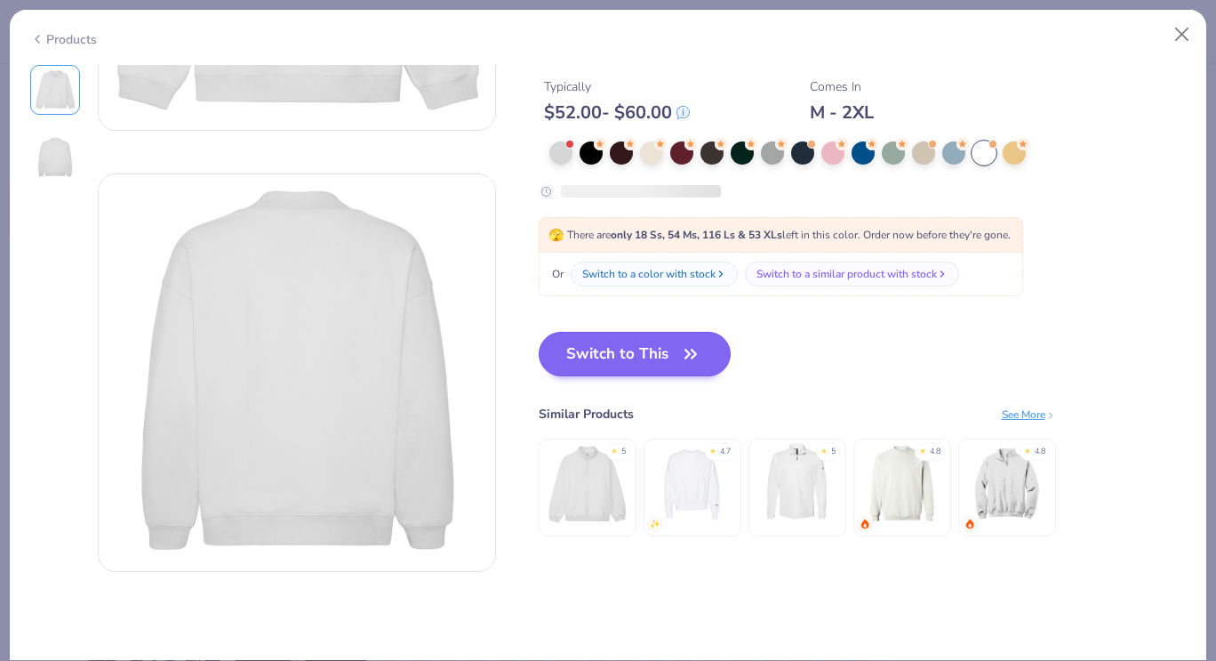
scroll to position [333, 0]
click at [679, 367] on button "Switch to This" at bounding box center [635, 354] width 193 height 44
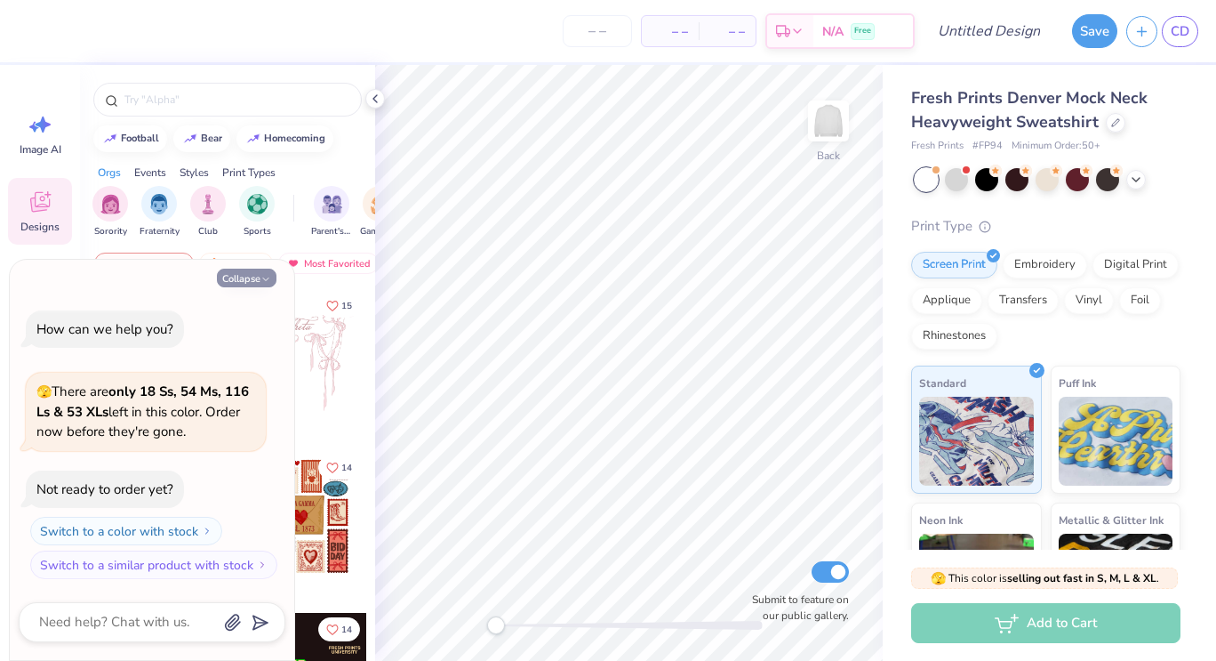
click at [260, 282] on button "Collapse" at bounding box center [247, 278] width 60 height 19
type textarea "x"
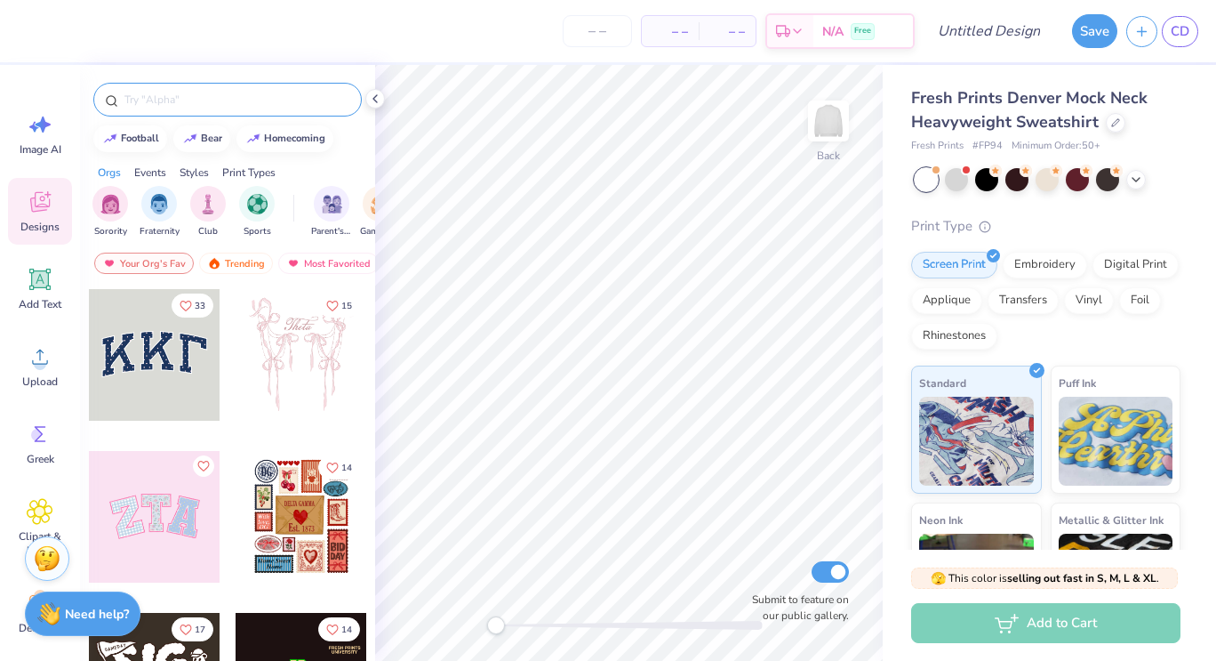
click at [236, 93] on input "text" at bounding box center [237, 100] width 228 height 18
type input "teddy bears"
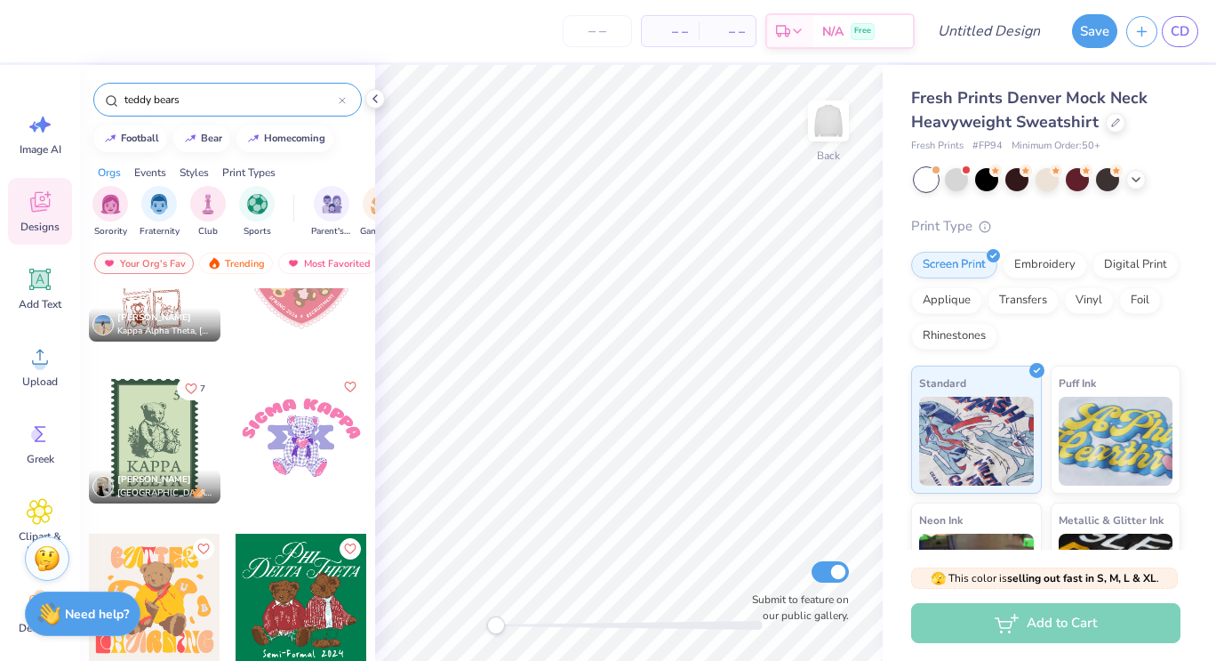
scroll to position [4519, 0]
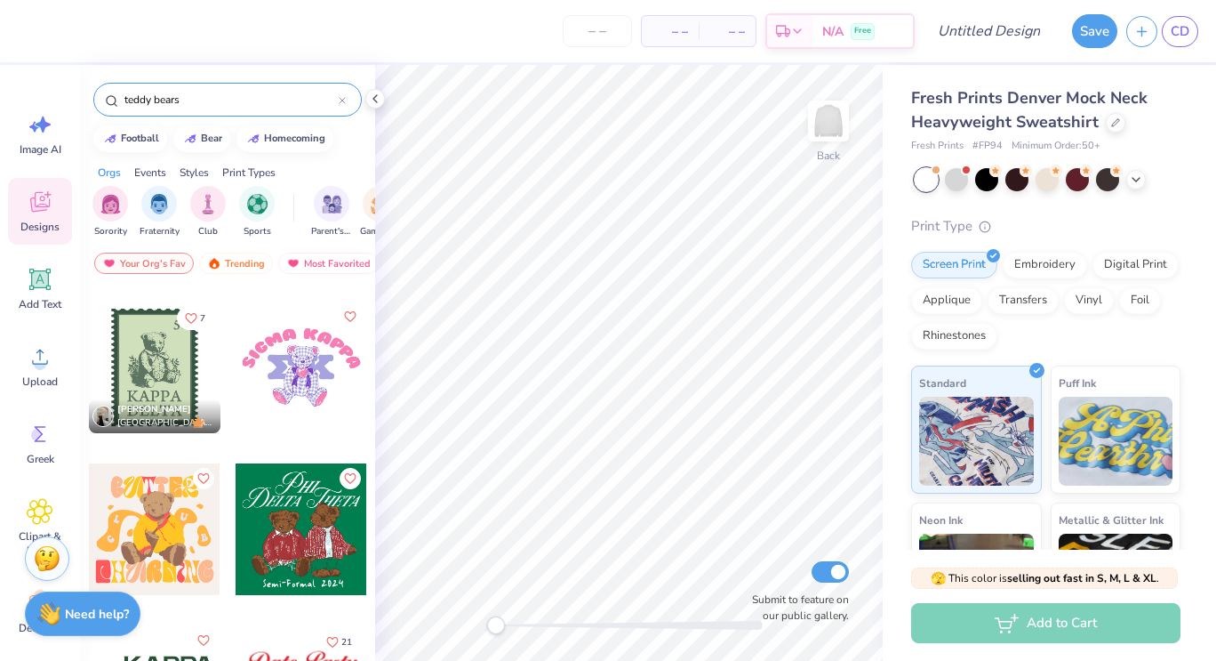
click at [304, 405] on div at bounding box center [302, 367] width 132 height 132
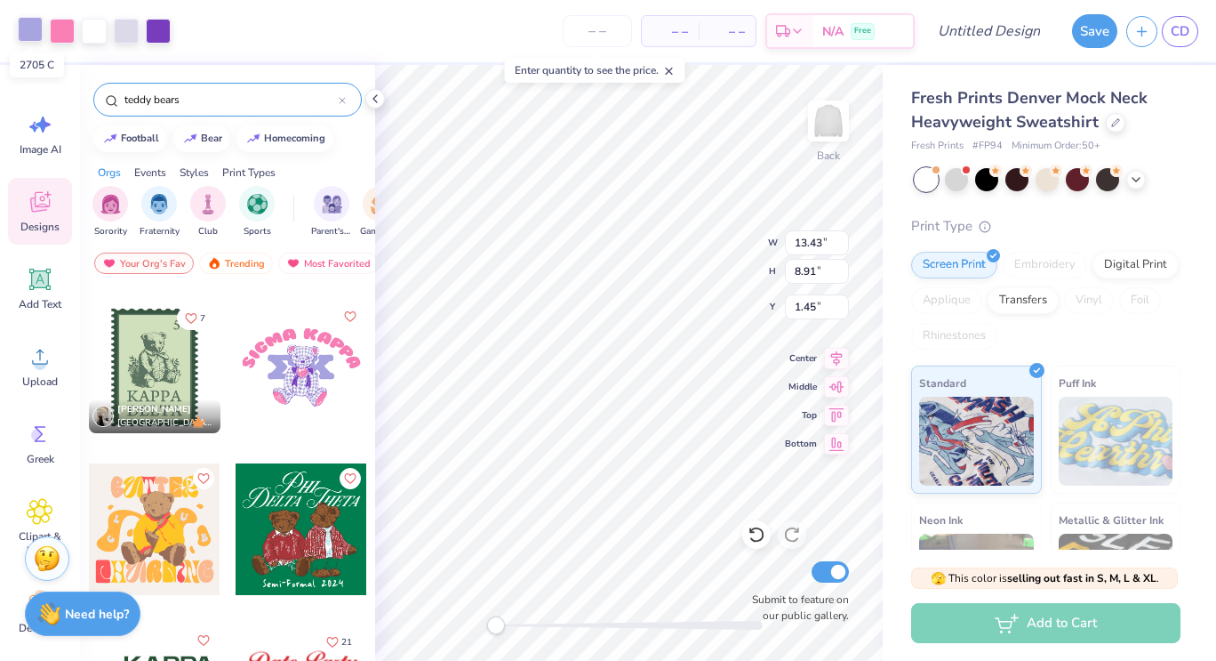
click at [33, 28] on div at bounding box center [30, 29] width 25 height 25
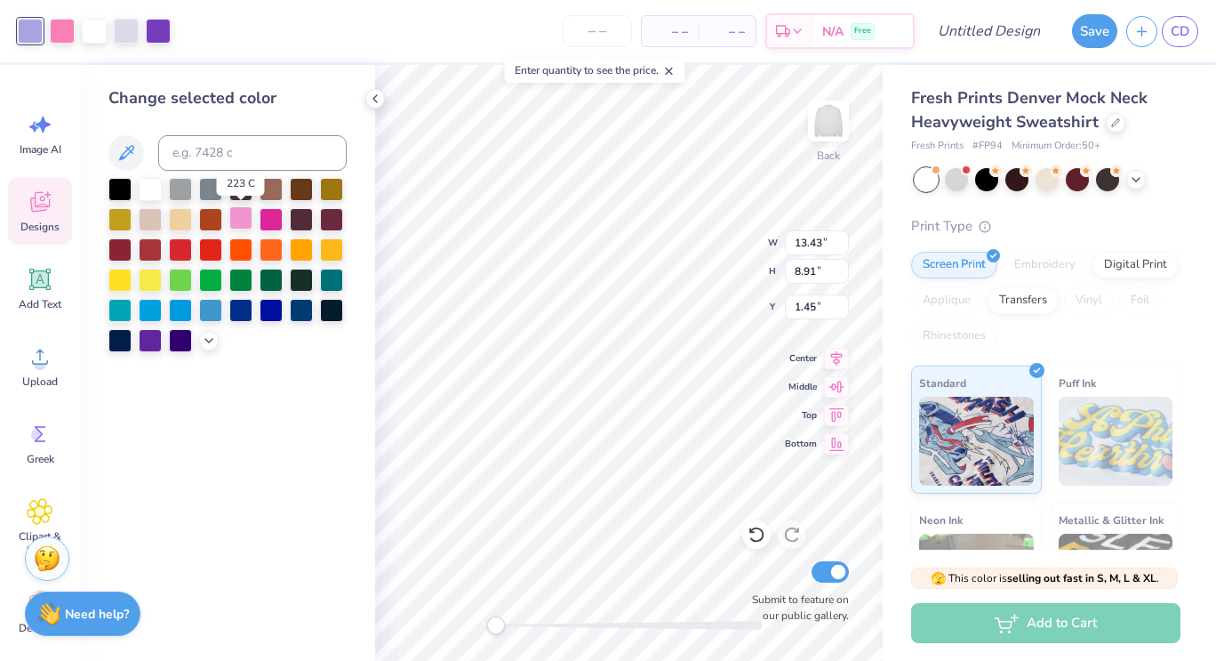
click at [242, 219] on div at bounding box center [240, 217] width 23 height 23
click at [208, 341] on icon at bounding box center [209, 339] width 14 height 14
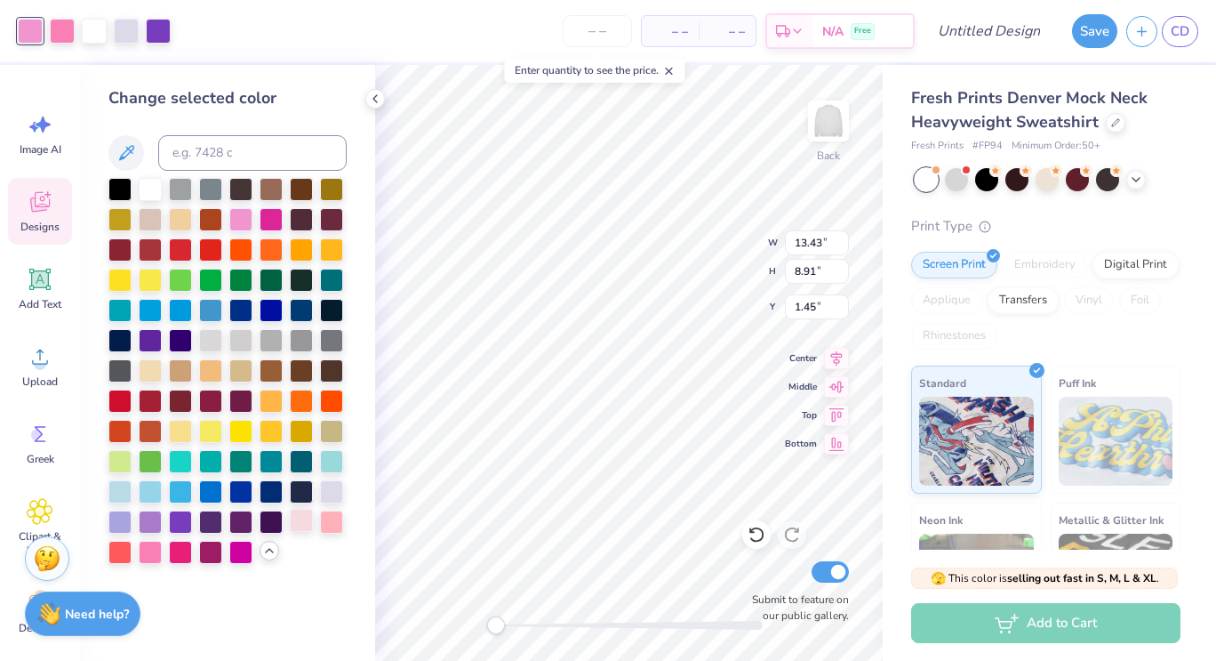
click at [302, 532] on div at bounding box center [301, 520] width 23 height 23
click at [146, 549] on div at bounding box center [150, 550] width 23 height 23
click at [184, 429] on div at bounding box center [180, 429] width 23 height 23
click at [333, 526] on div at bounding box center [331, 520] width 23 height 23
click at [237, 224] on div at bounding box center [240, 217] width 23 height 23
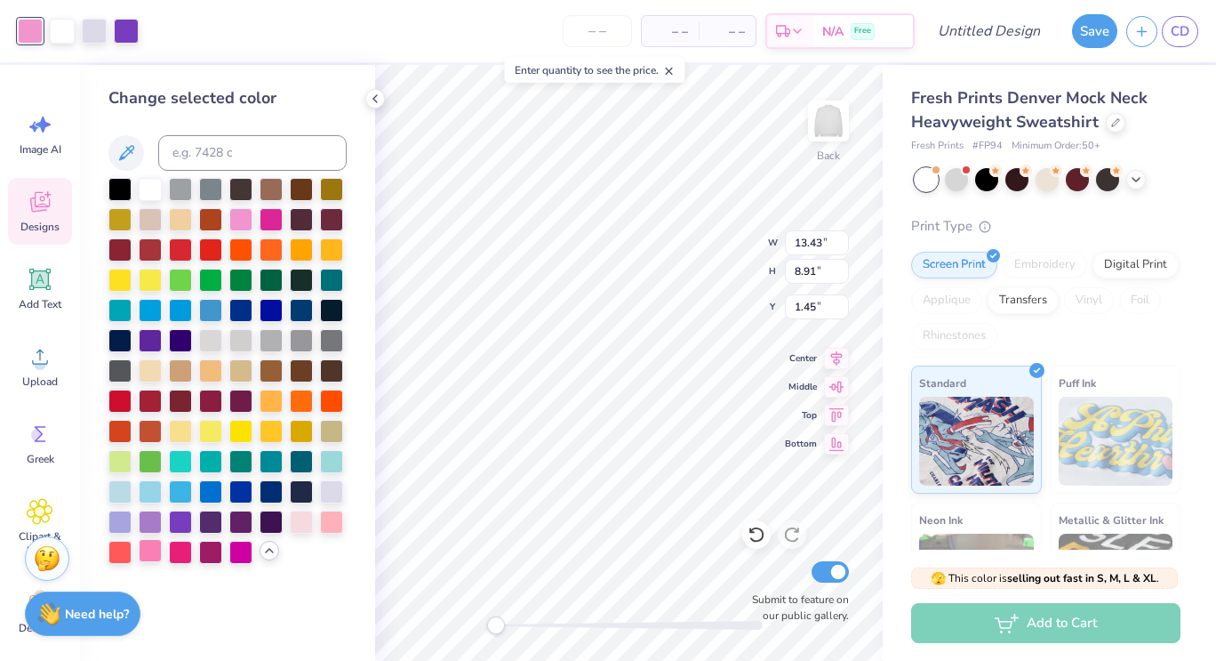
click at [153, 553] on div at bounding box center [150, 550] width 23 height 23
click at [132, 152] on icon at bounding box center [126, 152] width 15 height 15
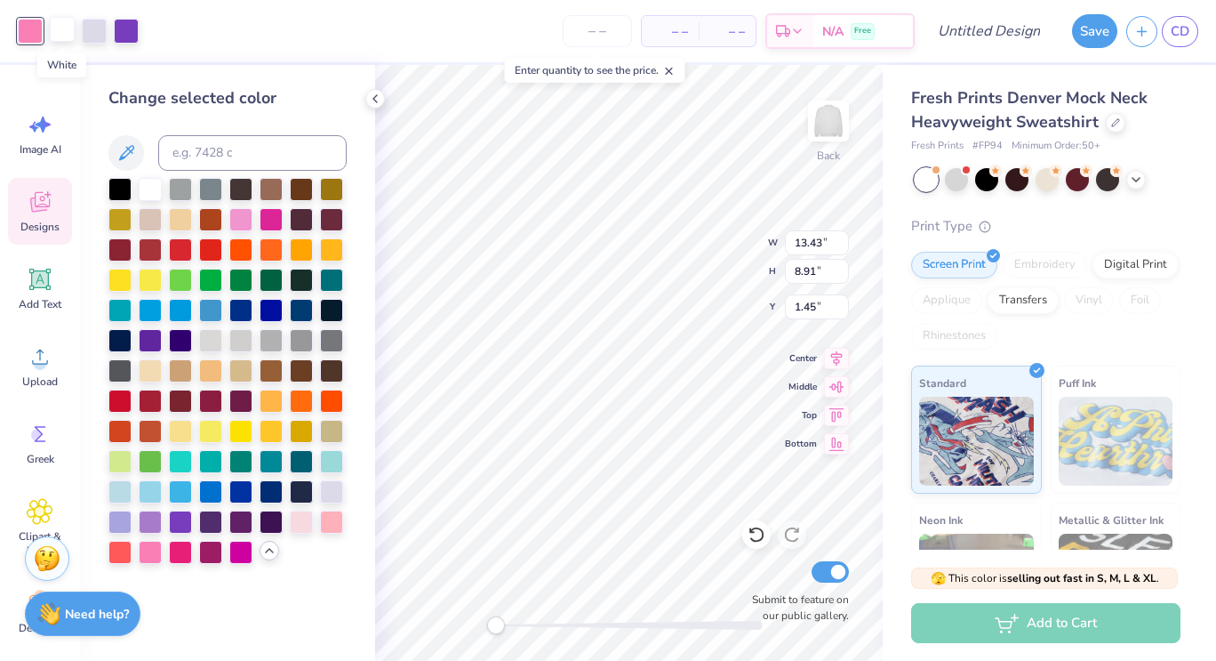
click at [65, 35] on div at bounding box center [62, 29] width 25 height 25
click at [243, 221] on div at bounding box center [240, 217] width 23 height 23
click at [302, 524] on div at bounding box center [301, 520] width 23 height 23
click at [151, 555] on div at bounding box center [150, 550] width 23 height 23
click at [179, 558] on div at bounding box center [180, 550] width 23 height 23
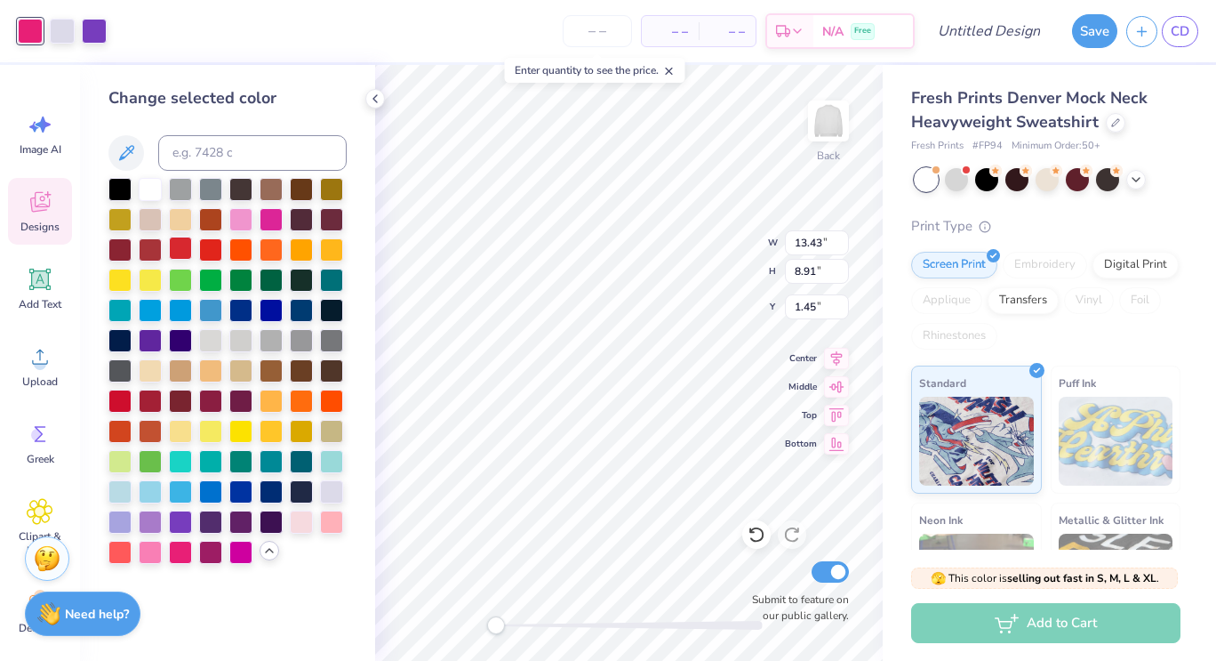
click at [178, 253] on div at bounding box center [180, 248] width 23 height 23
click at [34, 38] on div at bounding box center [30, 31] width 25 height 25
click at [332, 524] on div at bounding box center [331, 520] width 23 height 23
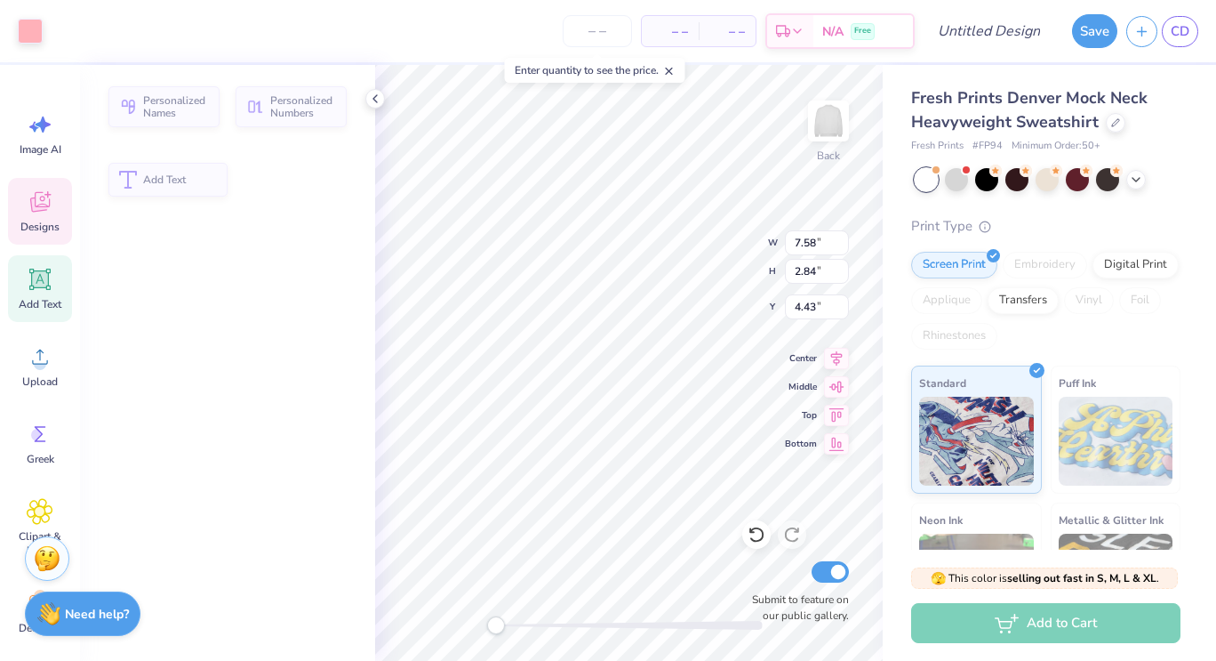
type input "7.58"
type input "2.84"
type input "4.43"
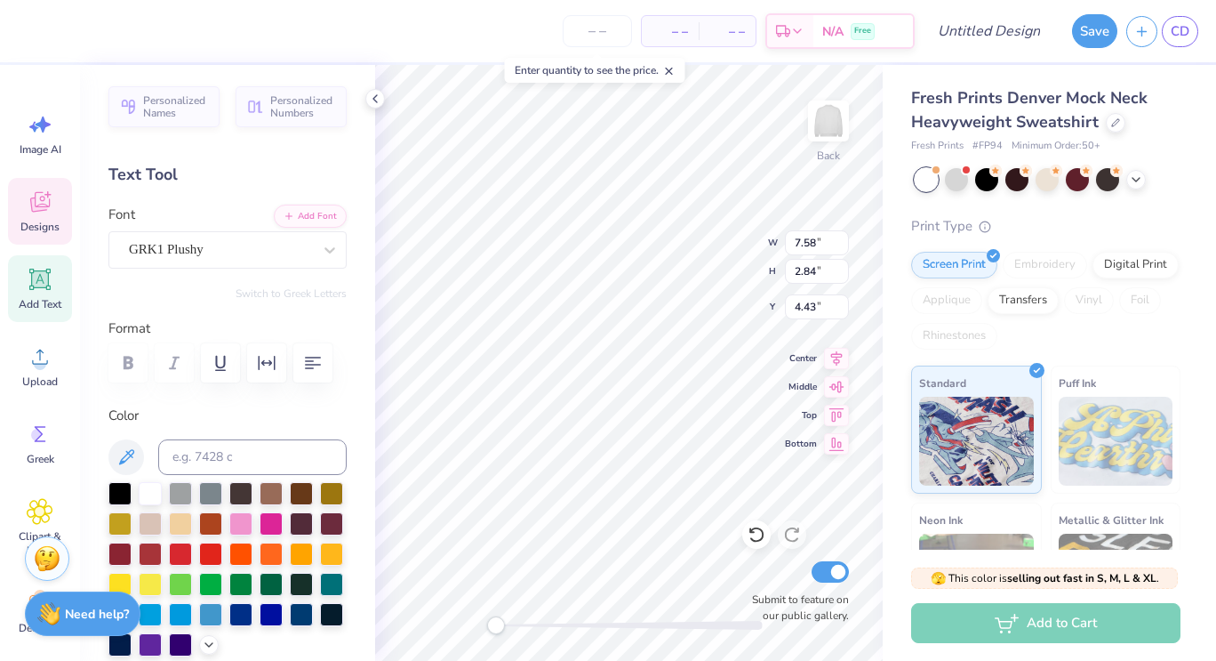
type input "6.12"
type input "7.03"
type input "3.33"
click at [36, 20] on div at bounding box center [30, 29] width 25 height 25
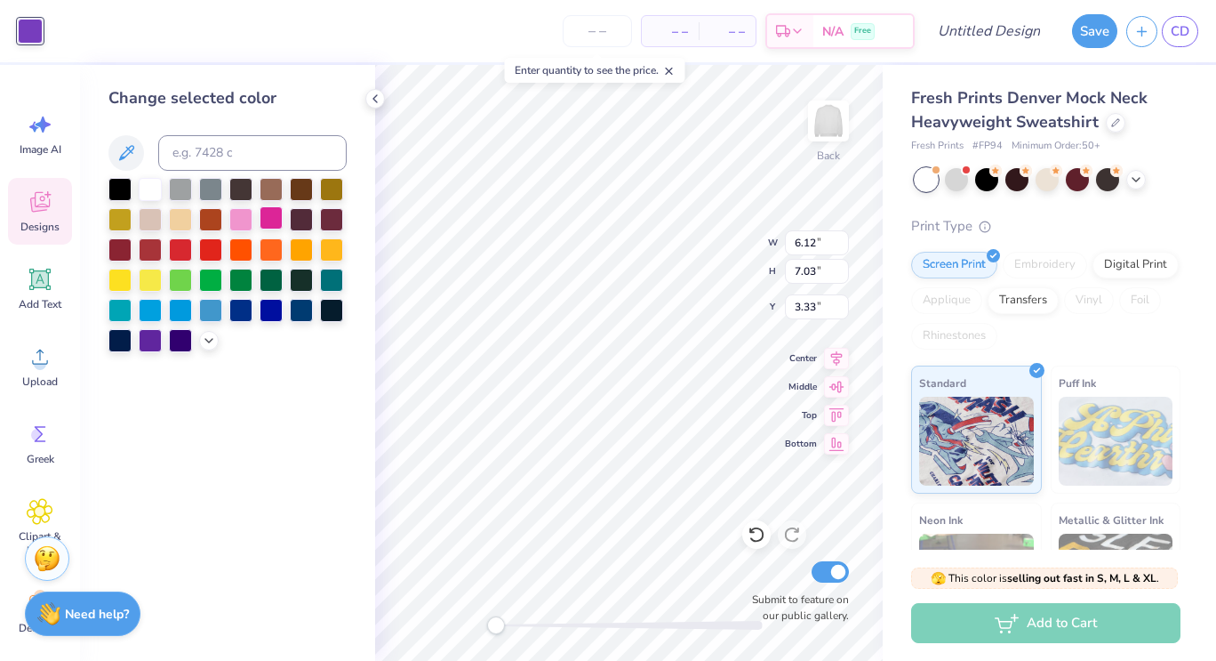
click at [270, 219] on div at bounding box center [271, 217] width 23 height 23
click at [209, 245] on div at bounding box center [210, 248] width 23 height 23
click at [482, 622] on div "Back W 6.12 6.12 " H 7.03 7.03 " Y 3.33 3.33 " Center Middle Top Bottom Submit …" at bounding box center [629, 363] width 508 height 596
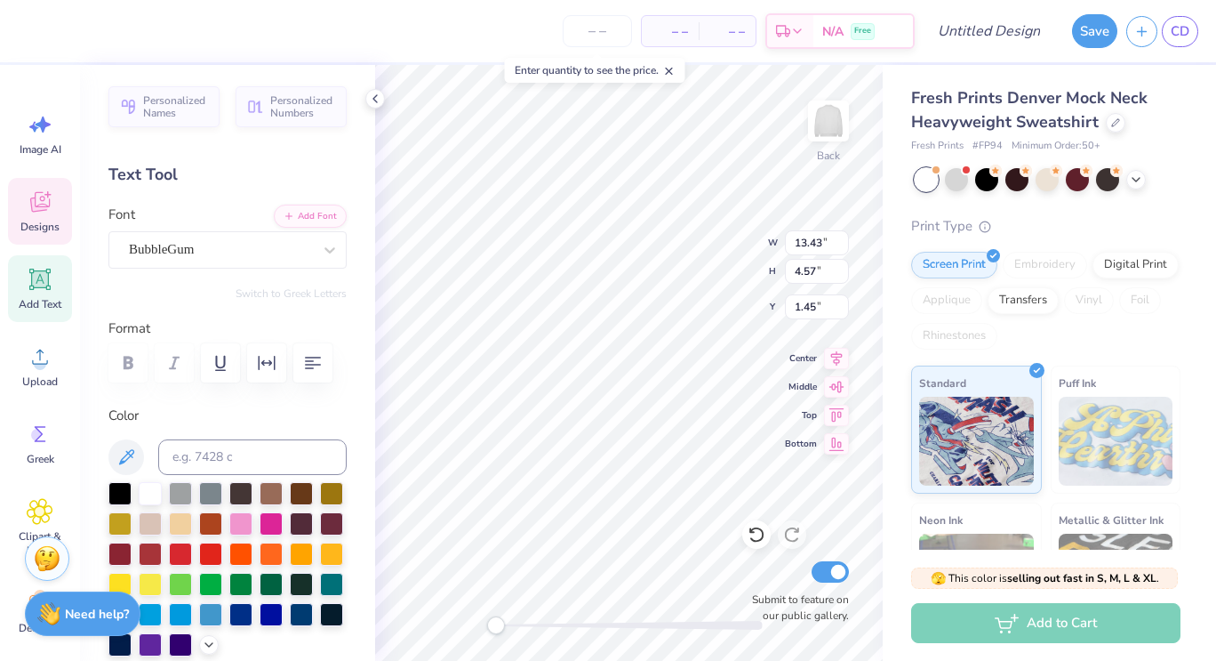
type input "6.12"
type input "6.82"
type input "3.50"
click at [24, 35] on div at bounding box center [30, 29] width 25 height 25
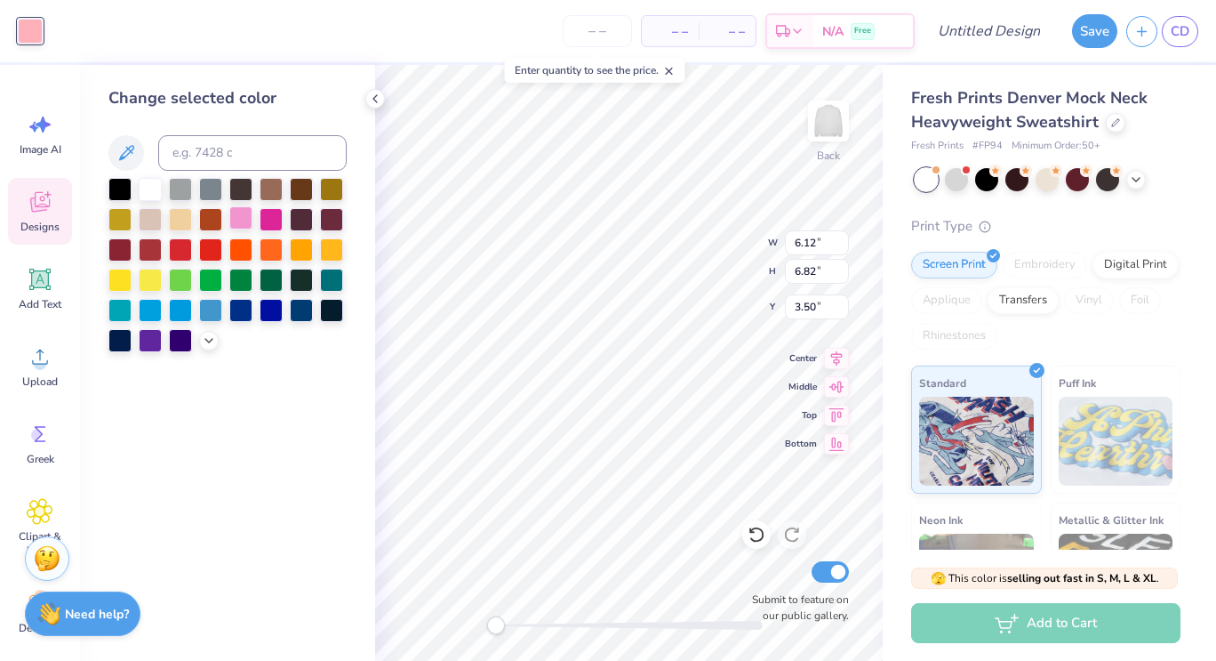
click at [244, 222] on div at bounding box center [240, 217] width 23 height 23
click at [503, 629] on div "Accessibility label" at bounding box center [503, 625] width 18 height 18
click at [187, 254] on div at bounding box center [180, 248] width 23 height 23
drag, startPoint x: 510, startPoint y: 626, endPoint x: 488, endPoint y: 627, distance: 21.4
click at [488, 627] on div "Accessibility label" at bounding box center [496, 625] width 18 height 18
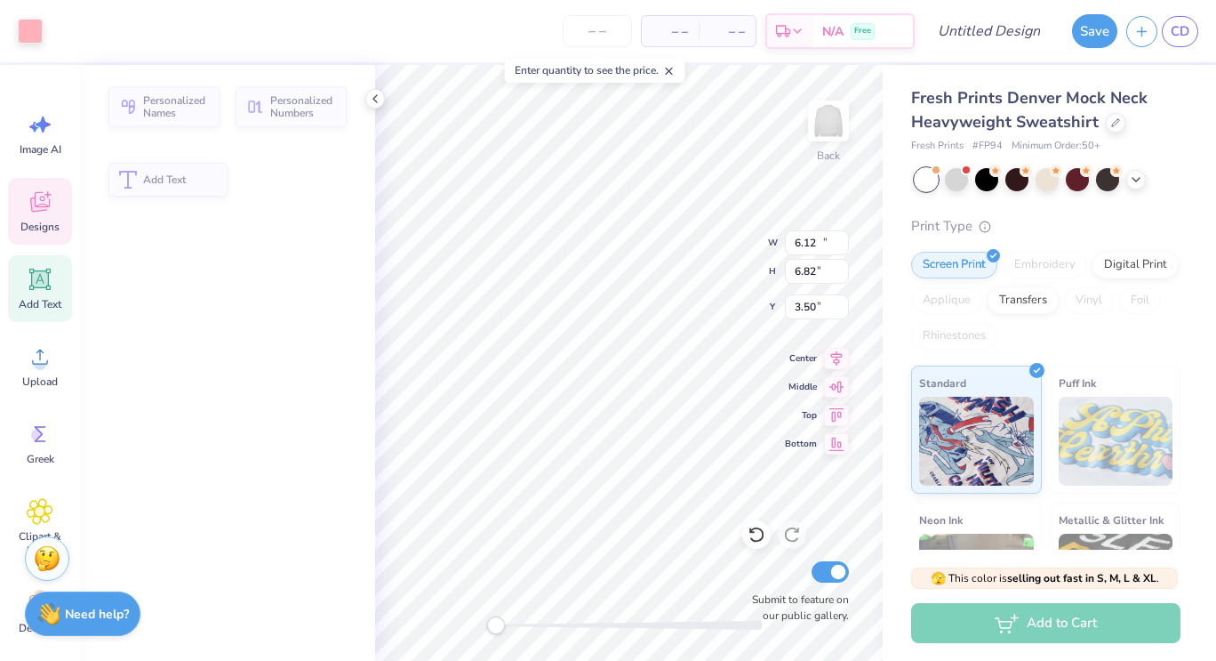
type input "13.43"
type input "4.57"
type input "1.45"
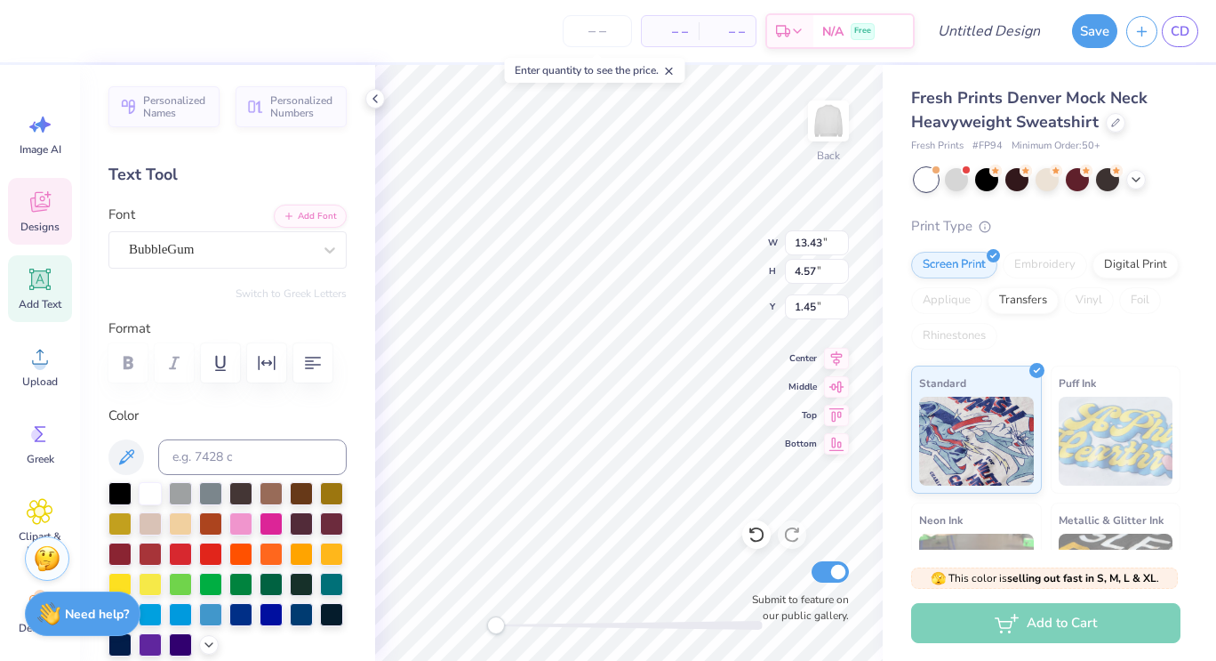
type input "13.43"
type input "4.57"
type input "1.45"
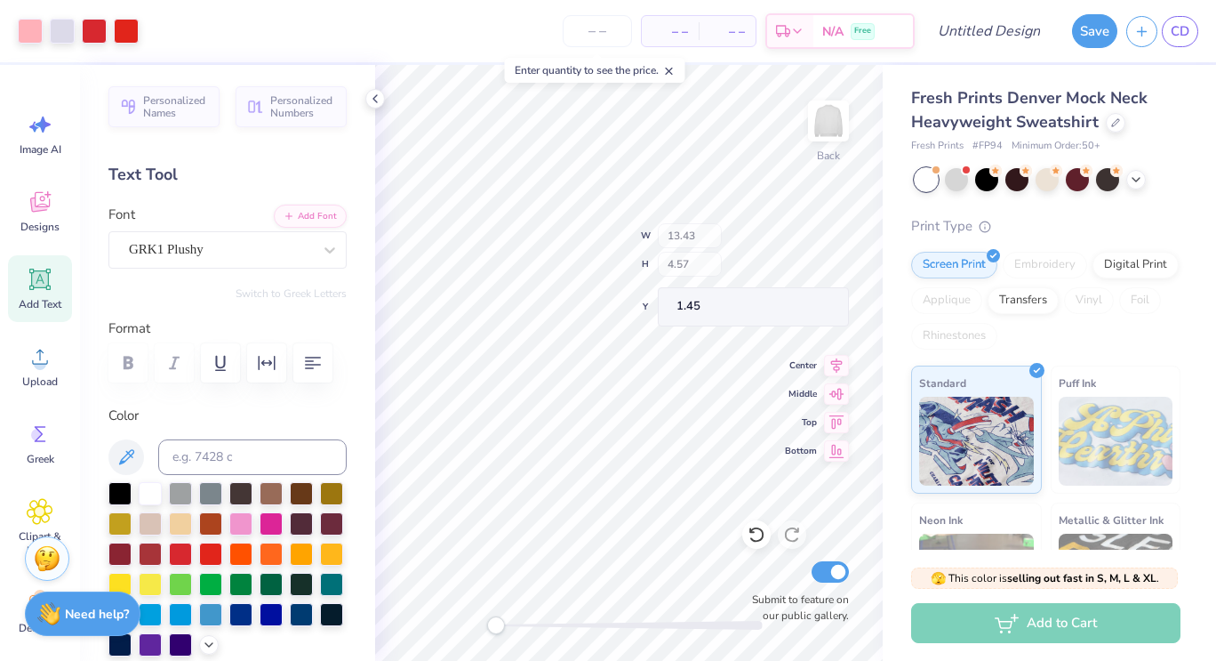
type input "7.58"
type input "2.84"
type input "4.43"
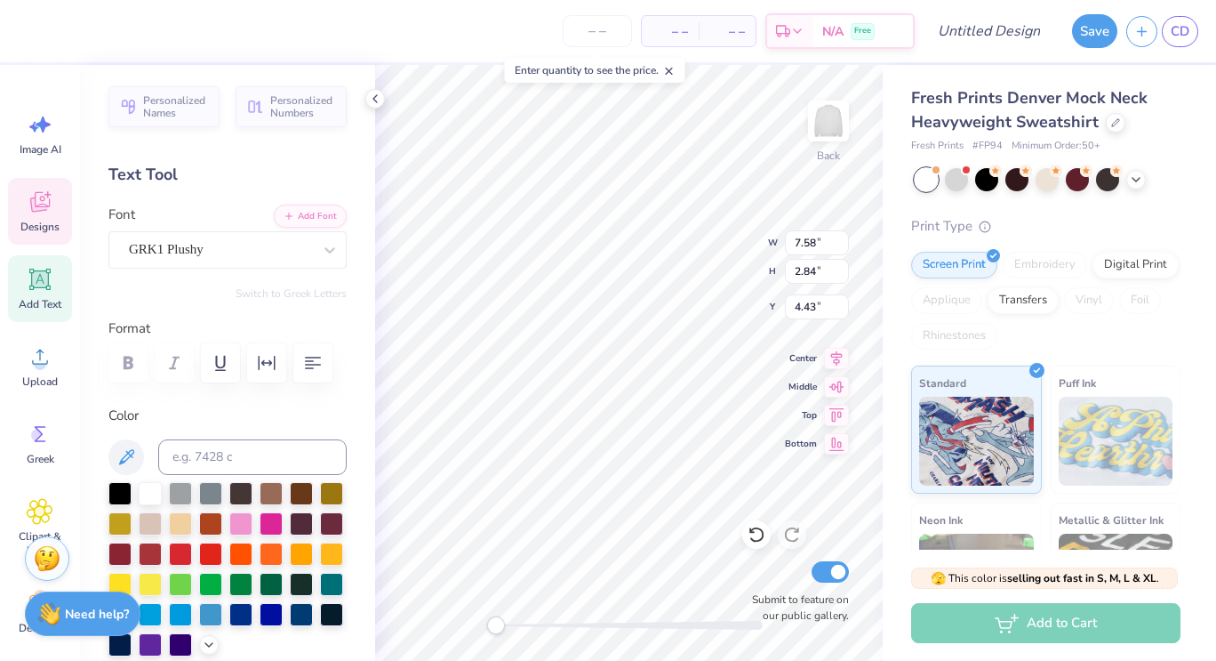
type input "13.43"
type input "4.57"
type input "1.45"
type input "7.58"
type input "2.84"
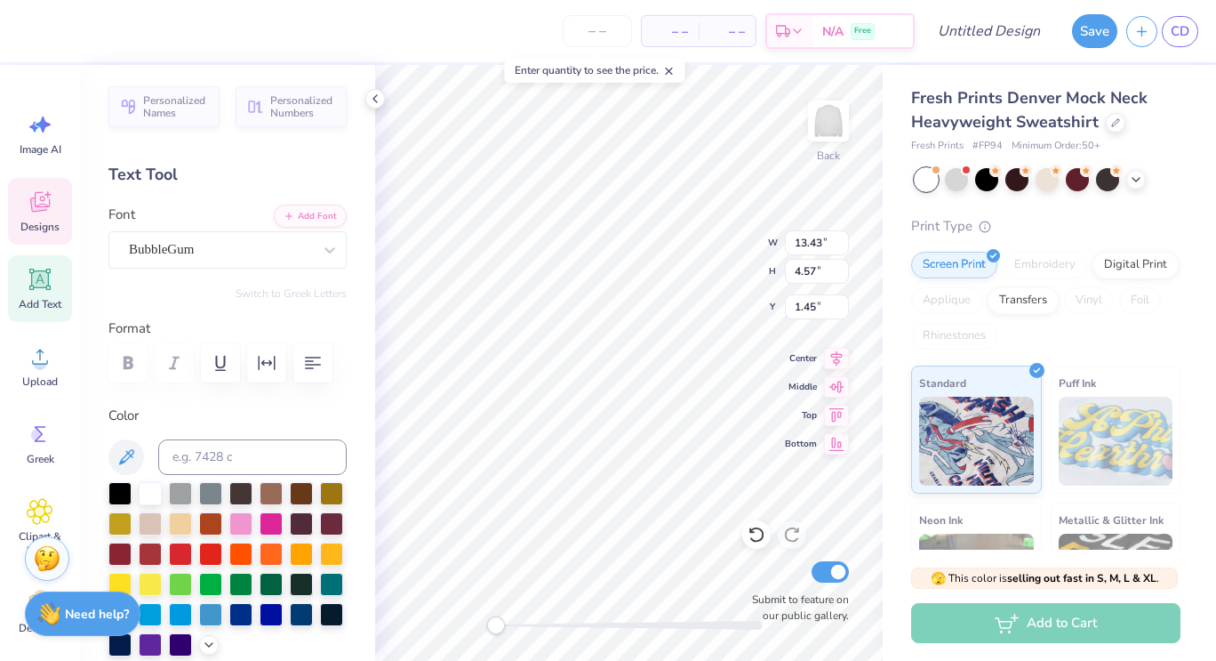
type input "4.43"
type input "6.12"
type input "7.03"
type input "3.33"
type input "13.43"
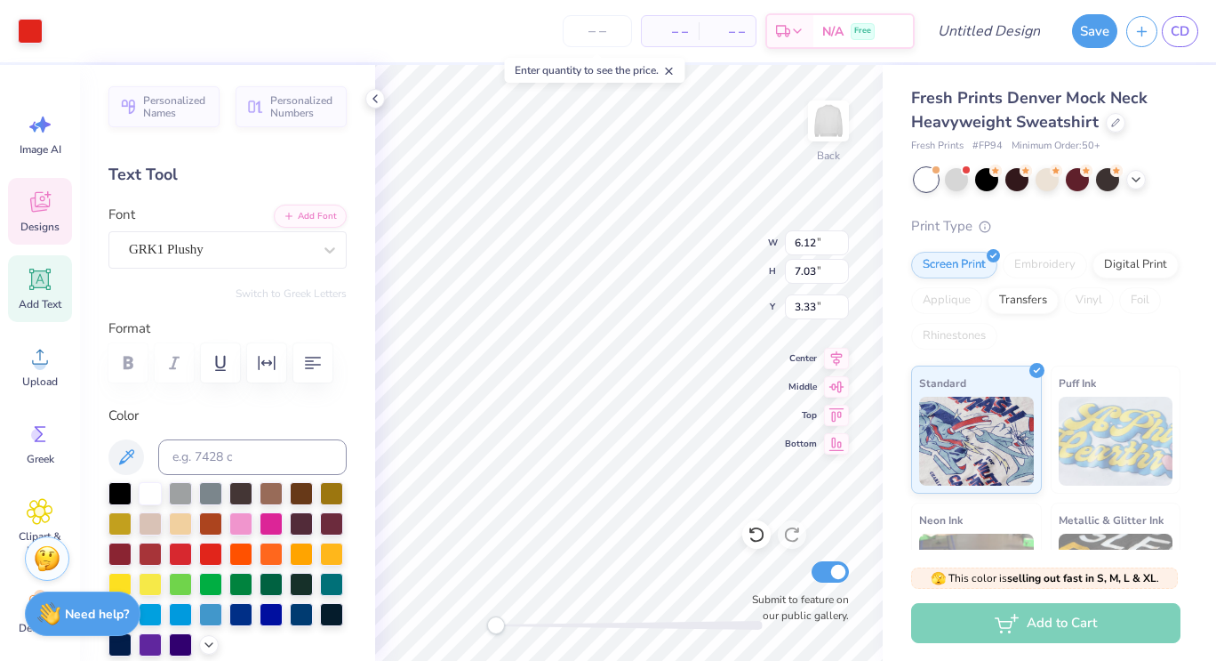
type input "4.57"
type input "1.45"
type input "6.05"
type input "6.96"
type input "3.36"
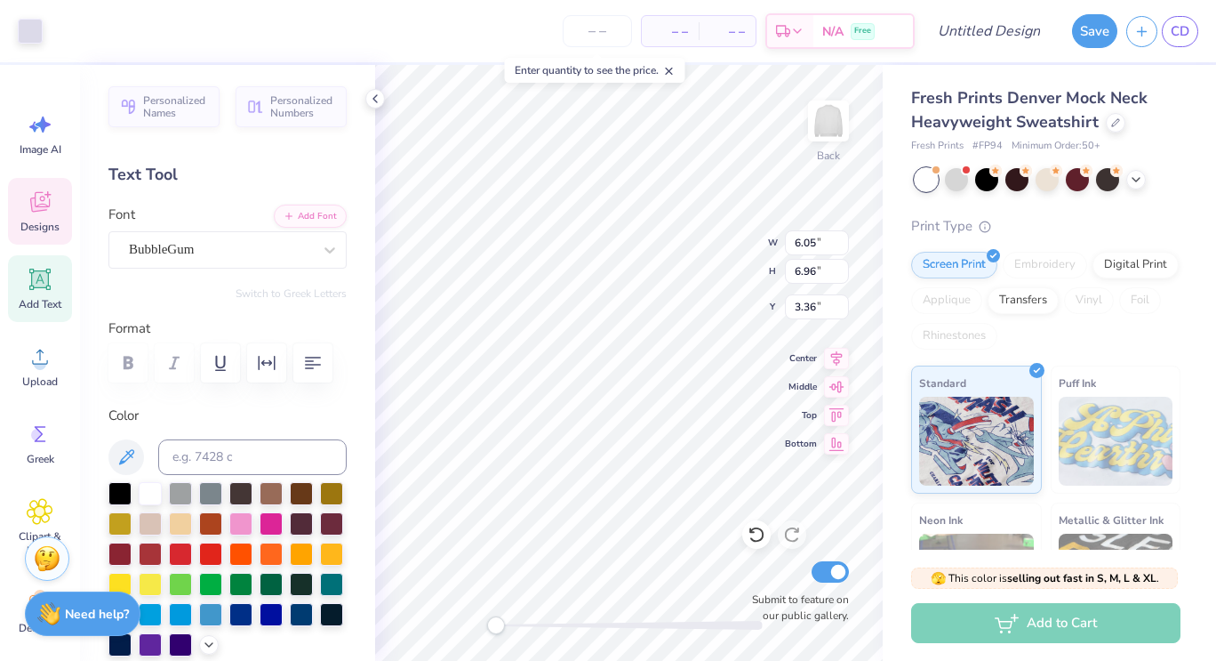
type input "5.73"
type input "6.68"
type input "3.50"
type input "6.05"
type input "6.96"
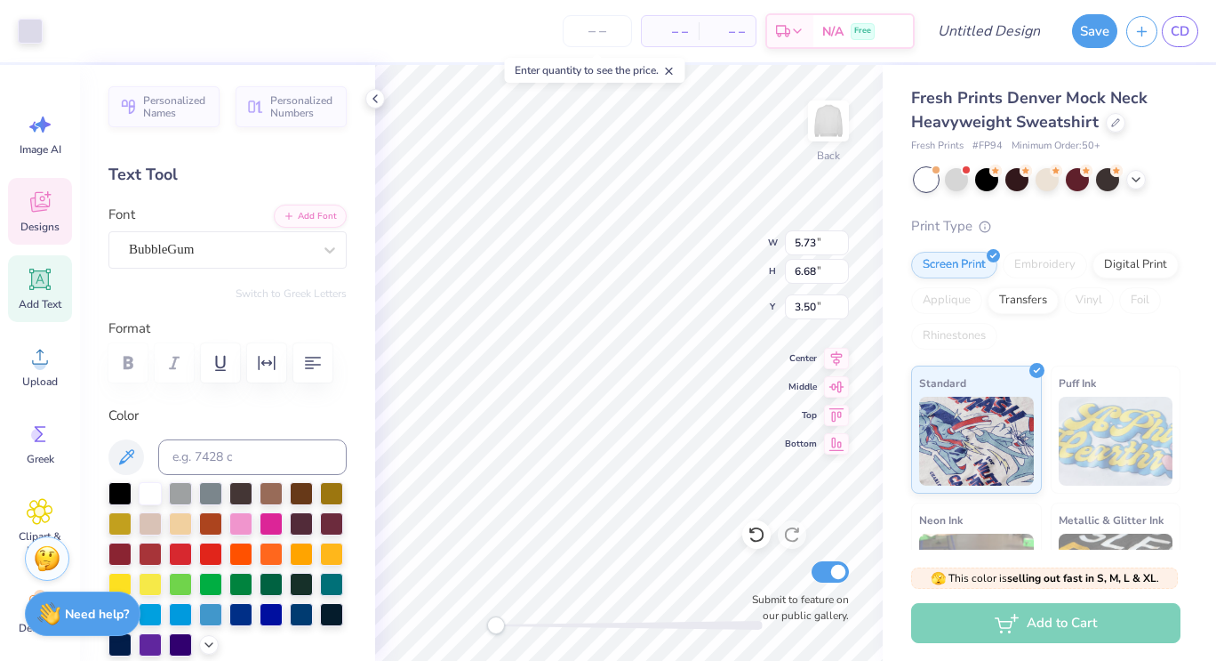
type input "3.36"
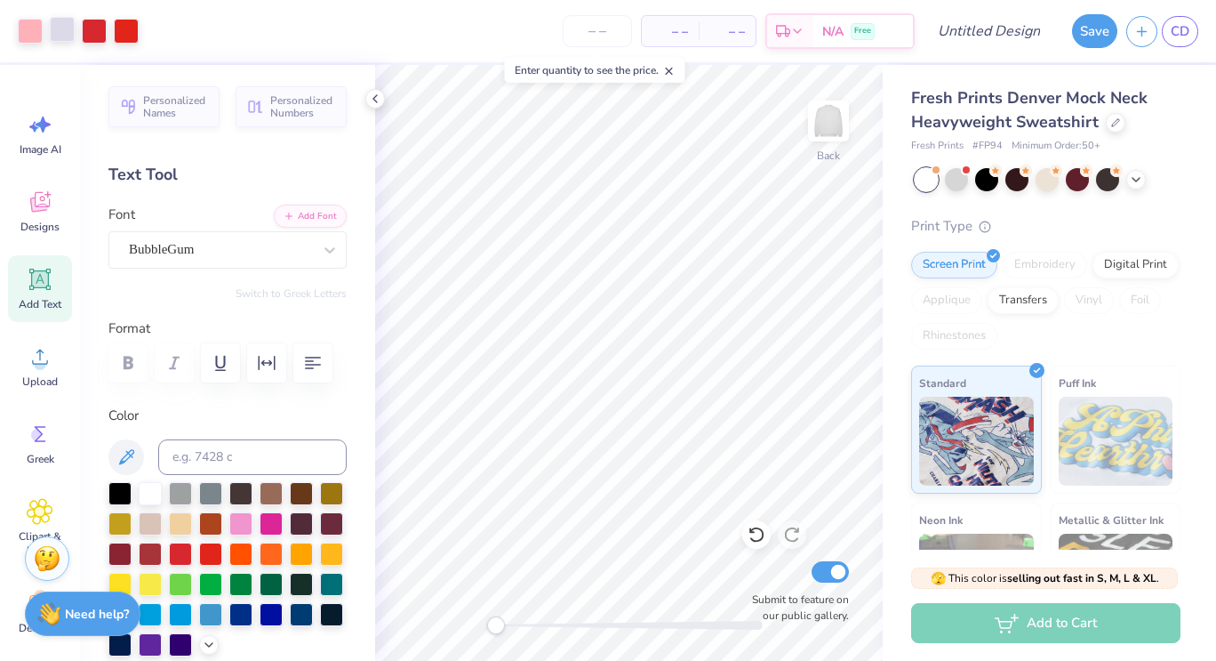
click at [63, 35] on div at bounding box center [62, 29] width 25 height 25
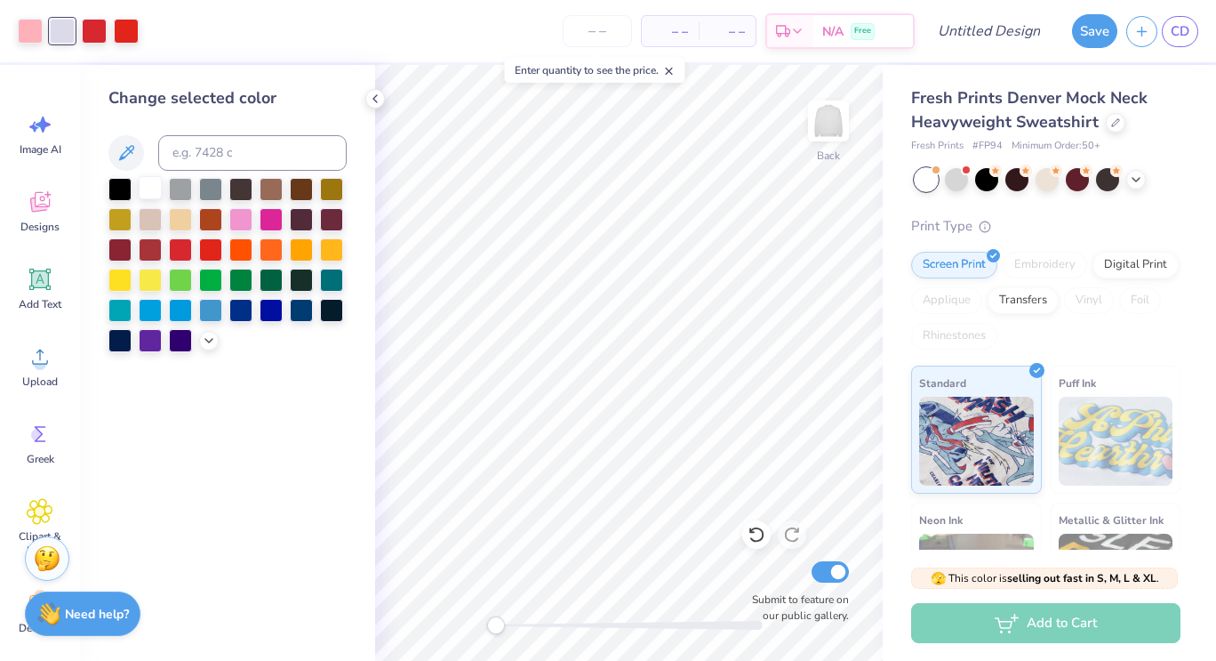
click at [149, 188] on div at bounding box center [150, 187] width 23 height 23
click at [498, 628] on div "Accessibility label" at bounding box center [498, 625] width 18 height 18
click at [675, 65] on icon at bounding box center [669, 71] width 12 height 12
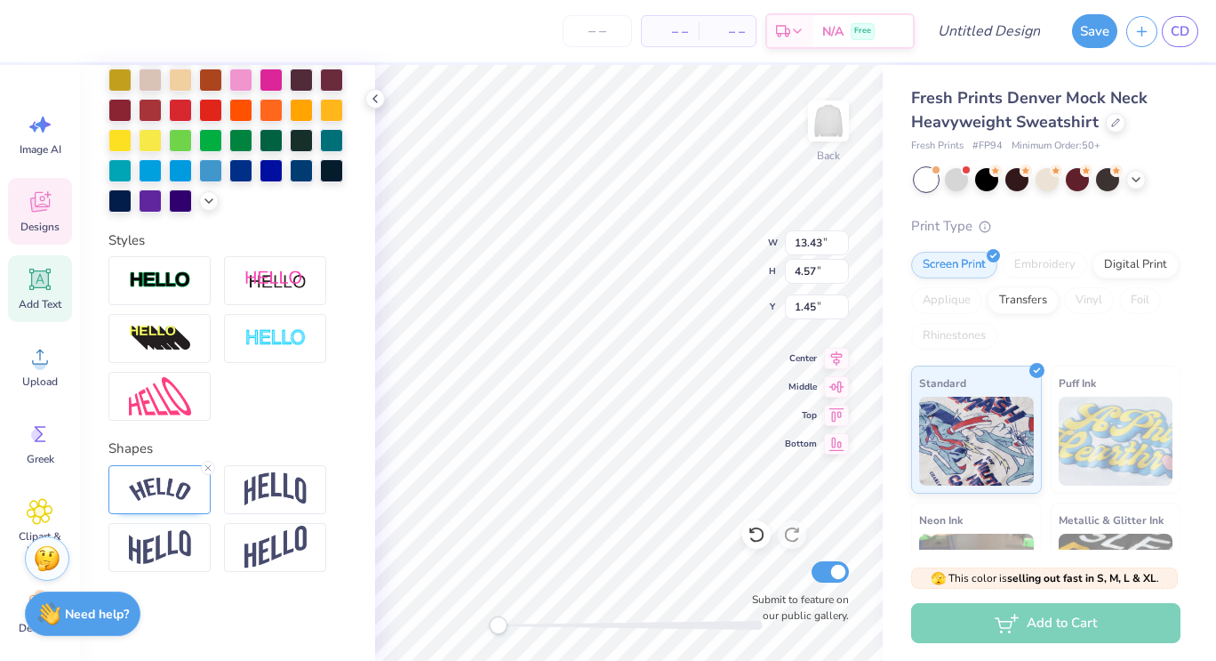
scroll to position [473, 0]
click at [286, 506] on img at bounding box center [276, 489] width 62 height 34
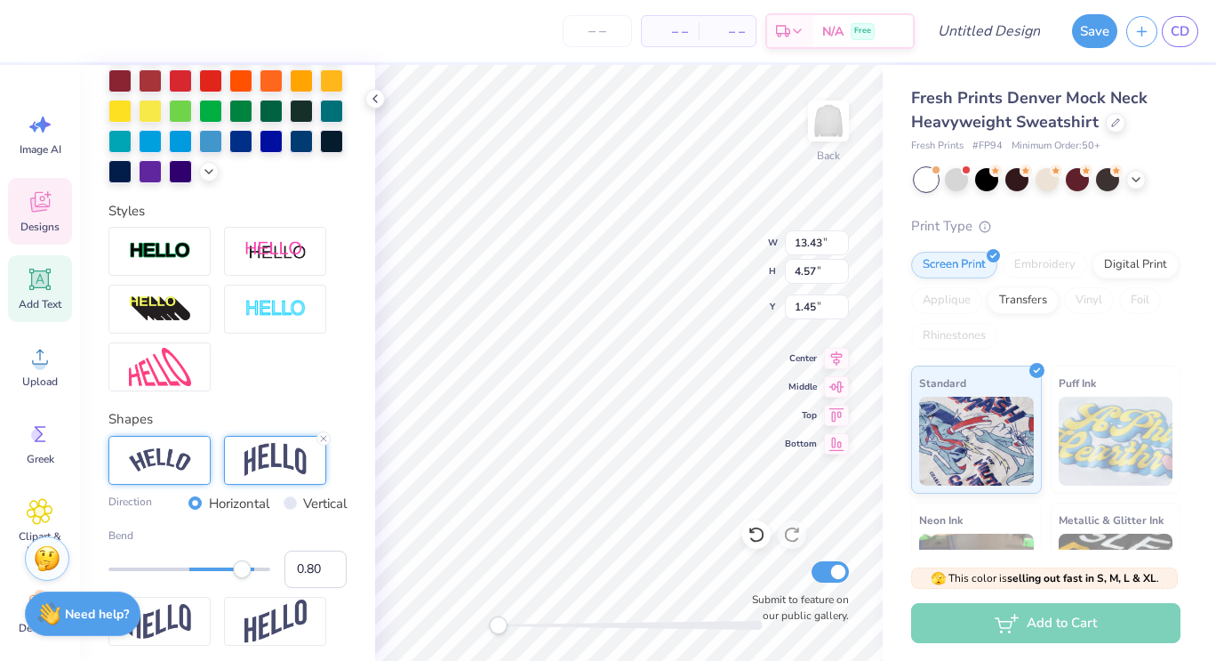
click at [165, 485] on div at bounding box center [159, 460] width 102 height 49
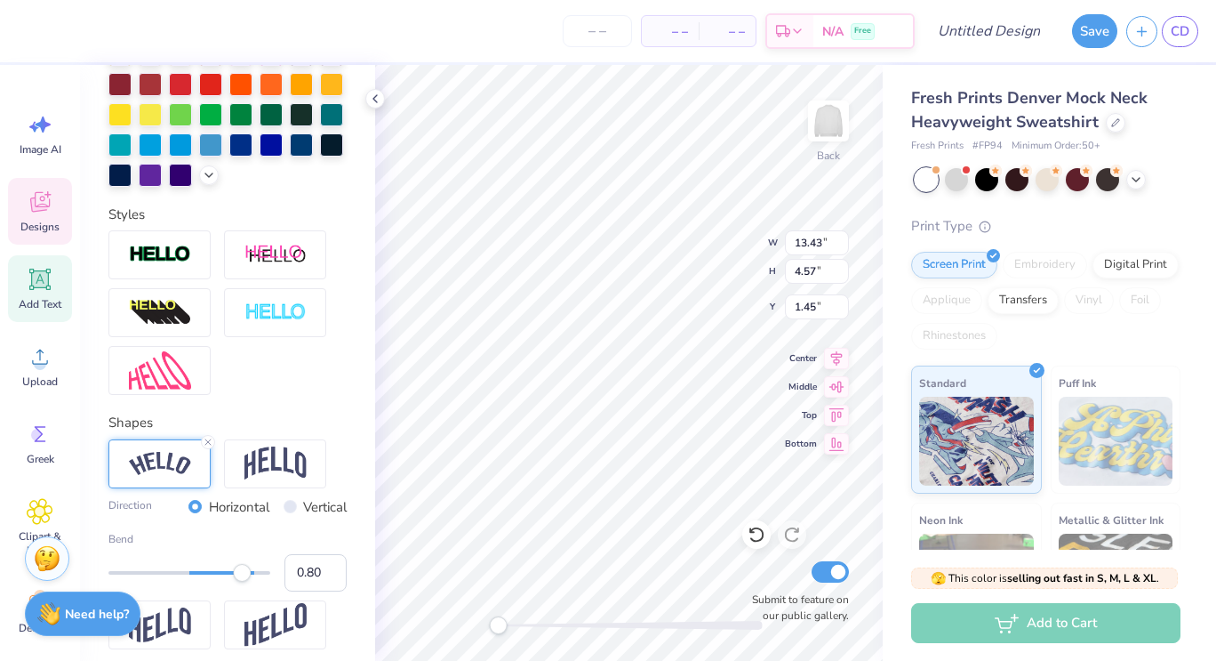
scroll to position [468, 0]
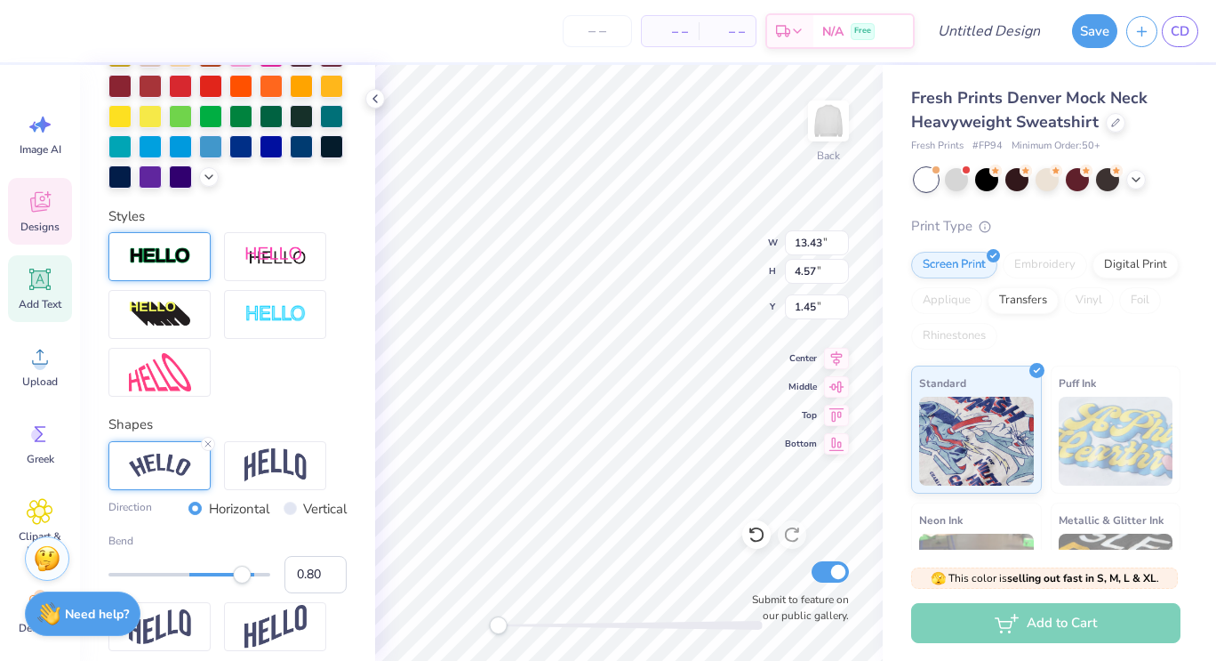
click at [181, 267] on img at bounding box center [160, 256] width 62 height 20
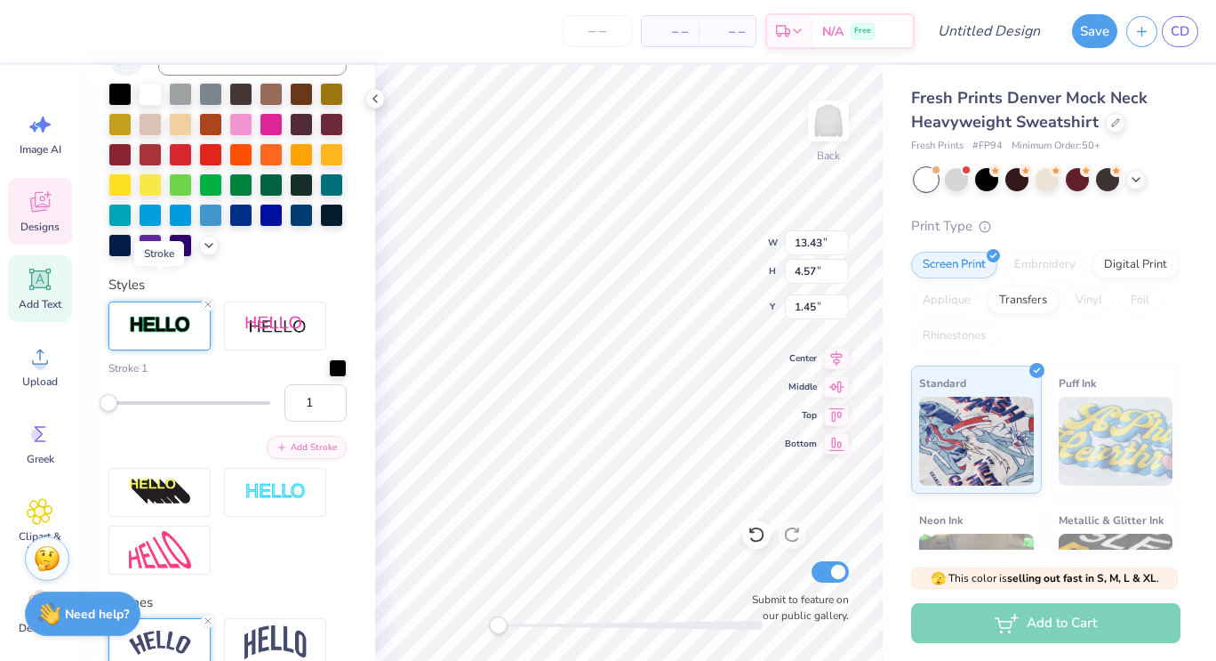
scroll to position [536, 0]
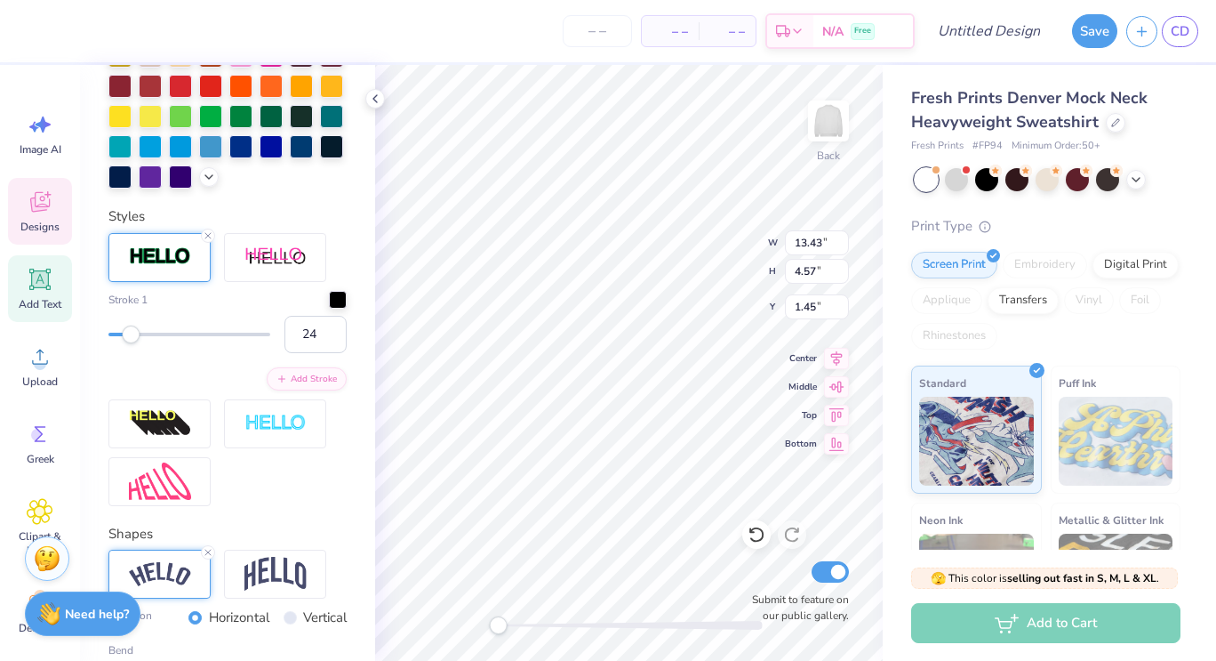
type input "25"
drag, startPoint x: 112, startPoint y: 359, endPoint x: 145, endPoint y: 359, distance: 32.9
click at [145, 343] on div "Accessibility label" at bounding box center [144, 334] width 18 height 18
type input "9"
drag, startPoint x: 145, startPoint y: 365, endPoint x: 120, endPoint y: 373, distance: 26.4
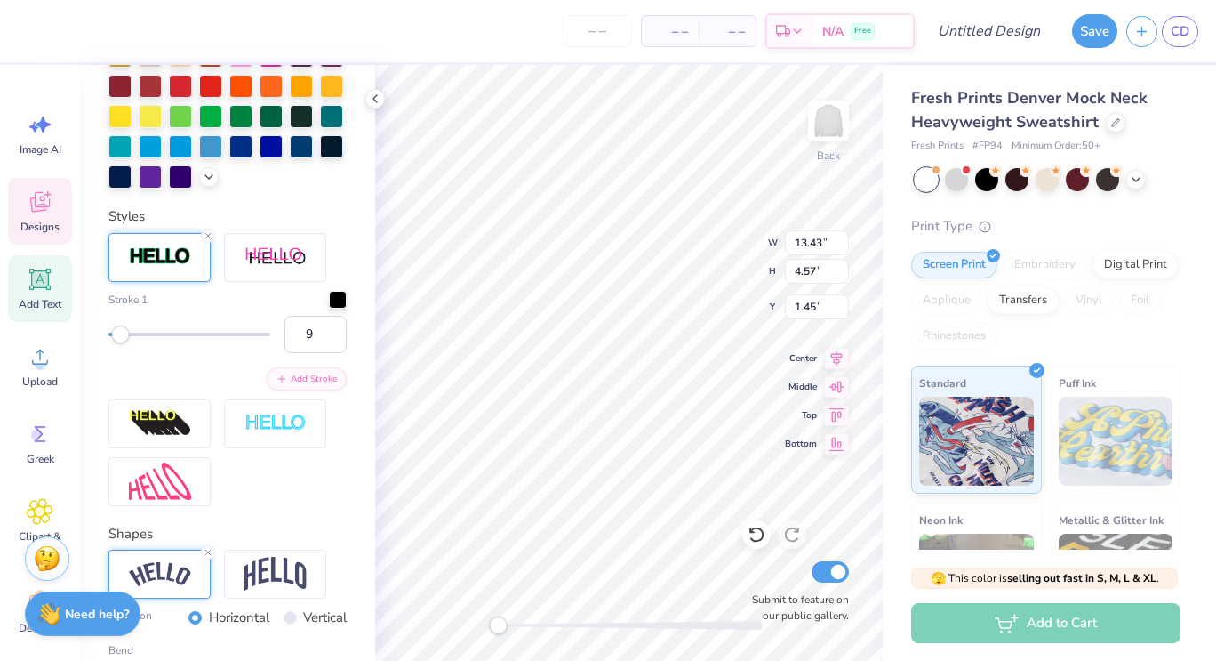
click at [120, 353] on div "9" at bounding box center [227, 334] width 238 height 37
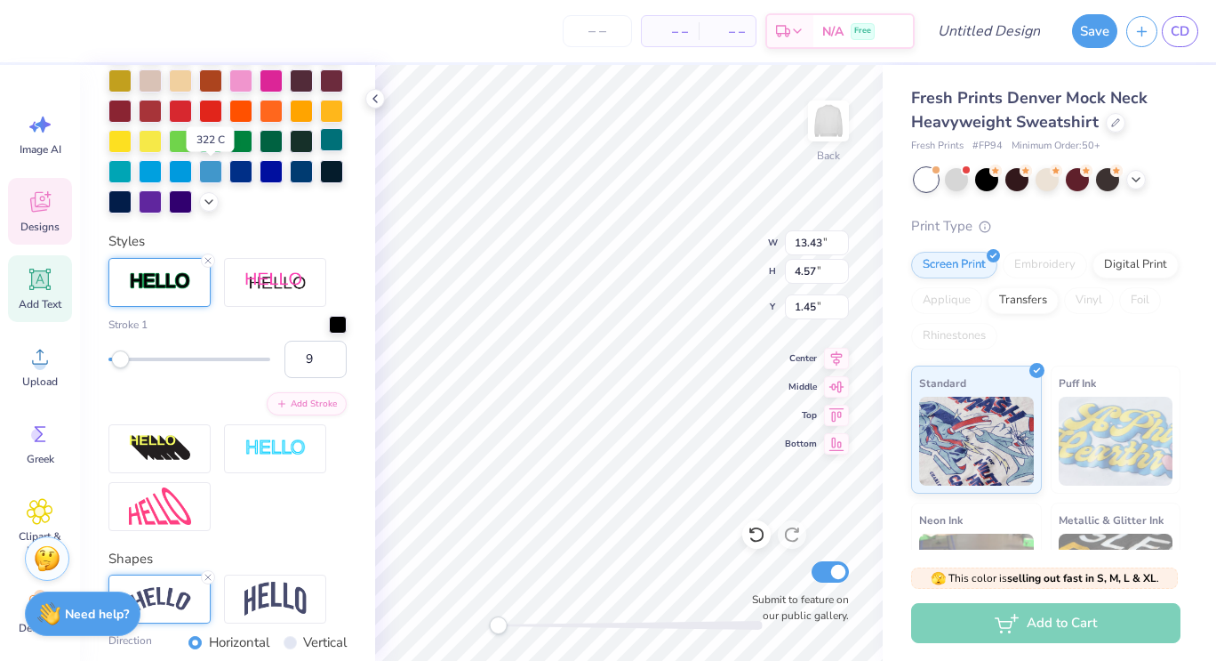
scroll to position [506, 0]
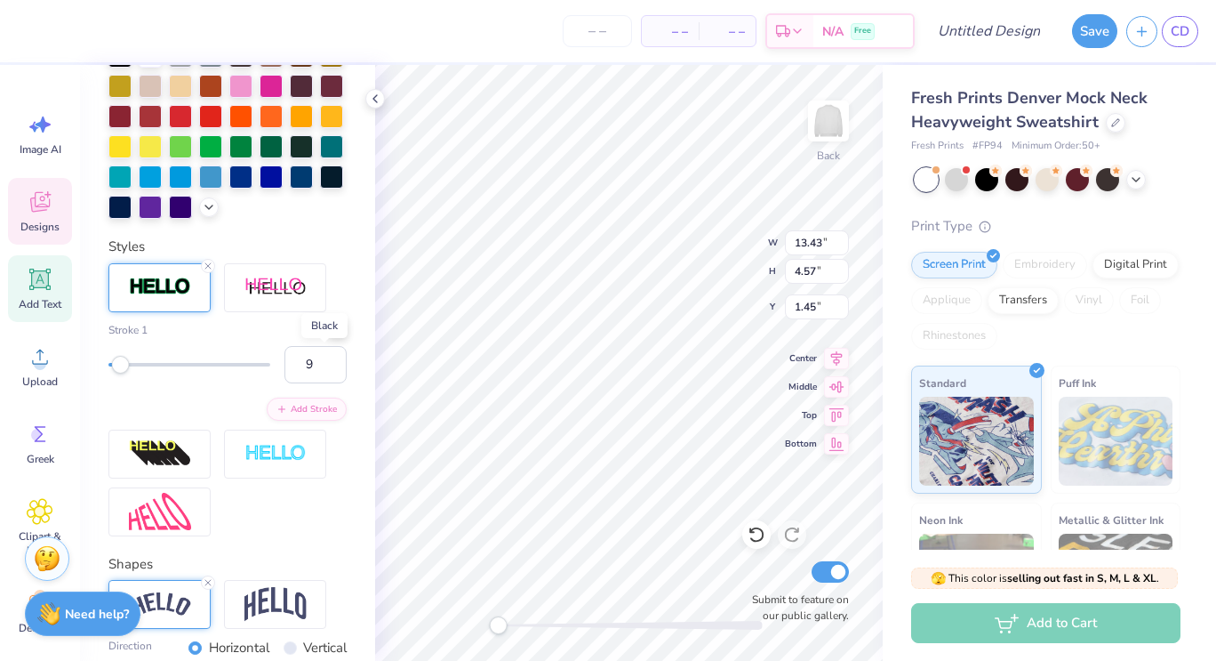
click at [330, 337] on div at bounding box center [338, 328] width 18 height 18
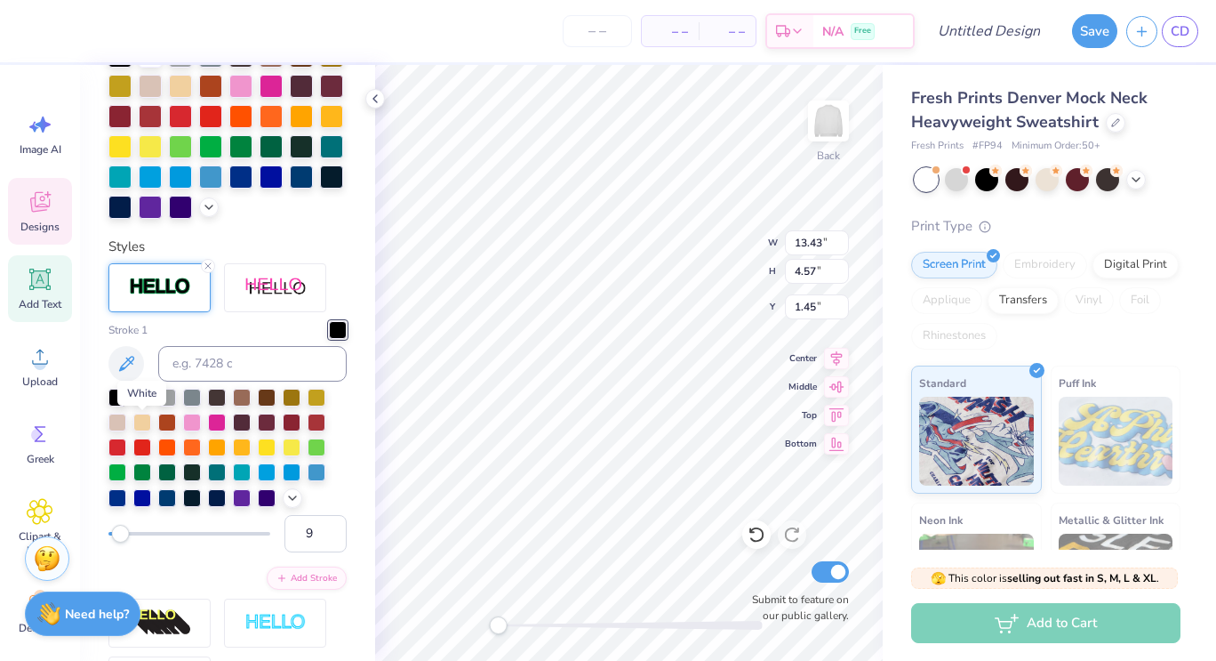
click at [144, 405] on div at bounding box center [142, 396] width 18 height 18
click at [197, 430] on div at bounding box center [192, 421] width 18 height 18
click at [119, 454] on div at bounding box center [117, 446] width 18 height 18
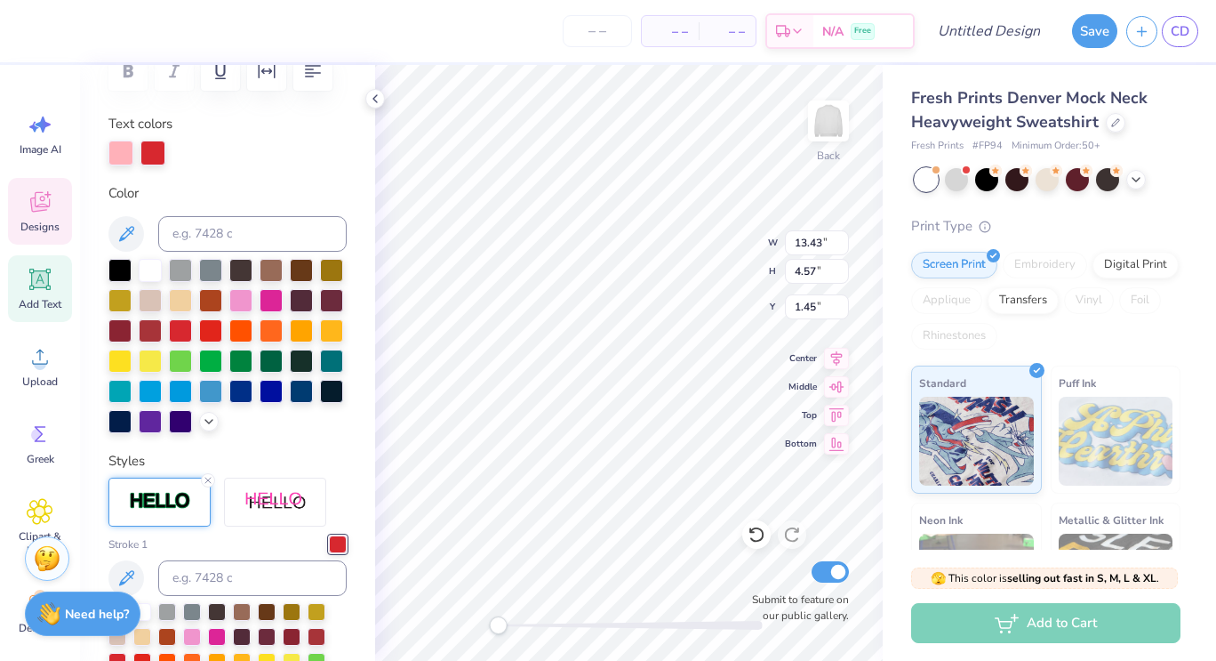
scroll to position [290, 0]
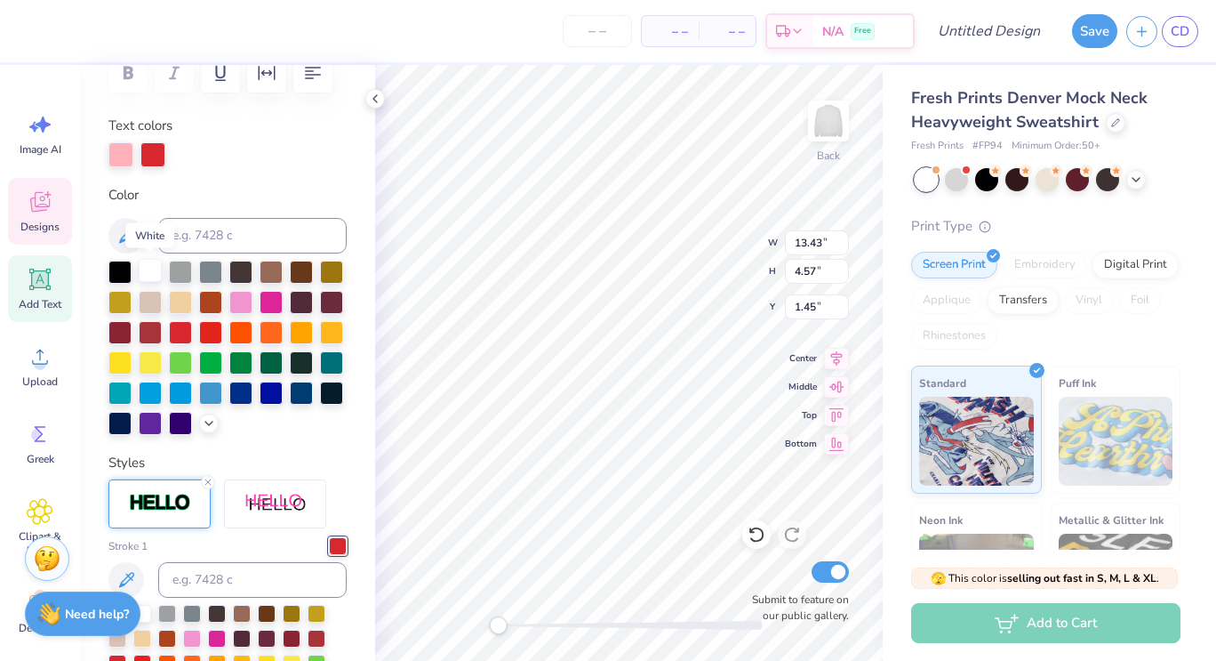
click at [152, 275] on div at bounding box center [150, 270] width 23 height 23
click at [253, 304] on div at bounding box center [240, 300] width 23 height 23
click at [202, 429] on icon at bounding box center [209, 421] width 14 height 14
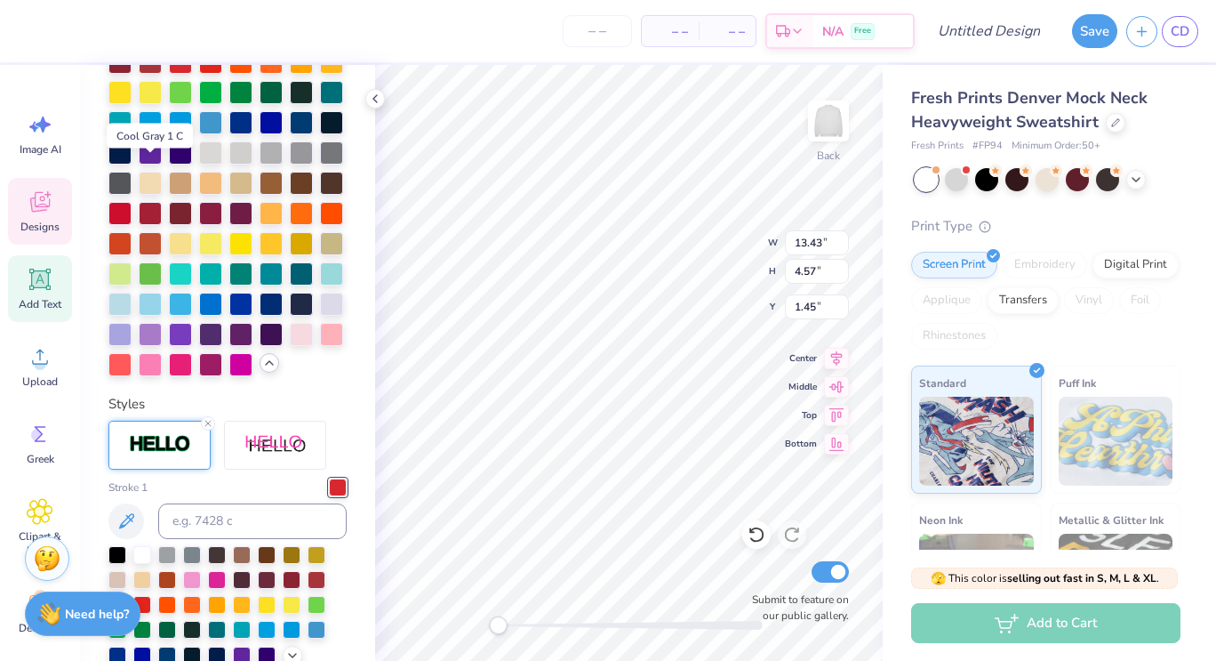
scroll to position [570, 0]
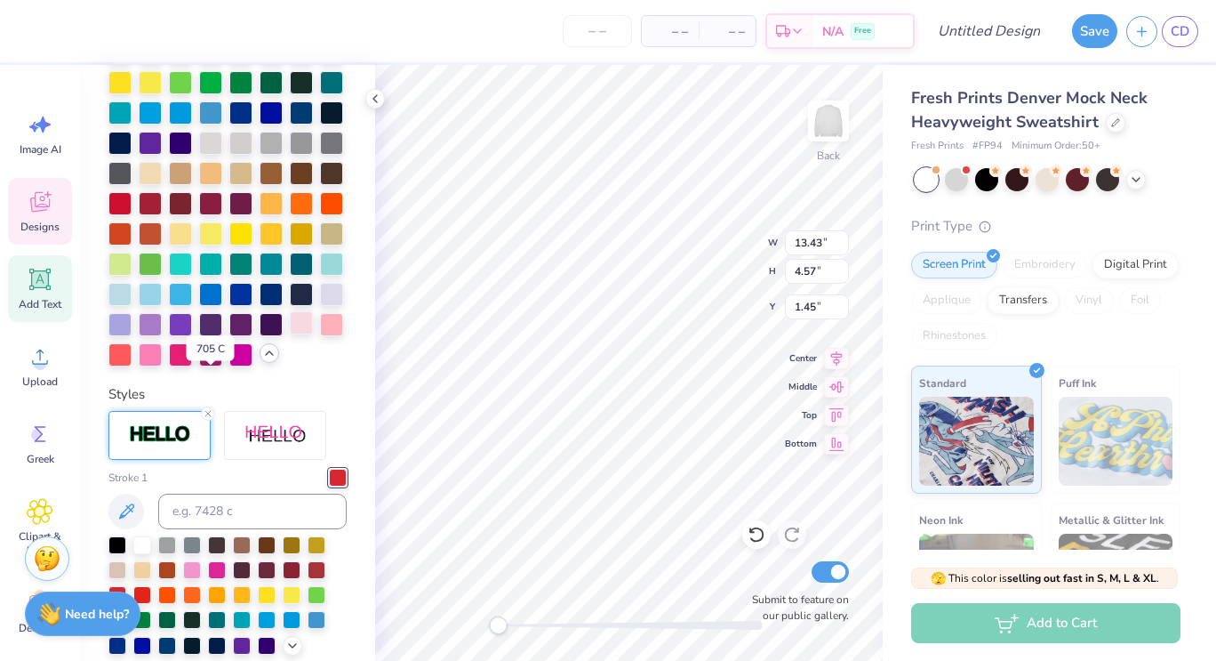
click at [290, 334] on div at bounding box center [301, 322] width 23 height 23
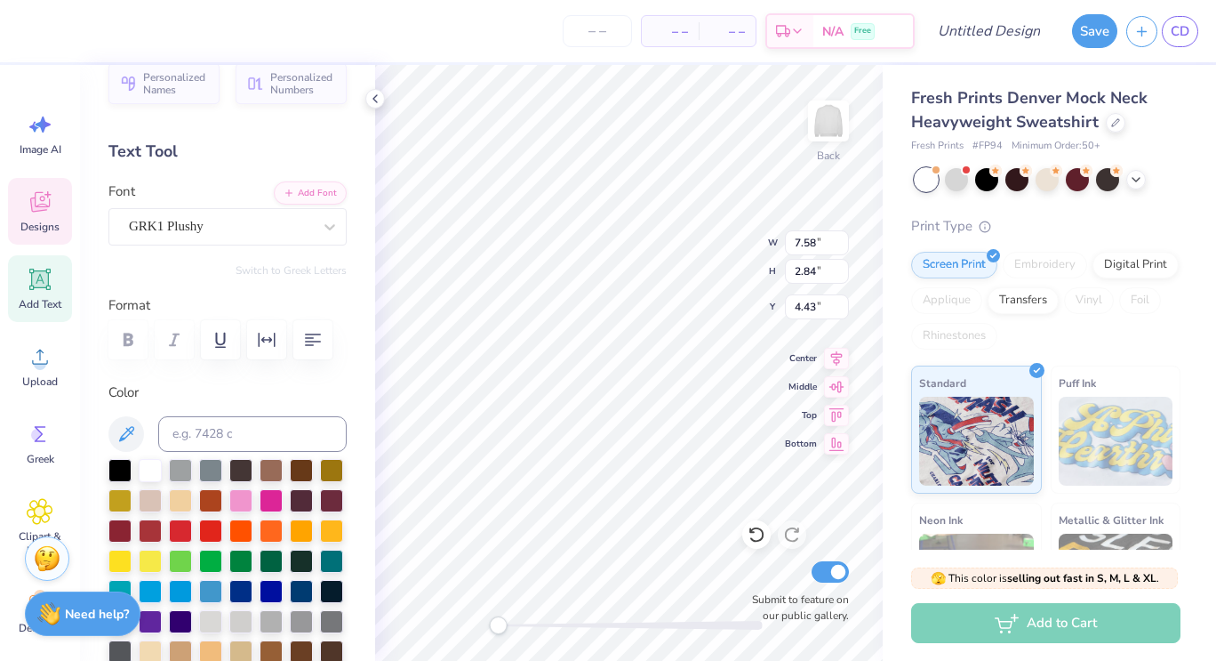
scroll to position [22, 0]
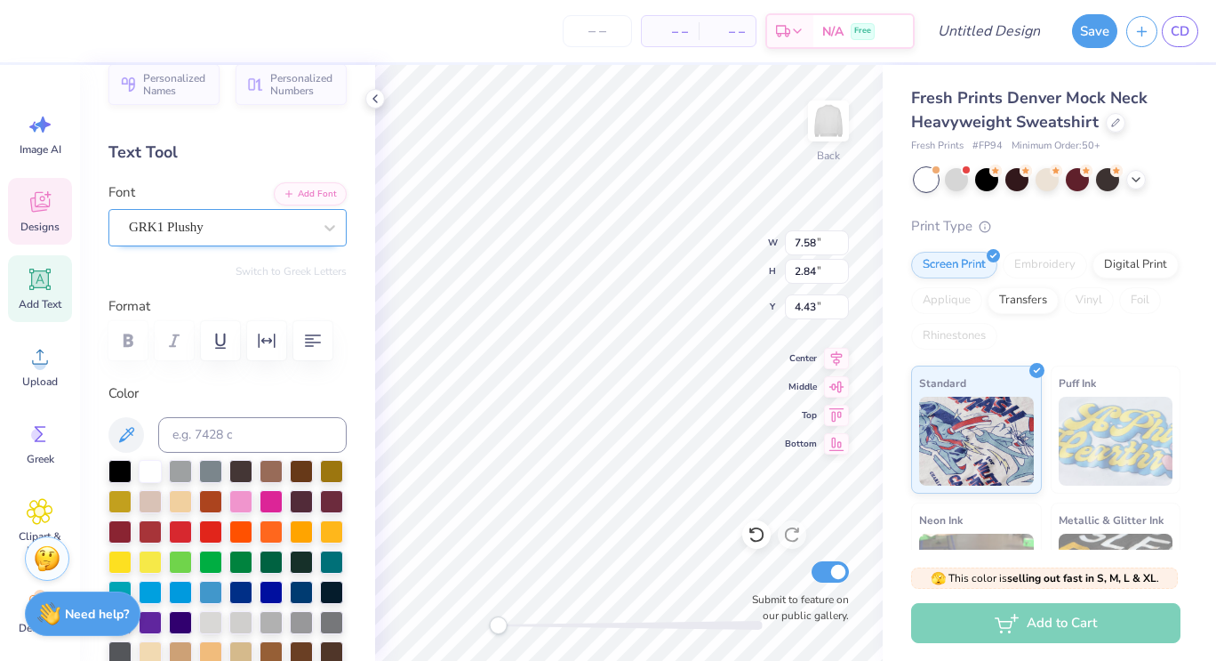
click at [293, 232] on div "GRK1 Plushy" at bounding box center [220, 227] width 187 height 28
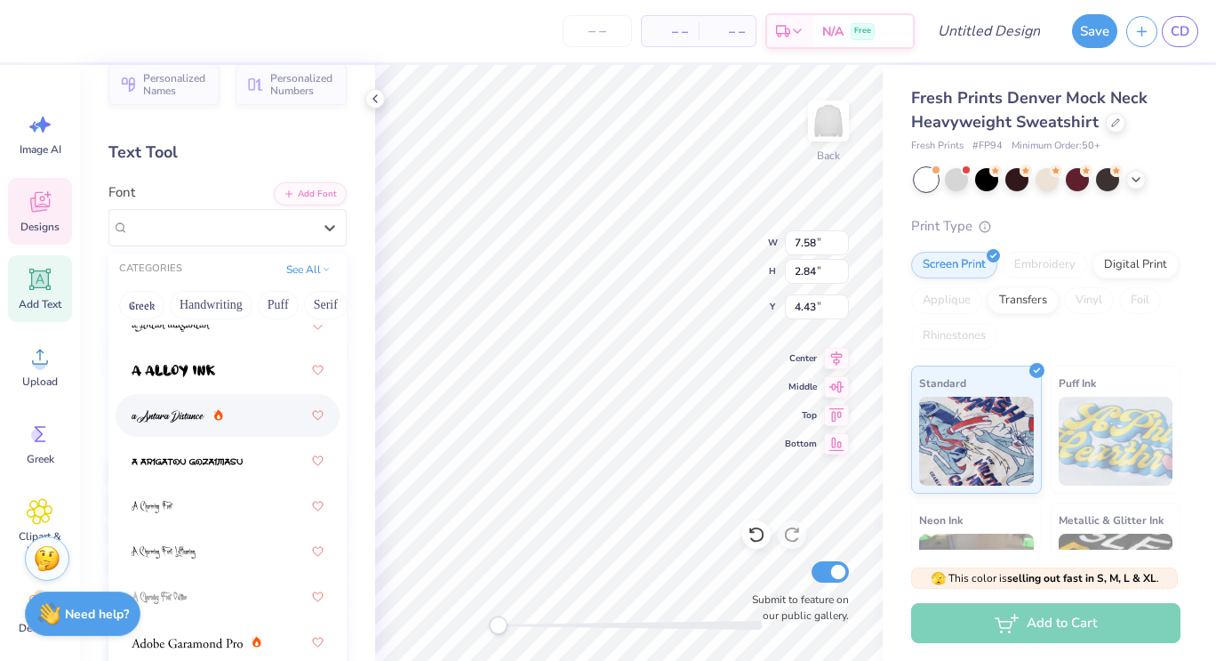
scroll to position [145, 0]
click at [184, 419] on img at bounding box center [168, 417] width 73 height 12
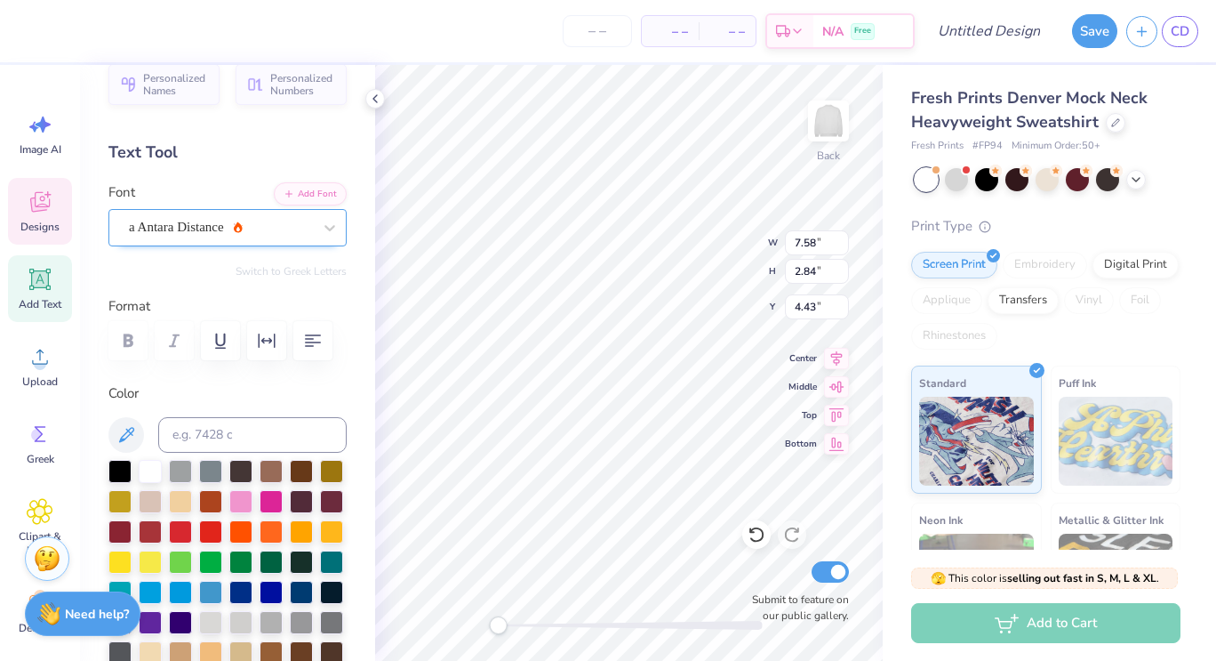
click at [220, 231] on div "a Antara Distance" at bounding box center [220, 227] width 187 height 28
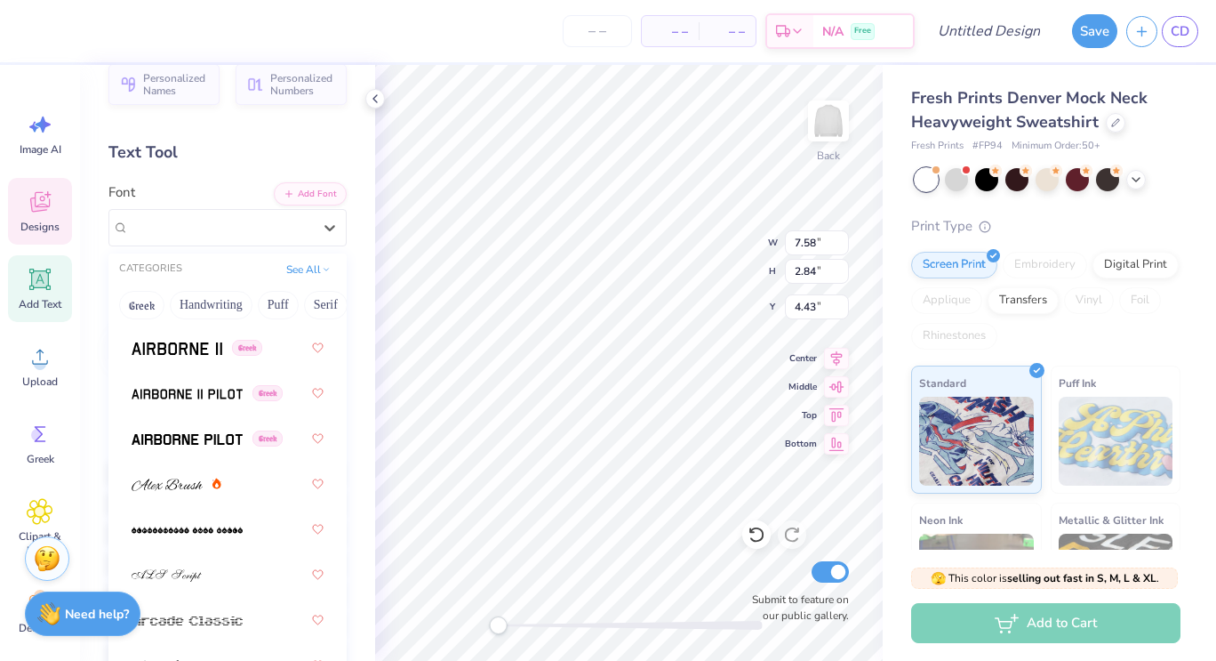
scroll to position [574, 0]
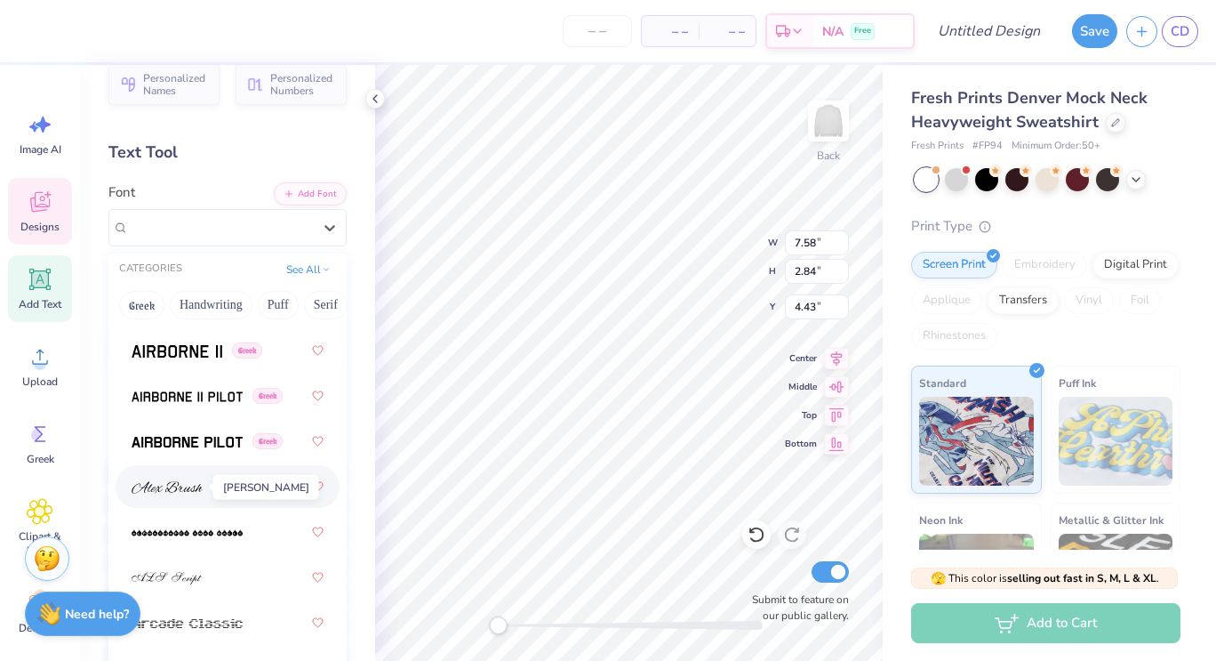
click at [159, 479] on span at bounding box center [167, 487] width 71 height 19
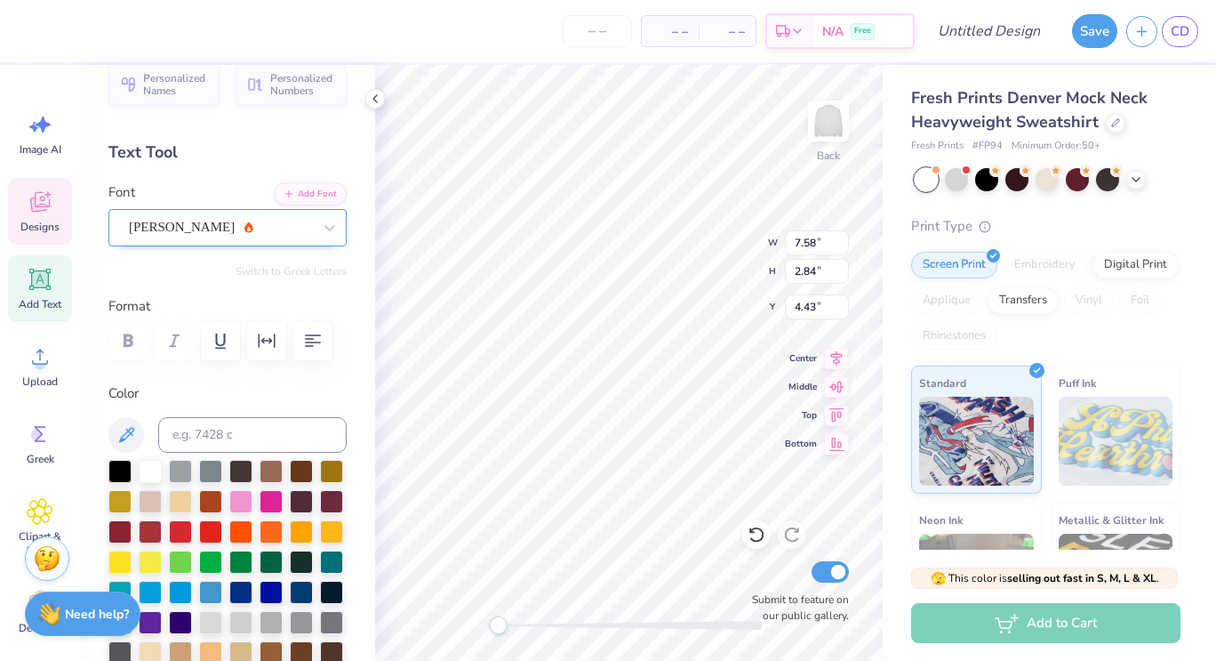
click at [221, 221] on div "[PERSON_NAME]" at bounding box center [220, 227] width 187 height 28
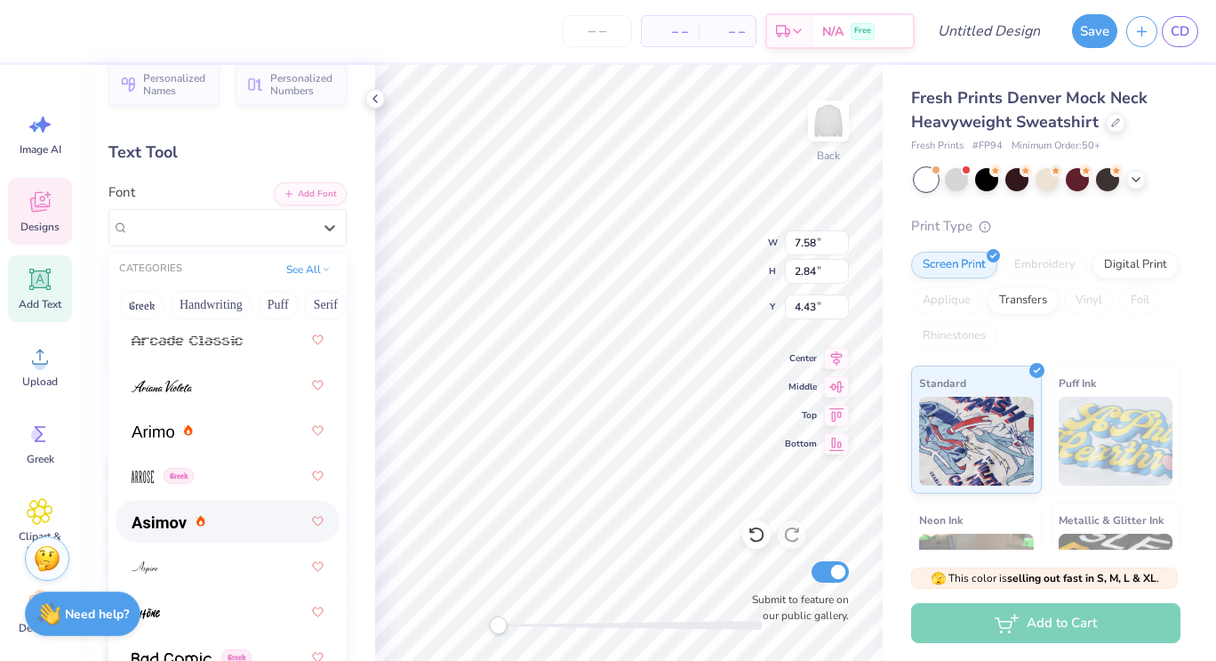
scroll to position [849, 0]
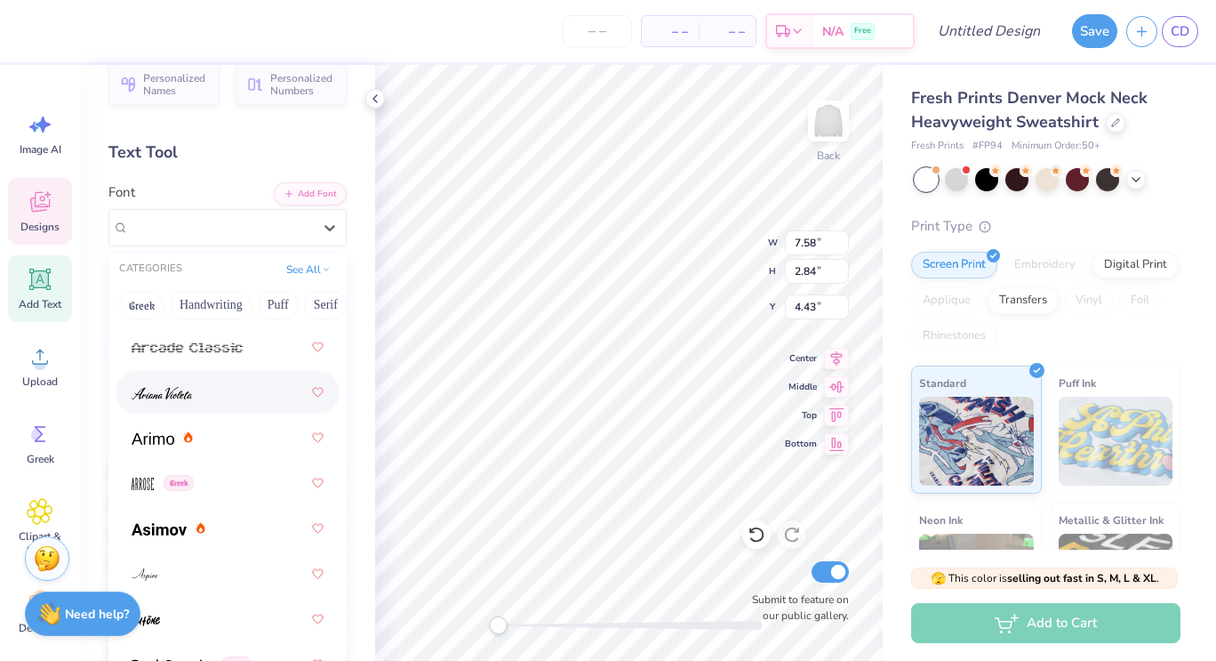
click at [188, 403] on div at bounding box center [228, 392] width 192 height 32
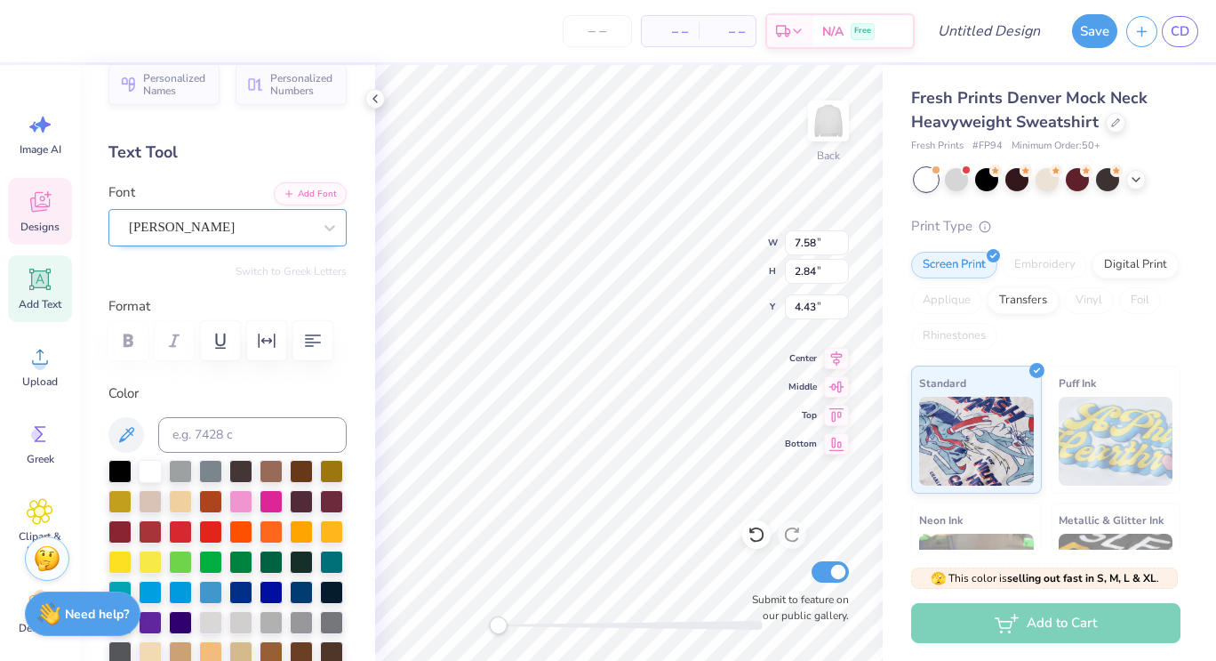
click at [280, 226] on div "[PERSON_NAME]" at bounding box center [220, 227] width 187 height 28
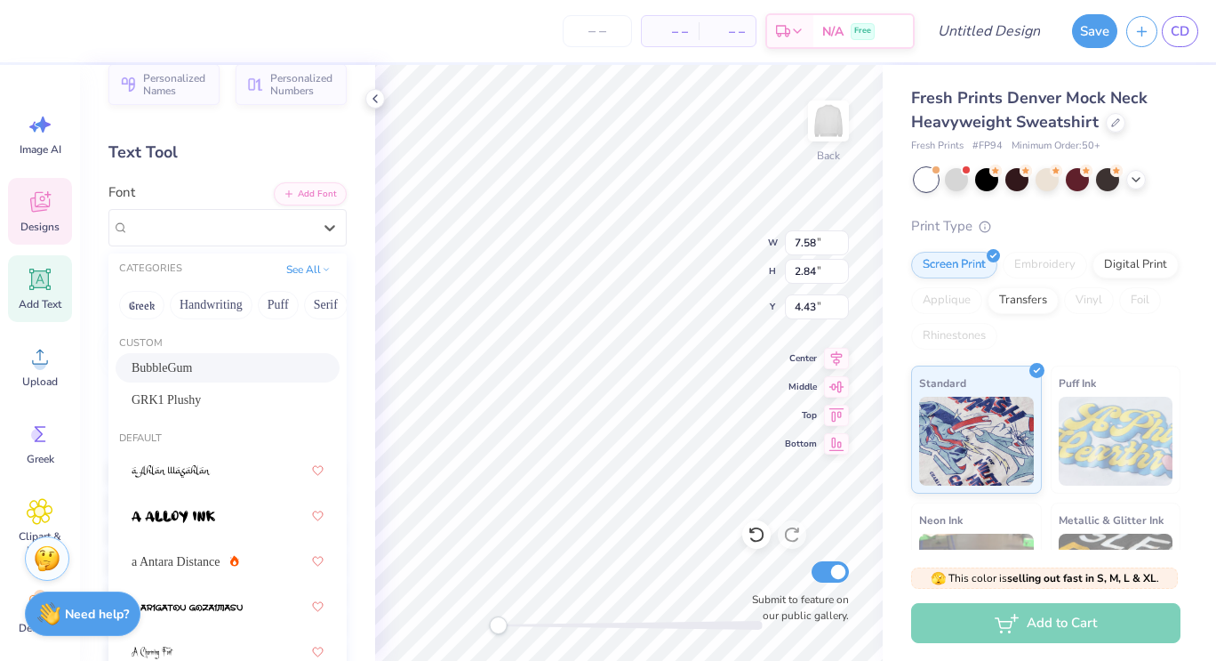
click at [238, 362] on div "BubbleGum" at bounding box center [228, 367] width 192 height 19
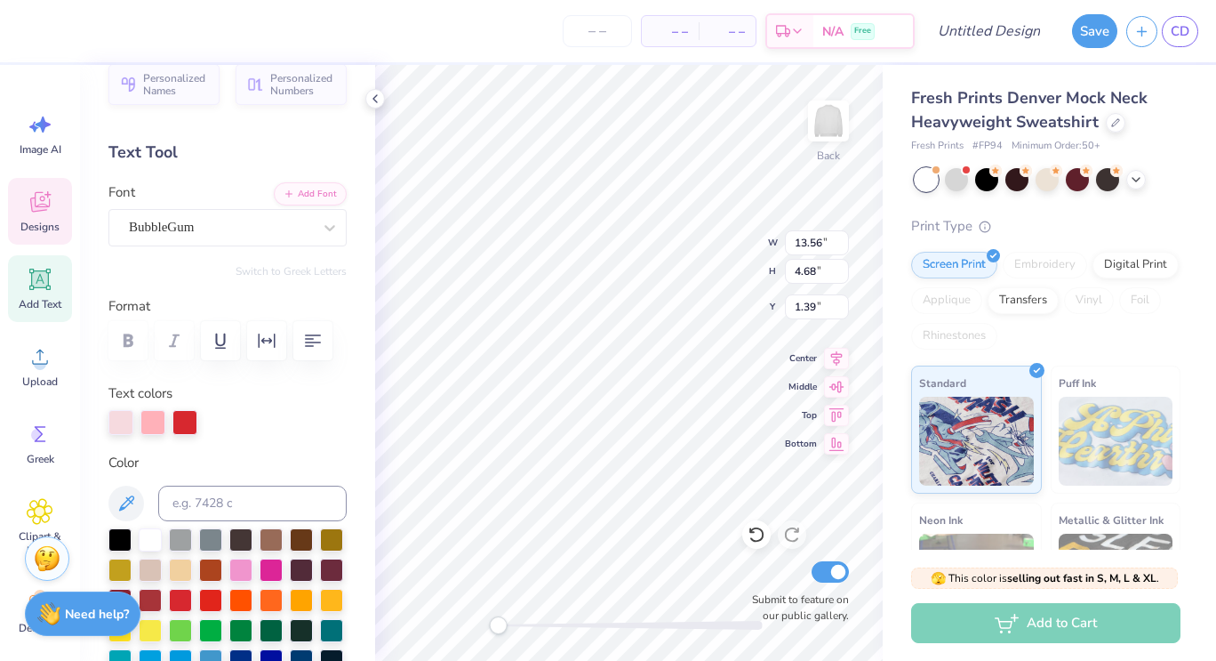
type input "13.56"
type input "4.68"
type input "1.39"
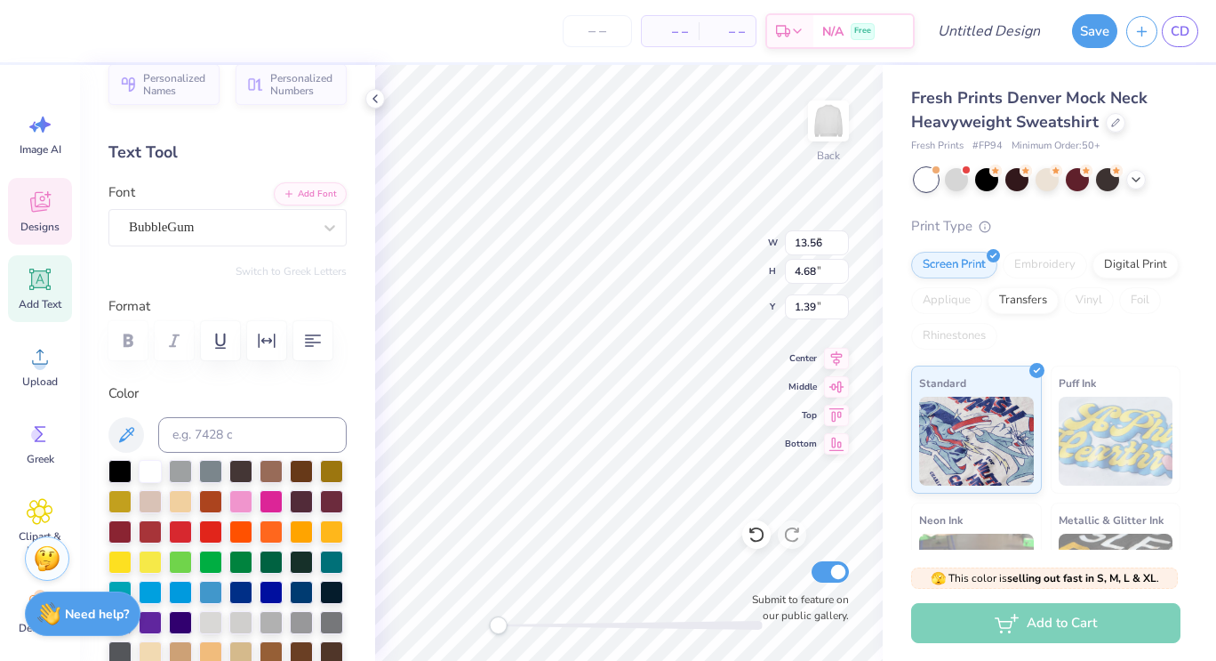
type input "4.80"
type input "3.04"
type input "4.29"
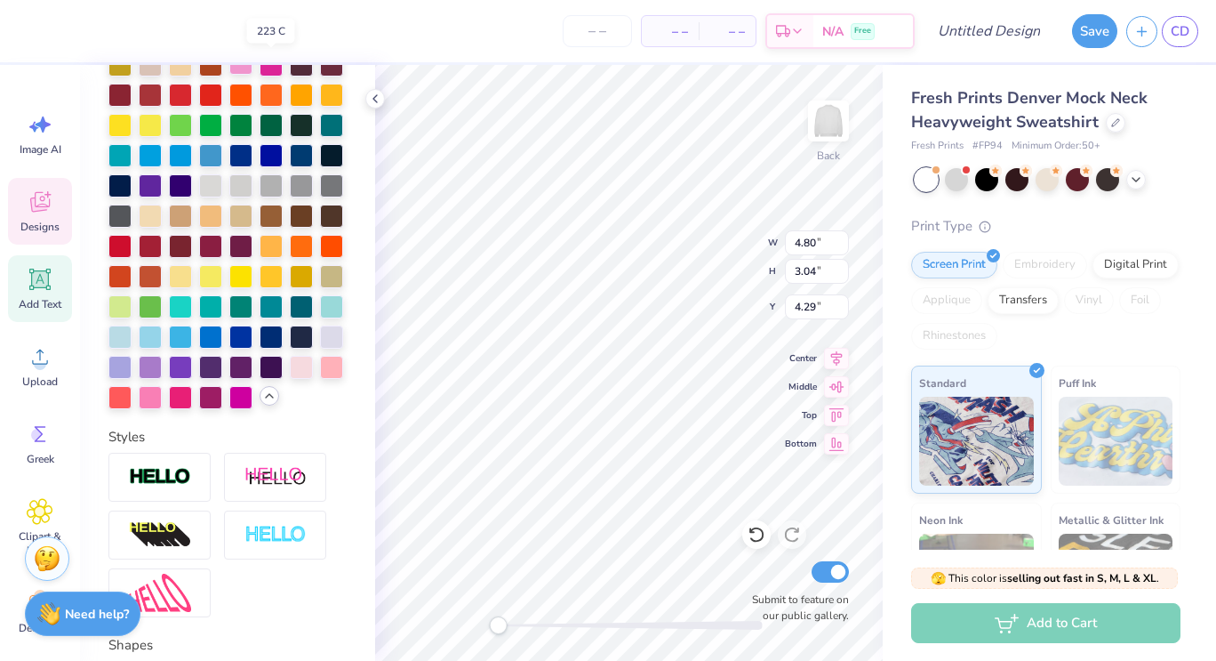
scroll to position [463, 0]
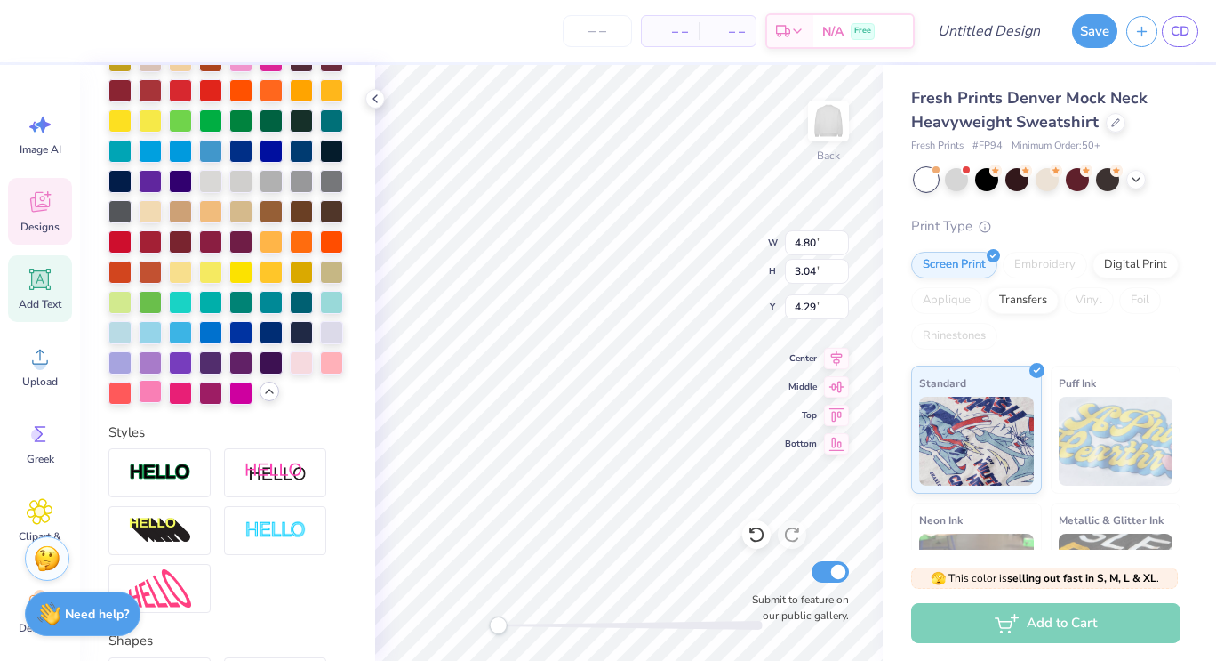
click at [162, 403] on div at bounding box center [150, 391] width 23 height 23
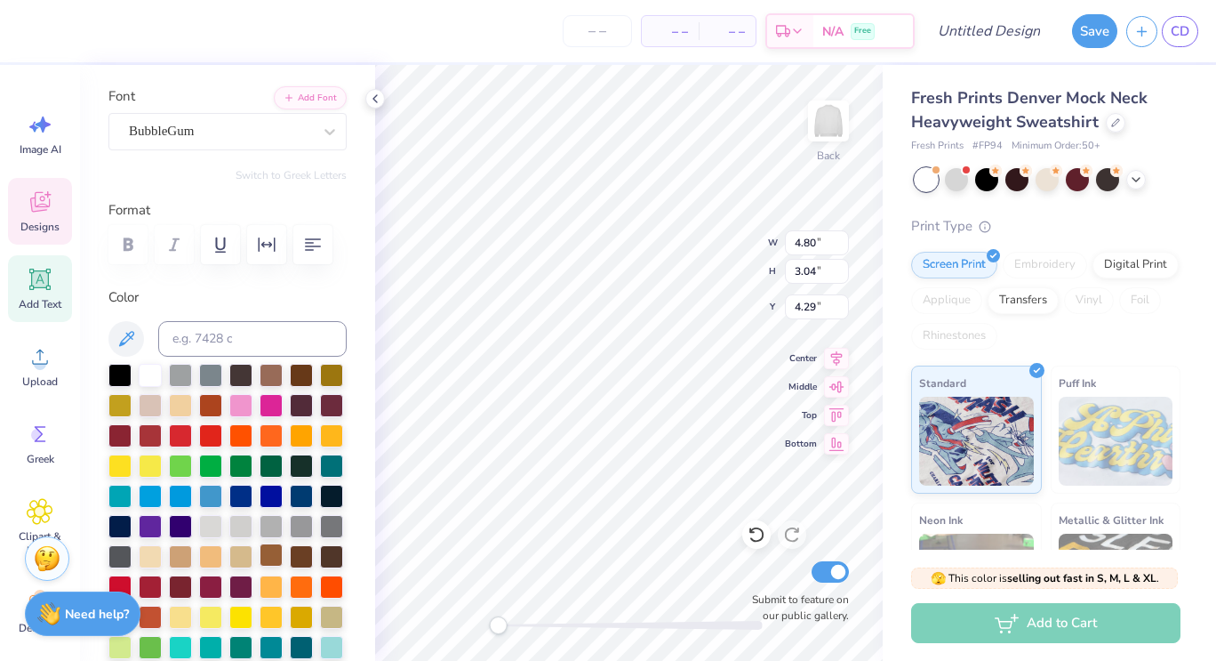
scroll to position [131, 0]
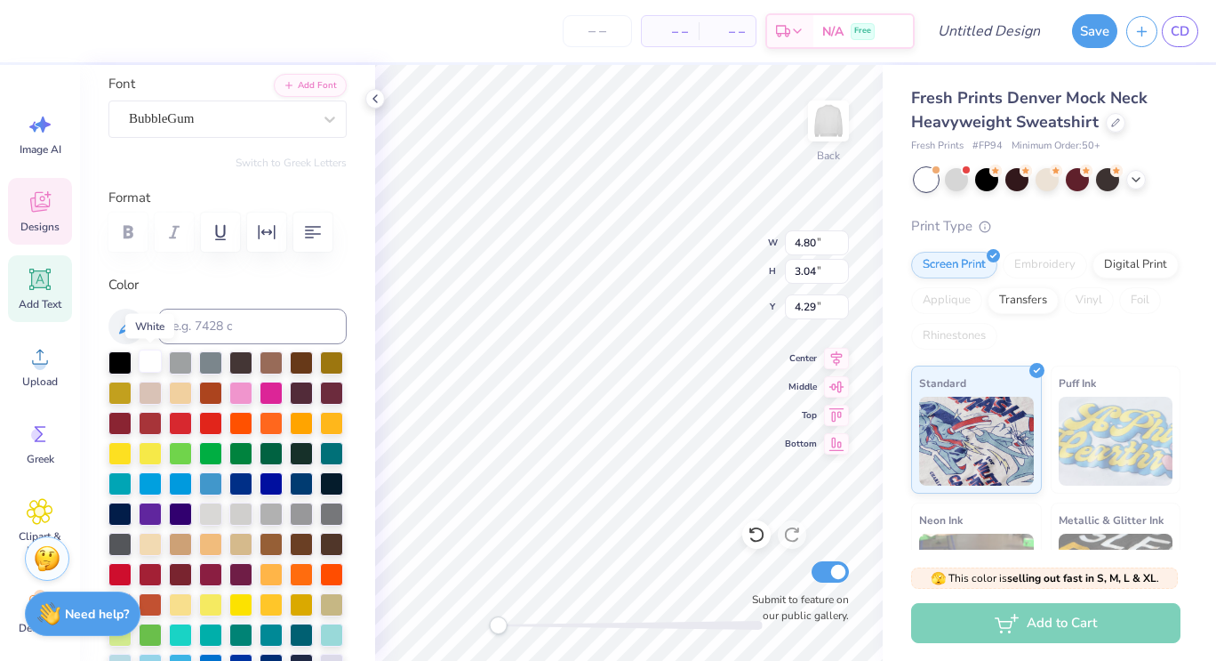
click at [151, 363] on div at bounding box center [150, 360] width 23 height 23
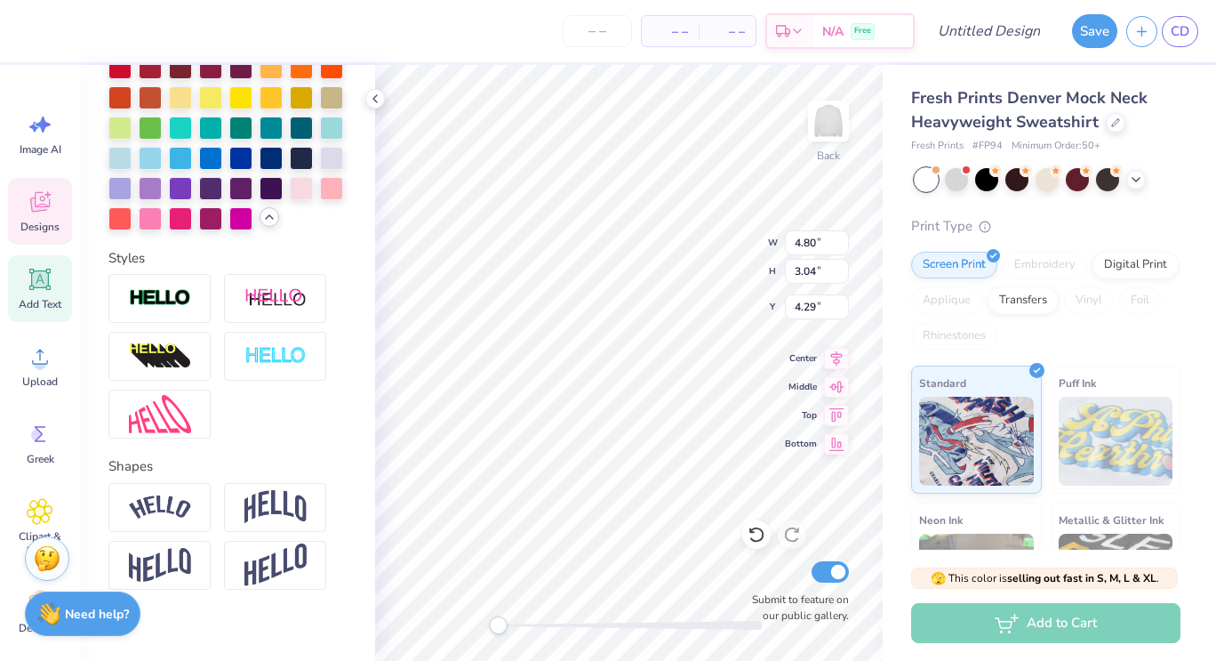
scroll to position [643, 0]
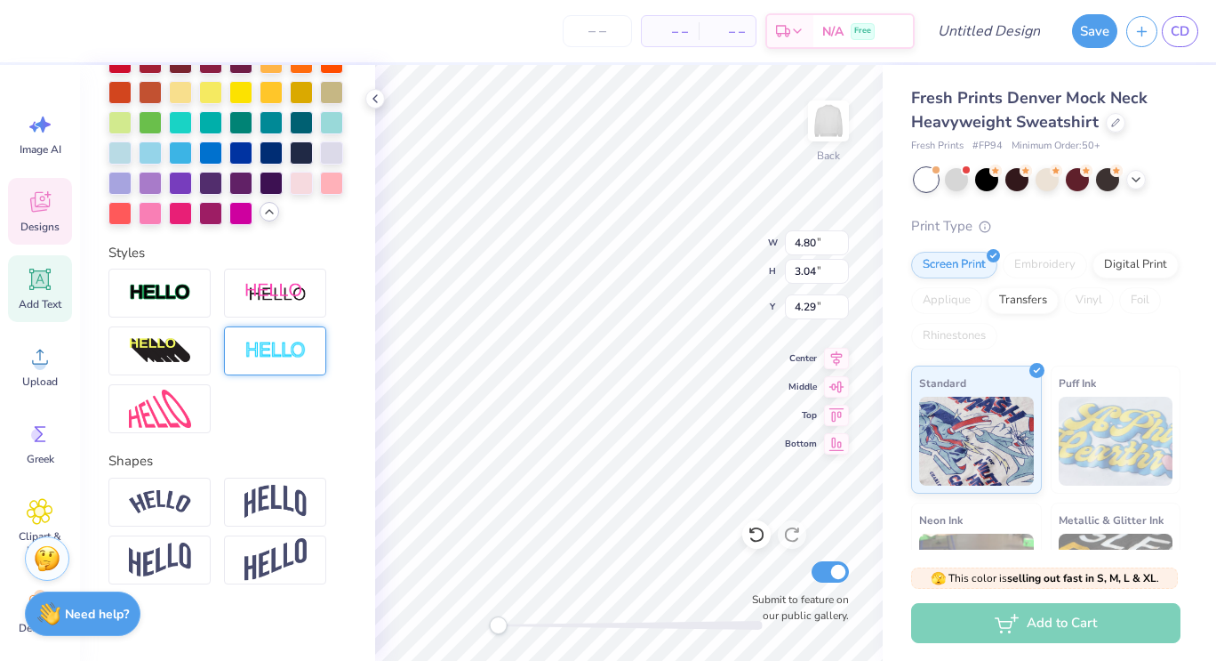
click at [254, 375] on div at bounding box center [275, 350] width 102 height 49
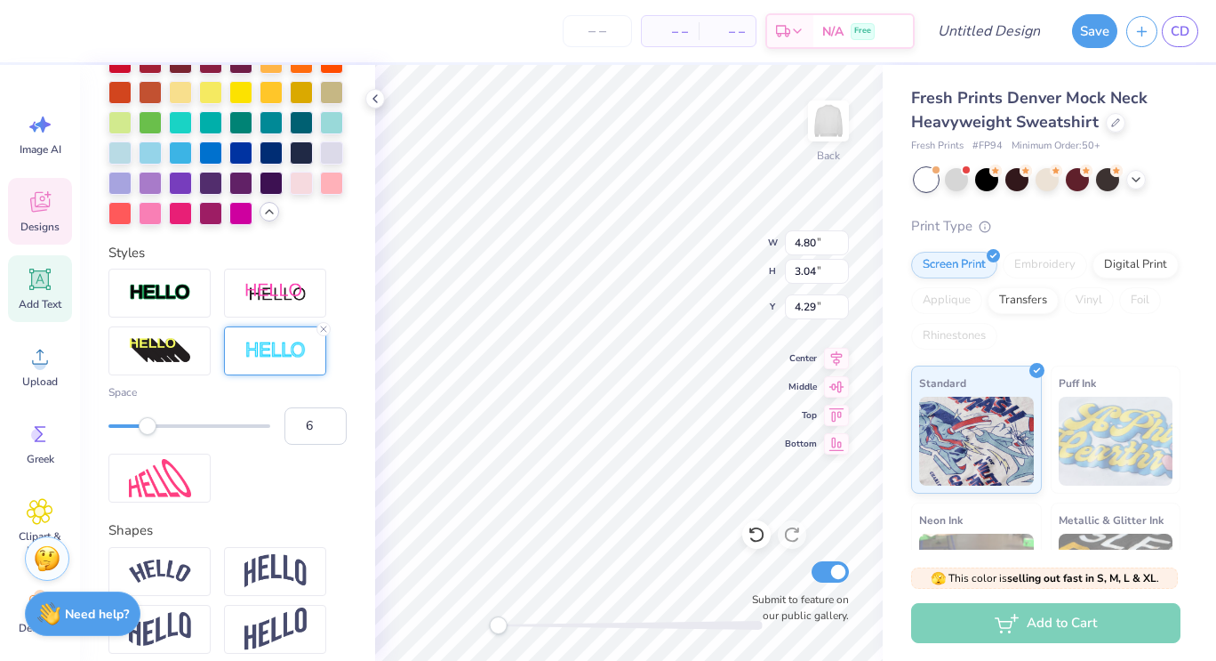
type input "7"
drag, startPoint x: 108, startPoint y: 483, endPoint x: 156, endPoint y: 493, distance: 49.0
click at [156, 435] on div "Accessibility label" at bounding box center [156, 426] width 18 height 18
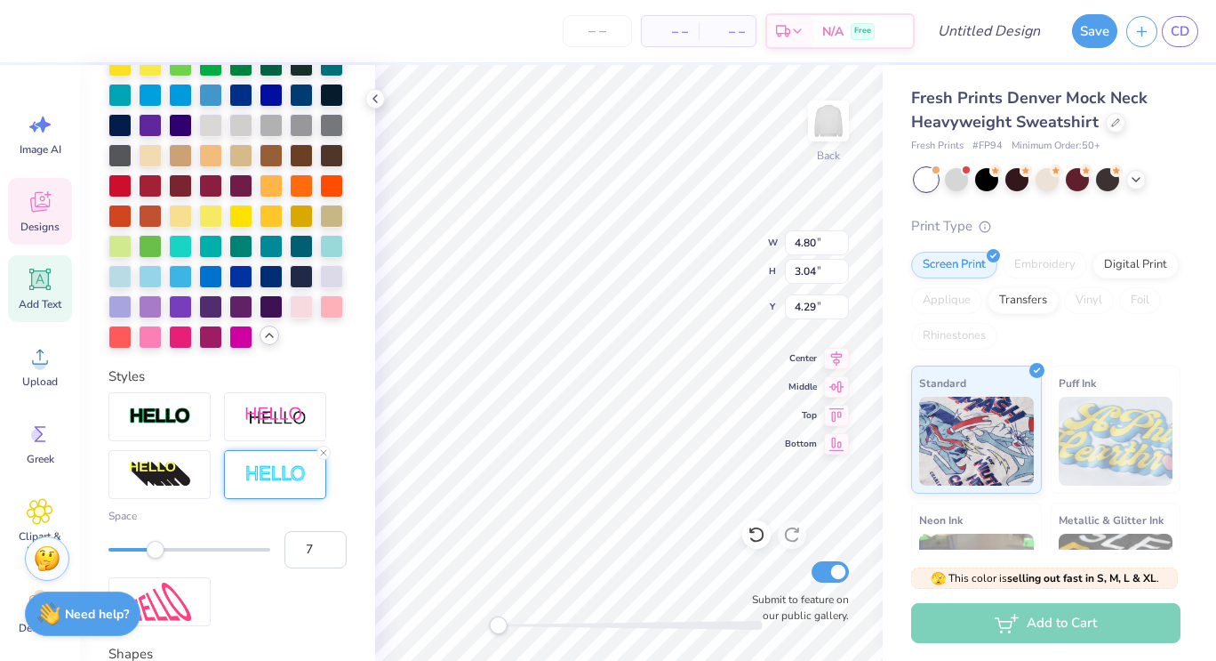
scroll to position [516, 0]
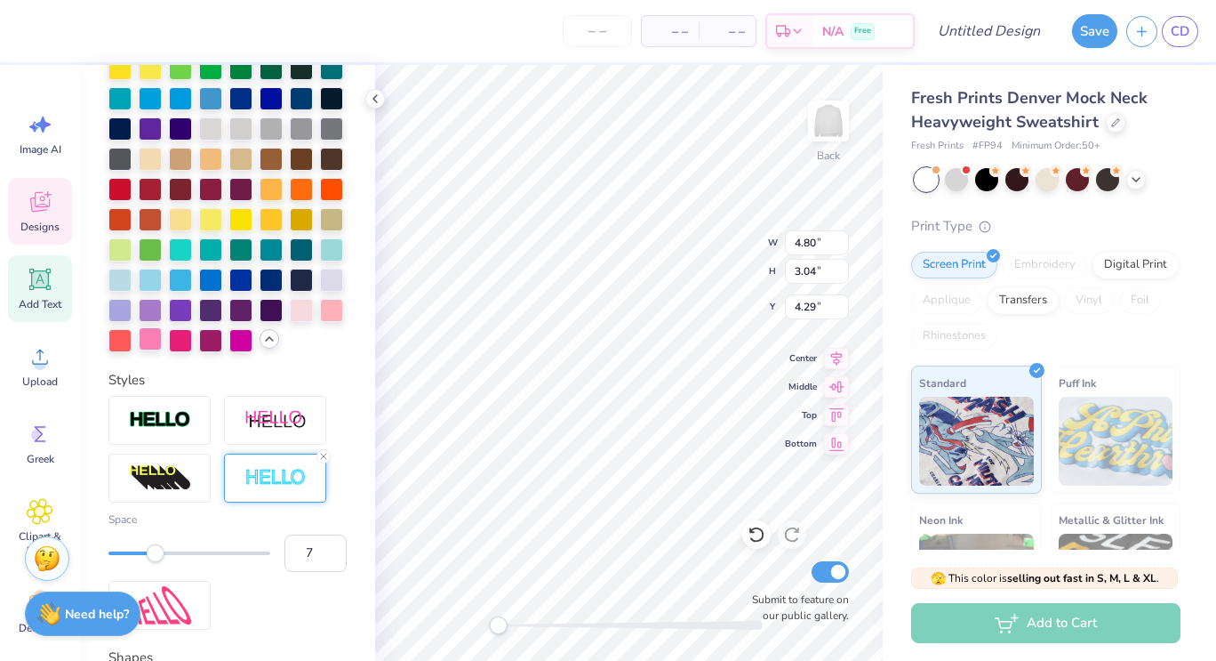
click at [162, 350] on div at bounding box center [150, 338] width 23 height 23
click at [169, 350] on div at bounding box center [180, 338] width 23 height 23
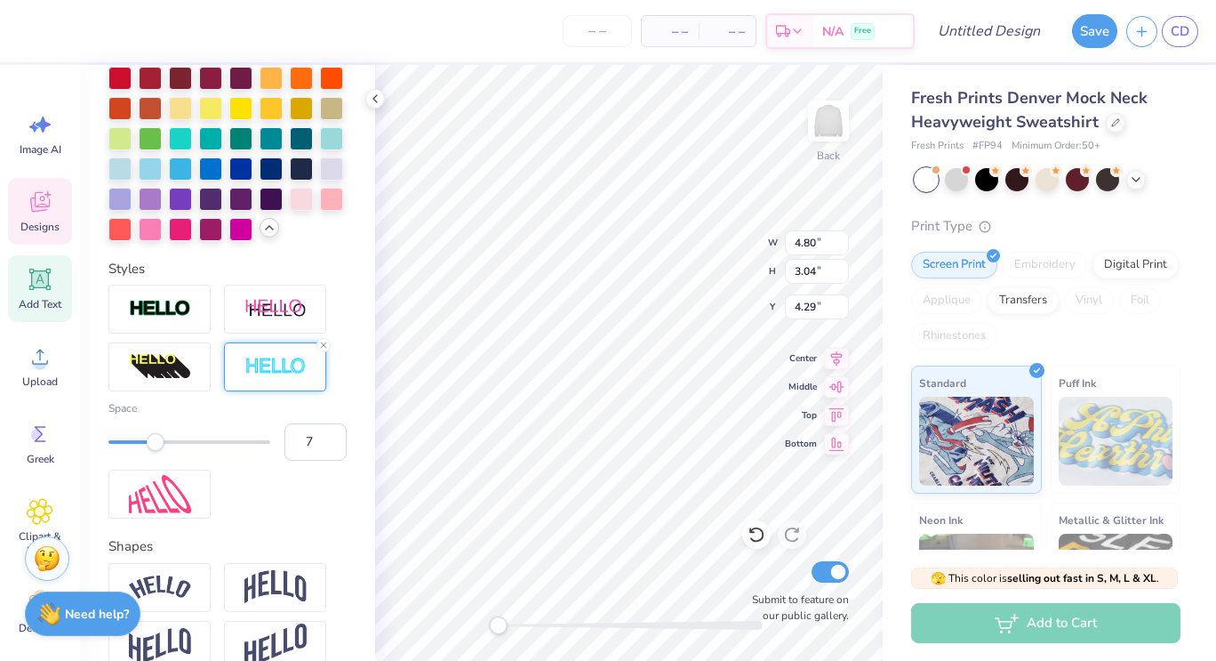
scroll to position [784, 0]
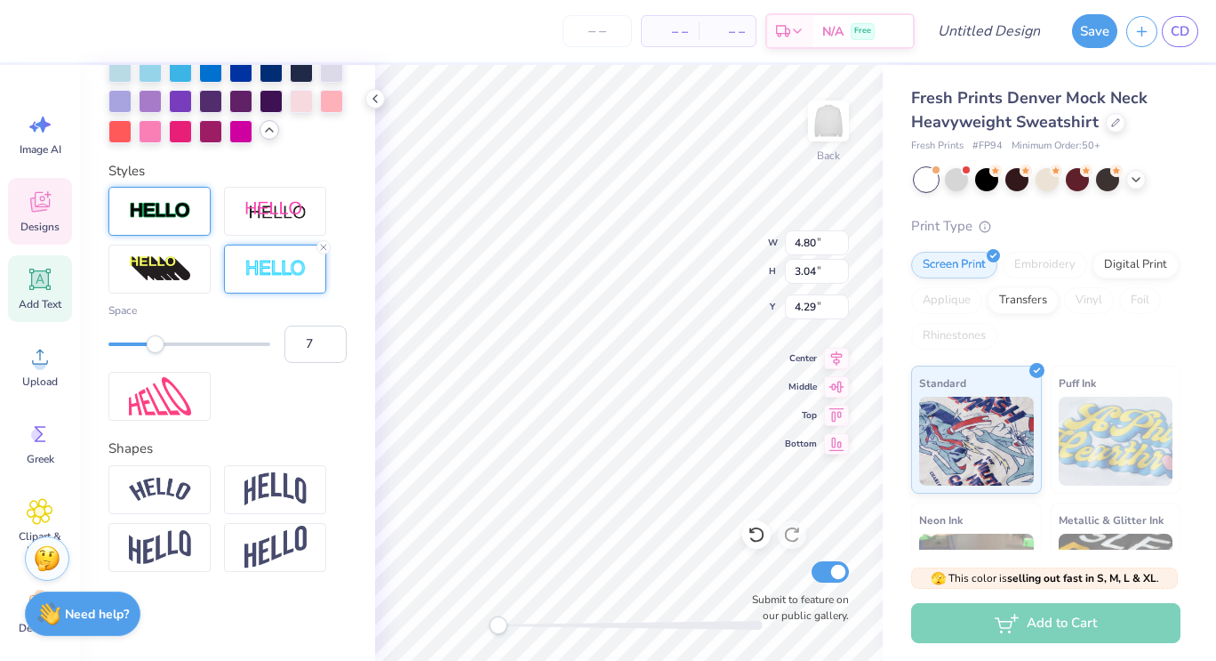
click at [197, 213] on div at bounding box center [159, 211] width 102 height 49
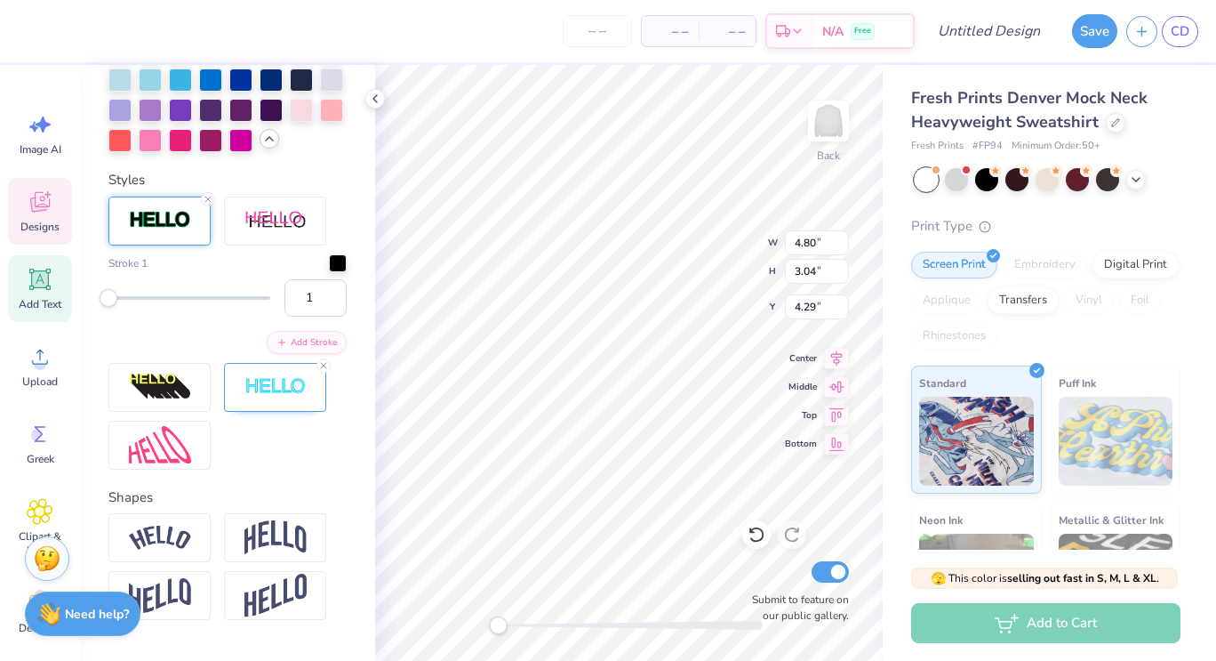
scroll to position [854, 0]
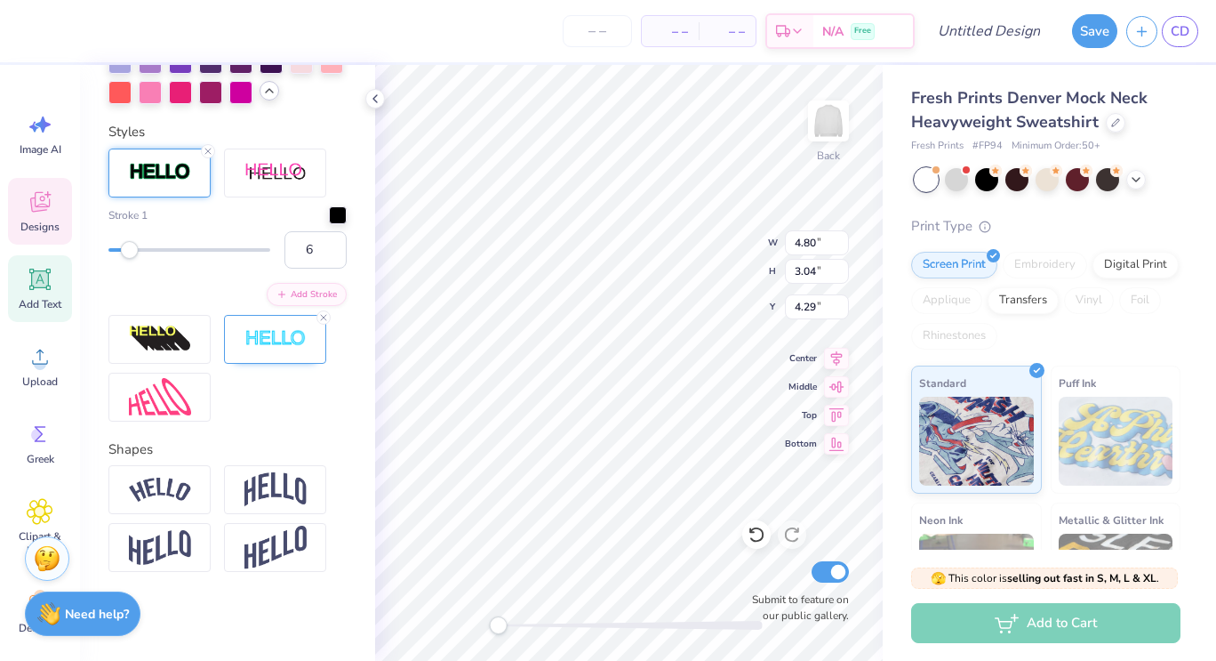
type input "5"
drag, startPoint x: 114, startPoint y: 287, endPoint x: 115, endPoint y: 298, distance: 10.7
click at [115, 269] on div "5" at bounding box center [227, 249] width 238 height 37
click at [216, 224] on div "Stroke 1" at bounding box center [227, 215] width 238 height 18
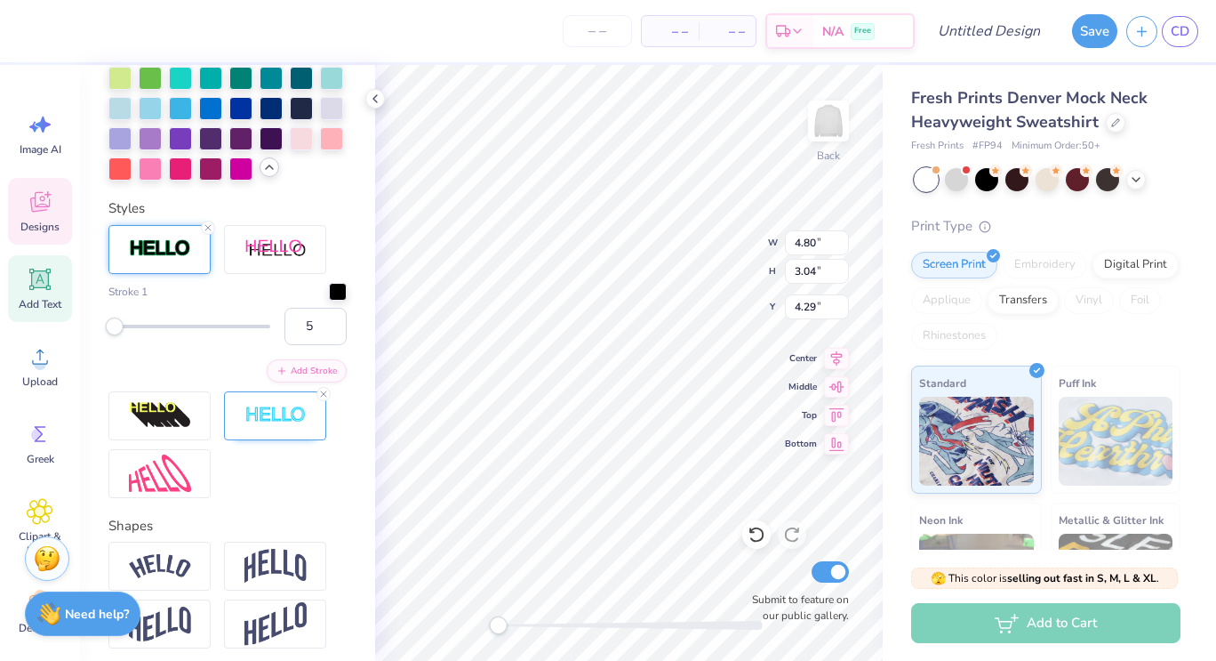
scroll to position [755, 0]
click at [205, 234] on icon at bounding box center [208, 228] width 11 height 11
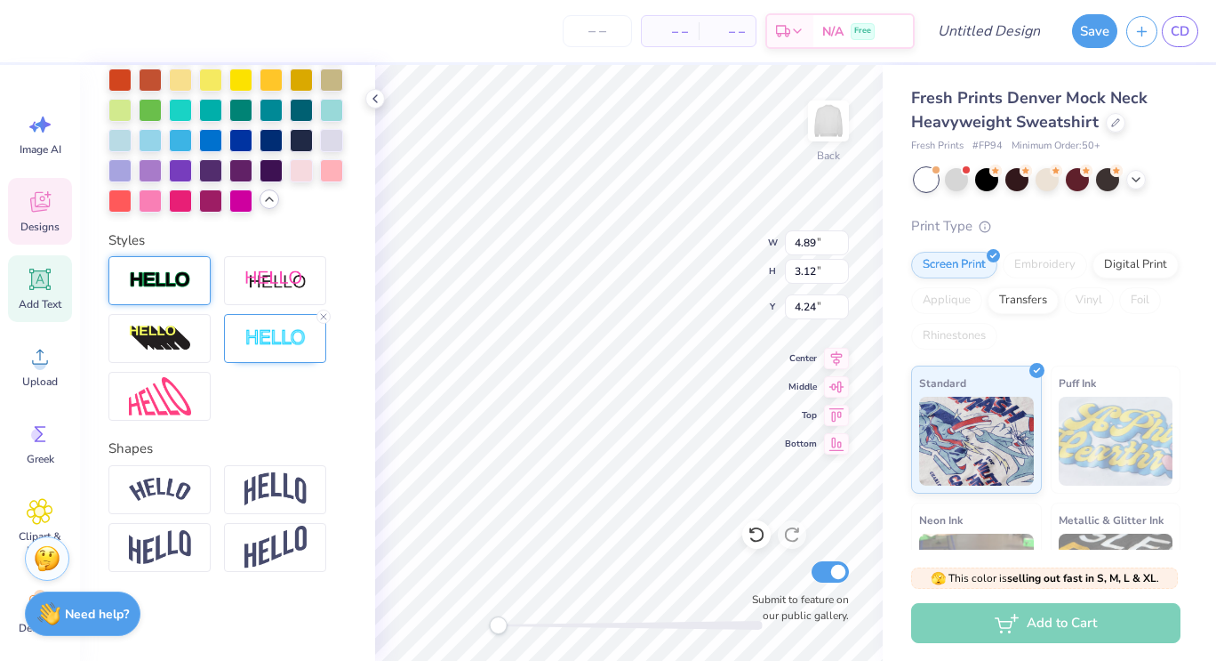
scroll to position [686, 0]
click at [333, 346] on div at bounding box center [227, 338] width 238 height 165
click at [324, 322] on icon at bounding box center [323, 316] width 11 height 11
click at [194, 305] on div at bounding box center [159, 280] width 102 height 49
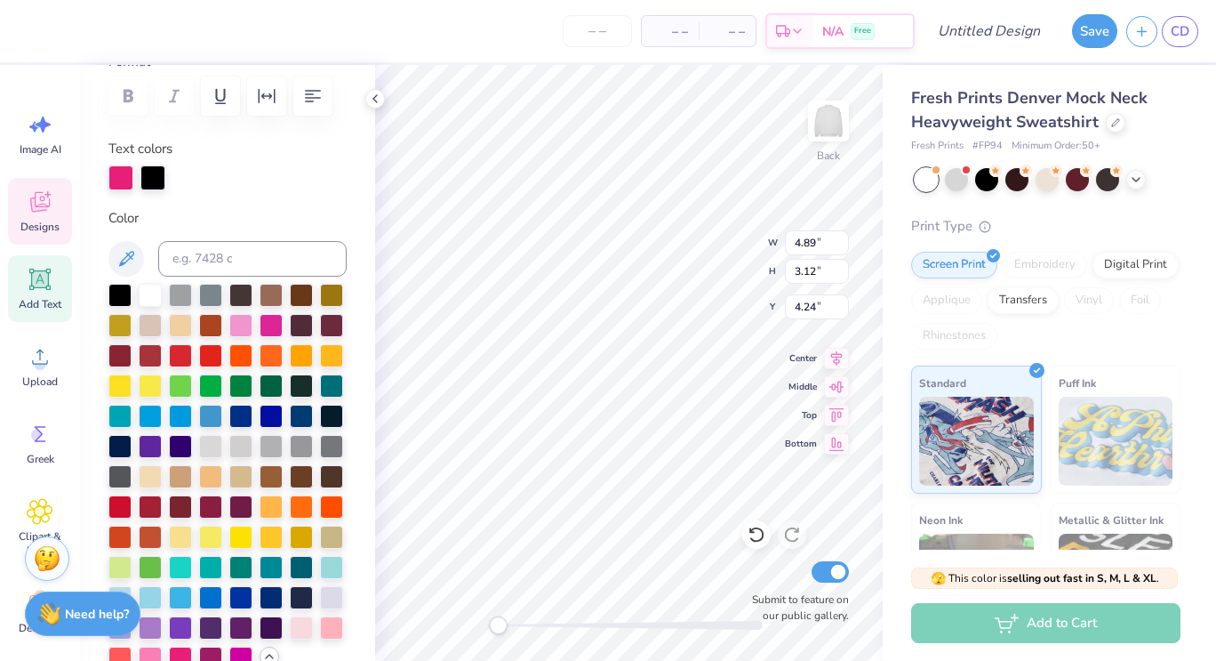
scroll to position [377, 0]
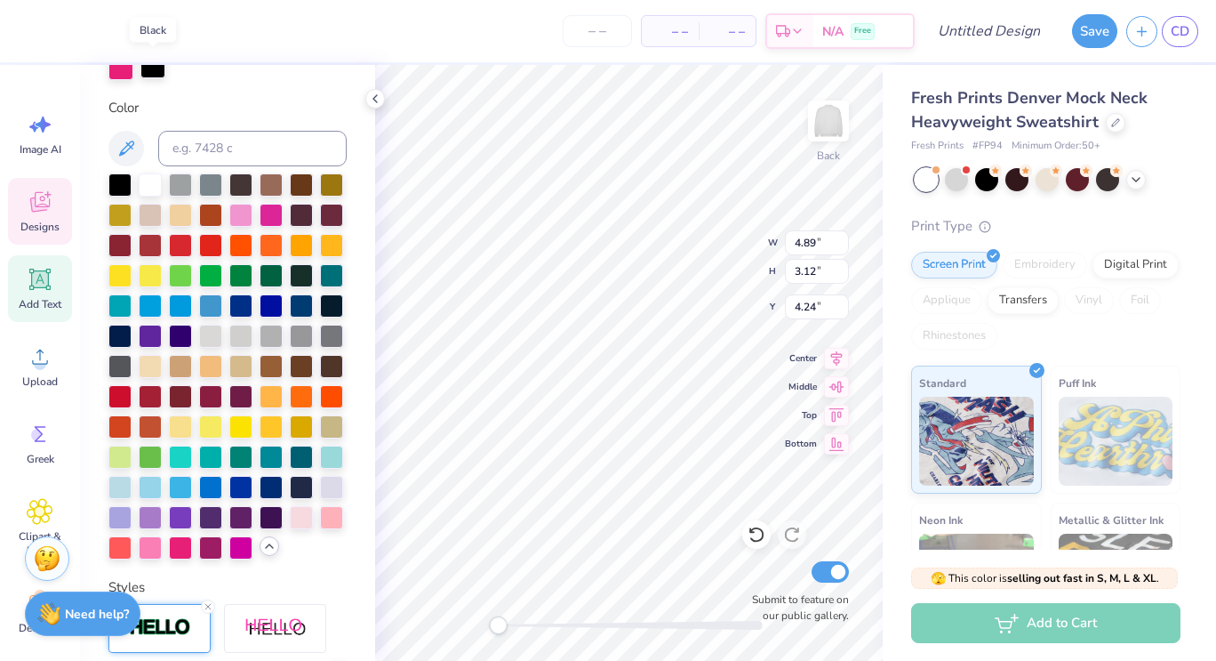
click at [149, 73] on div at bounding box center [153, 65] width 25 height 25
click at [253, 213] on div at bounding box center [240, 213] width 23 height 23
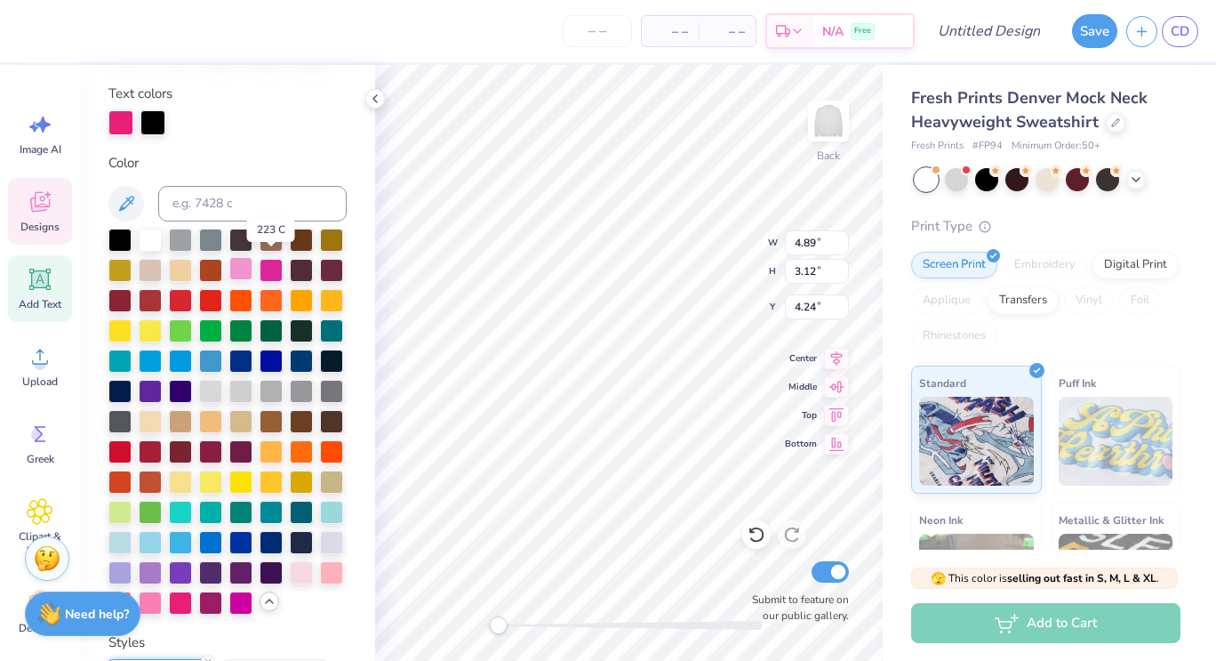
scroll to position [321, 0]
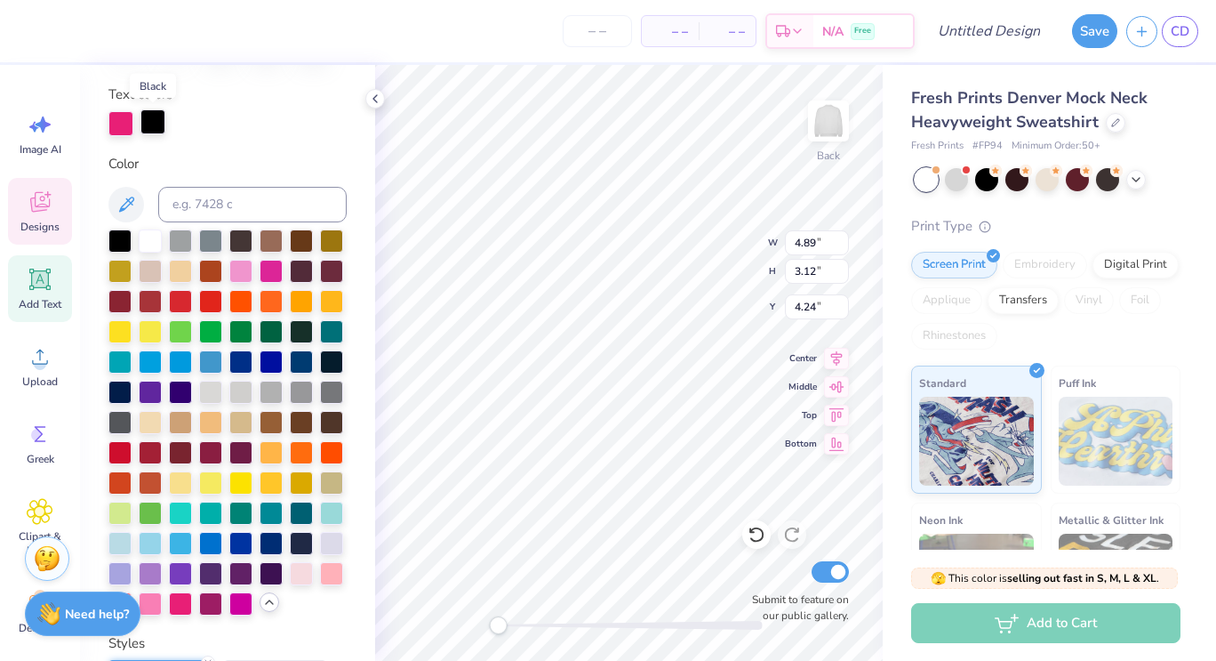
click at [159, 129] on div at bounding box center [153, 121] width 25 height 25
click at [253, 281] on div at bounding box center [240, 269] width 23 height 23
click at [253, 270] on div at bounding box center [240, 269] width 23 height 23
click at [253, 269] on div at bounding box center [240, 269] width 23 height 23
click at [125, 131] on div at bounding box center [120, 121] width 25 height 25
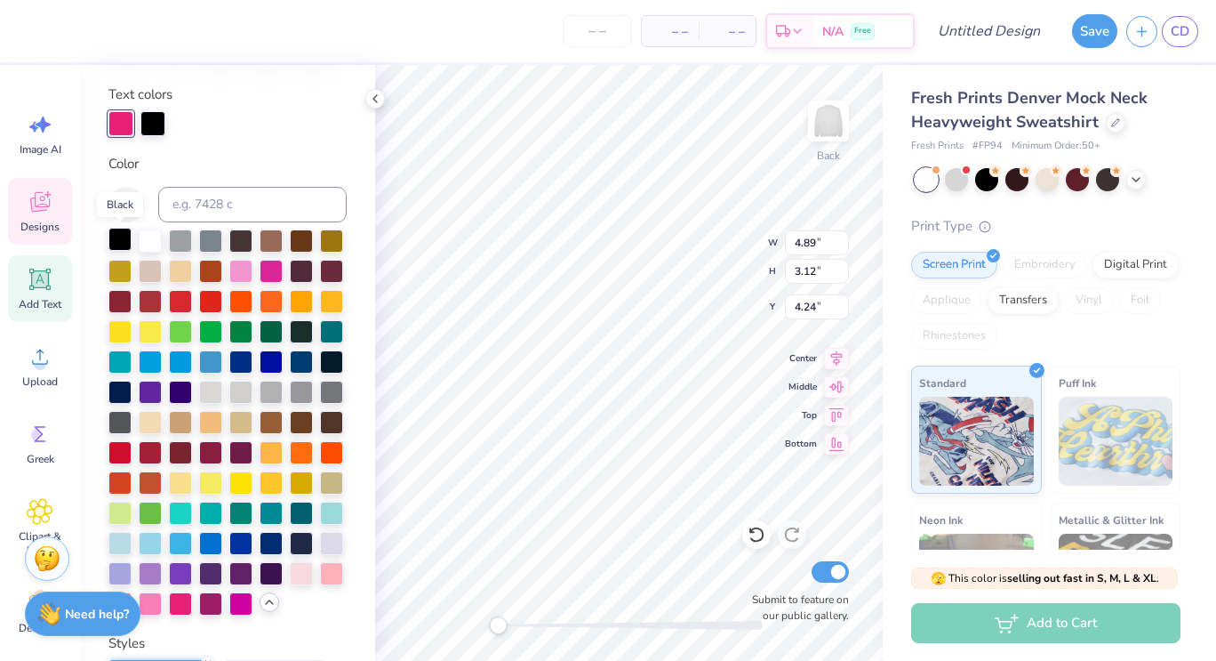
click at [119, 245] on div at bounding box center [119, 239] width 23 height 23
click at [253, 273] on div at bounding box center [240, 269] width 23 height 23
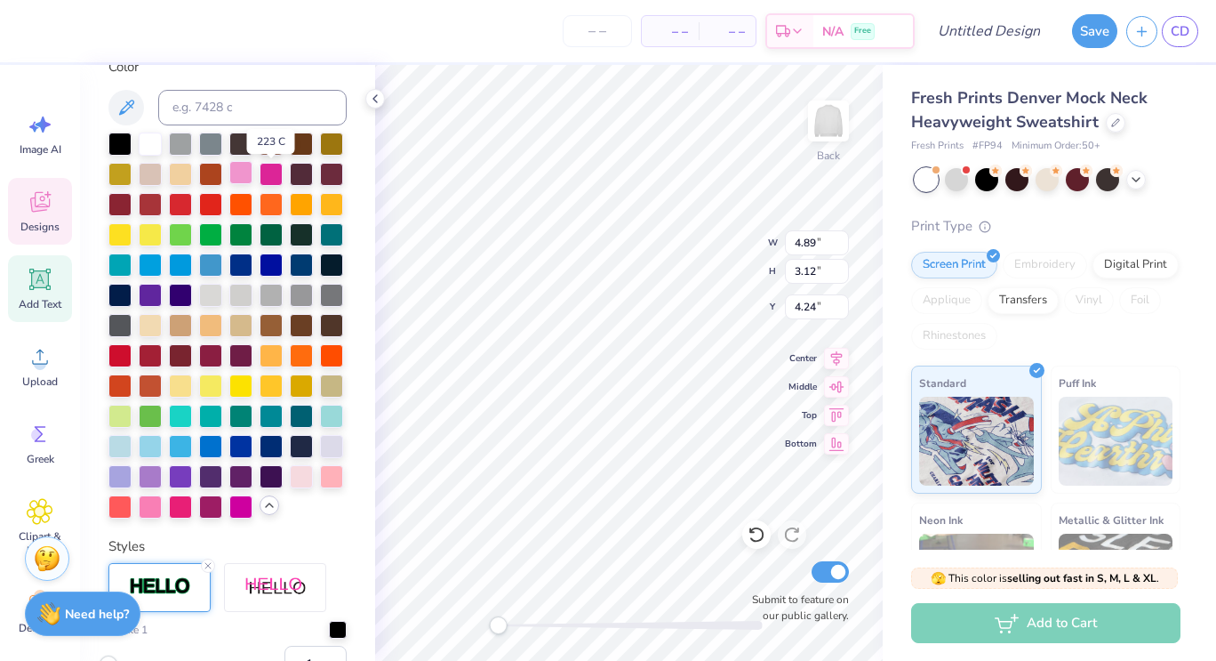
scroll to position [422, 0]
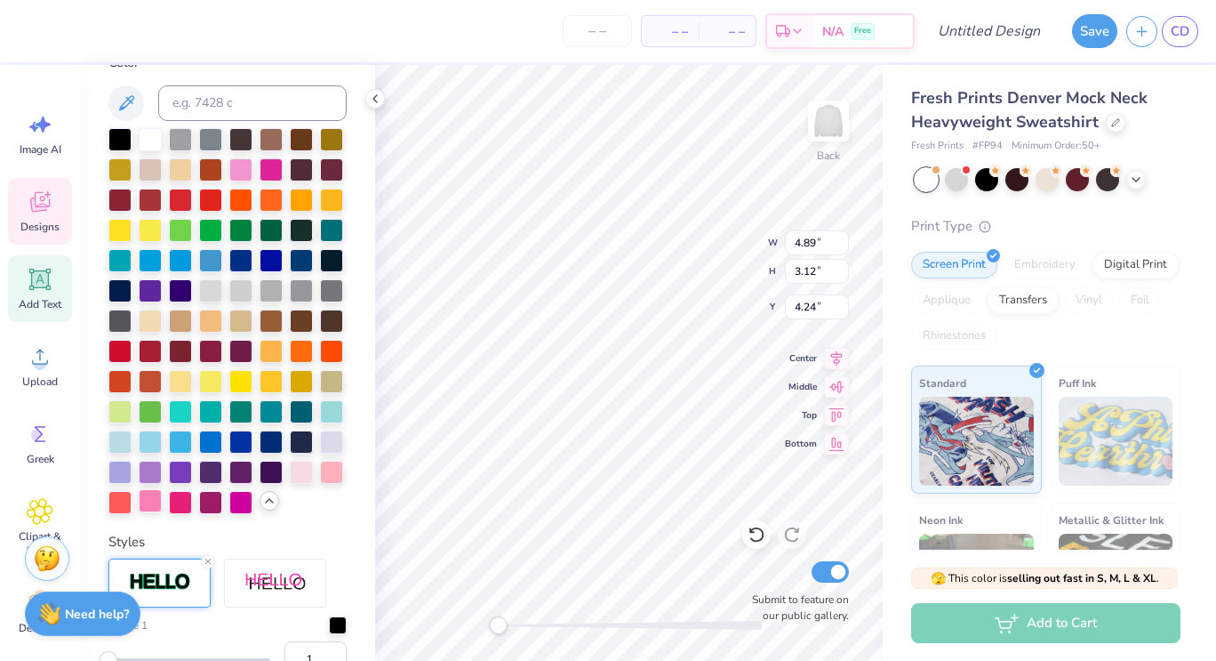
click at [162, 512] on div at bounding box center [150, 500] width 23 height 23
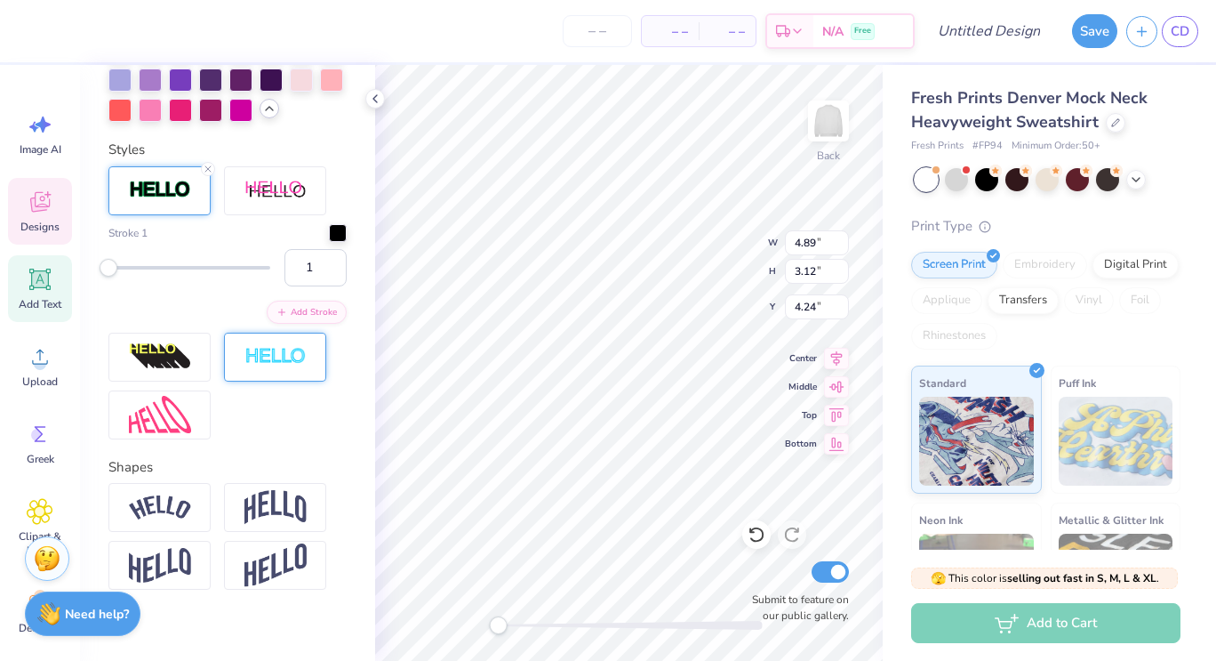
scroll to position [893, 0]
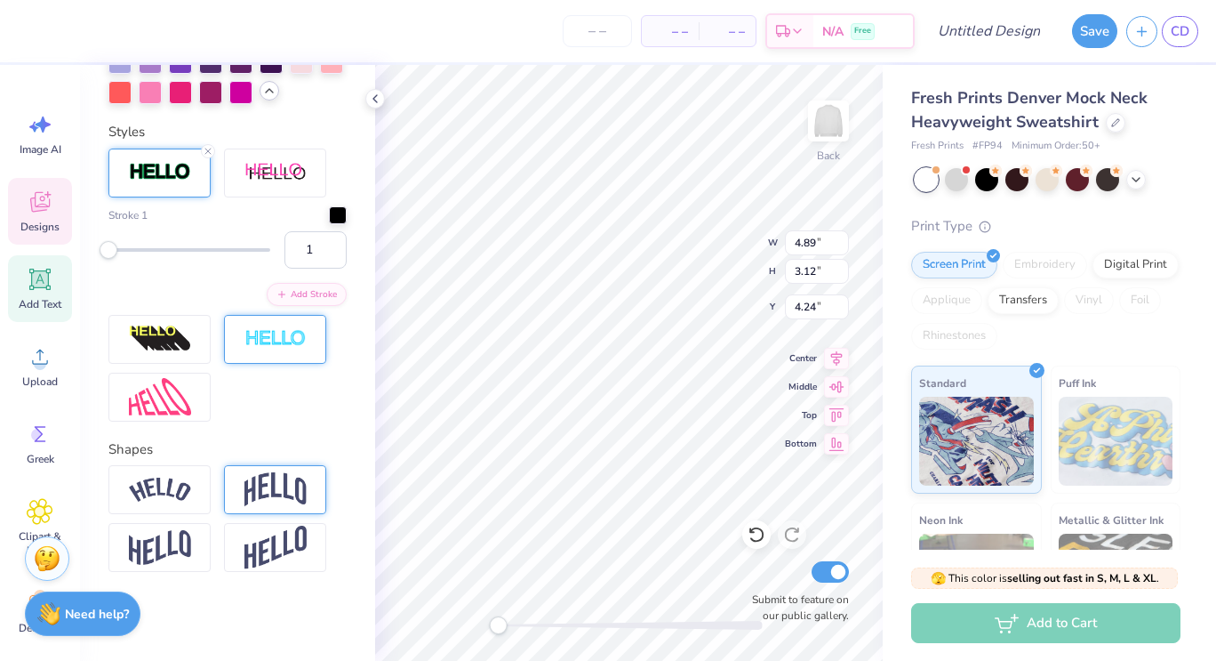
click at [260, 490] on img at bounding box center [276, 489] width 62 height 34
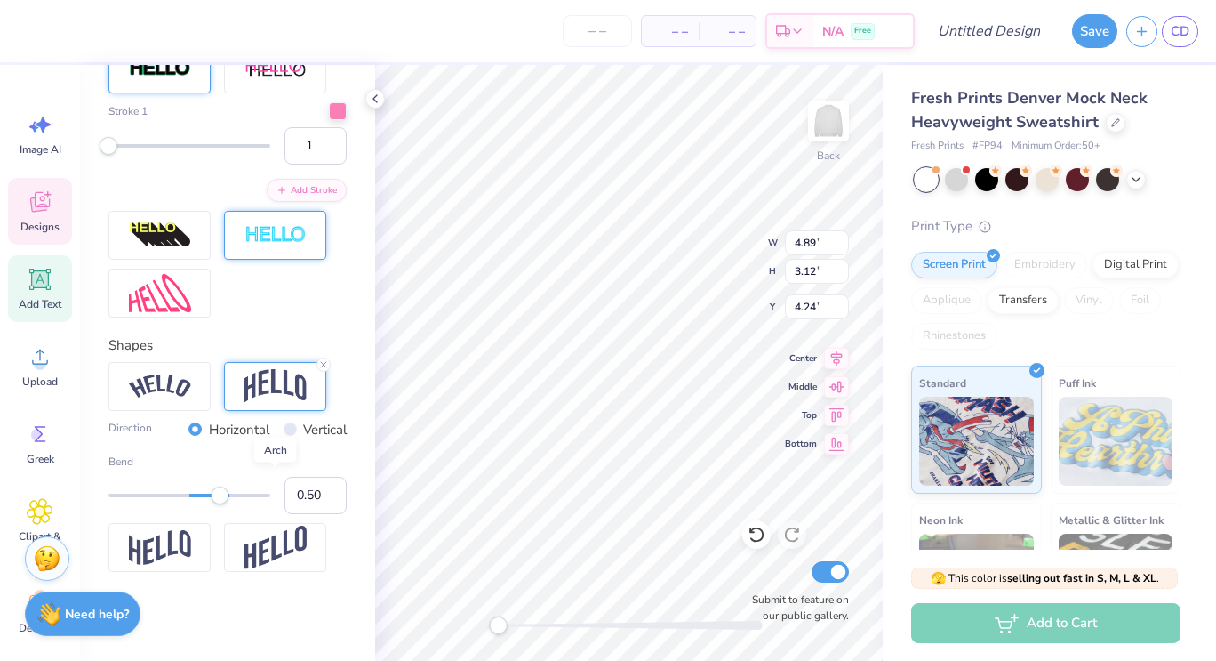
scroll to position [823, 0]
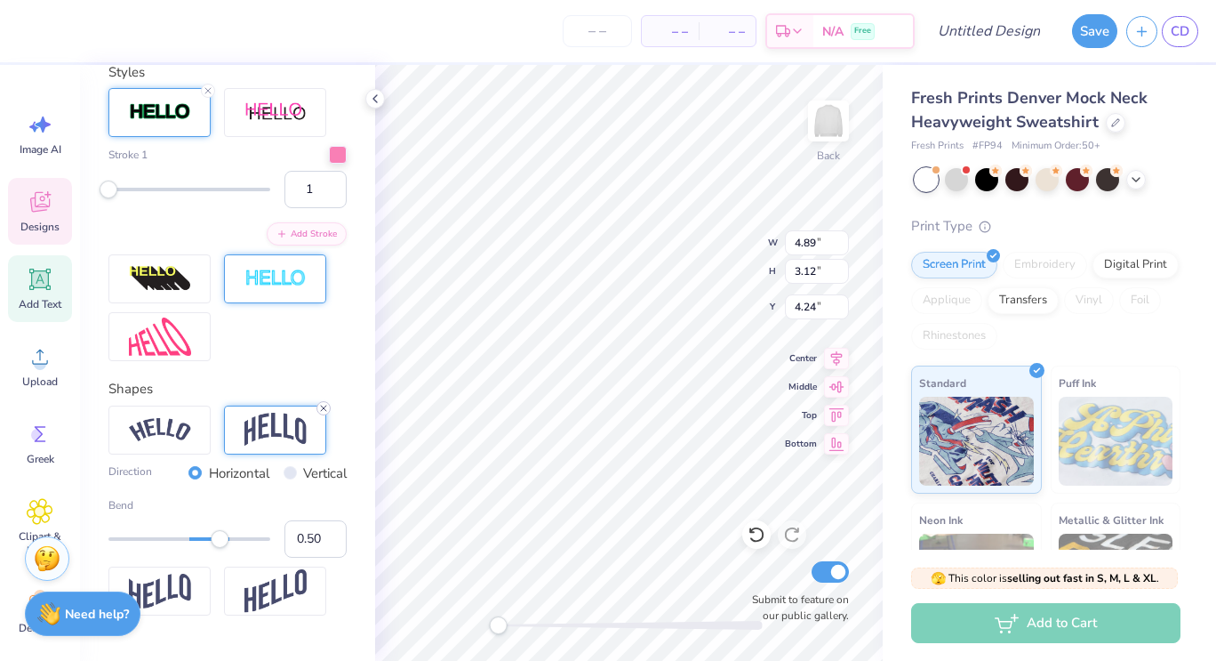
click at [324, 411] on line at bounding box center [323, 407] width 5 height 5
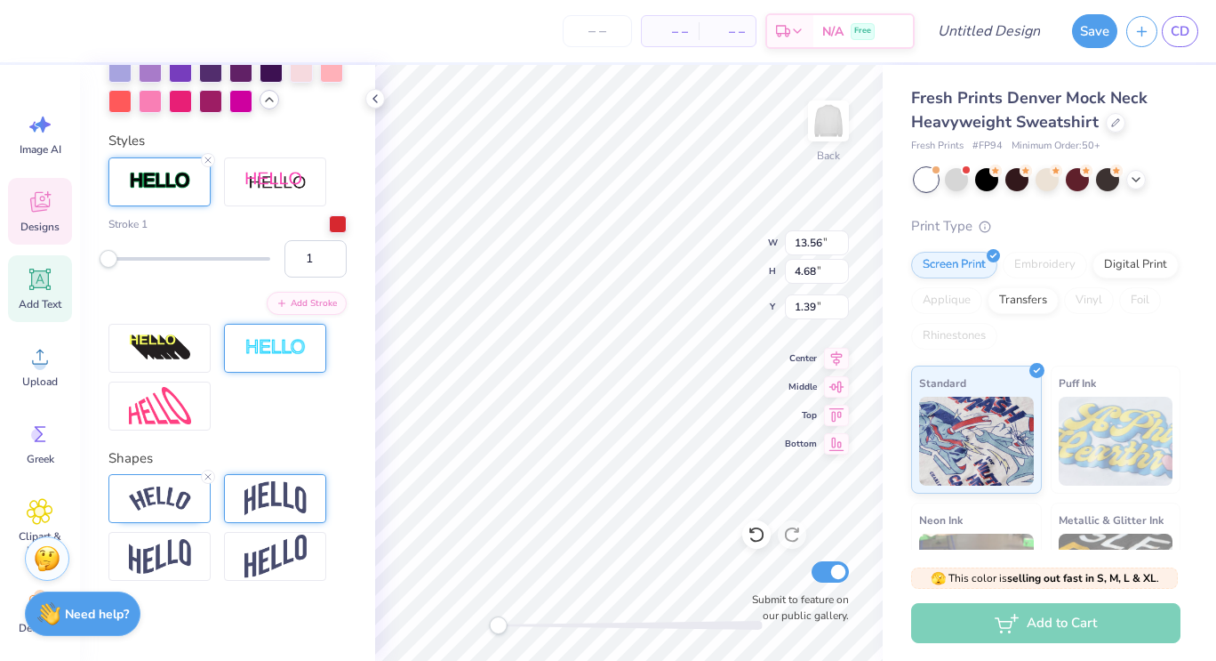
type input "13.56"
type input "4.68"
type input "1.39"
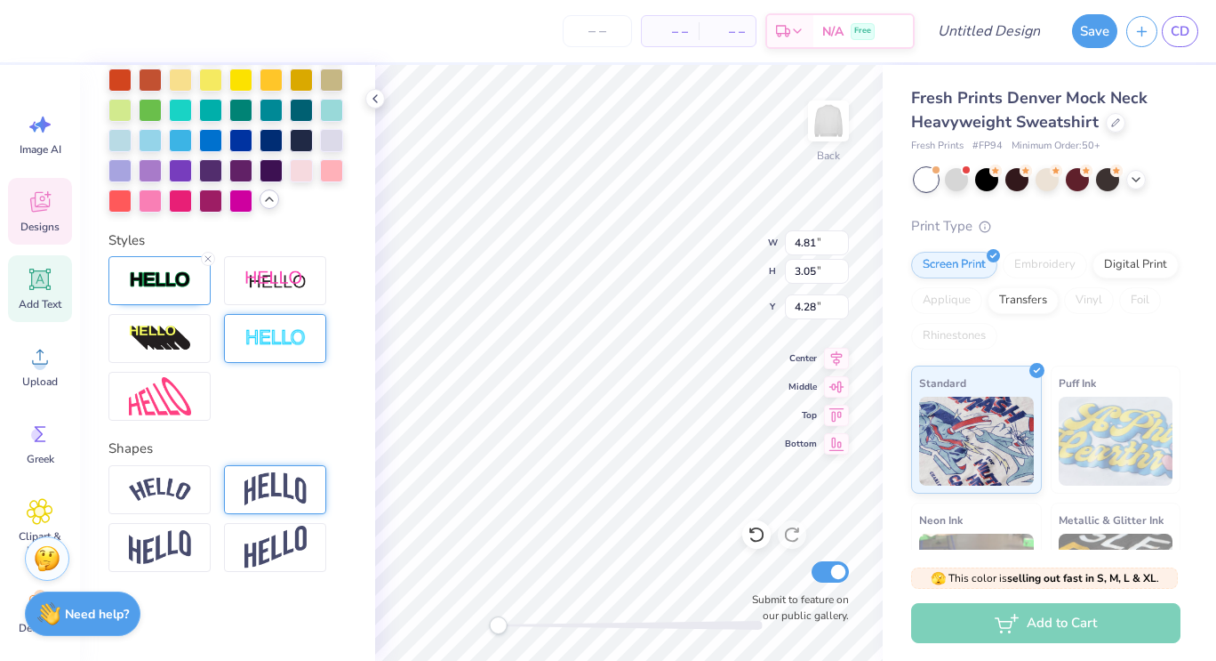
scroll to position [14, 2]
type textarea "S"
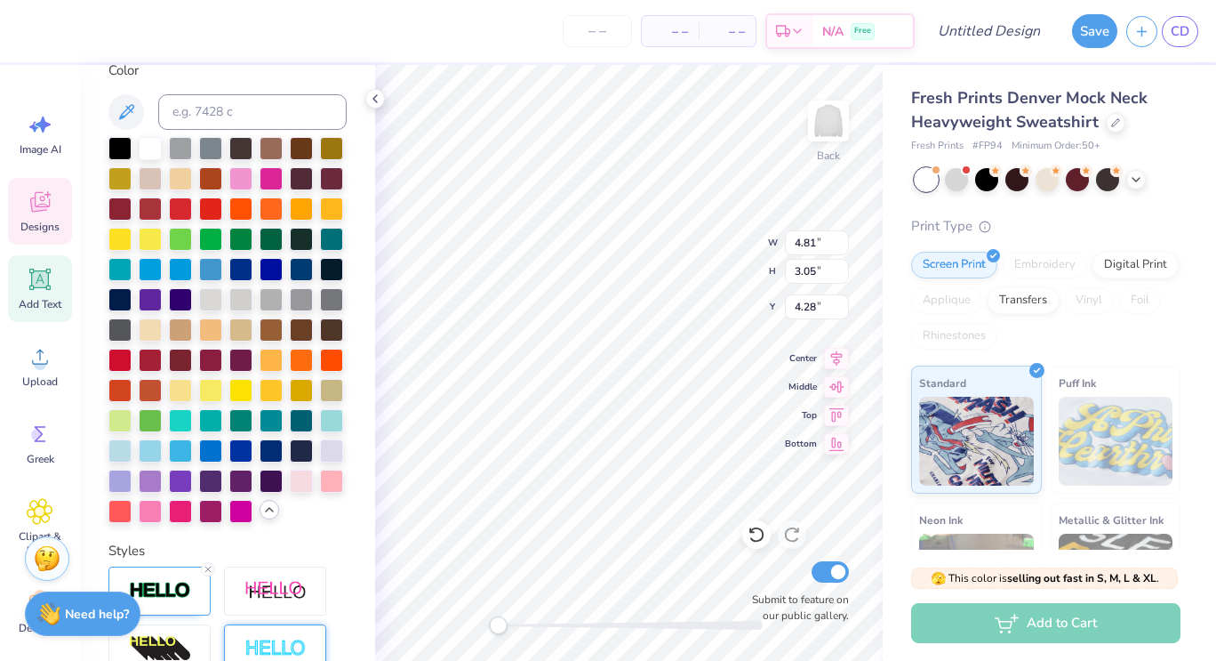
scroll to position [0, 0]
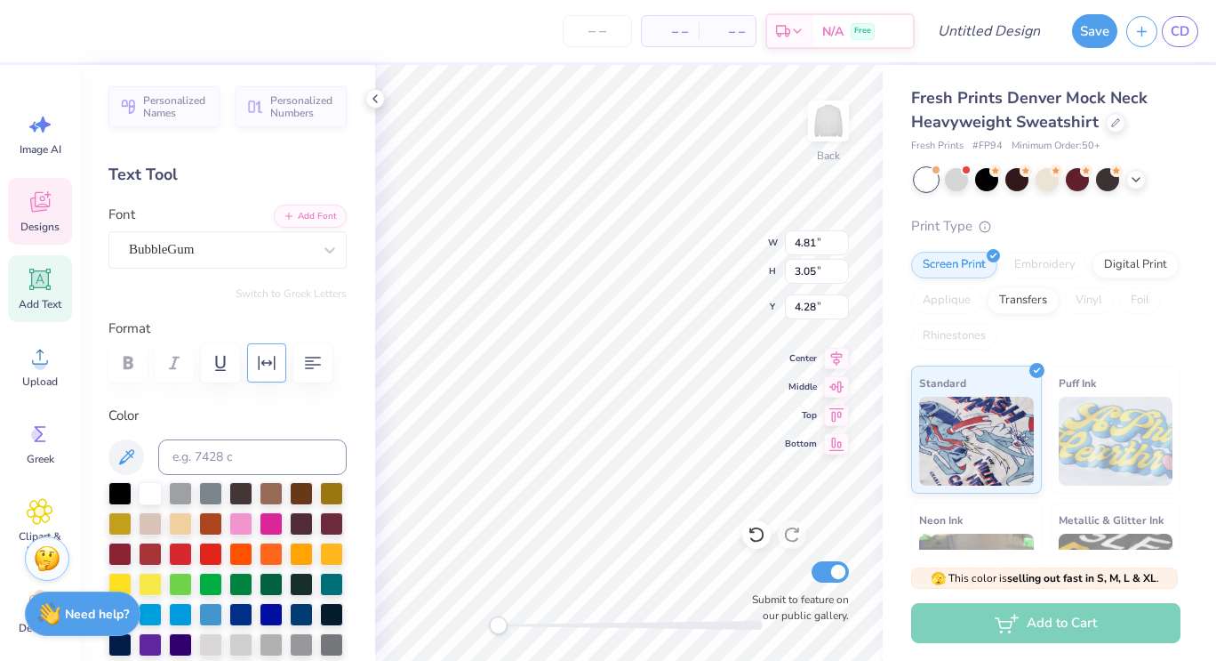
type textarea "hc"
click at [273, 360] on icon "button" at bounding box center [266, 362] width 21 height 21
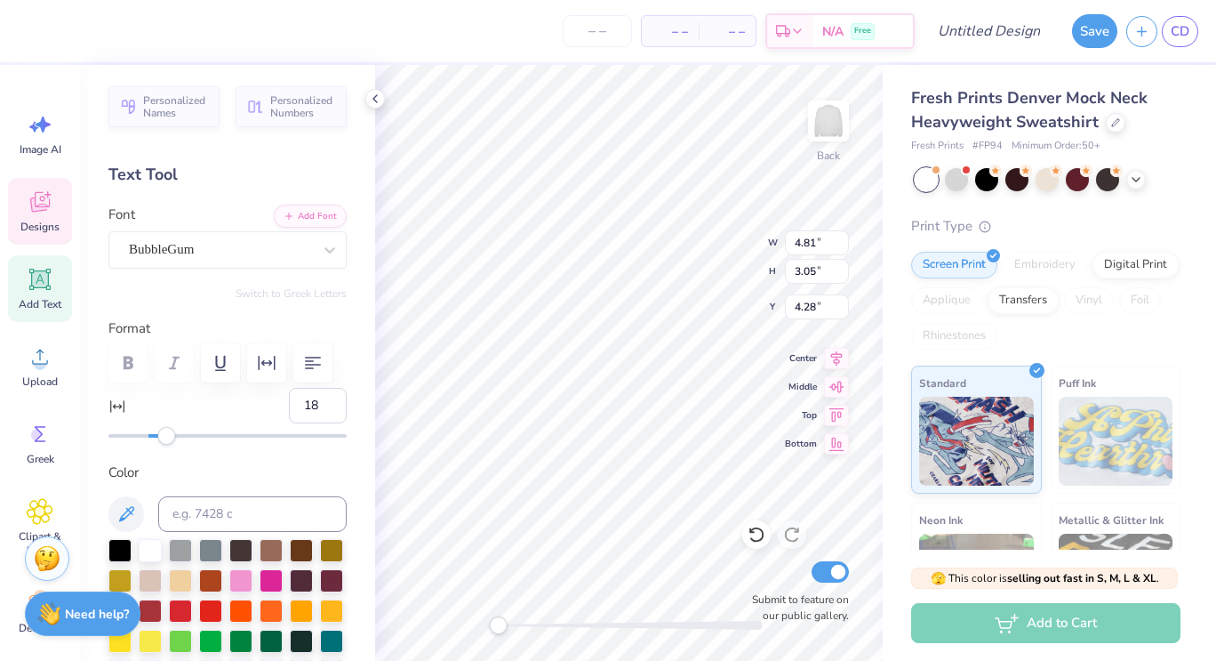
type input "19"
drag, startPoint x: 153, startPoint y: 438, endPoint x: 181, endPoint y: 443, distance: 29.0
click at [181, 443] on div "Accessibility label" at bounding box center [182, 436] width 18 height 18
type input "61"
drag, startPoint x: 181, startPoint y: 443, endPoint x: 259, endPoint y: 448, distance: 77.5
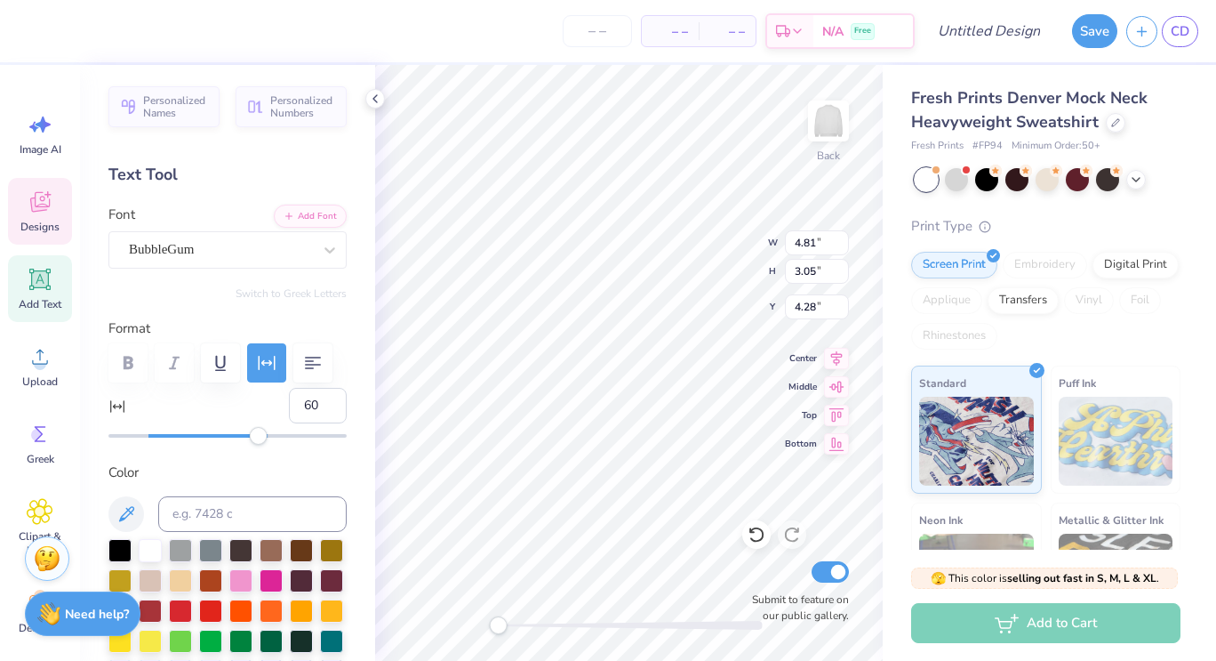
click at [259, 448] on div "Personalized Names Personalized Numbers Text Tool Add Font Font BubbleGum Switc…" at bounding box center [227, 363] width 295 height 596
type input "77"
drag, startPoint x: 255, startPoint y: 433, endPoint x: 290, endPoint y: 438, distance: 35.0
click at [290, 438] on div "Accessibility label" at bounding box center [288, 436] width 18 height 18
type input "68"
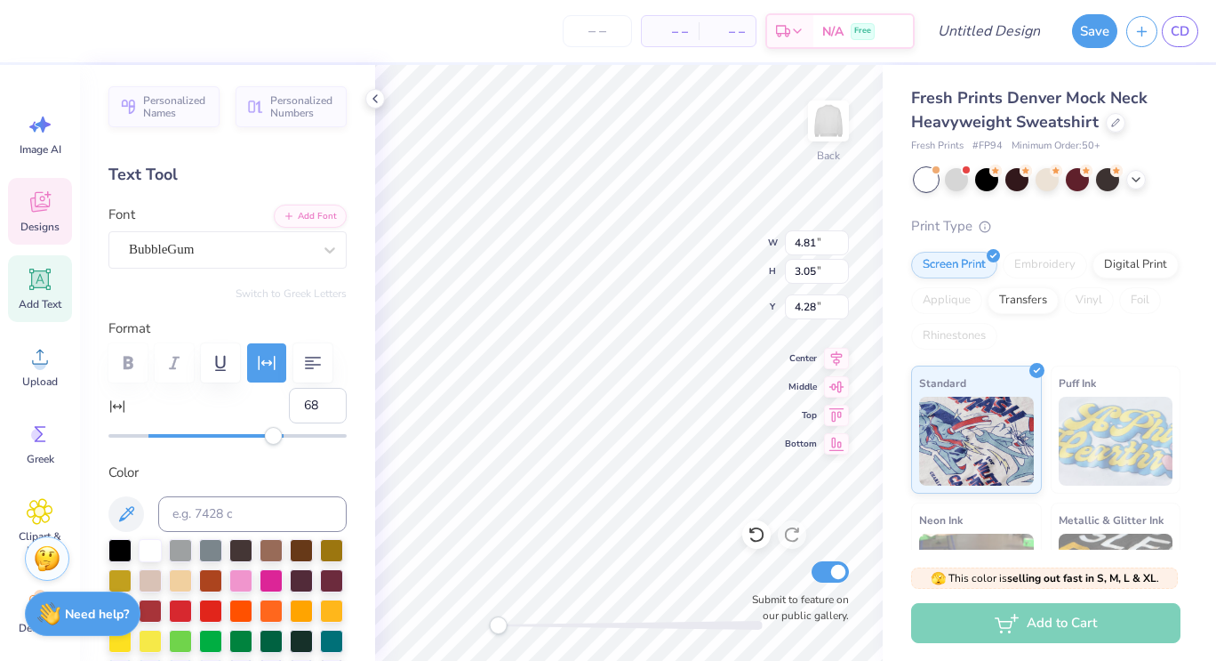
drag, startPoint x: 290, startPoint y: 438, endPoint x: 275, endPoint y: 438, distance: 15.1
click at [275, 438] on div "Accessibility label" at bounding box center [274, 436] width 18 height 18
drag, startPoint x: 277, startPoint y: 446, endPoint x: 260, endPoint y: 444, distance: 17.9
click at [260, 444] on div "Personalized Names Personalized Numbers Text Tool Add Font Font BubbleGum Switc…" at bounding box center [227, 363] width 295 height 596
type input "72"
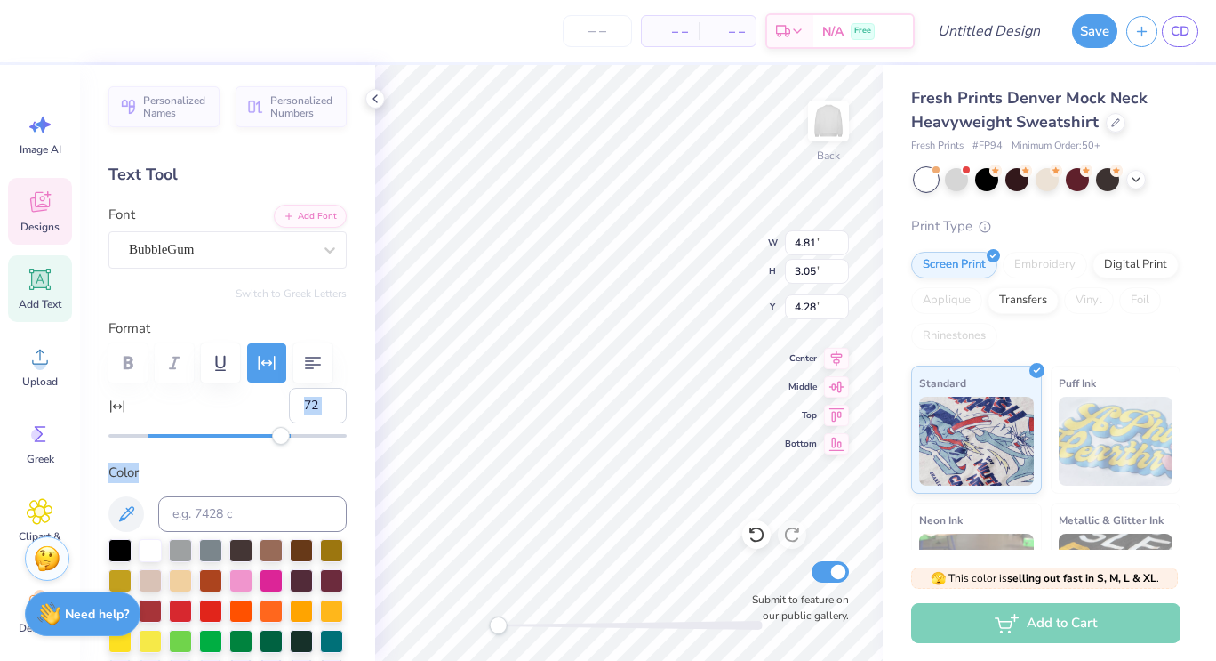
click at [280, 430] on div "Accessibility label" at bounding box center [281, 436] width 18 height 18
drag, startPoint x: 285, startPoint y: 446, endPoint x: 261, endPoint y: 445, distance: 23.1
click at [261, 445] on div "Personalized Names Personalized Numbers Text Tool Add Font Font BubbleGum Switc…" at bounding box center [227, 363] width 295 height 596
type input "61"
click at [261, 436] on div at bounding box center [227, 436] width 238 height 4
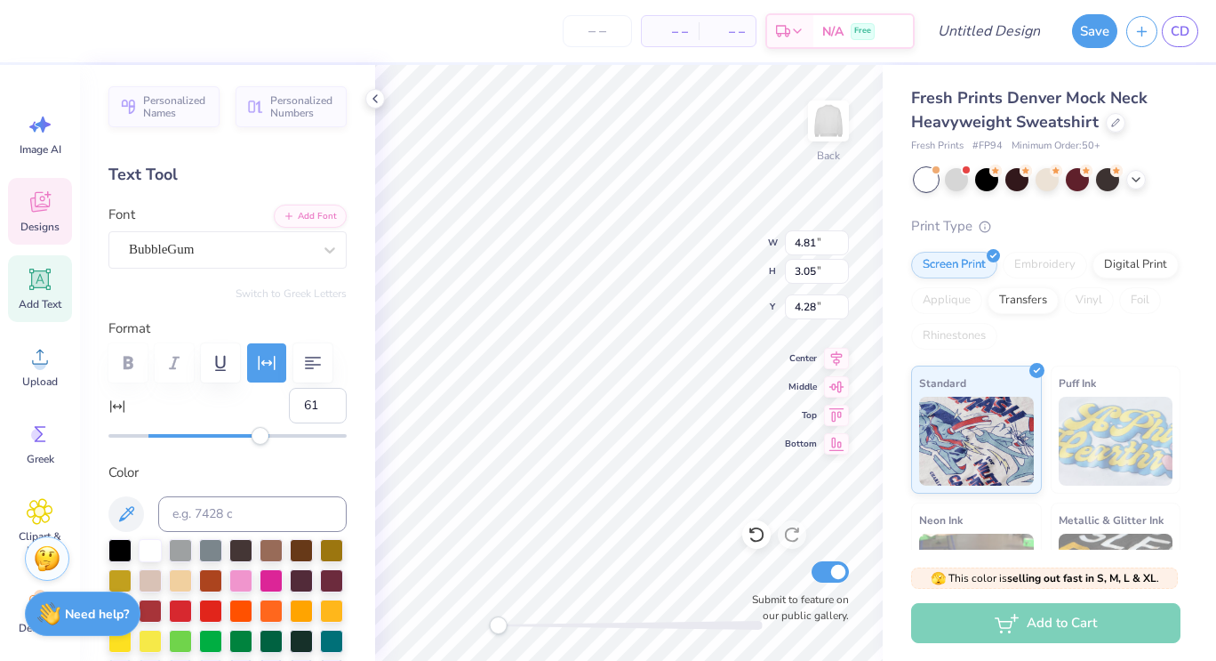
type input "53"
click at [245, 436] on div at bounding box center [227, 436] width 238 height 4
click at [249, 445] on div "Personalized Names Personalized Numbers Text Tool Add Font Font BubbleGum Switc…" at bounding box center [227, 363] width 295 height 596
type input "45"
drag, startPoint x: 245, startPoint y: 441, endPoint x: 231, endPoint y: 441, distance: 14.2
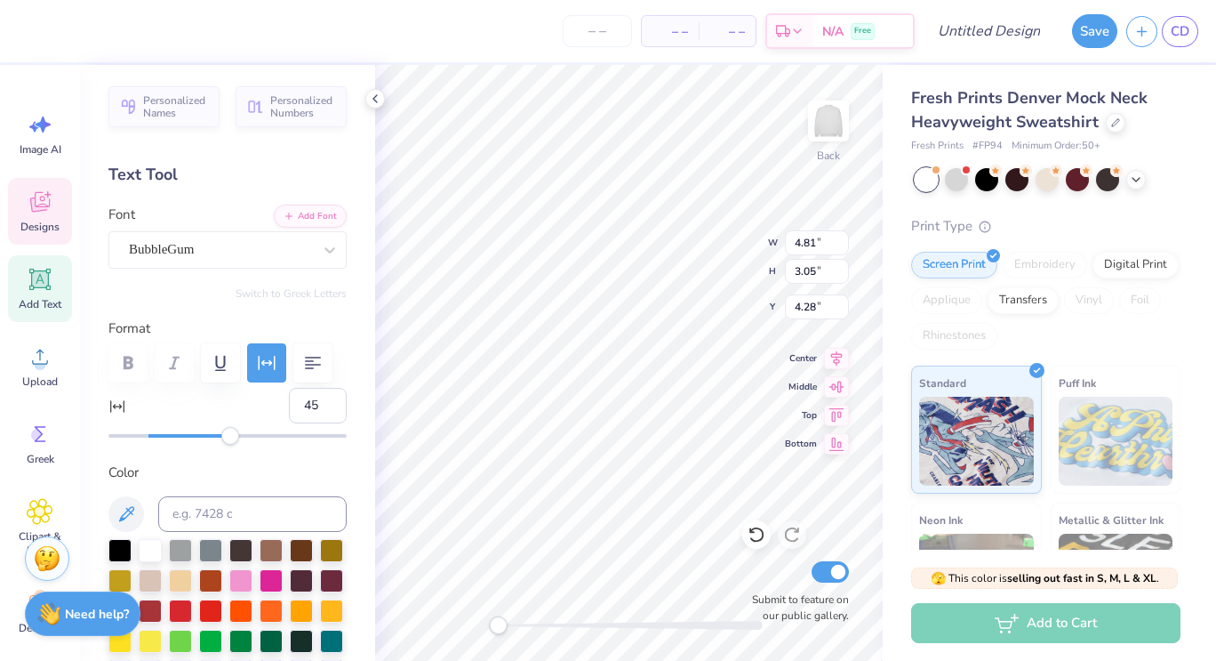
click at [231, 441] on div "Accessibility label" at bounding box center [230, 436] width 18 height 18
type input "50"
click at [239, 441] on div "Accessibility label" at bounding box center [240, 436] width 18 height 18
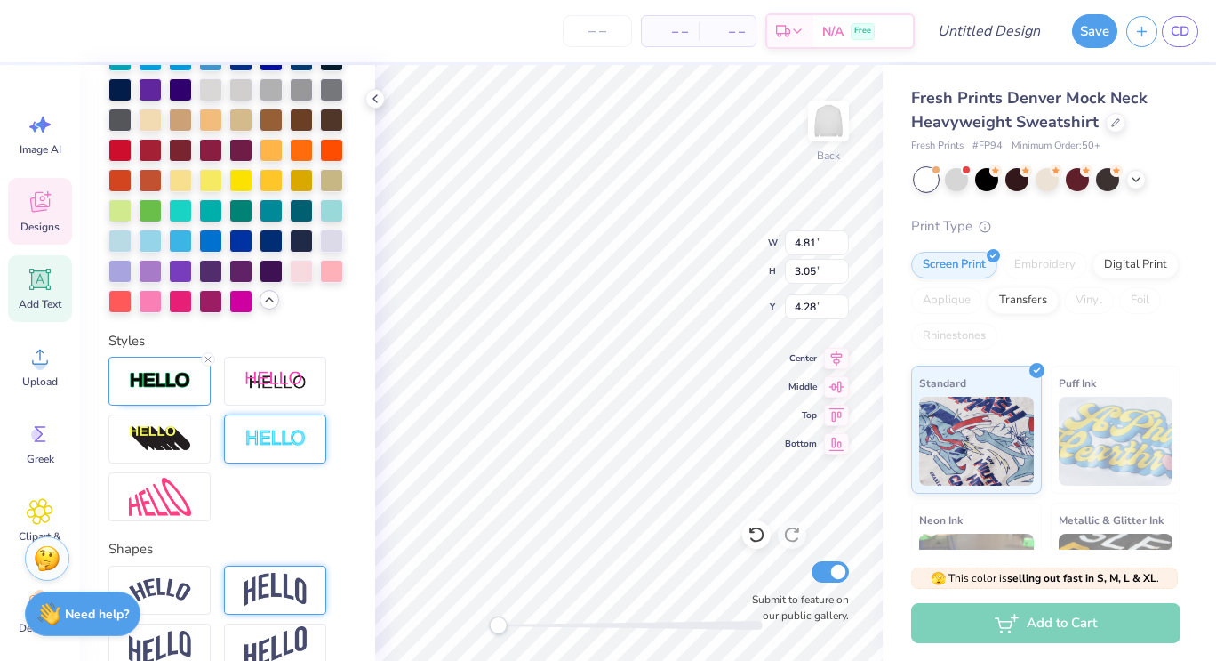
scroll to position [772, 0]
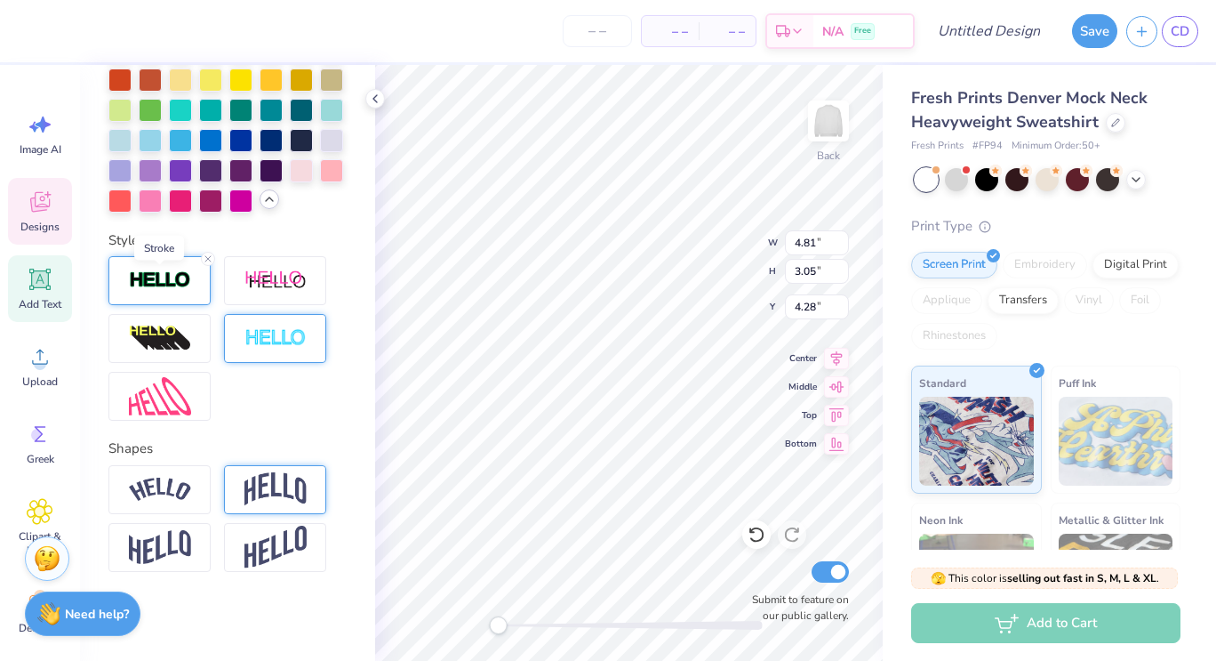
click at [178, 287] on img at bounding box center [160, 280] width 62 height 20
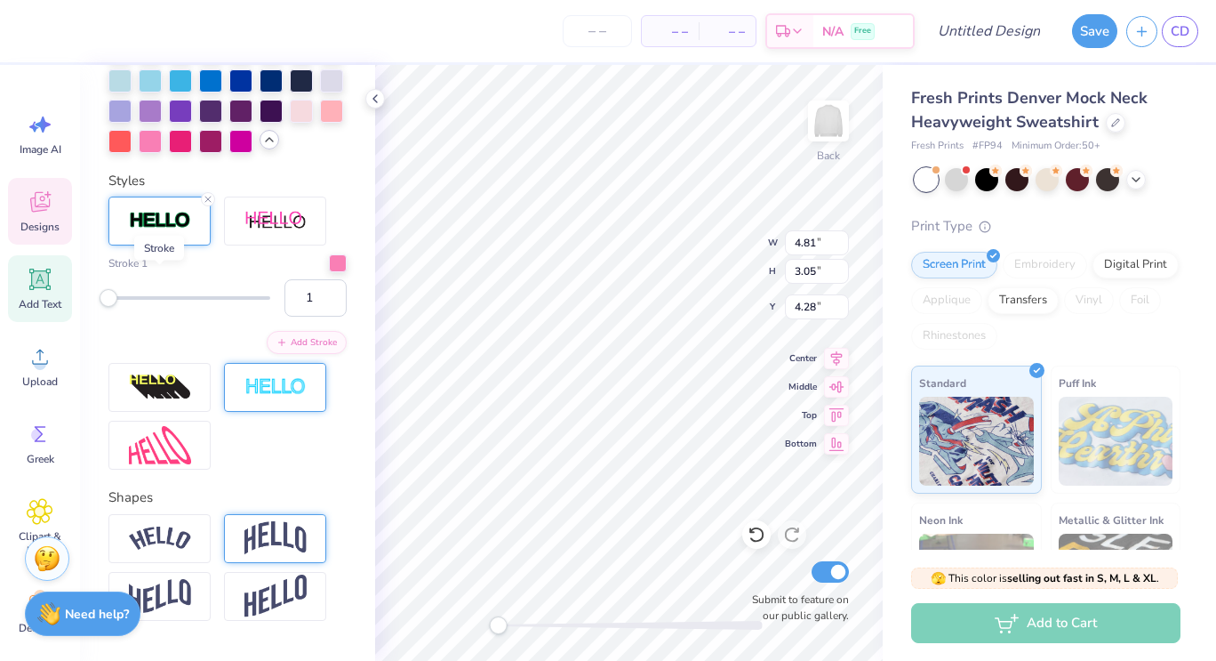
click at [178, 231] on img at bounding box center [160, 221] width 62 height 20
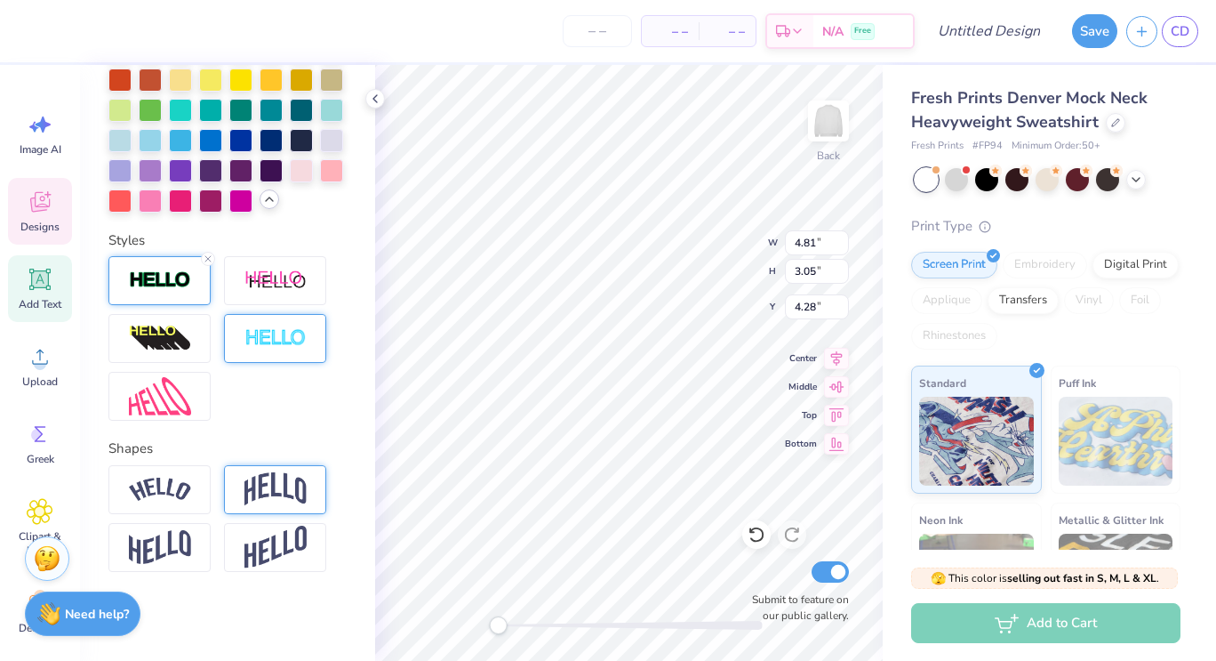
click at [150, 295] on div at bounding box center [159, 280] width 102 height 49
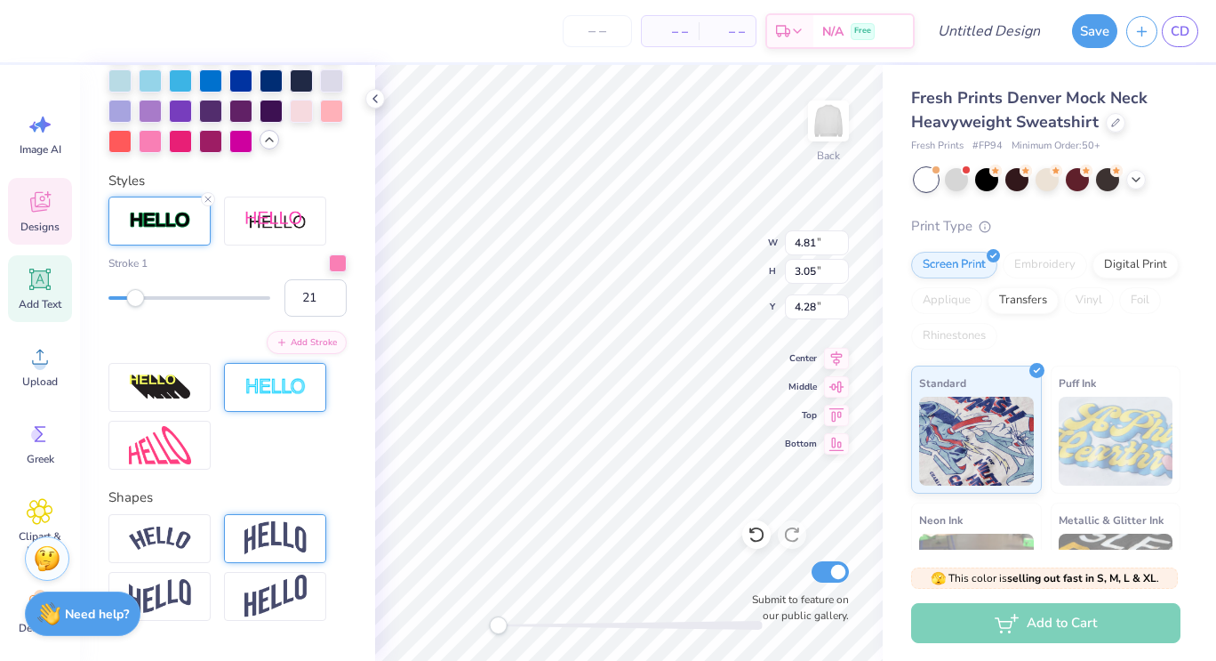
type input "22"
drag, startPoint x: 114, startPoint y: 358, endPoint x: 140, endPoint y: 358, distance: 25.8
click at [140, 307] on div "Accessibility label" at bounding box center [140, 298] width 18 height 18
type input "2"
drag, startPoint x: 140, startPoint y: 358, endPoint x: 109, endPoint y: 358, distance: 30.2
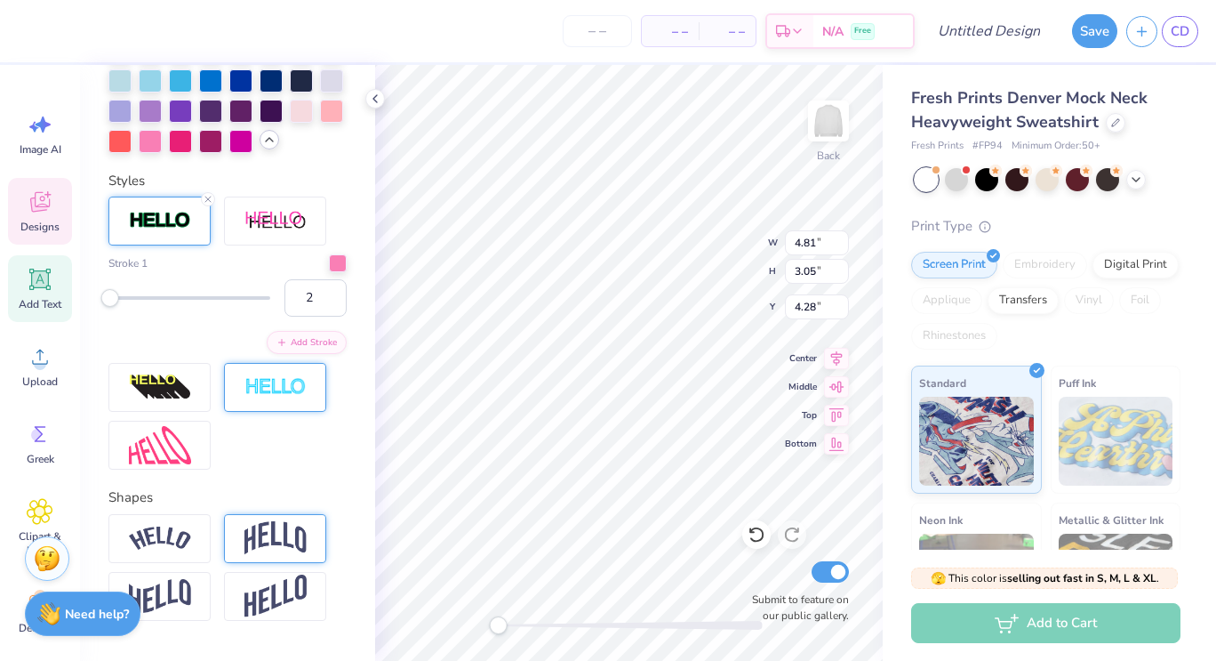
click at [109, 307] on div "Accessibility label" at bounding box center [110, 298] width 18 height 18
click at [168, 402] on img at bounding box center [160, 387] width 62 height 28
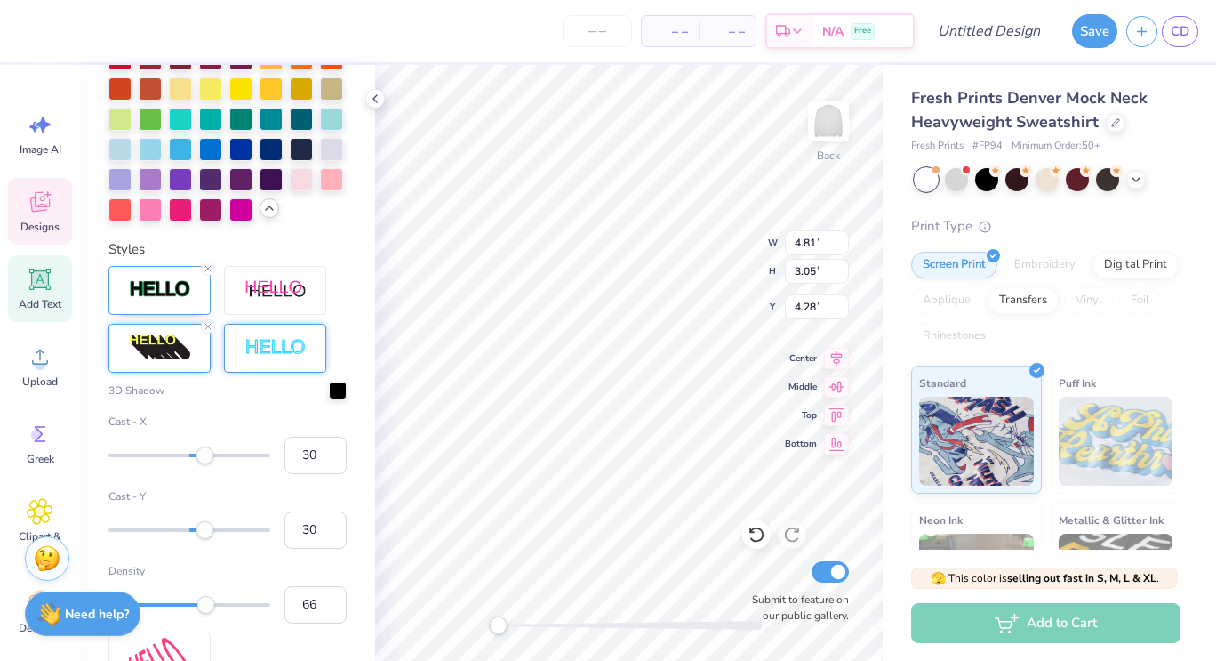
scroll to position [841, 0]
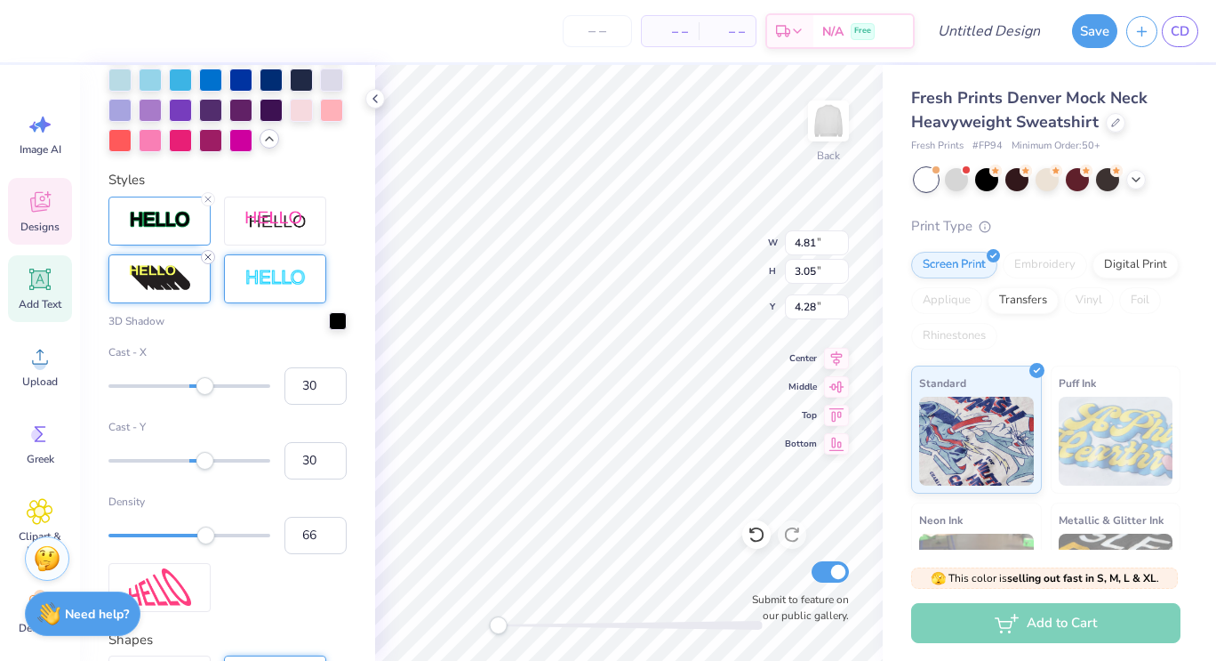
click at [202, 264] on div at bounding box center [208, 257] width 14 height 14
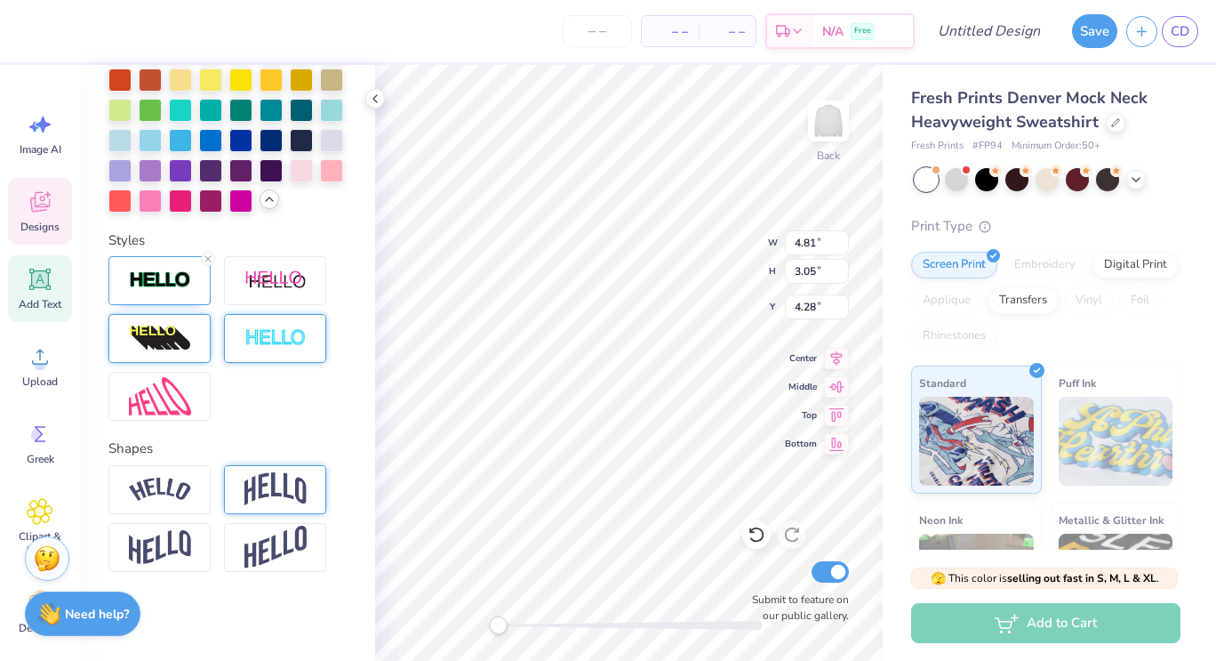
scroll to position [743, 0]
click at [320, 181] on div at bounding box center [331, 168] width 23 height 23
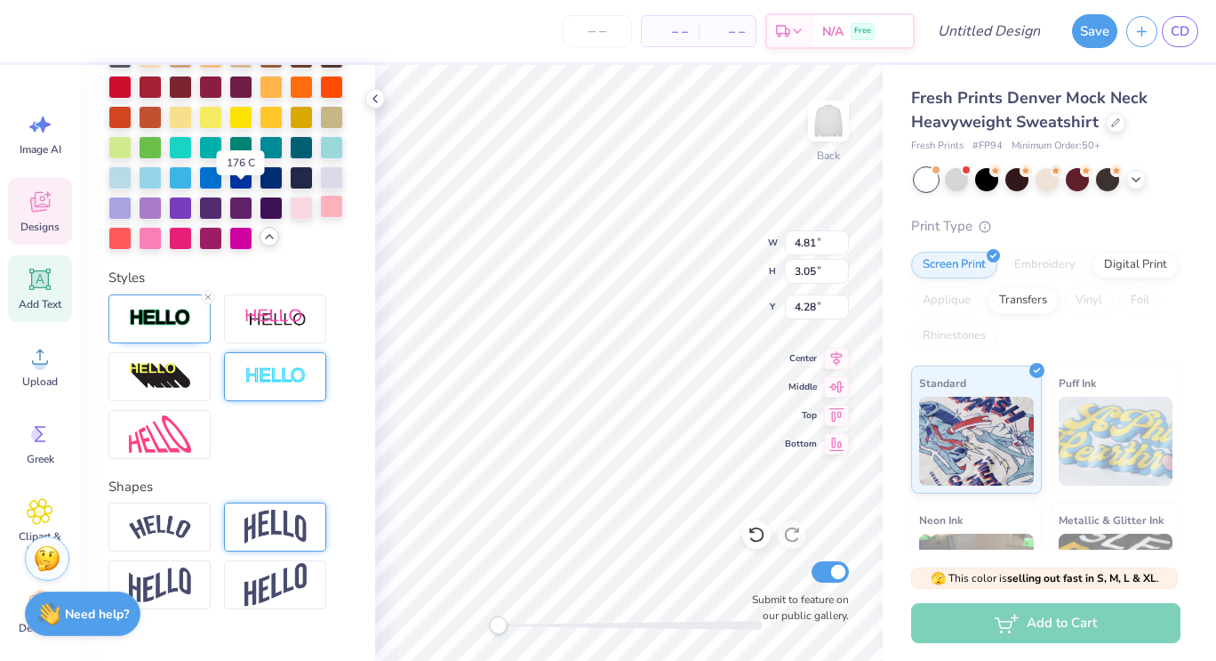
scroll to position [813, 0]
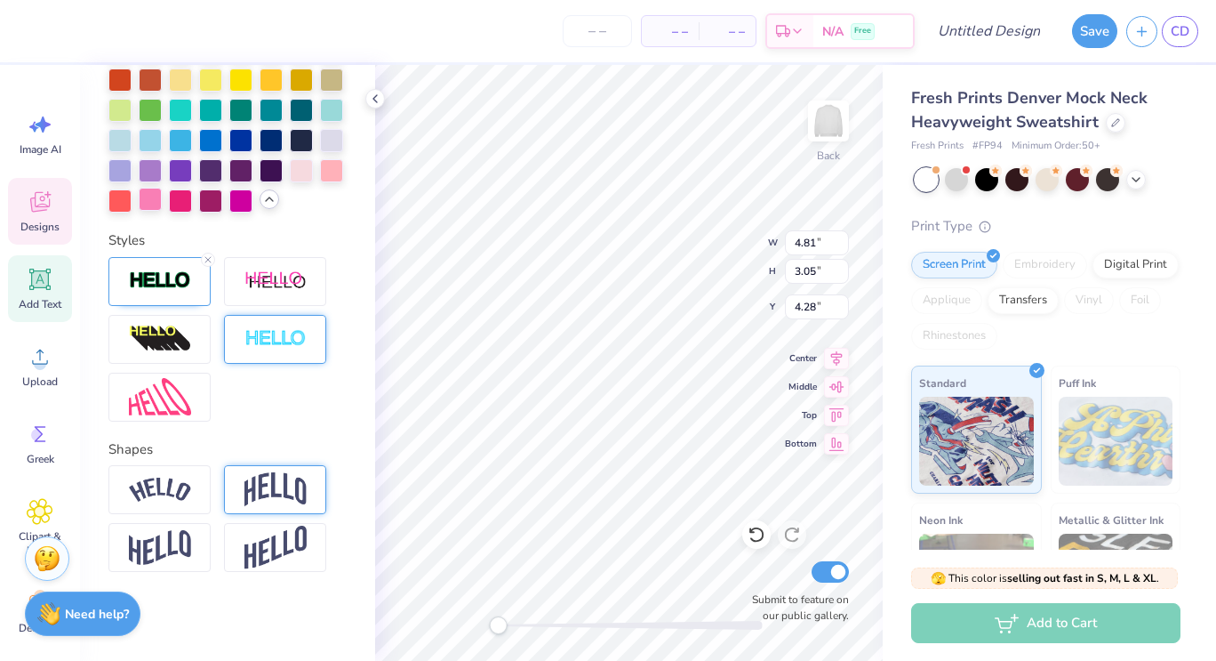
click at [162, 199] on div at bounding box center [150, 199] width 23 height 23
click at [169, 211] on div at bounding box center [180, 199] width 23 height 23
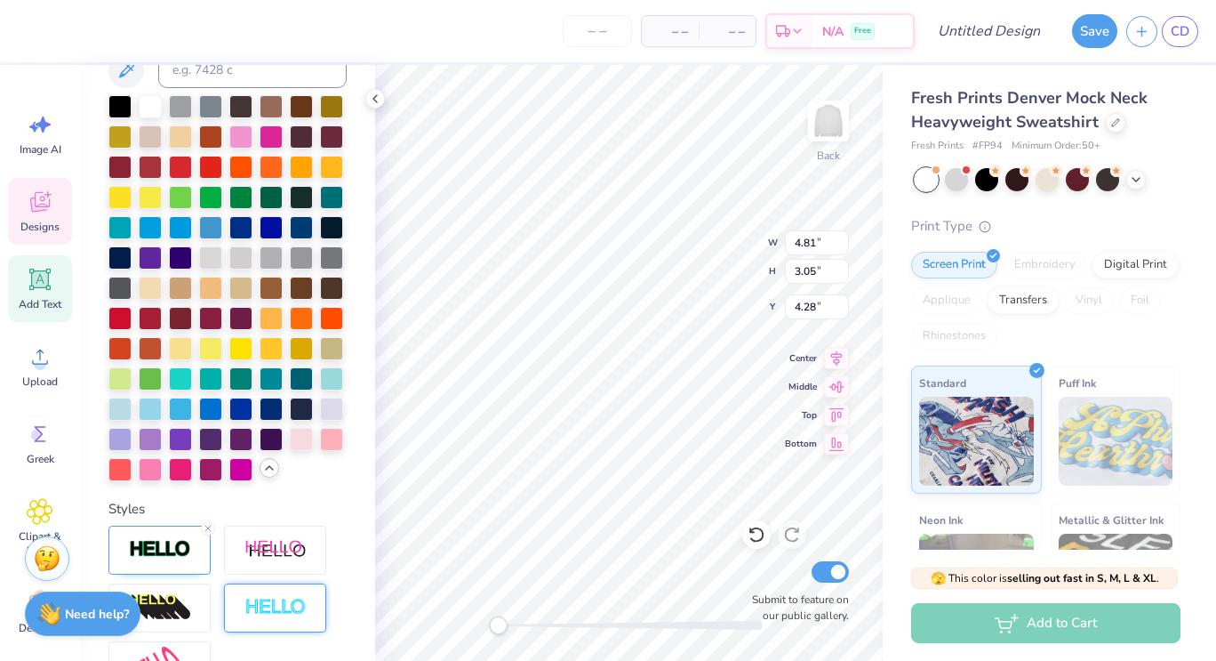
scroll to position [510, 0]
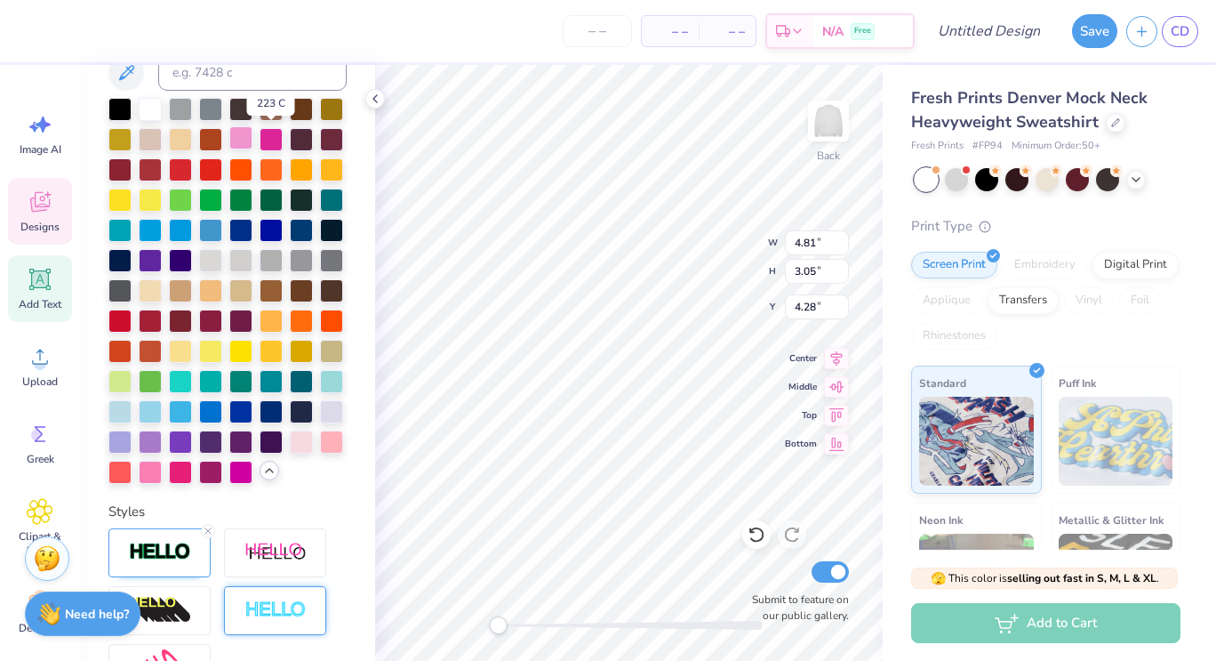
click at [253, 141] on div at bounding box center [240, 137] width 23 height 23
click at [153, 117] on div at bounding box center [150, 107] width 23 height 23
click at [162, 482] on div at bounding box center [150, 470] width 23 height 23
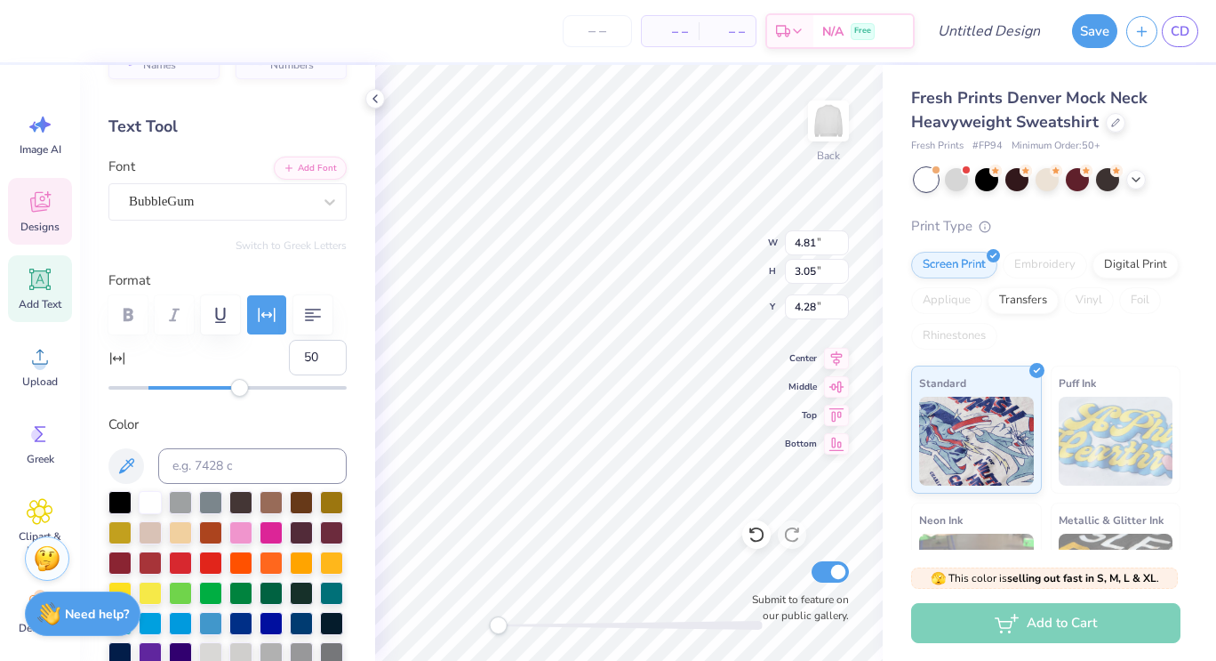
scroll to position [0, 0]
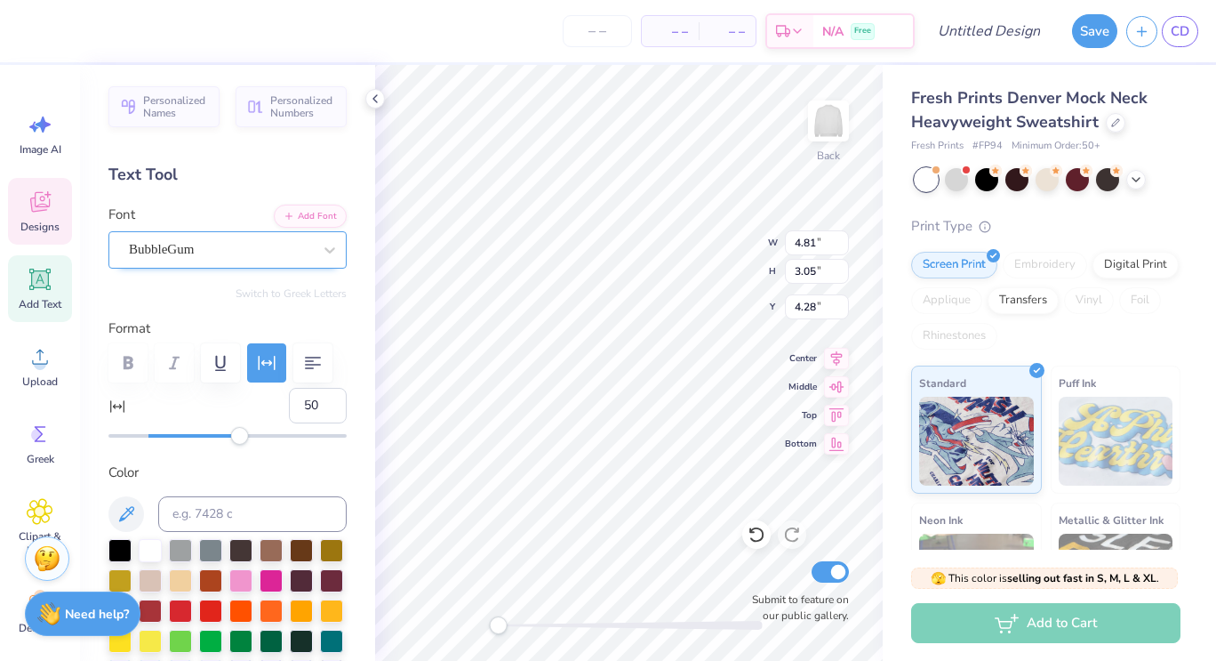
click at [181, 234] on div "BubbleGum" at bounding box center [227, 249] width 238 height 37
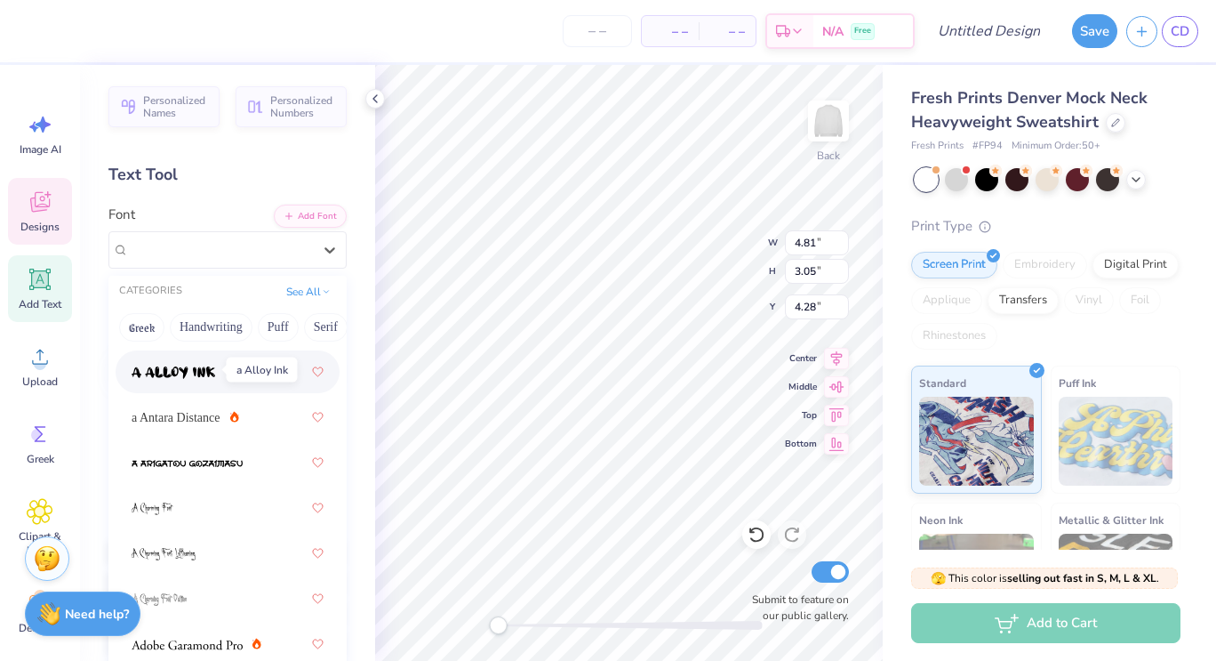
scroll to position [169, 0]
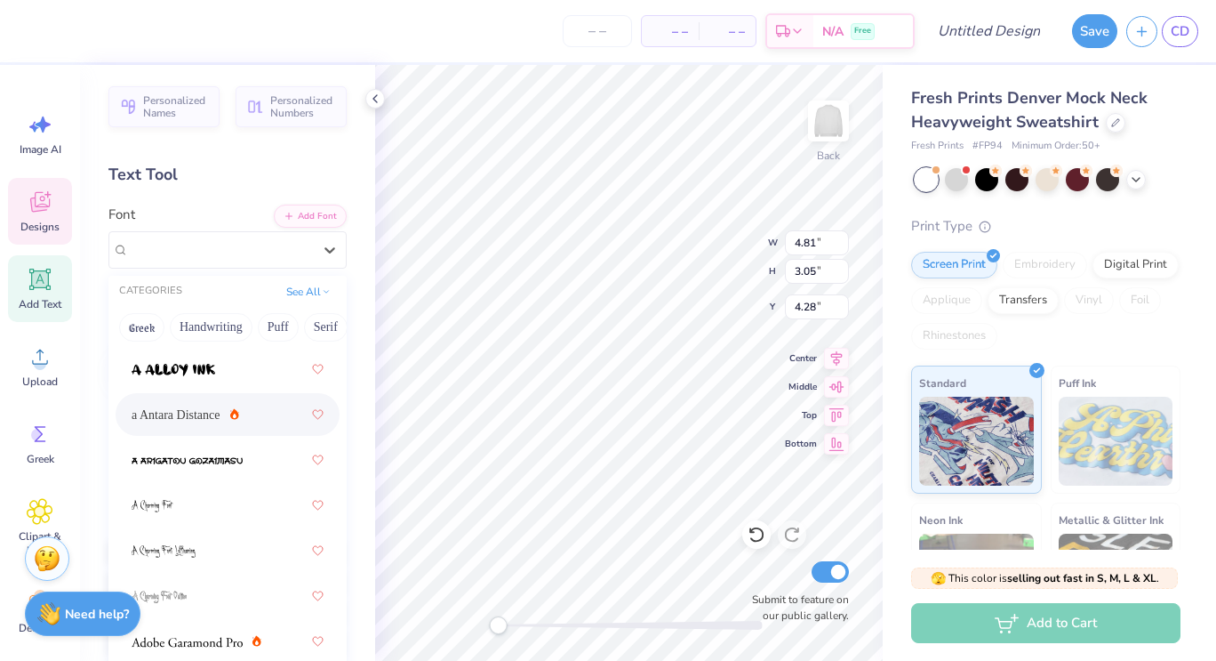
click at [169, 401] on div "a Antara Distance" at bounding box center [228, 414] width 192 height 32
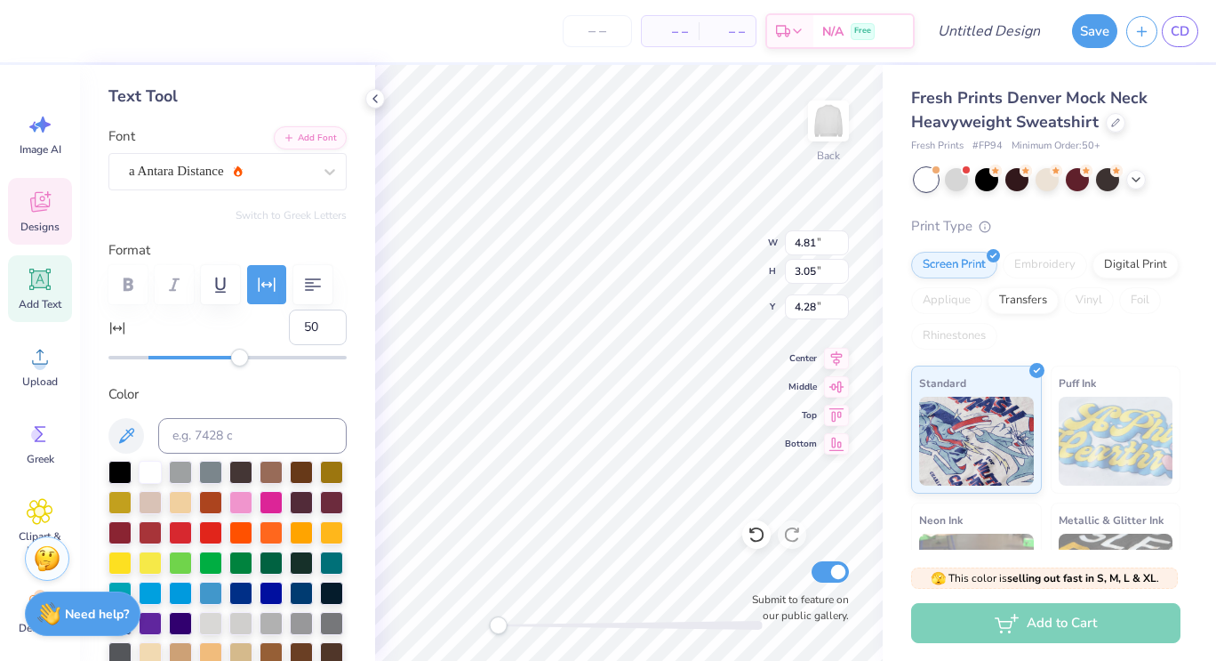
scroll to position [70, 0]
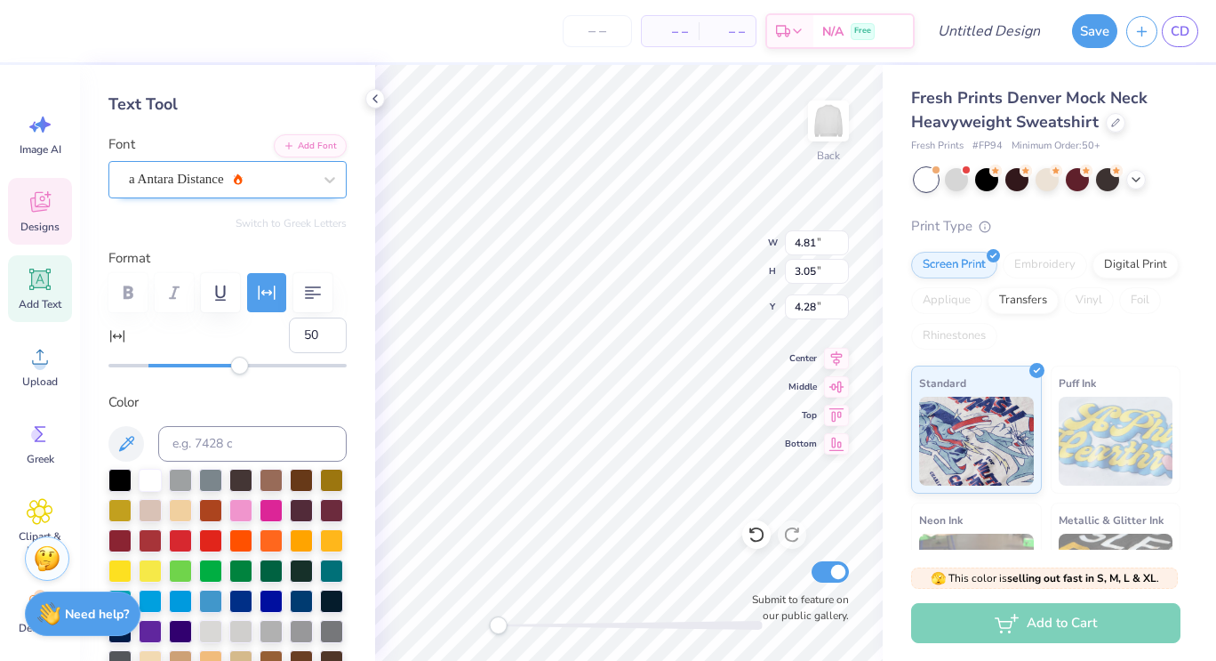
click at [214, 189] on div "a Antara Distance" at bounding box center [220, 179] width 187 height 28
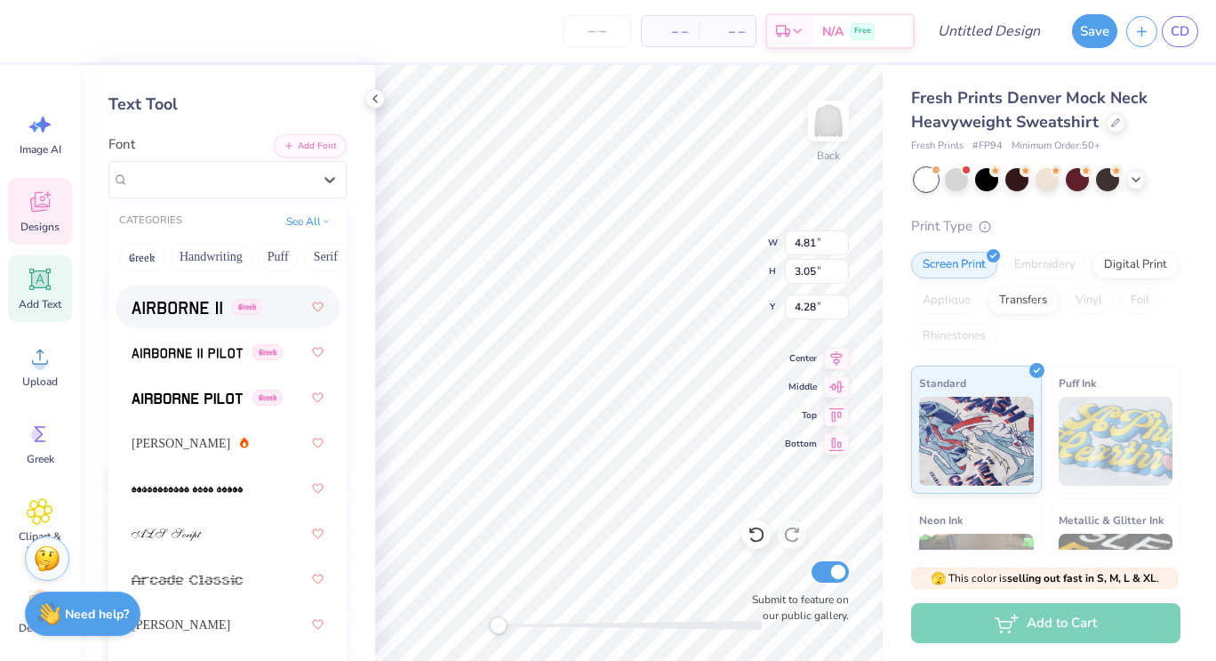
scroll to position [580, 0]
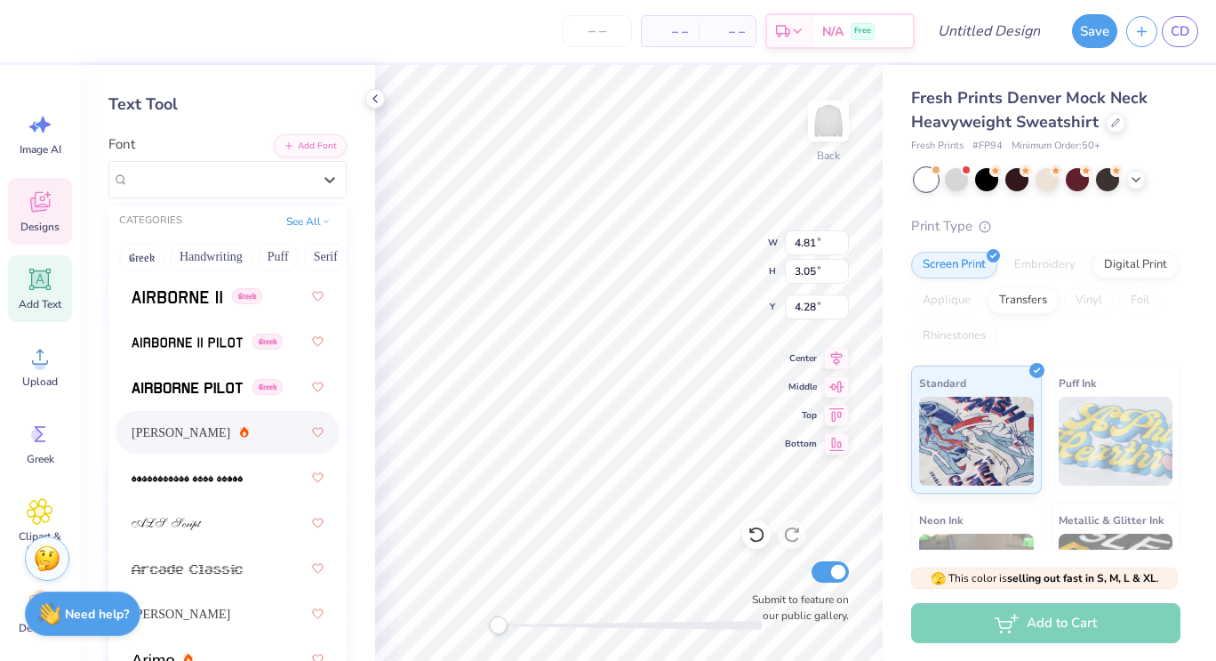
click at [168, 431] on span "[PERSON_NAME]" at bounding box center [181, 432] width 99 height 19
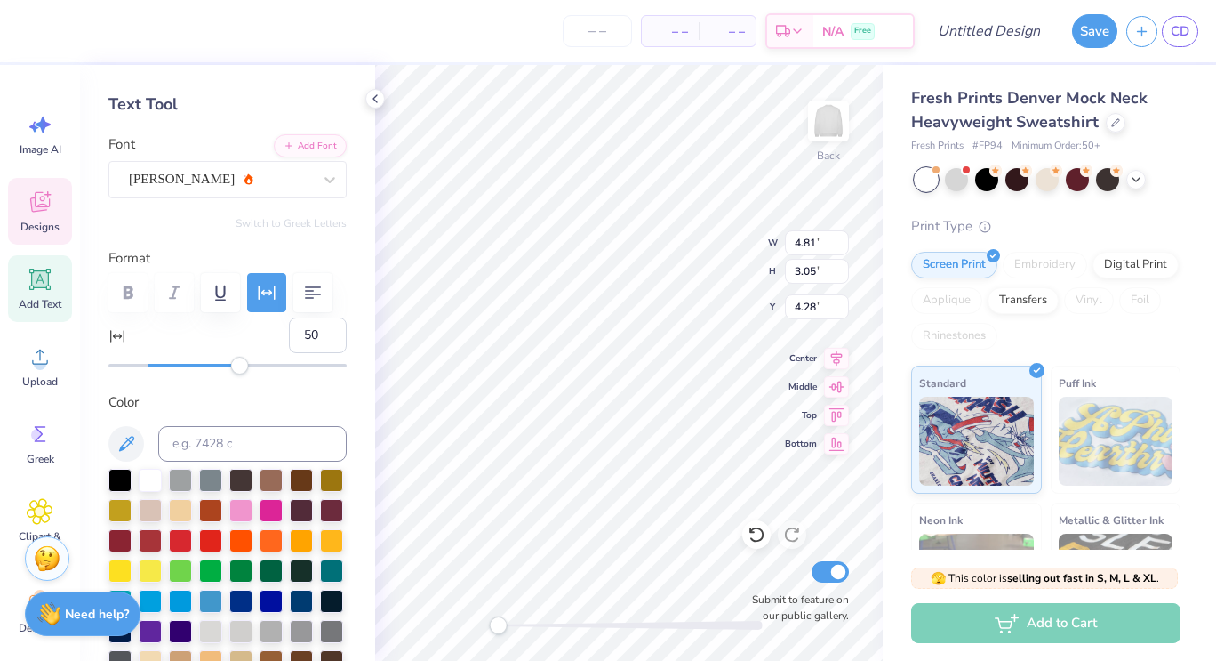
click at [177, 157] on div "Font [PERSON_NAME]" at bounding box center [227, 166] width 238 height 64
click at [178, 170] on div "[PERSON_NAME]" at bounding box center [220, 179] width 187 height 28
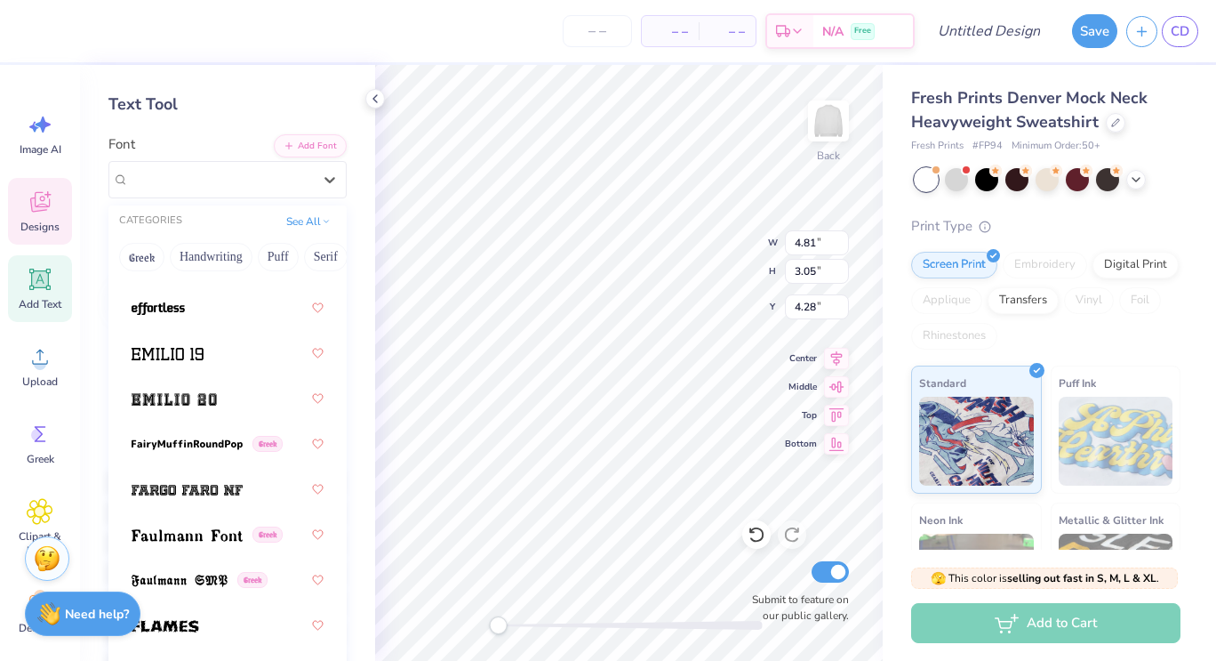
scroll to position [5195, 0]
click at [210, 481] on span at bounding box center [187, 488] width 111 height 19
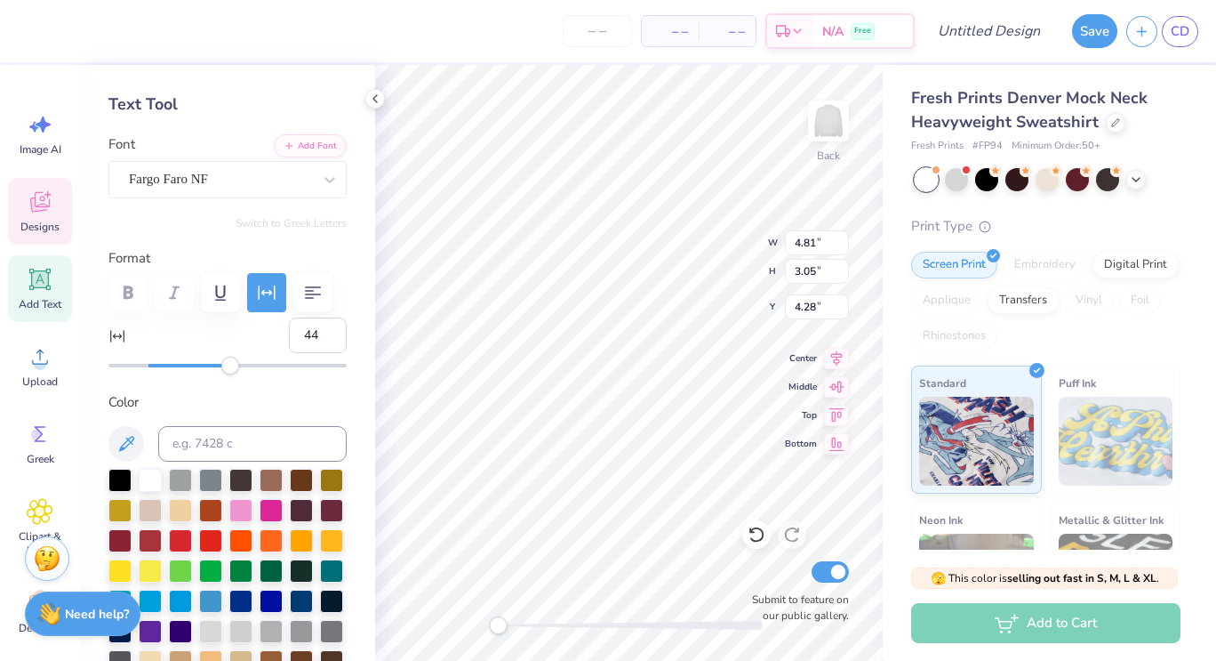
type input "43"
drag, startPoint x: 237, startPoint y: 373, endPoint x: 226, endPoint y: 372, distance: 11.6
click at [226, 372] on div "Accessibility label" at bounding box center [230, 366] width 18 height 18
click at [213, 197] on div "Fargo Faro NF" at bounding box center [227, 179] width 238 height 37
click at [203, 185] on span "Fargo Faro NF" at bounding box center [168, 179] width 79 height 20
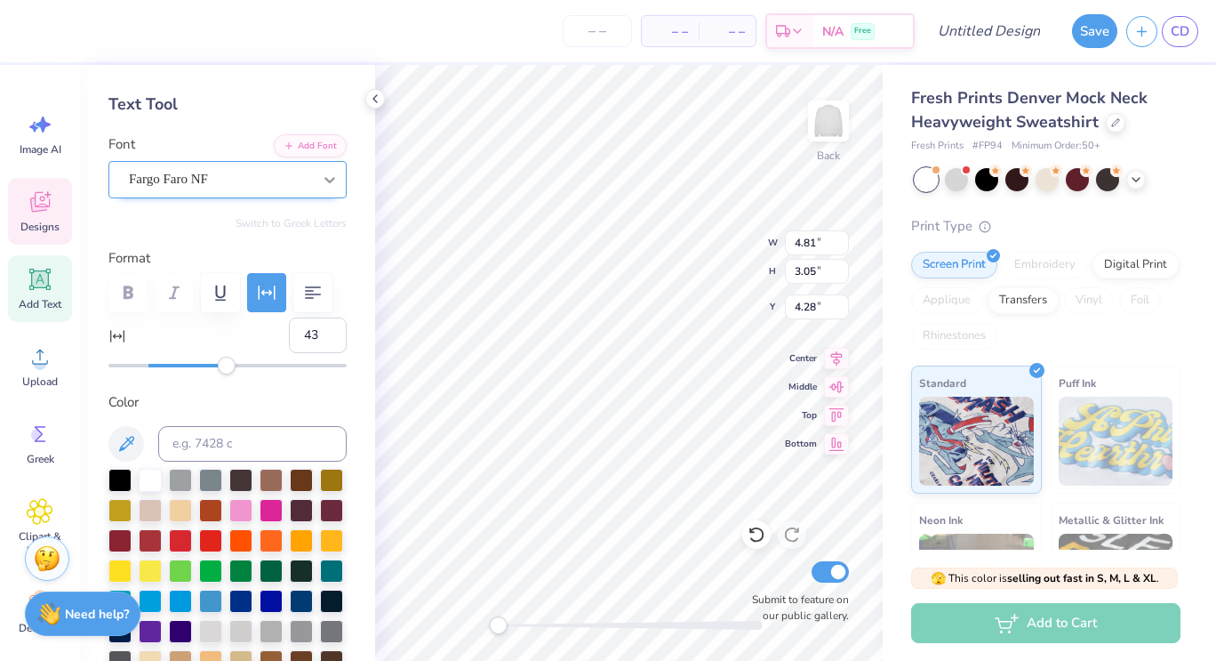
click at [325, 186] on div at bounding box center [330, 180] width 32 height 32
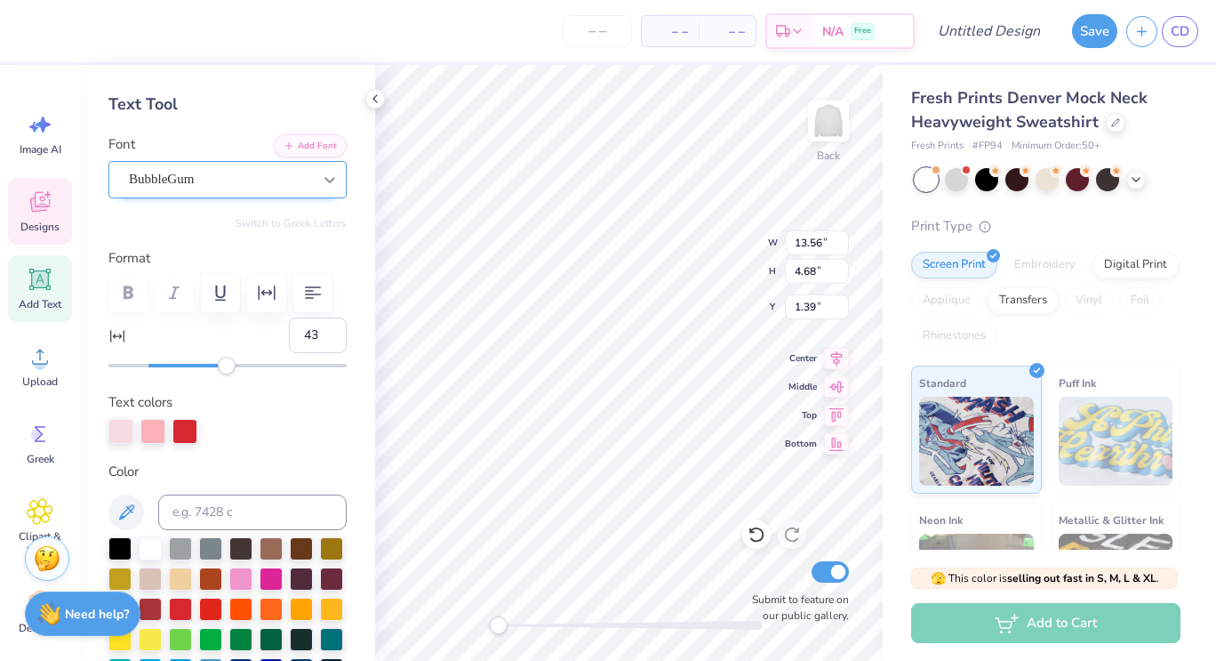
type input "13.56"
type input "4.68"
type input "1.39"
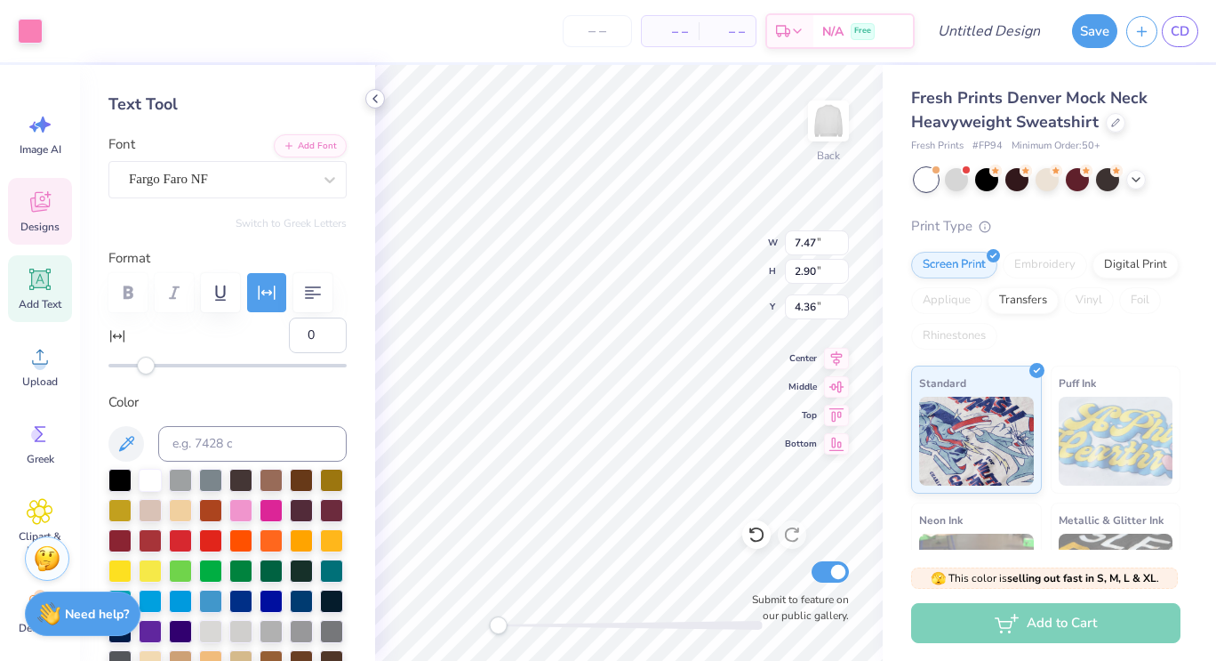
type input "43"
click at [226, 196] on div "Fargo Faro NF" at bounding box center [227, 179] width 238 height 37
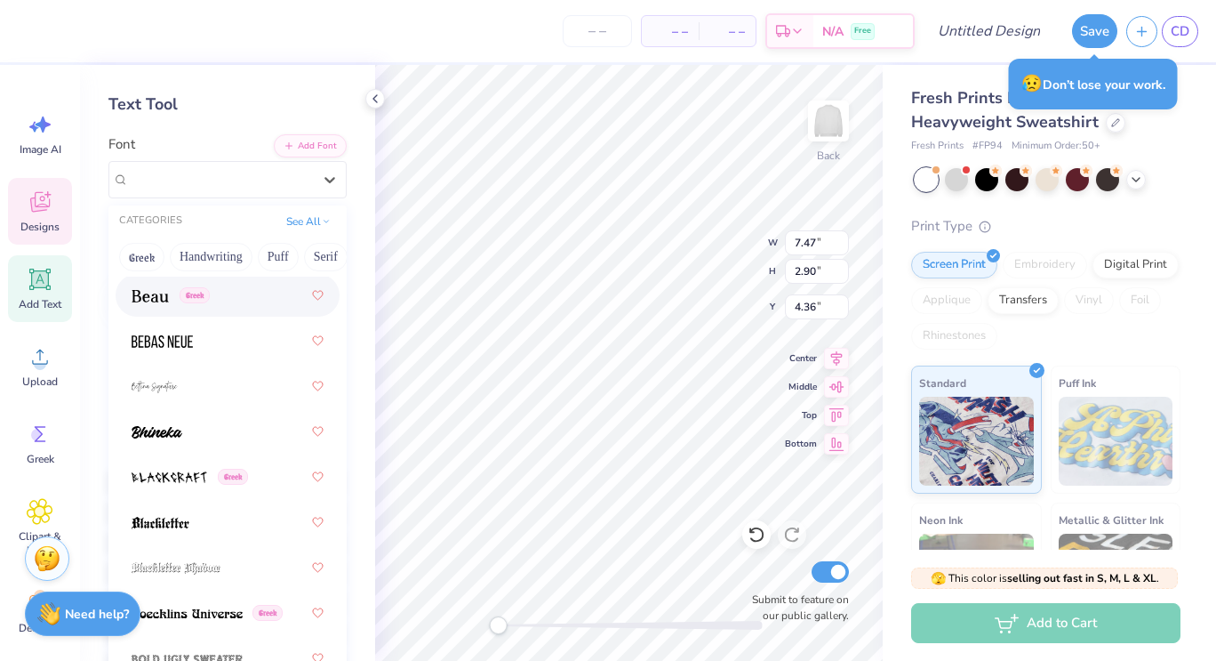
scroll to position [1261, 0]
click at [184, 438] on div at bounding box center [228, 431] width 192 height 32
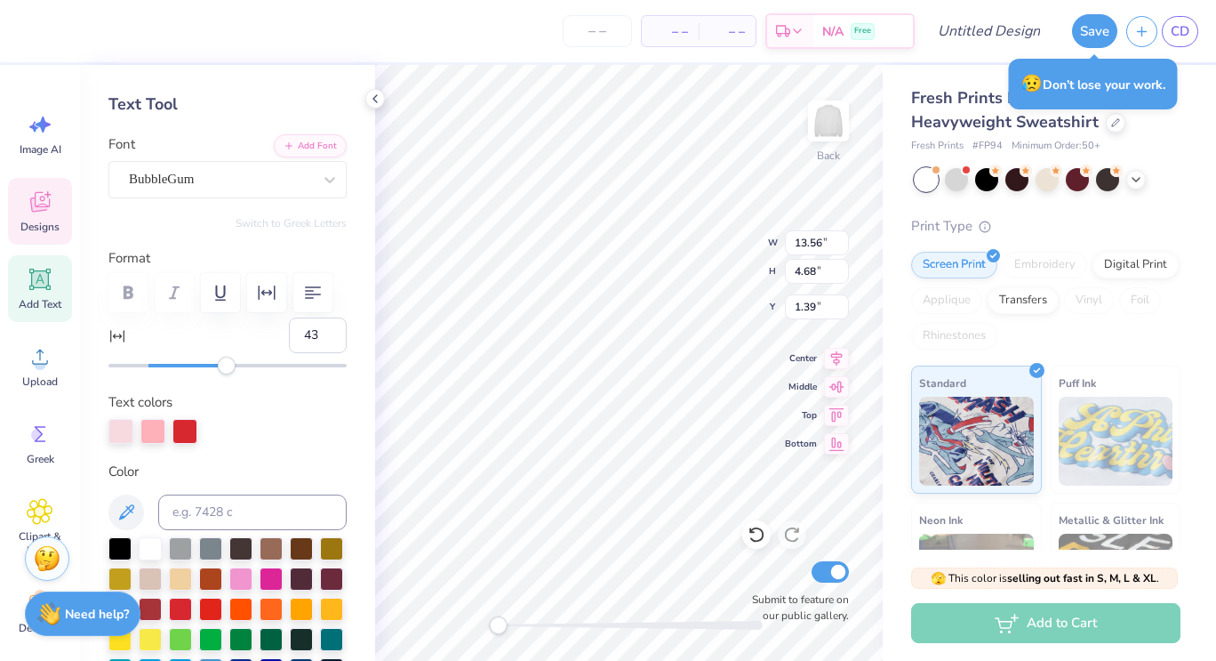
type input "13.56"
type input "4.68"
type input "1.39"
type input "0"
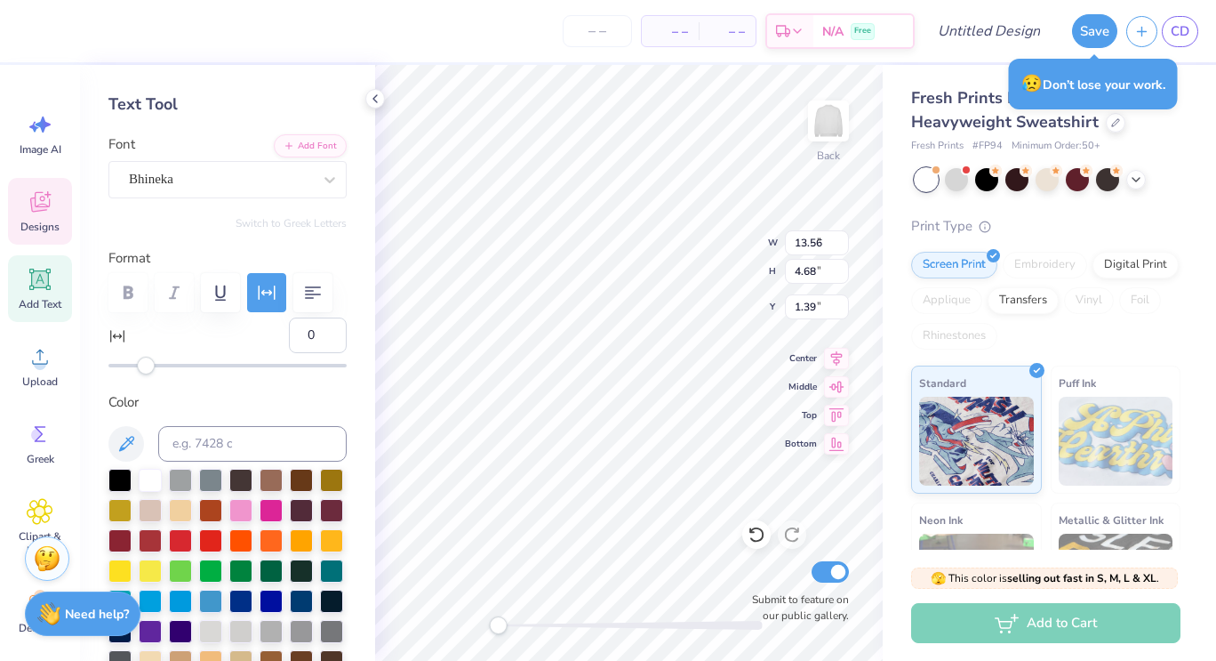
type input "5.64"
type input "2.26"
type input "4.68"
type input "43"
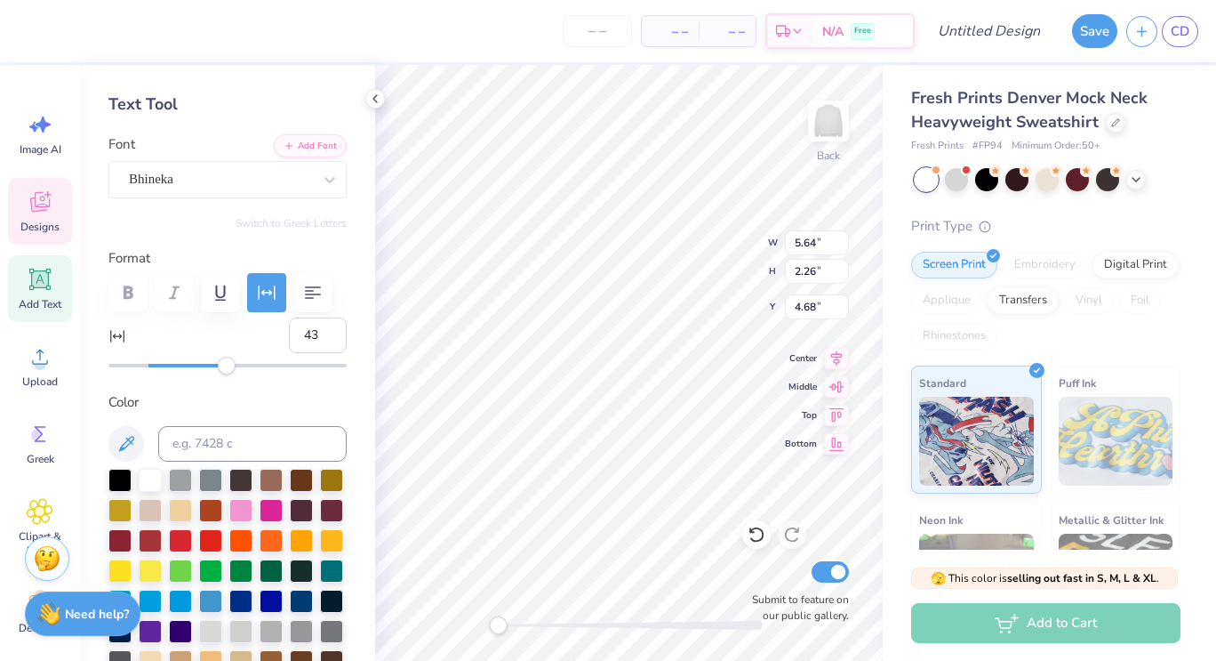
type input "13.56"
type input "4.68"
type input "1.39"
type input "0"
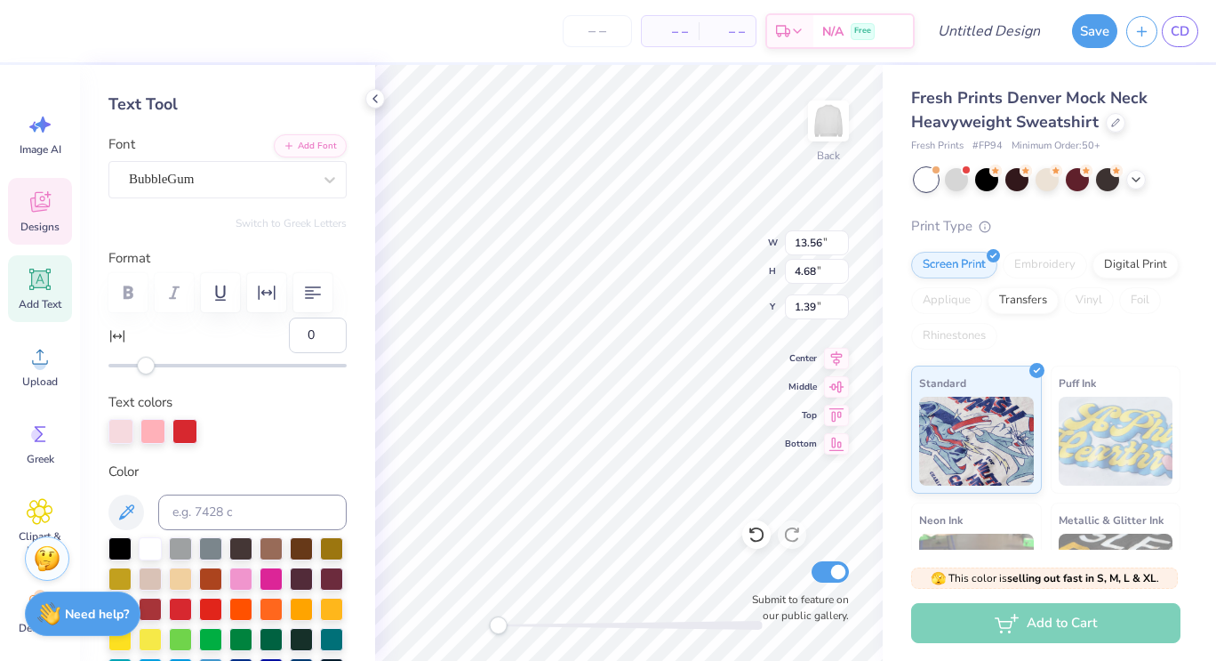
type input "5.92"
type input "2.37"
type input "4.68"
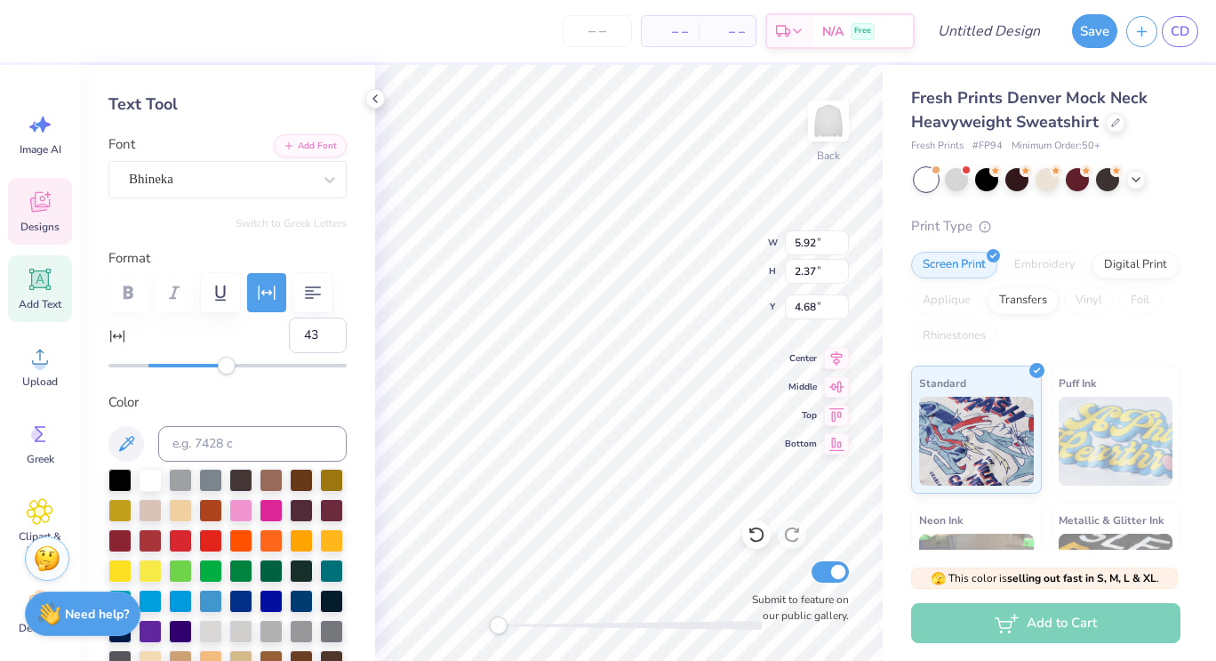
scroll to position [14, 2]
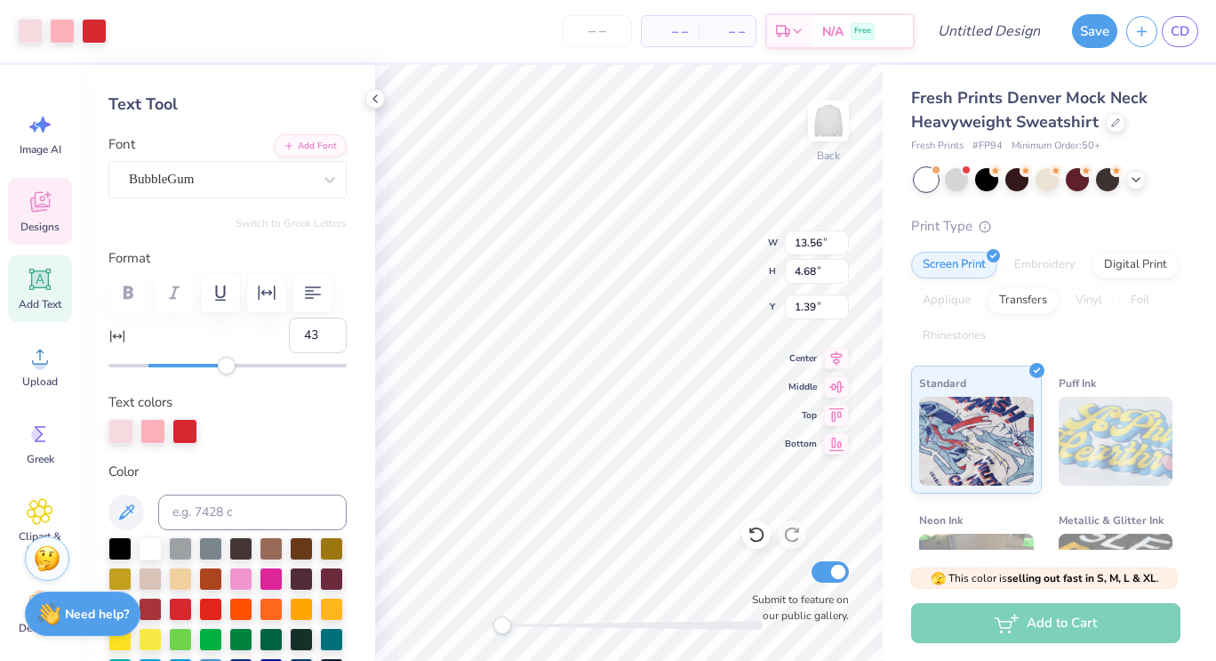
type input "0"
type textarea "S"
type textarea "[MEDICAL_DATA] awarenss"
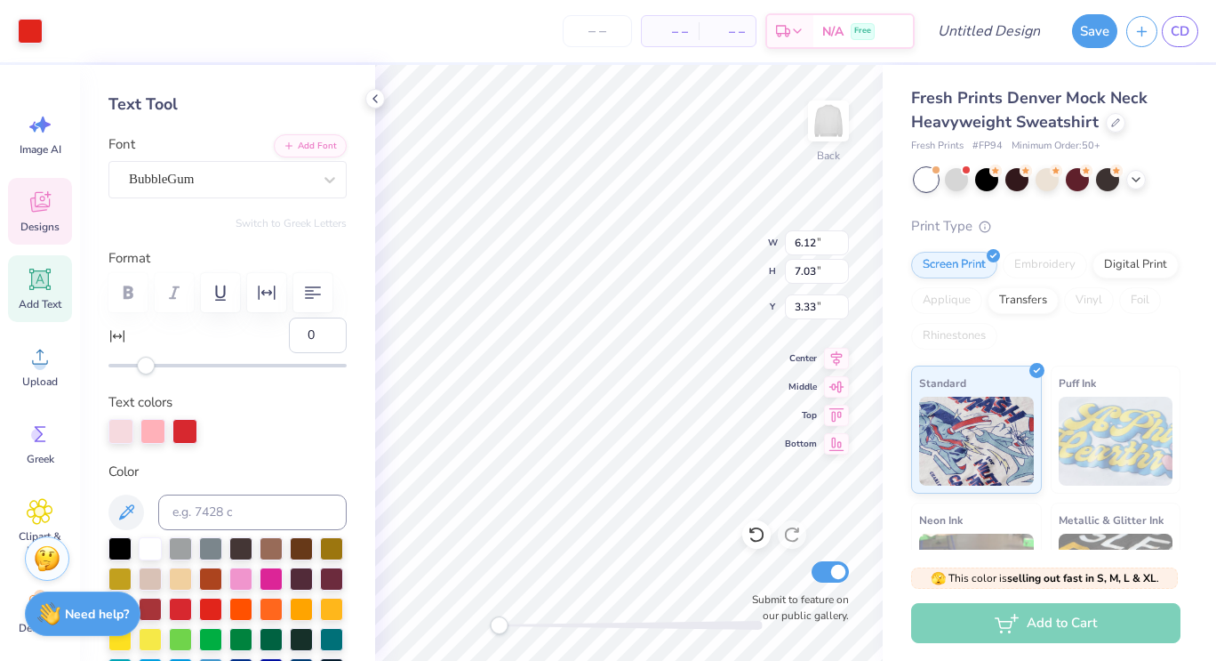
type input "6.12"
type input "7.03"
type input "3.33"
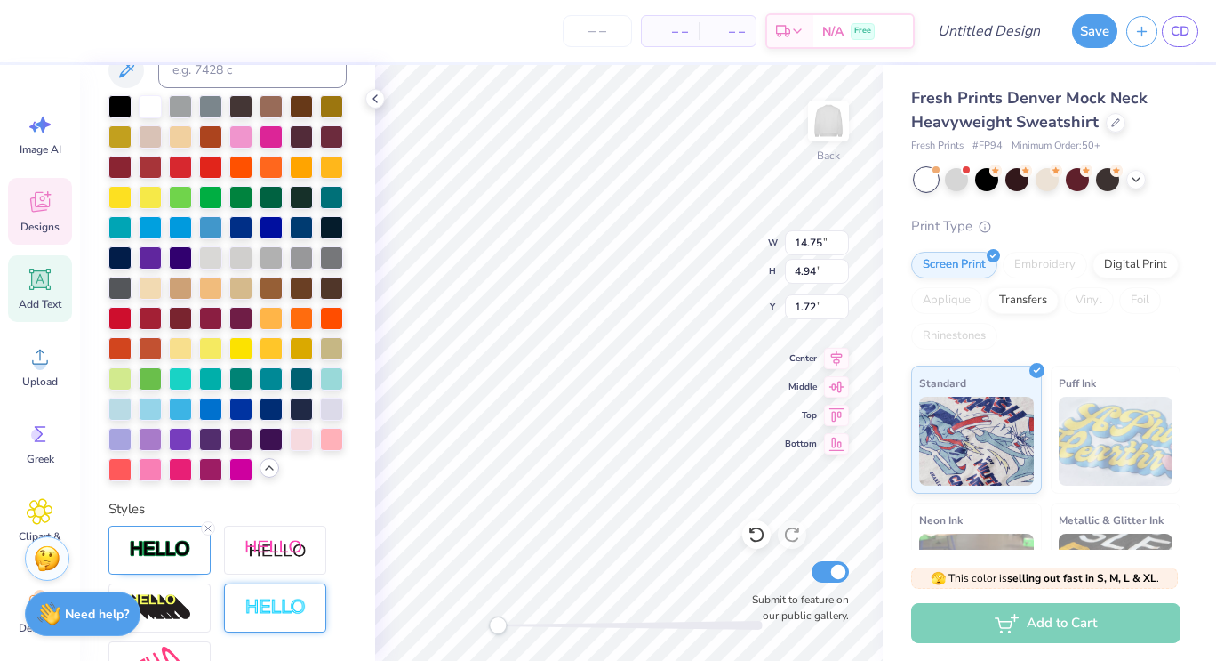
scroll to position [841, 0]
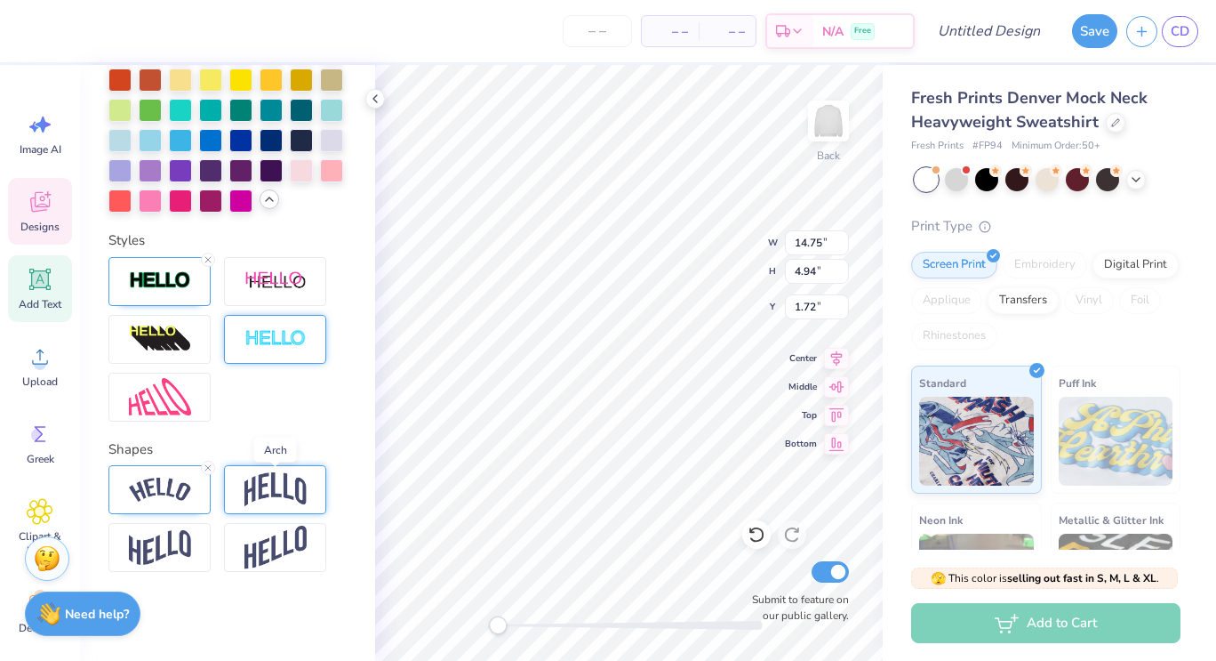
click at [278, 500] on img at bounding box center [276, 489] width 62 height 34
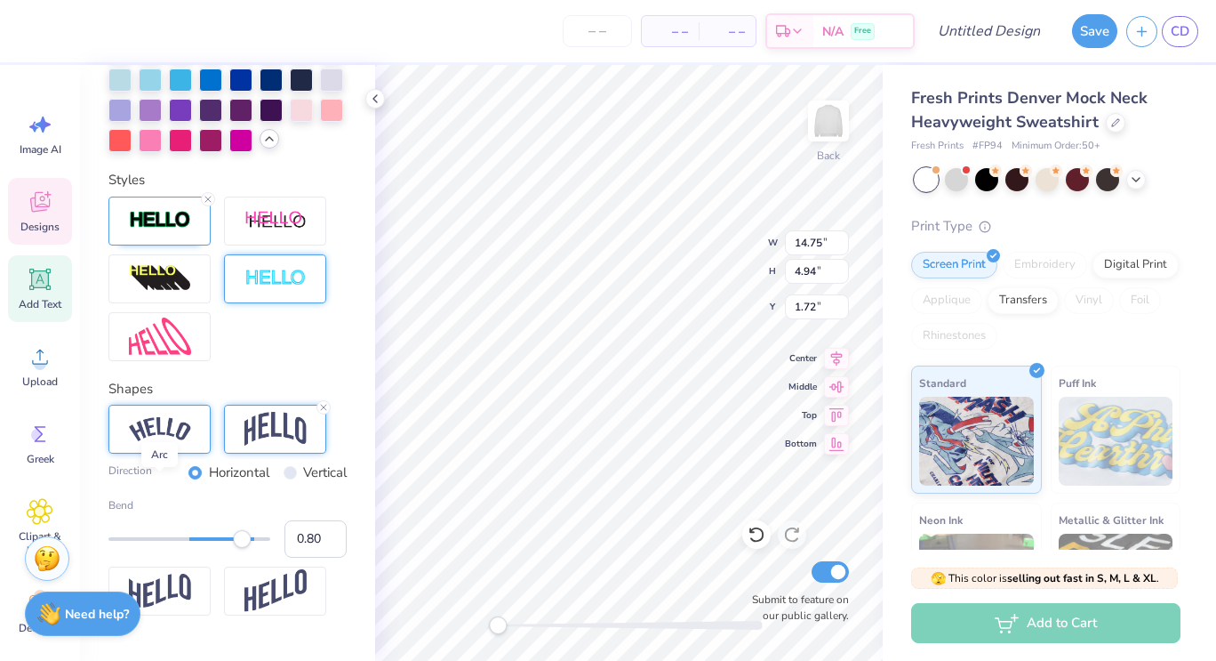
click at [162, 441] on img at bounding box center [160, 429] width 62 height 24
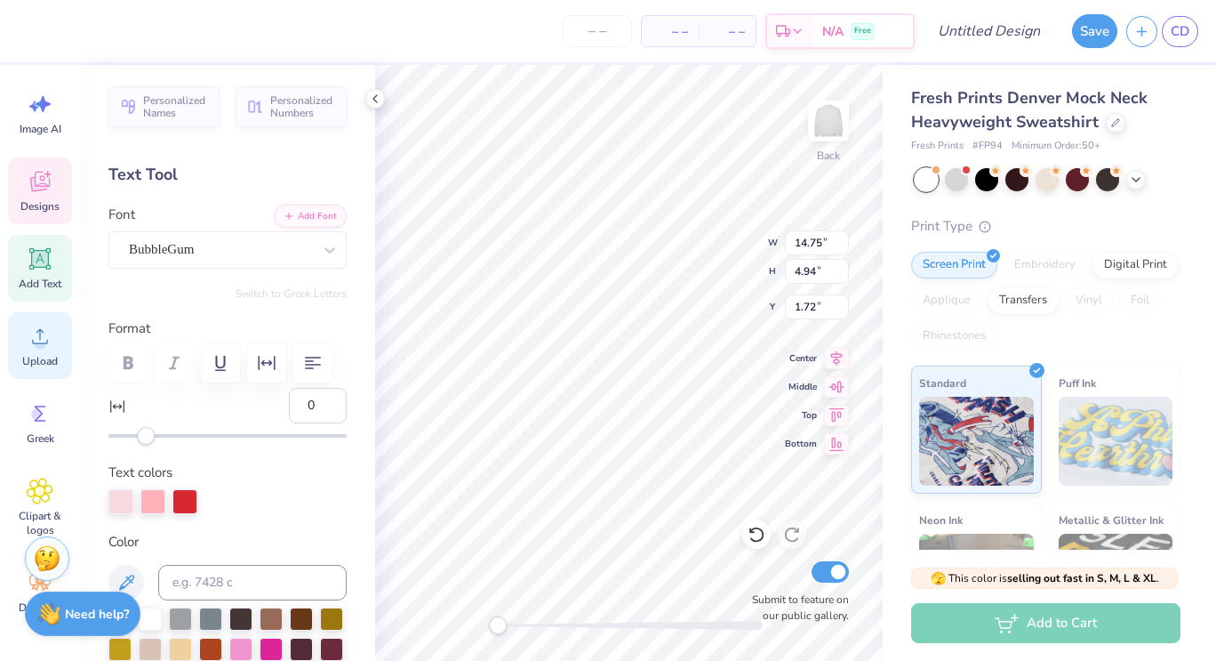
scroll to position [20, 0]
click at [33, 498] on icon at bounding box center [40, 491] width 26 height 27
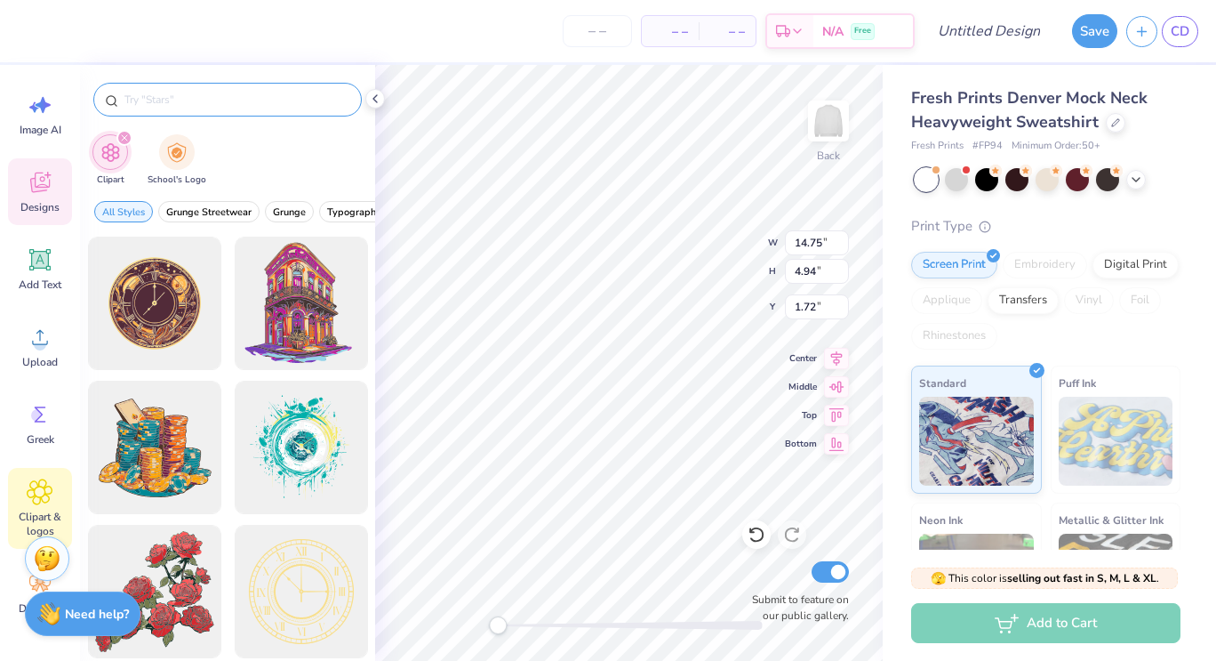
click at [205, 99] on input "text" at bounding box center [237, 100] width 228 height 18
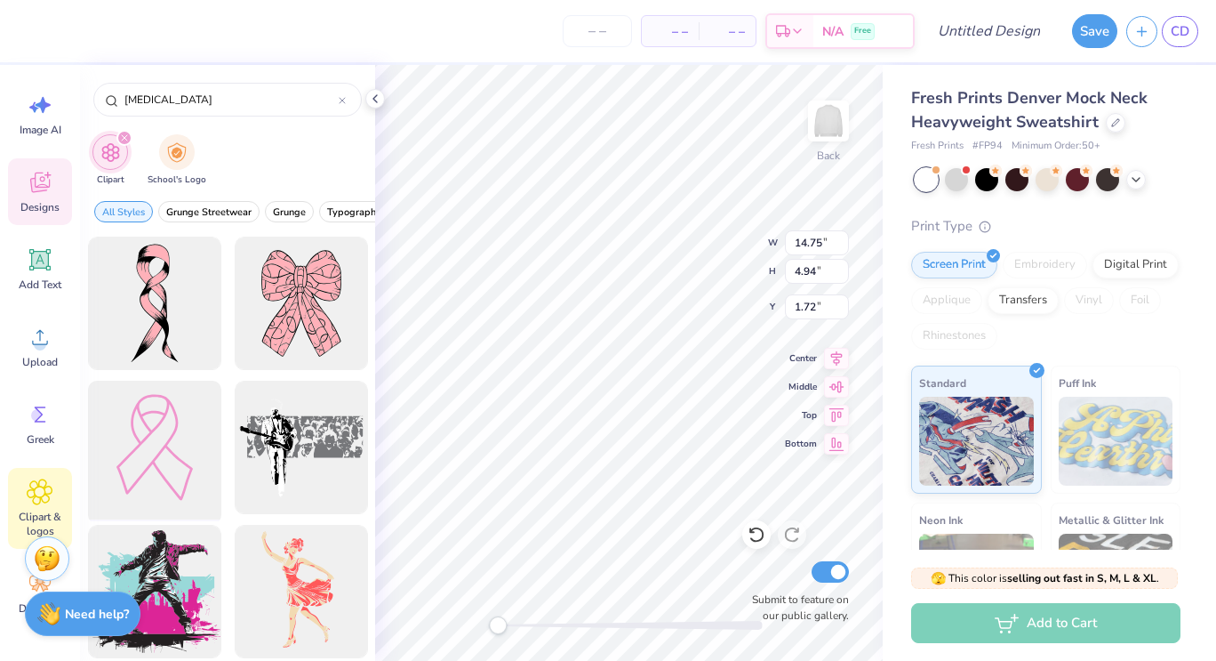
type input "[MEDICAL_DATA]"
click at [145, 437] on div at bounding box center [154, 447] width 147 height 147
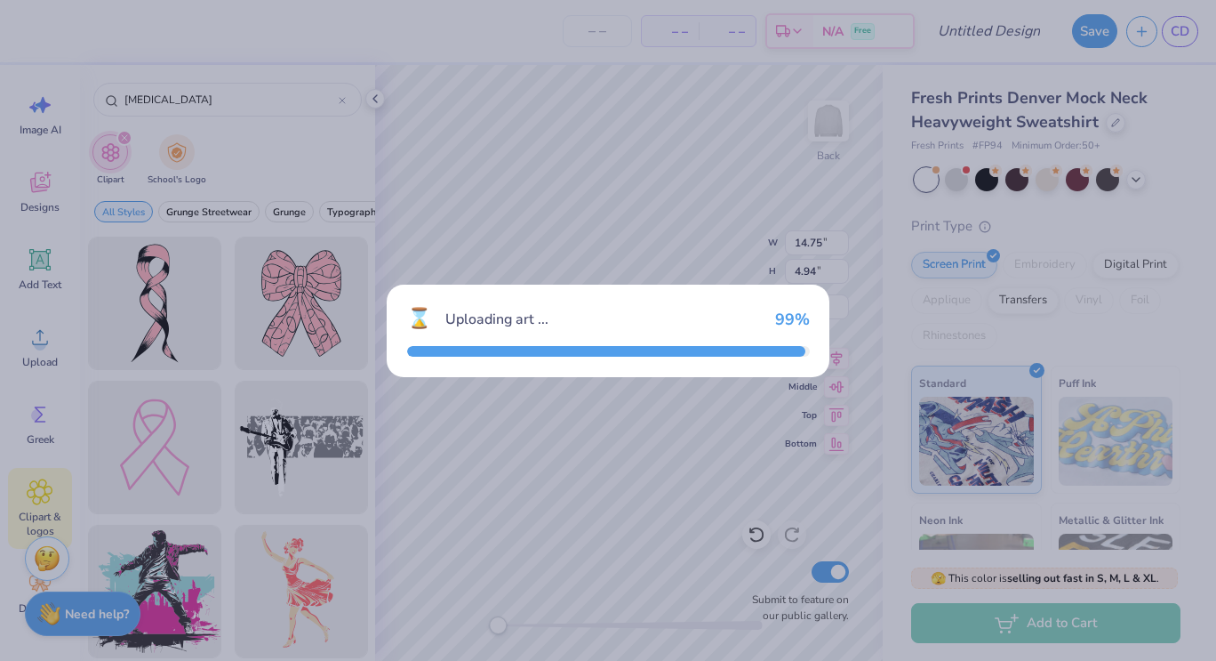
type input "11.85"
type input "16.47"
type input "3.00"
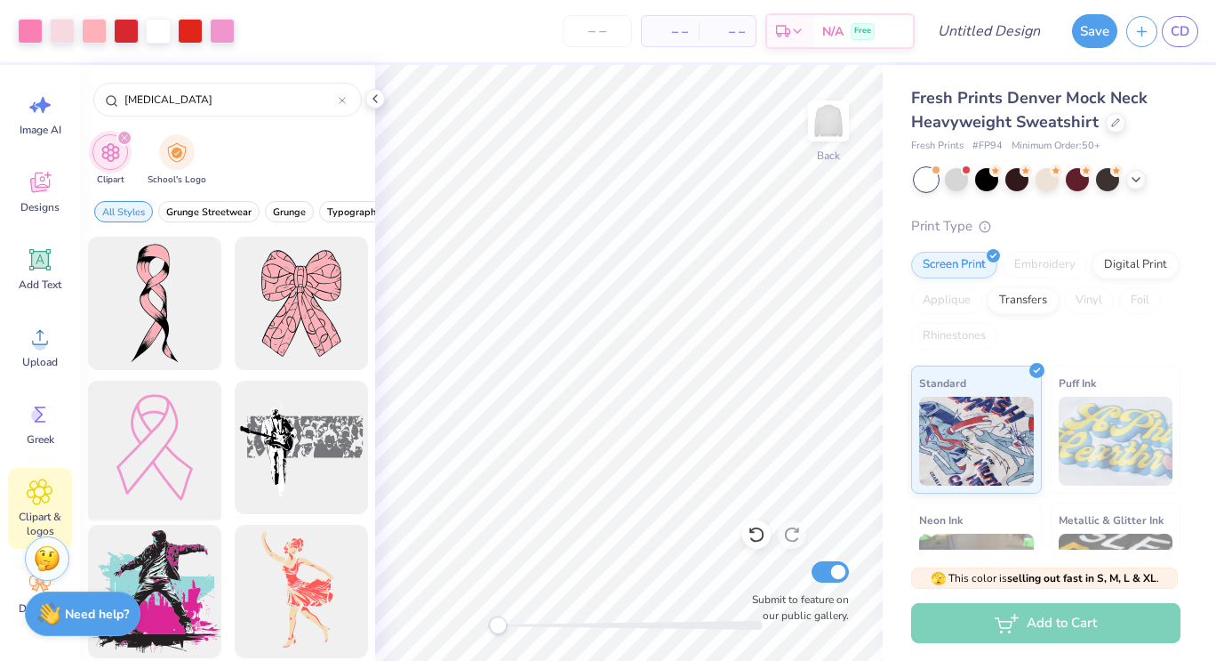
click at [167, 443] on div at bounding box center [154, 447] width 147 height 147
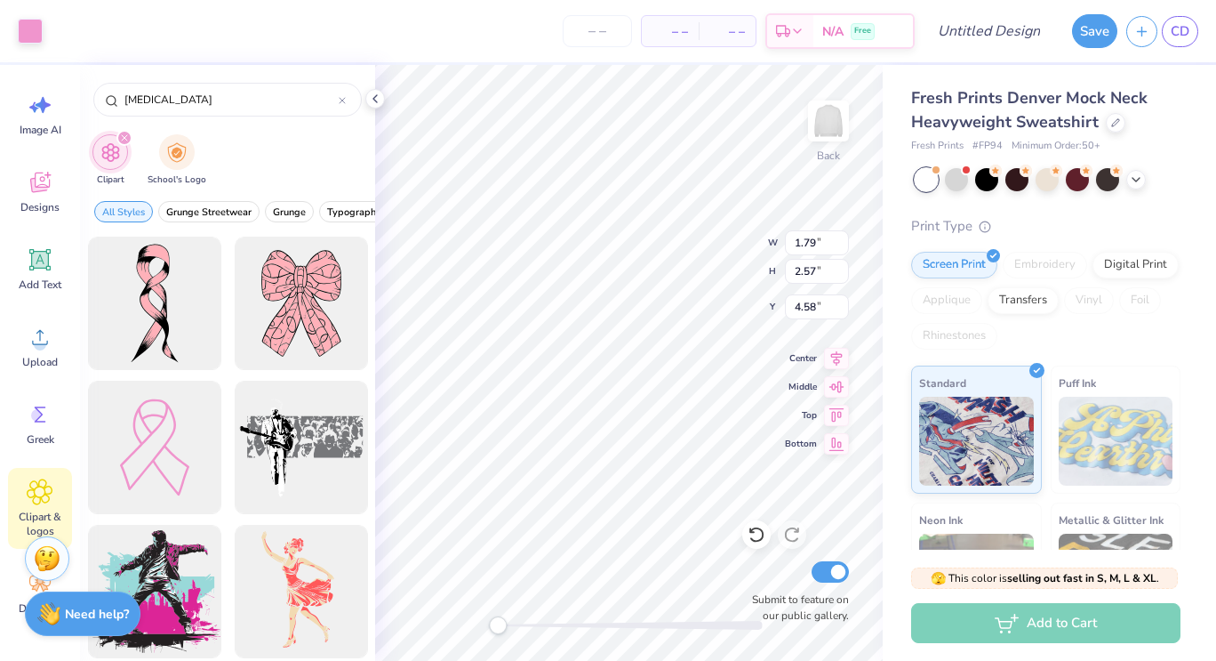
type input "1.79"
type input "2.57"
type input "4.58"
type input "2.19"
type input "2.80"
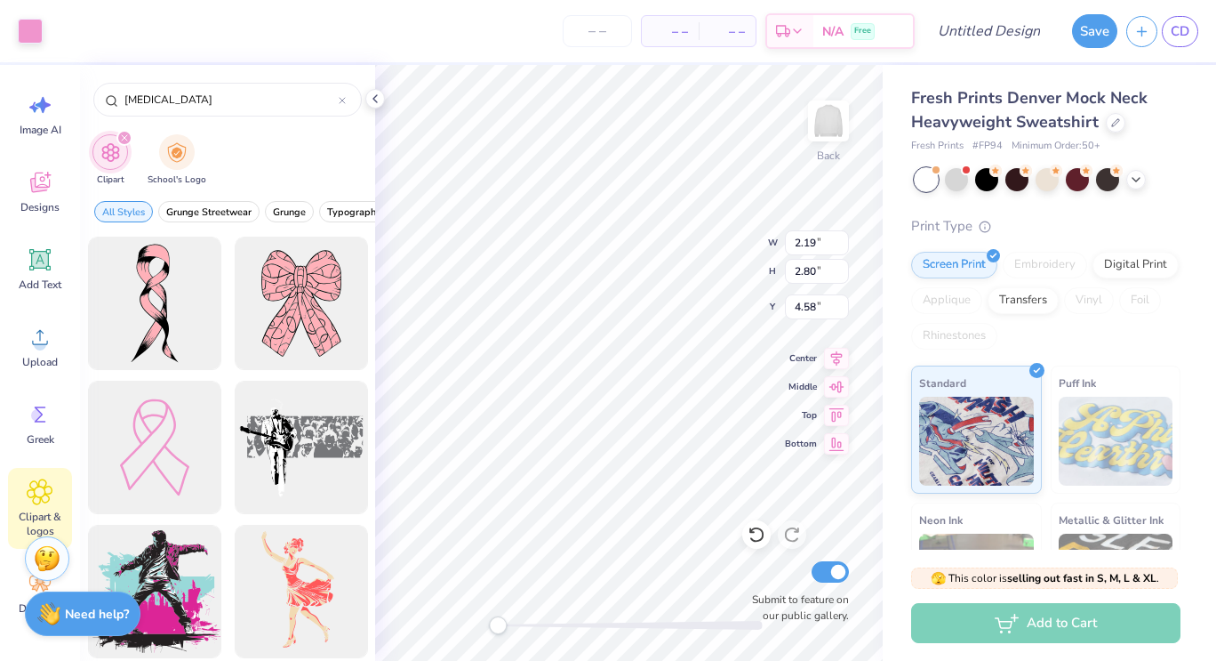
type input "4.58"
click at [30, 35] on div at bounding box center [30, 29] width 25 height 25
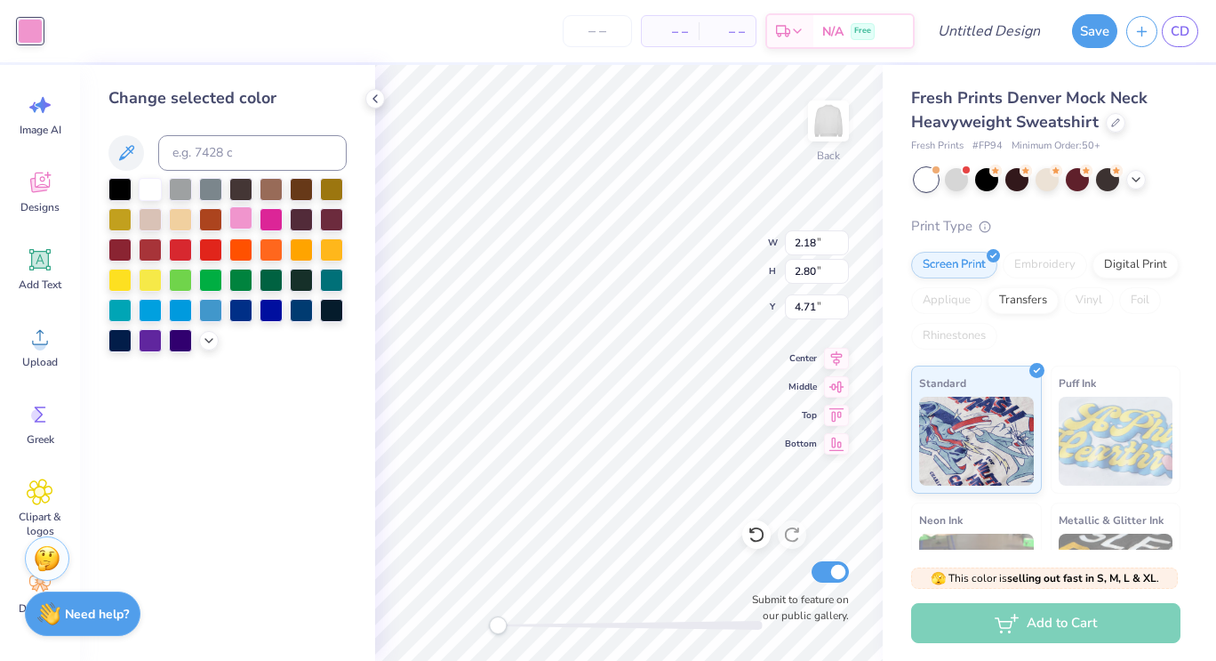
click at [245, 222] on div at bounding box center [240, 217] width 23 height 23
click at [205, 336] on icon at bounding box center [209, 339] width 14 height 14
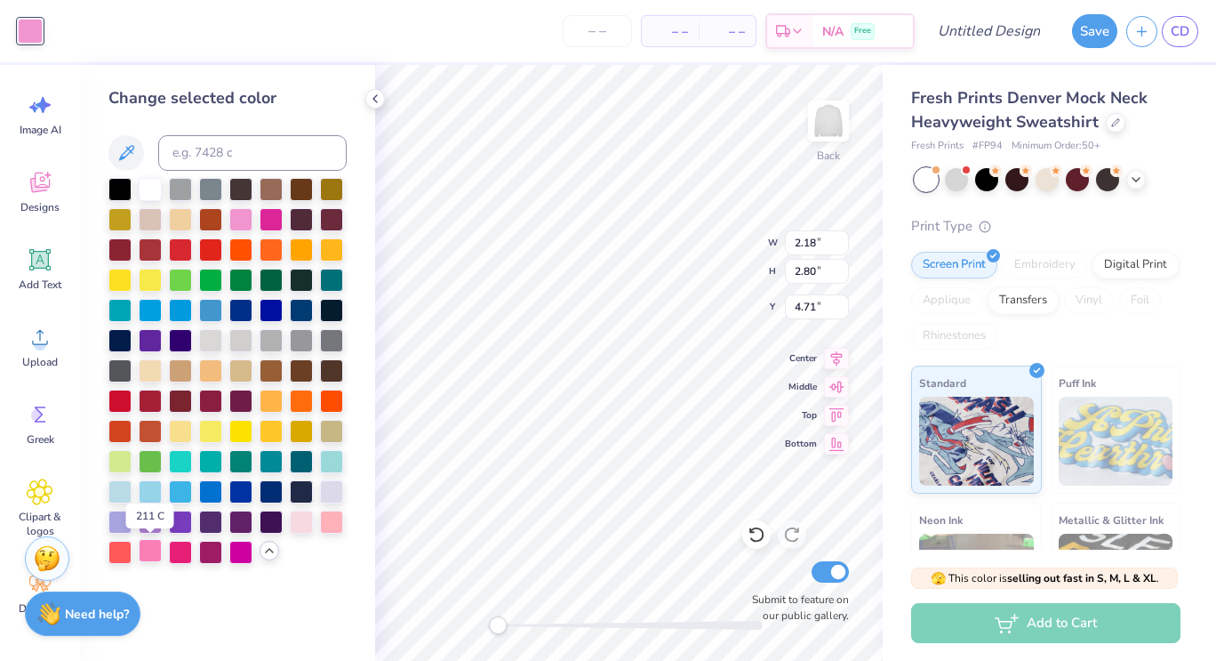
click at [148, 551] on div at bounding box center [150, 550] width 23 height 23
drag, startPoint x: 500, startPoint y: 624, endPoint x: 515, endPoint y: 626, distance: 15.2
click at [515, 626] on div "Accessibility label" at bounding box center [515, 625] width 18 height 18
click at [298, 525] on div at bounding box center [301, 520] width 23 height 23
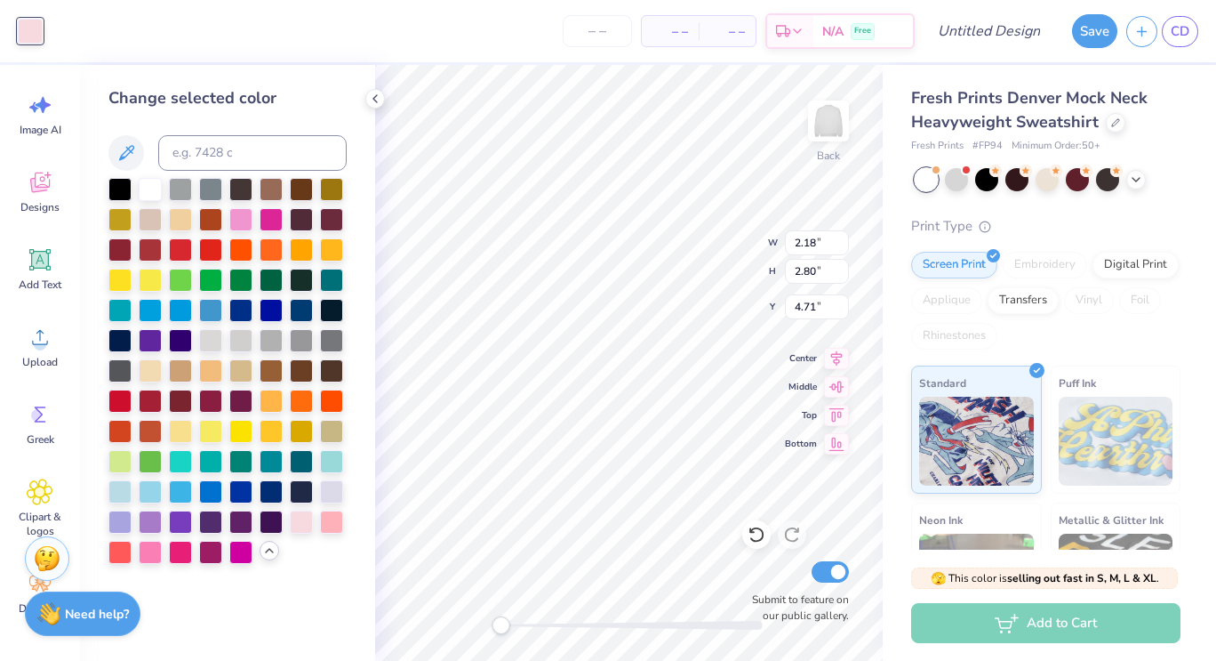
drag, startPoint x: 518, startPoint y: 626, endPoint x: 502, endPoint y: 626, distance: 16.0
click at [502, 626] on div "Accessibility label" at bounding box center [501, 625] width 18 height 18
click at [185, 251] on div at bounding box center [180, 248] width 23 height 23
drag, startPoint x: 506, startPoint y: 622, endPoint x: 491, endPoint y: 624, distance: 15.2
click at [491, 624] on div "Accessibility label" at bounding box center [496, 625] width 18 height 18
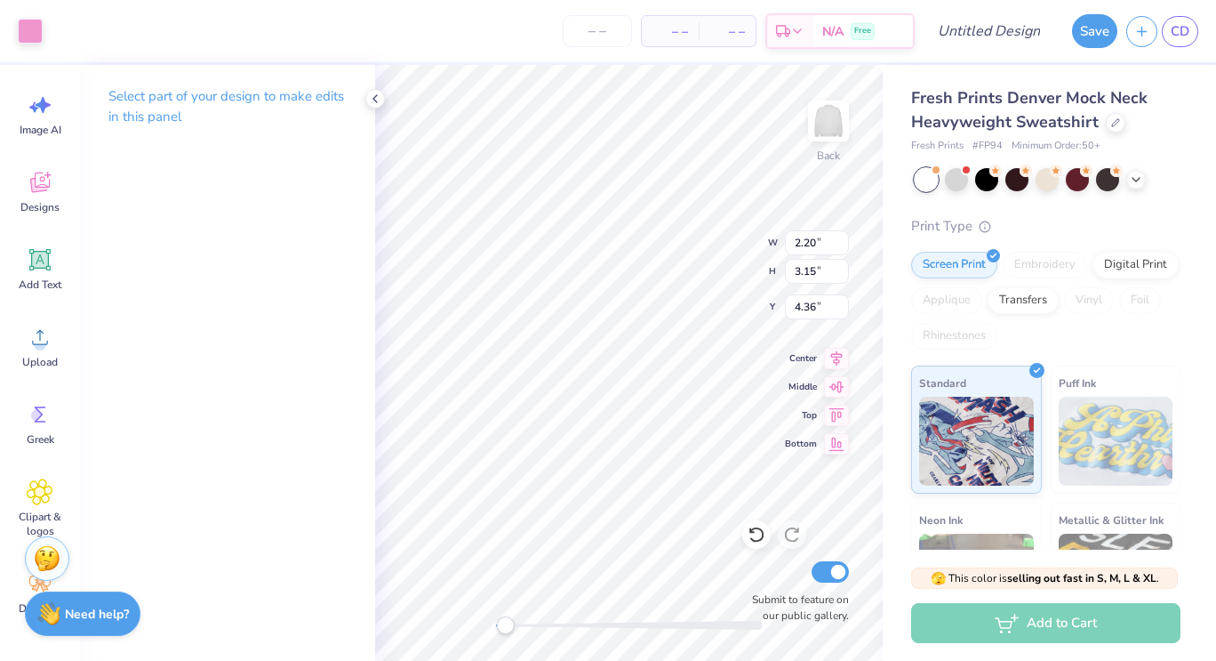
type input "2.20"
type input "3.15"
type input "4.36"
click at [22, 35] on div at bounding box center [30, 29] width 25 height 25
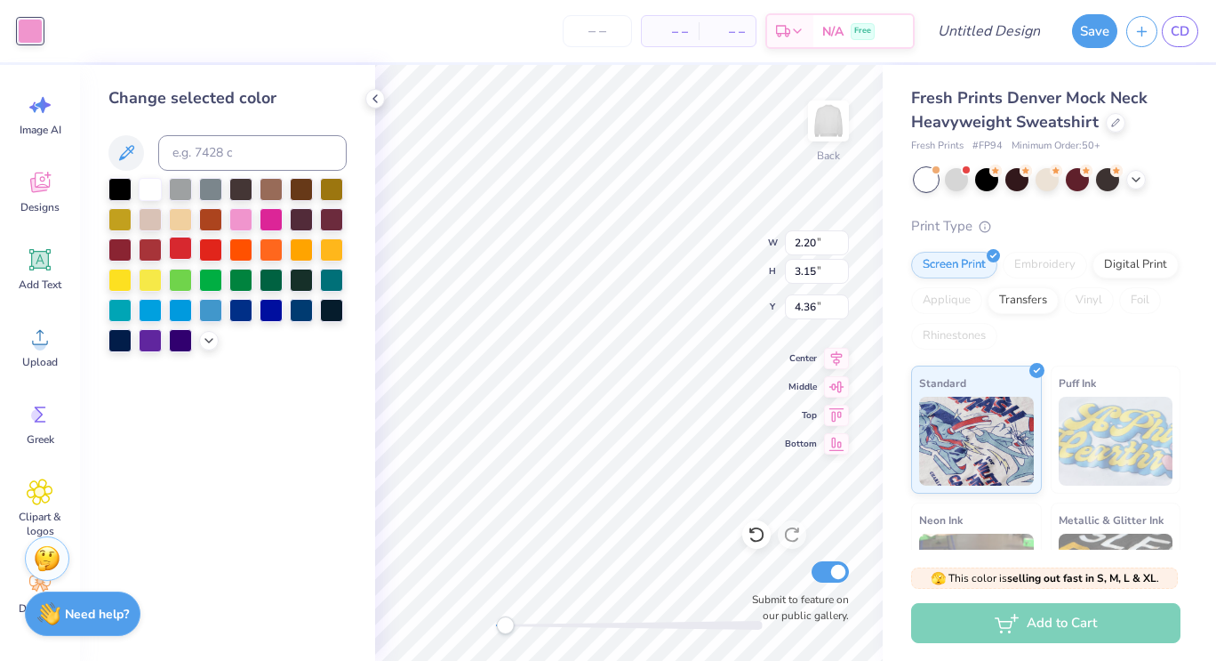
click at [181, 250] on div at bounding box center [180, 248] width 23 height 23
click at [478, 623] on div "Back W 2.20 2.20 " H 3.15 3.15 " Y 4.36 4.36 " Center Middle Top Bottom Submit …" at bounding box center [629, 363] width 508 height 596
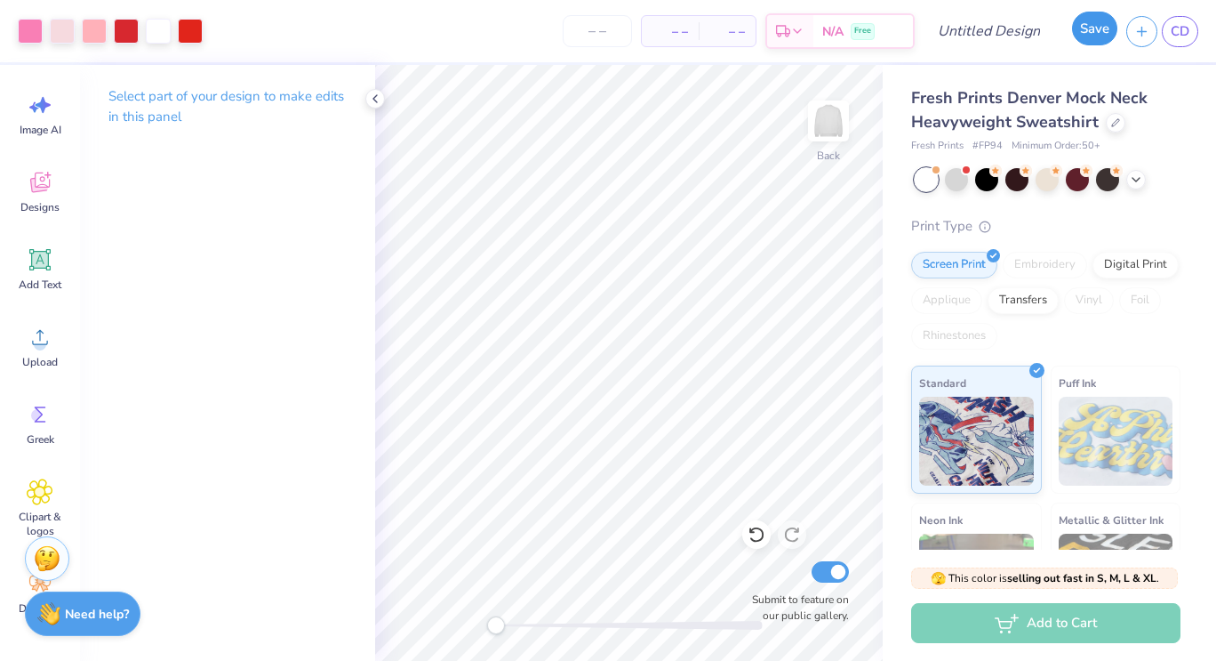
click at [1096, 26] on button "Save" at bounding box center [1094, 29] width 45 height 34
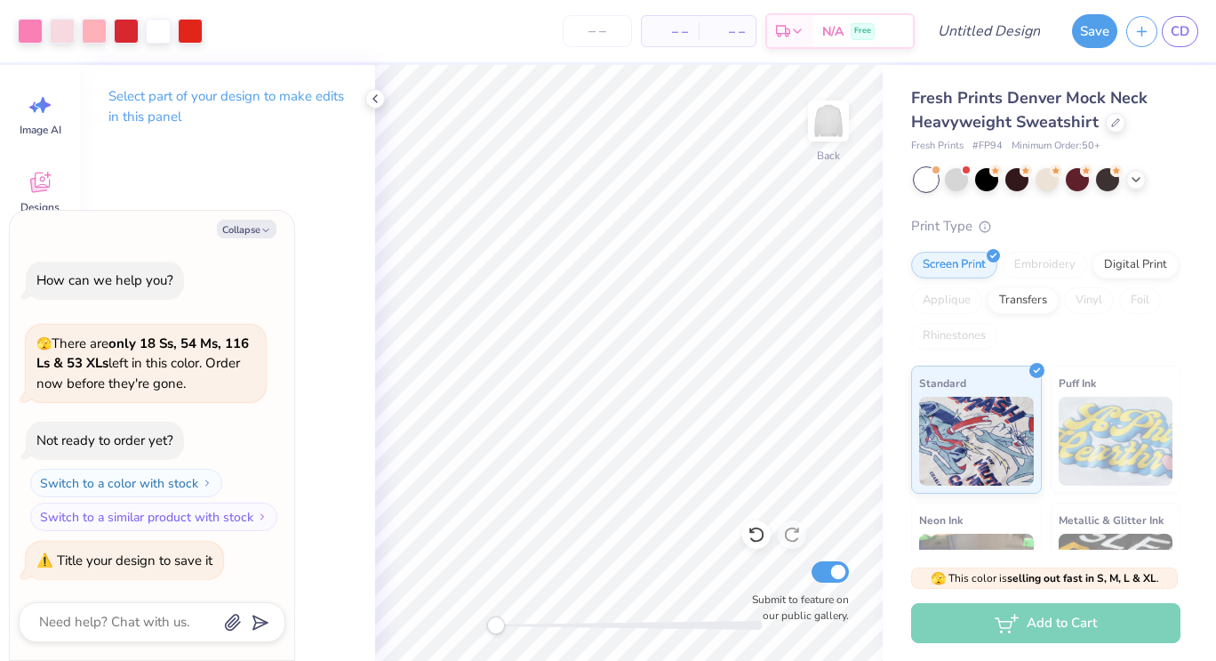
click at [1095, 629] on div "Add to Cart" at bounding box center [1045, 623] width 269 height 40
click at [1092, 40] on button "Save" at bounding box center [1094, 29] width 45 height 34
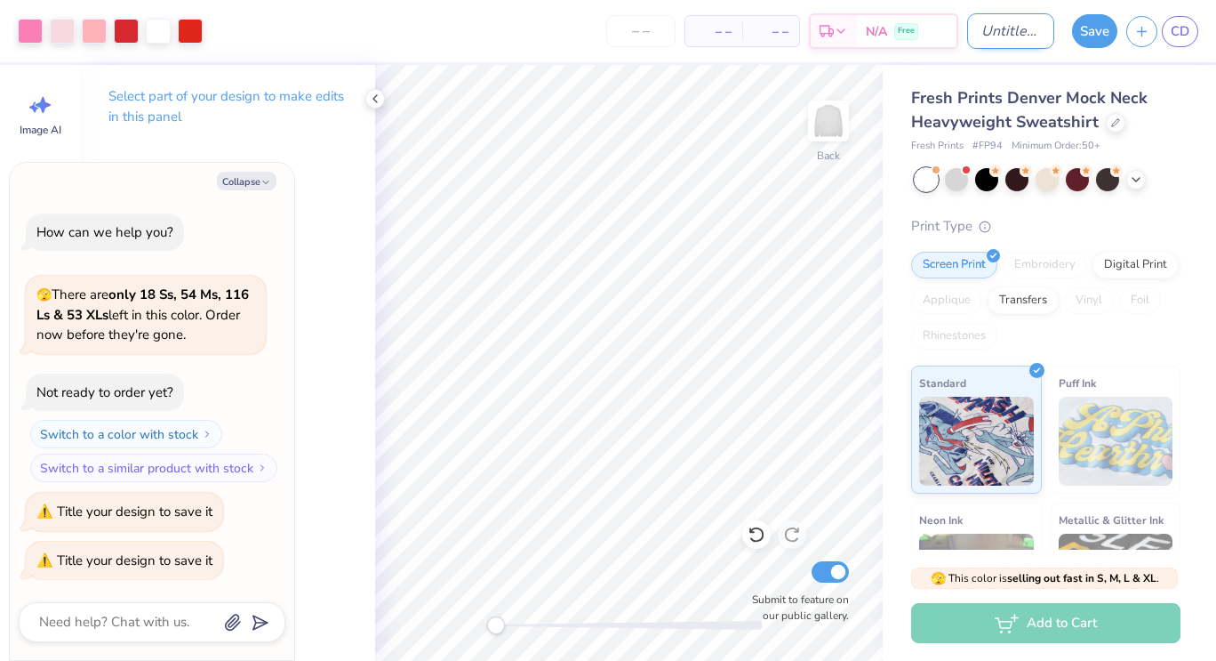
type textarea "x"
click at [982, 35] on input "Design Title" at bounding box center [1011, 31] width 87 height 36
type input "c"
type textarea "x"
type input "ca"
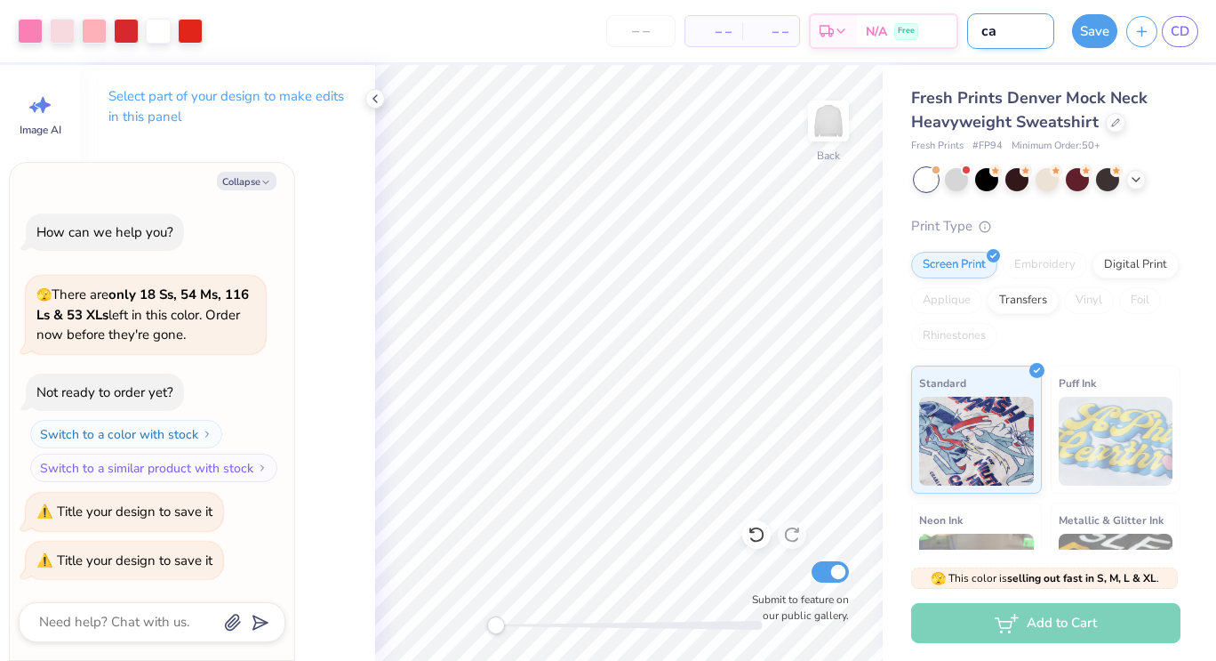
type textarea "x"
type input "can"
type textarea "x"
type input "canc"
type textarea "x"
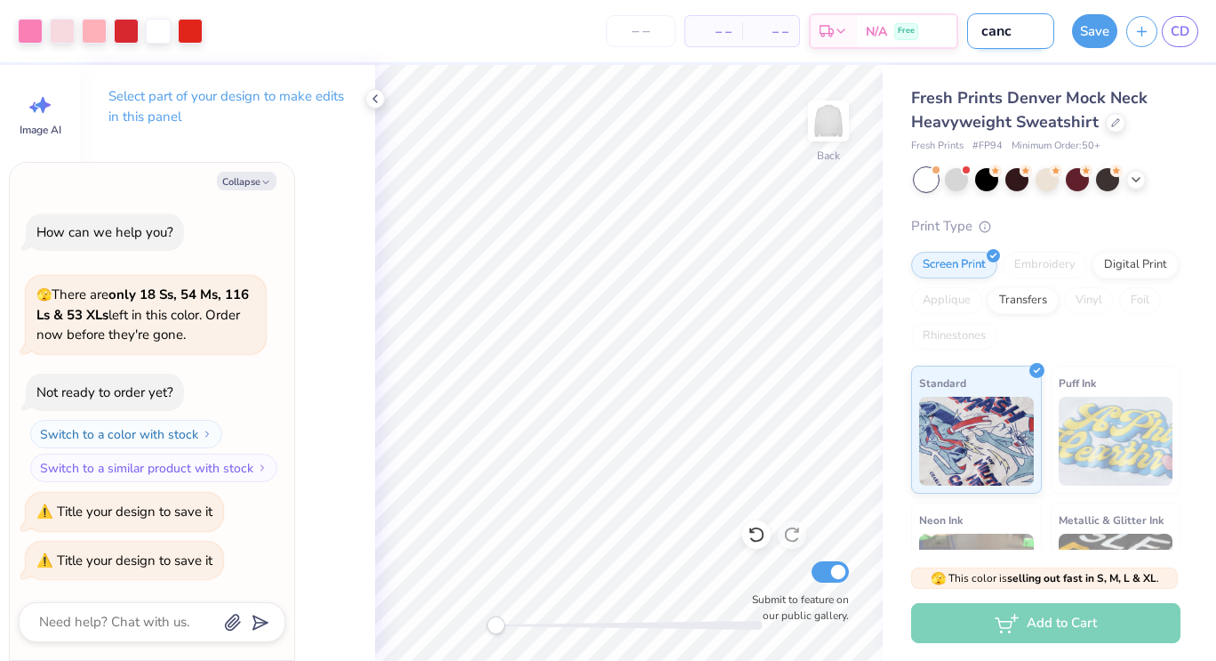
type input "cance"
type textarea "x"
type input "[MEDICAL_DATA]"
type textarea "x"
type input "[MEDICAL_DATA]"
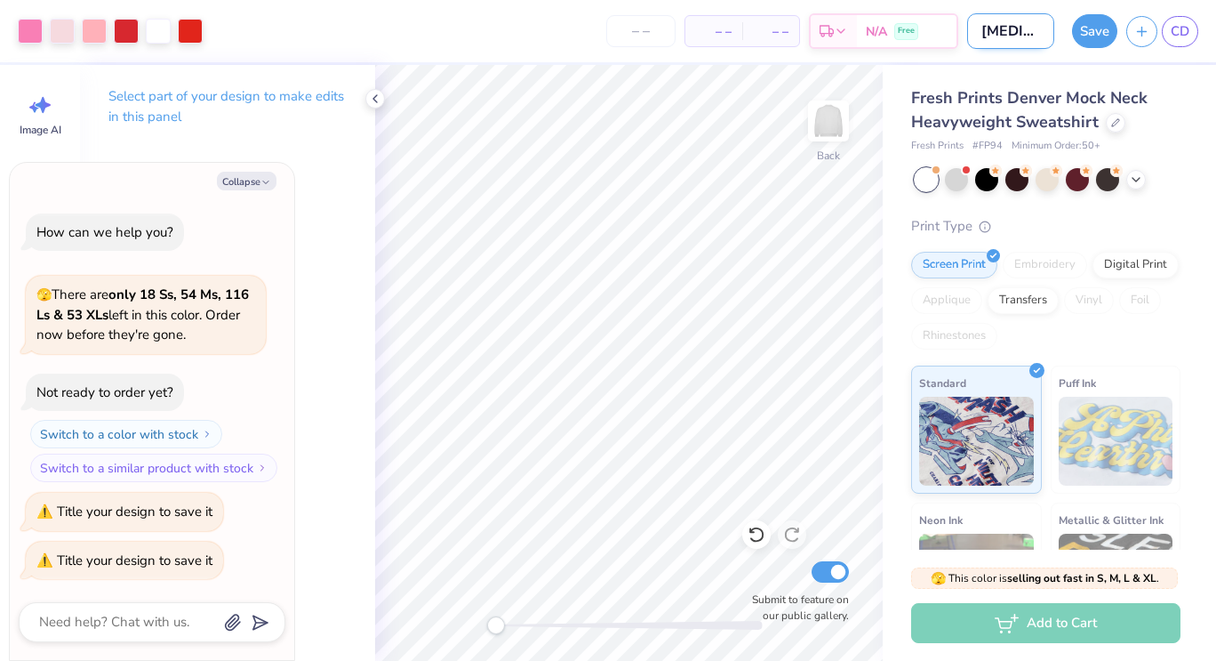
type textarea "x"
type input "[MEDICAL_DATA] a"
type textarea "x"
type input "[MEDICAL_DATA] aw"
type textarea "x"
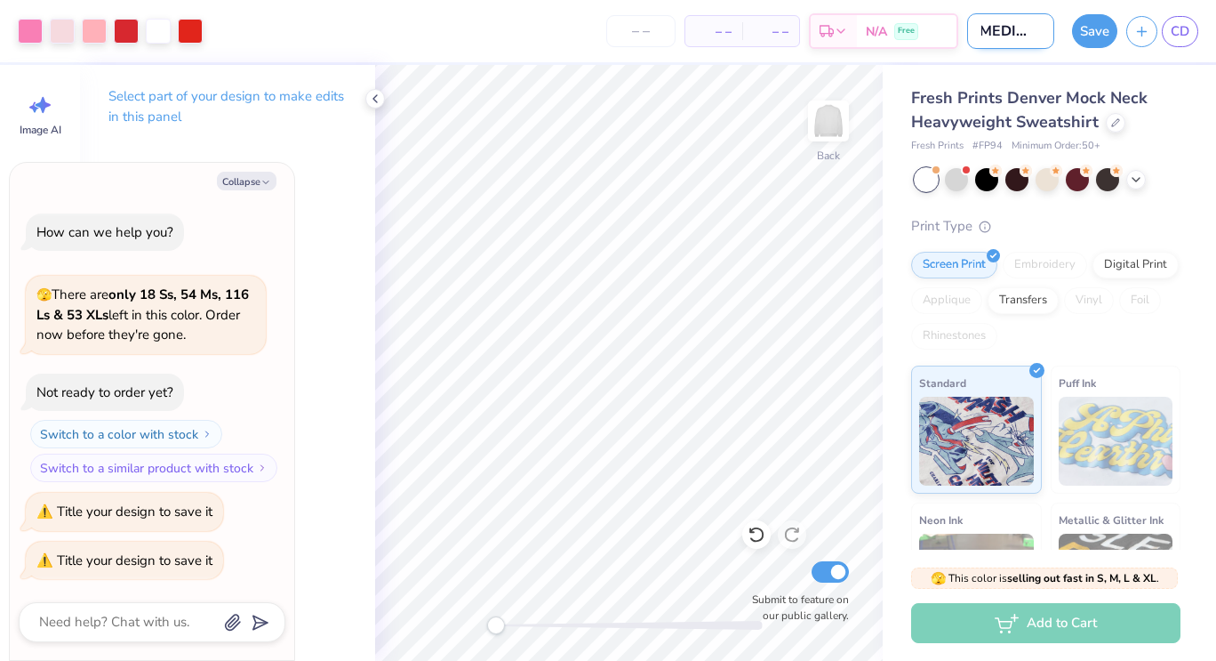
type input "[MEDICAL_DATA] awa"
type textarea "x"
type input "[MEDICAL_DATA] awar"
type textarea "x"
type input "[MEDICAL_DATA] aware"
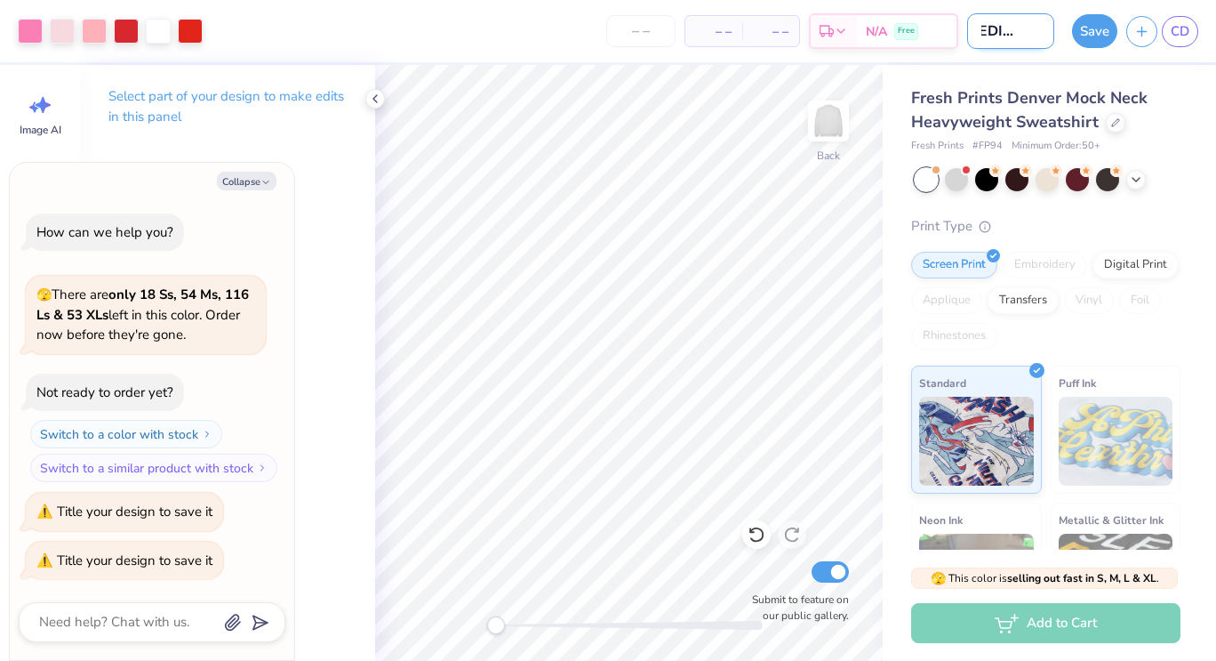
type textarea "x"
type input "[MEDICAL_DATA] awaren"
type textarea "x"
type input "[MEDICAL_DATA] awarene"
type textarea "x"
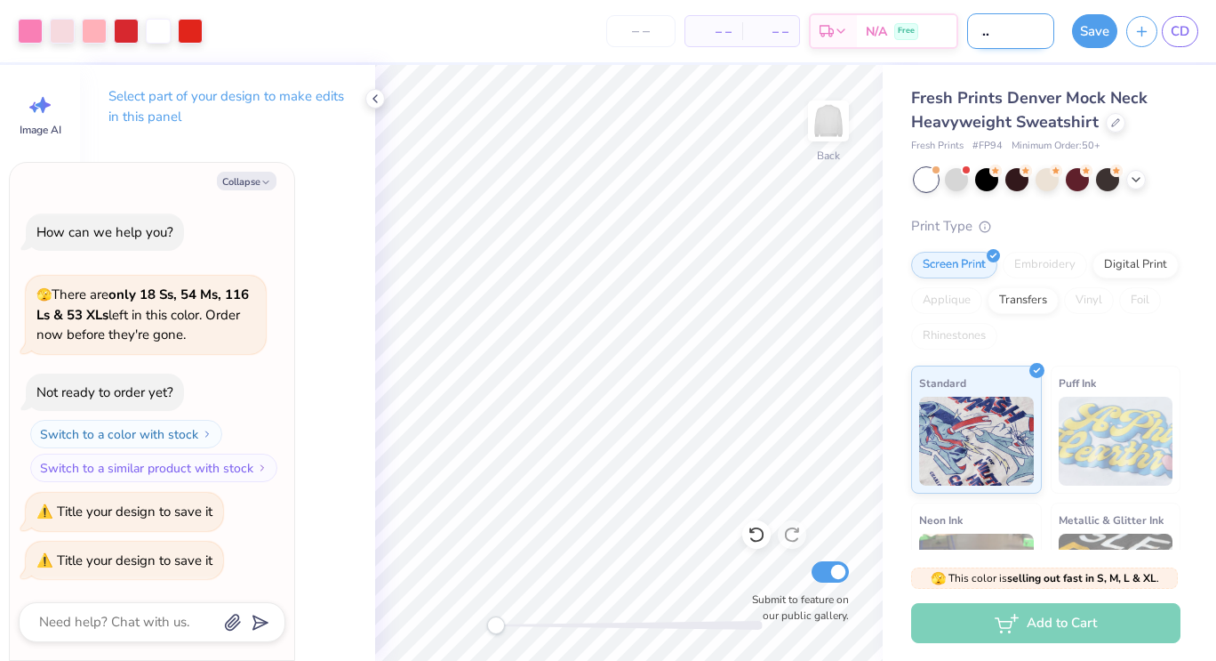
type input "[MEDICAL_DATA] awarenes"
type textarea "x"
type input "[MEDICAL_DATA] awareness"
type textarea "x"
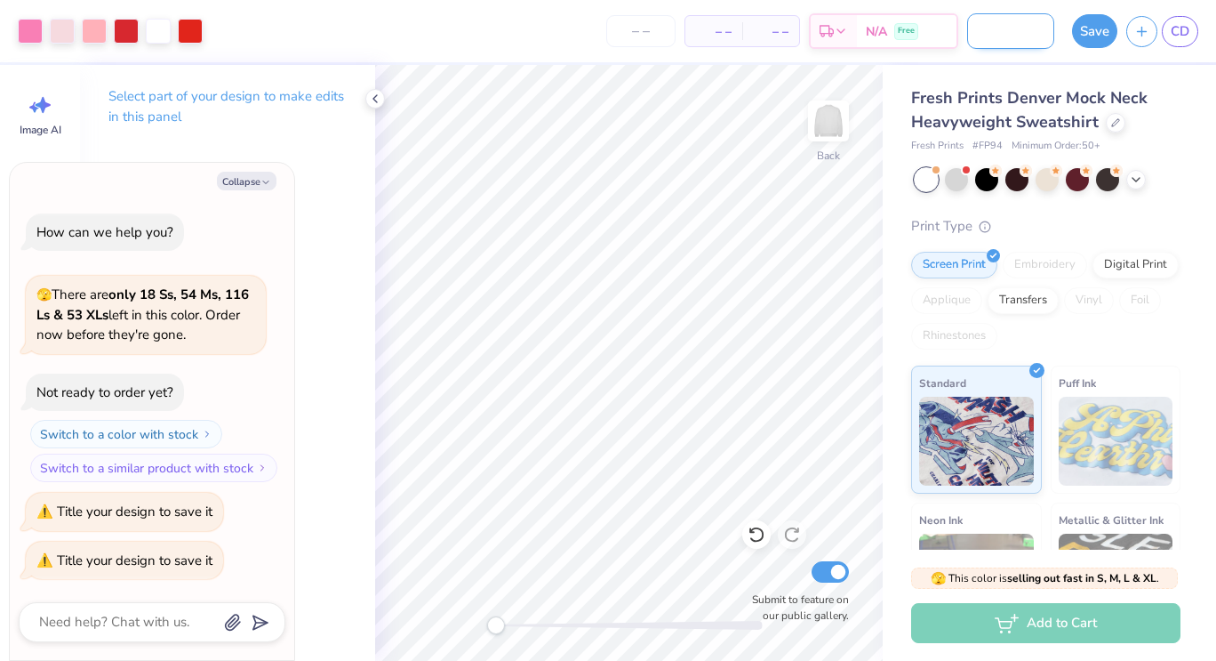
type input "[MEDICAL_DATA] awareness"
click at [1102, 24] on button "Save" at bounding box center [1094, 29] width 45 height 34
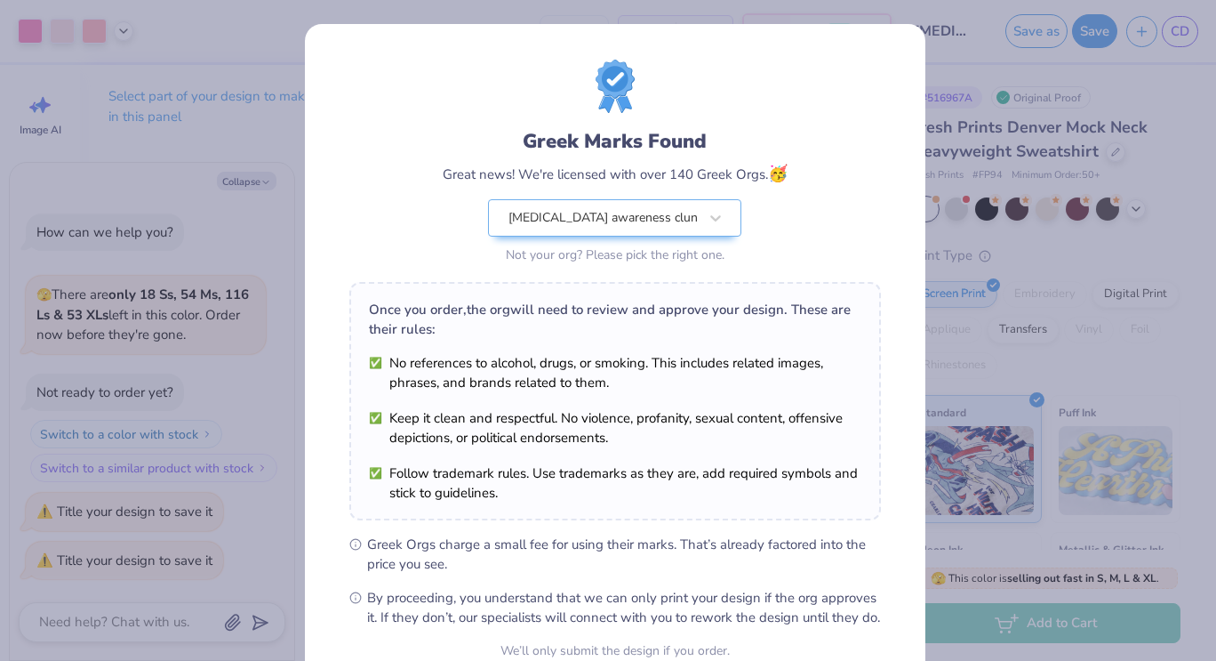
type textarea "x"
